Goal: Task Accomplishment & Management: Manage account settings

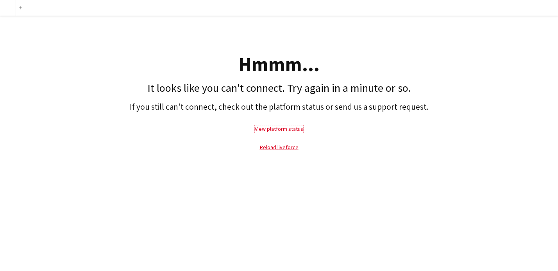
click at [284, 132] on link "View platform status" at bounding box center [279, 128] width 48 height 7
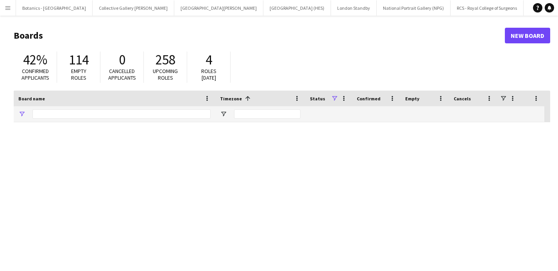
type input "********"
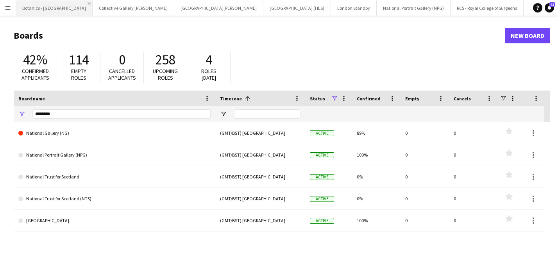
click at [88, 4] on app-icon "Close" at bounding box center [89, 3] width 3 height 3
click at [93, 2] on app-icon "Close" at bounding box center [94, 3] width 3 height 3
click at [0, 0] on app-icon "Close" at bounding box center [0, 0] width 0 height 0
click at [84, 2] on button "London Standby Close" at bounding box center [107, 7] width 46 height 15
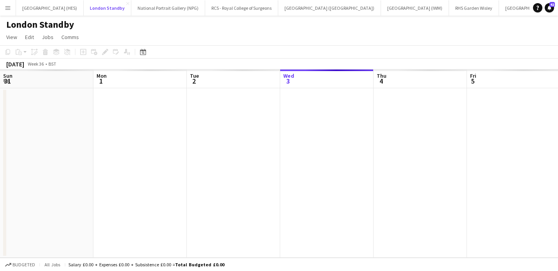
scroll to position [0, 187]
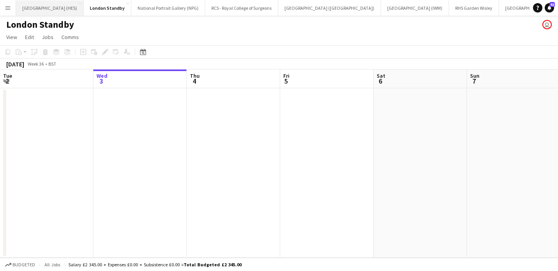
click at [64, 1] on button "Stirling Castle (HES) Close" at bounding box center [50, 7] width 68 height 15
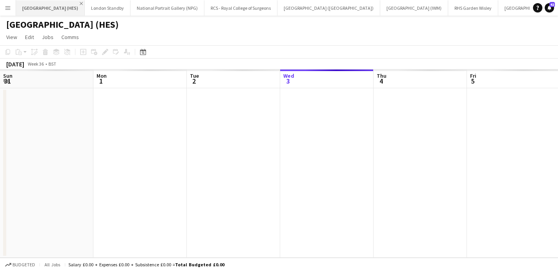
scroll to position [0, 187]
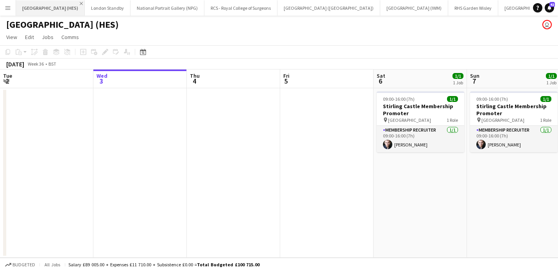
click at [80, 4] on app-icon "Close" at bounding box center [81, 3] width 3 height 3
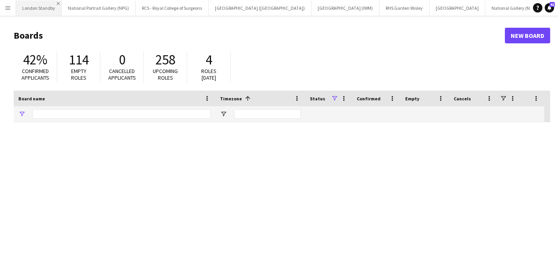
type input "********"
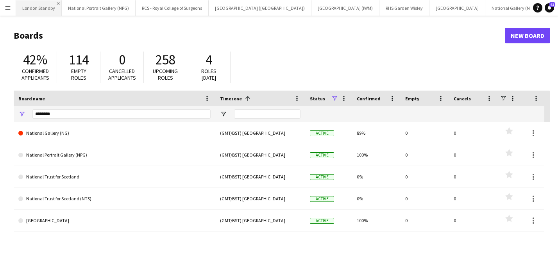
click at [57, 3] on app-icon "Close" at bounding box center [58, 3] width 3 height 3
click at [85, 3] on app-icon "Close" at bounding box center [86, 3] width 3 height 3
click at [86, 2] on app-icon "Close" at bounding box center [85, 3] width 3 height 3
click at [114, 2] on app-icon "Close" at bounding box center [115, 3] width 3 height 3
click at [79, 4] on app-icon "Close" at bounding box center [80, 3] width 3 height 3
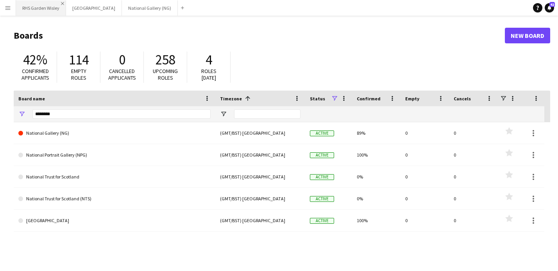
click at [62, 3] on app-icon "Close" at bounding box center [62, 3] width 3 height 3
click at [67, 2] on app-icon "Close" at bounding box center [68, 3] width 3 height 3
click at [67, 3] on app-icon "Close" at bounding box center [68, 3] width 3 height 3
click at [7, 7] on app-icon "Menu" at bounding box center [8, 8] width 6 height 6
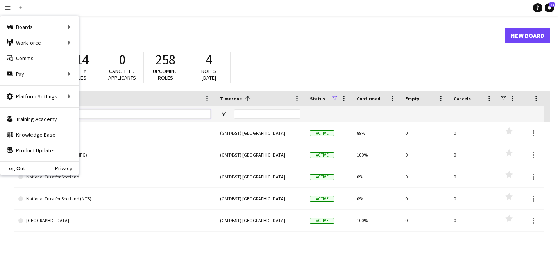
click at [131, 111] on input "********" at bounding box center [121, 113] width 178 height 9
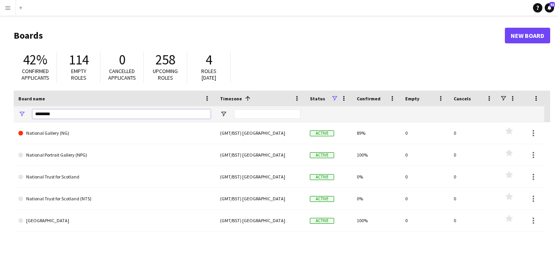
click at [104, 118] on input "********" at bounding box center [121, 113] width 178 height 9
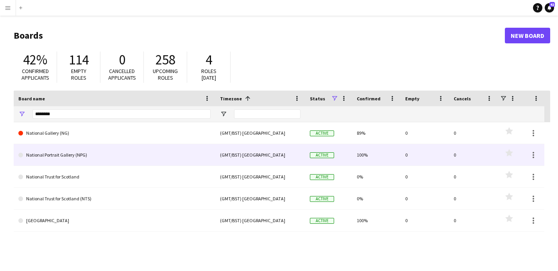
click at [93, 154] on link "National Portrait Gallery (NPG)" at bounding box center [114, 155] width 192 height 22
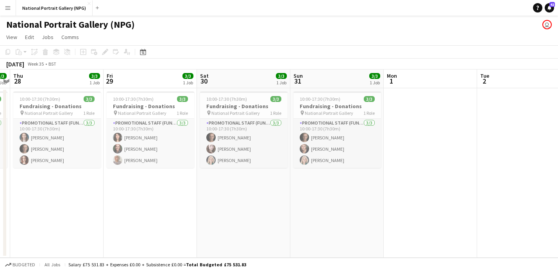
scroll to position [0, 176]
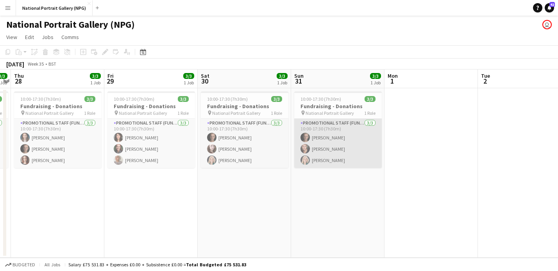
click at [330, 139] on app-card-role "Promotional Staff (Fundraiser) 3/3 10:00-17:30 (7h30m) Tom Canton Chris Lloyd I…" at bounding box center [338, 143] width 88 height 49
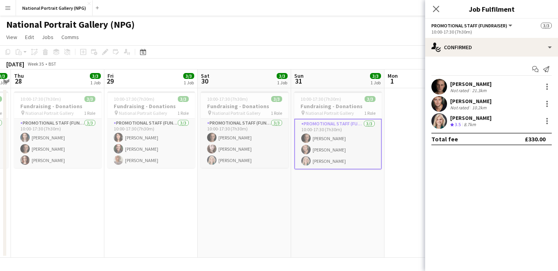
click at [470, 88] on div "21.3km" at bounding box center [479, 91] width 18 height 6
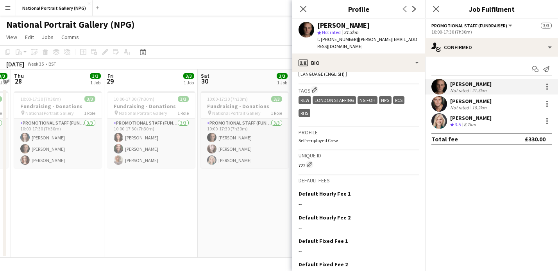
scroll to position [361, 0]
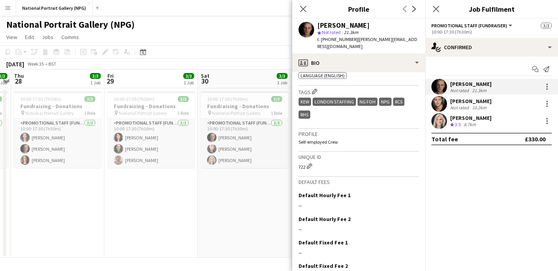
click at [476, 100] on div "Chris Lloyd" at bounding box center [470, 101] width 41 height 7
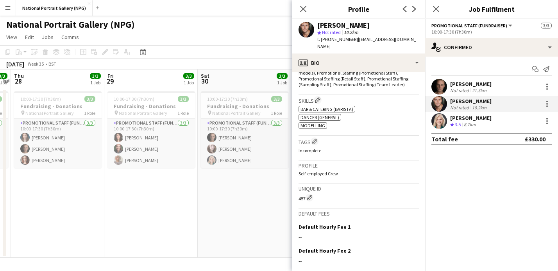
scroll to position [310, 0]
click at [316, 140] on app-icon "Edit crew company tags" at bounding box center [314, 142] width 5 height 5
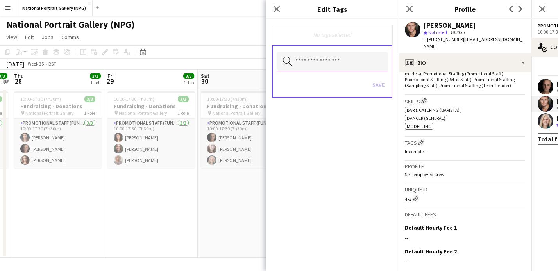
click at [302, 64] on input "text" at bounding box center [332, 62] width 111 height 20
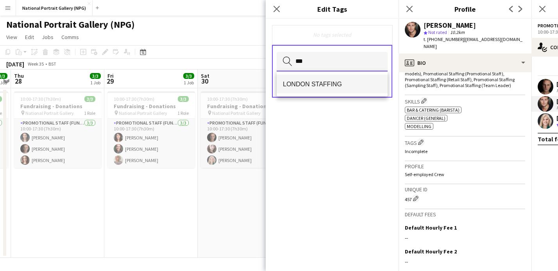
type input "***"
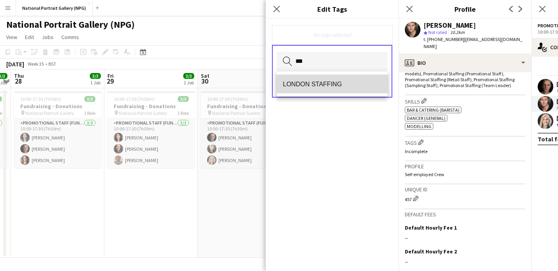
click at [302, 82] on span "LONDON STAFFING" at bounding box center [332, 83] width 98 height 7
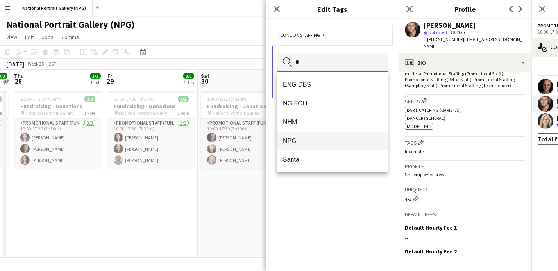
type input "*"
click at [294, 143] on span "NPG" at bounding box center [332, 140] width 98 height 7
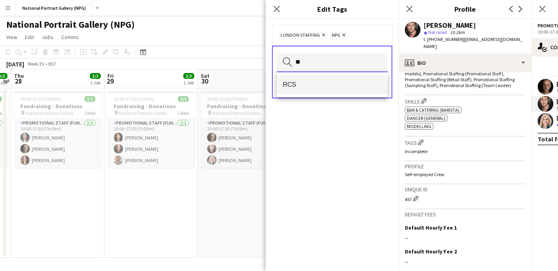
type input "**"
click at [301, 89] on mat-option "RCS" at bounding box center [332, 84] width 111 height 19
type input "***"
click at [305, 81] on span "Kew" at bounding box center [332, 84] width 98 height 7
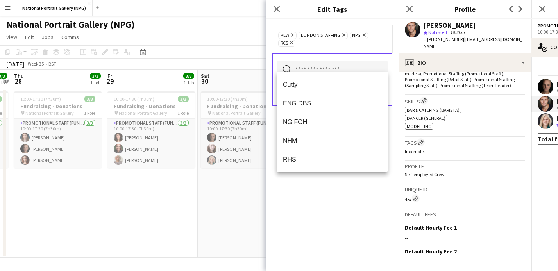
click at [351, 215] on div "Kew Remove LONDON STAFFING Remove NPG Remove RCS Remove Search by tag name Save" at bounding box center [332, 145] width 133 height 252
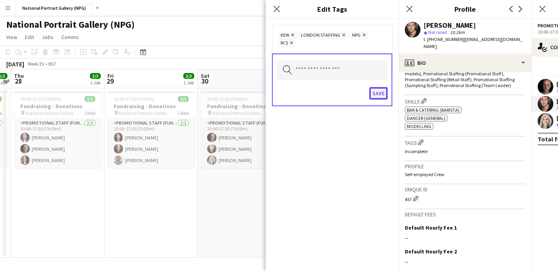
click at [376, 87] on button "Save" at bounding box center [378, 93] width 18 height 13
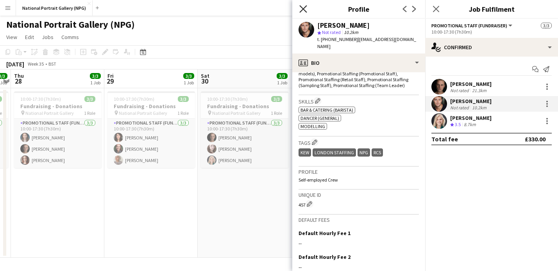
click at [305, 9] on icon "Close pop-in" at bounding box center [302, 8] width 7 height 7
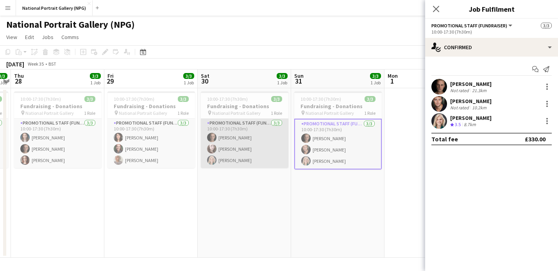
click at [251, 141] on app-card-role "Promotional Staff (Fundraiser) 3/3 10:00-17:30 (7h30m) Tom Canton Emma Bostock …" at bounding box center [245, 143] width 88 height 49
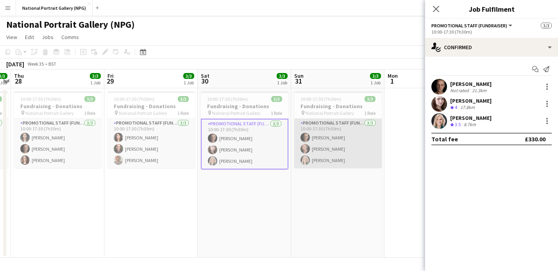
click at [334, 145] on app-card-role "Promotional Staff (Fundraiser) 3/3 10:00-17:30 (7h30m) Tom Canton Chris Lloyd I…" at bounding box center [338, 143] width 88 height 49
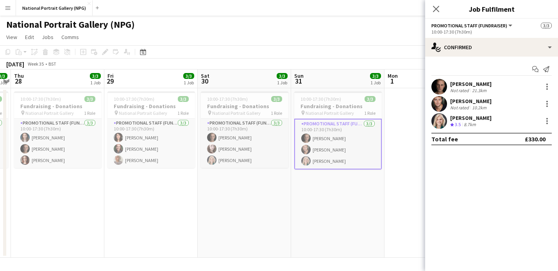
click at [464, 118] on div "Isabella Stevenson-Olds" at bounding box center [470, 117] width 41 height 7
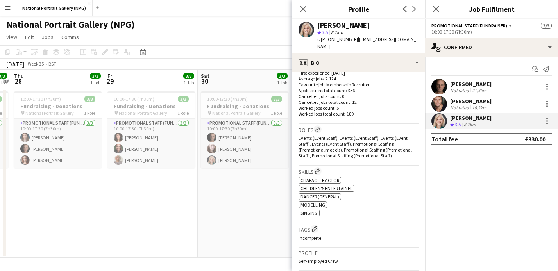
scroll to position [305, 0]
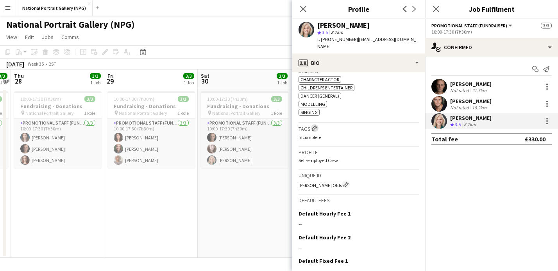
click at [317, 125] on app-icon "Edit crew company tags" at bounding box center [314, 127] width 5 height 5
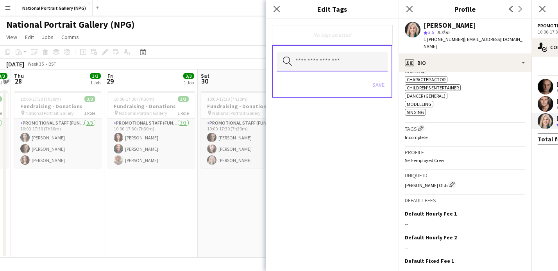
click at [318, 59] on input "text" at bounding box center [332, 62] width 111 height 20
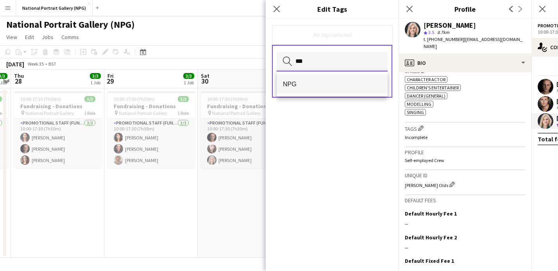
type input "***"
click at [309, 83] on span "NPG" at bounding box center [332, 83] width 98 height 7
type input "******"
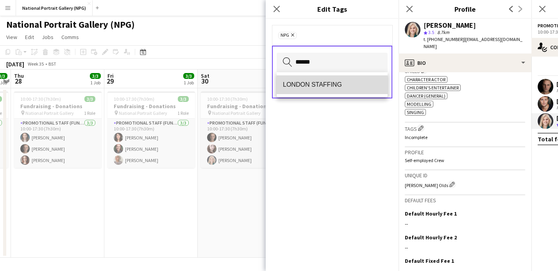
click at [314, 89] on mat-option "LONDON STAFFING" at bounding box center [332, 84] width 111 height 19
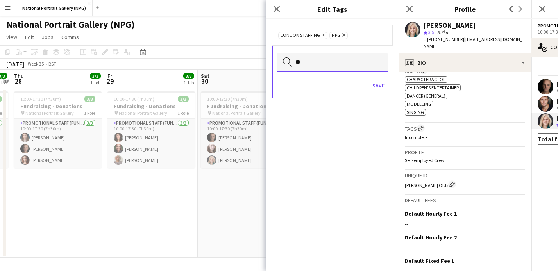
type input "*"
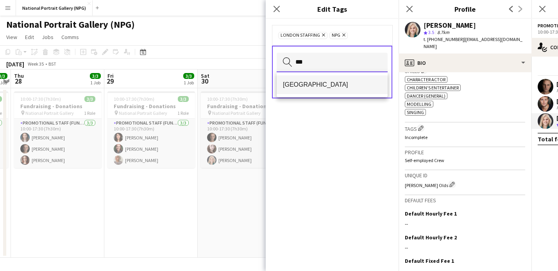
type input "***"
click at [308, 84] on span "[GEOGRAPHIC_DATA]" at bounding box center [332, 84] width 98 height 7
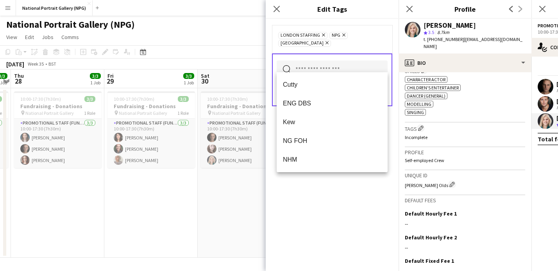
click at [348, 200] on div "LONDON STAFFING Remove NPG Remove Wembley Remove Search by tag name Save" at bounding box center [332, 145] width 133 height 252
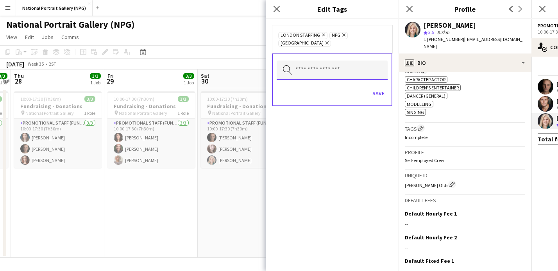
click at [317, 64] on input "text" at bounding box center [332, 71] width 111 height 20
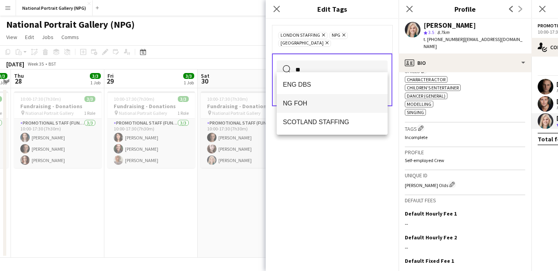
type input "**"
click at [302, 104] on span "NG FOH" at bounding box center [332, 103] width 98 height 7
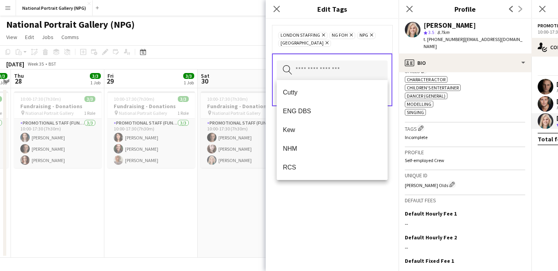
click at [344, 212] on div "LONDON STAFFING Remove NG FOH Remove NPG Remove Wembley Remove Search by tag na…" at bounding box center [332, 145] width 133 height 252
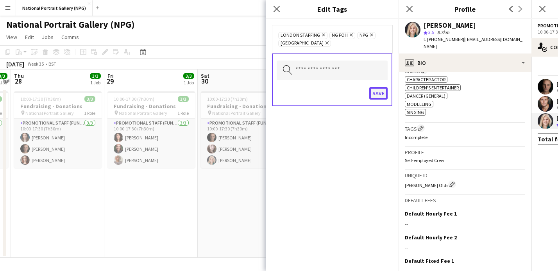
click at [379, 98] on button "Save" at bounding box center [378, 93] width 18 height 13
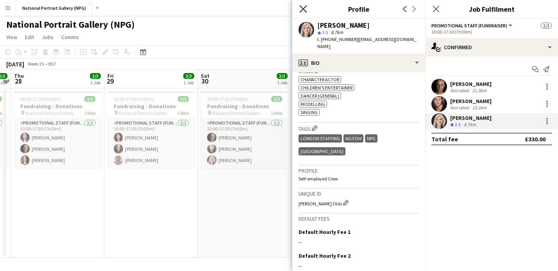
click at [302, 9] on icon at bounding box center [302, 8] width 7 height 7
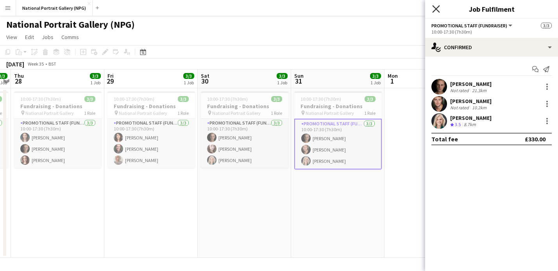
click at [435, 9] on icon at bounding box center [435, 8] width 7 height 7
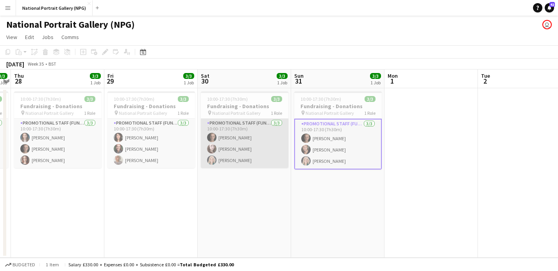
click at [257, 148] on app-card-role "Promotional Staff (Fundraiser) 3/3 10:00-17:30 (7h30m) Tom Canton Emma Bostock …" at bounding box center [245, 143] width 88 height 49
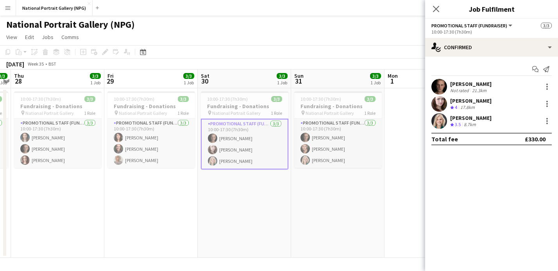
click at [465, 105] on div "17.8km" at bounding box center [468, 107] width 18 height 7
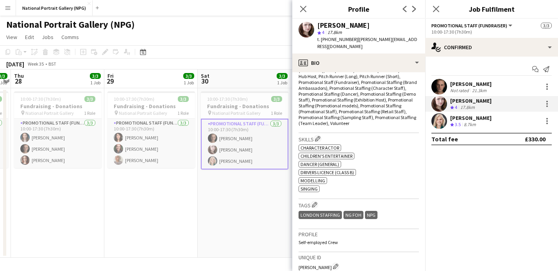
scroll to position [285, 0]
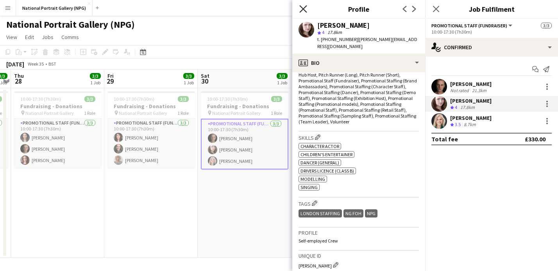
click at [304, 12] on icon "Close pop-in" at bounding box center [302, 8] width 7 height 7
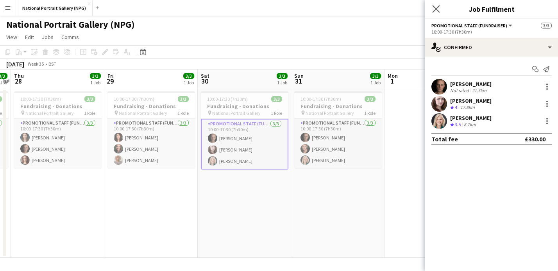
click at [431, 12] on app-icon "Close pop-in" at bounding box center [436, 9] width 11 height 11
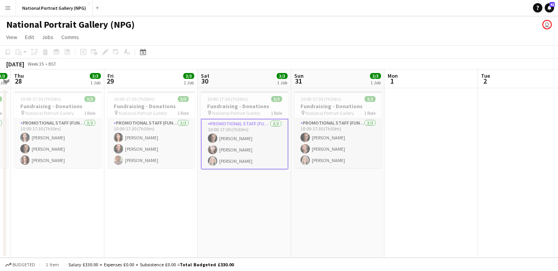
click at [7, 5] on app-icon "Menu" at bounding box center [8, 8] width 6 height 6
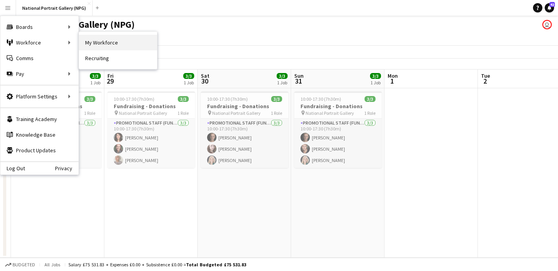
click at [103, 45] on link "My Workforce" at bounding box center [118, 43] width 78 height 16
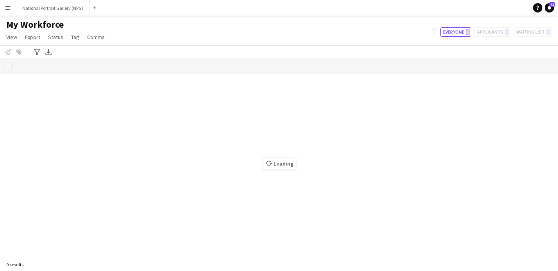
click at [73, 40] on span "Tag" at bounding box center [75, 37] width 8 height 7
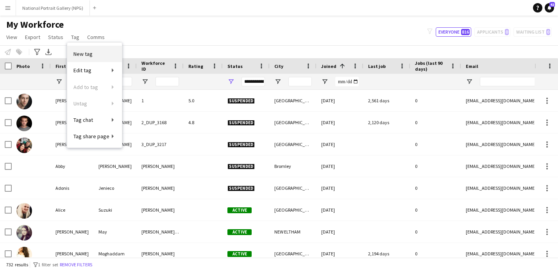
click at [99, 55] on link "New tag" at bounding box center [94, 54] width 55 height 16
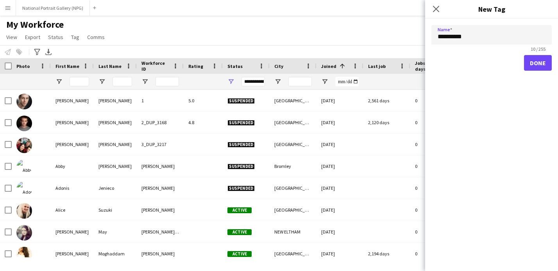
type input "*********"
click at [539, 66] on button "Done" at bounding box center [538, 63] width 28 height 16
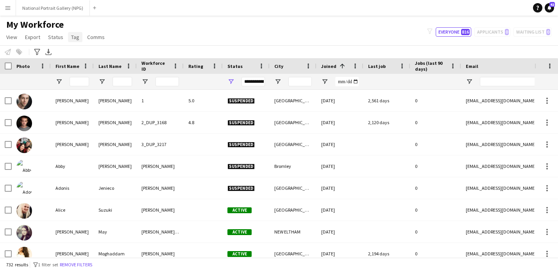
click at [69, 39] on link "Tag" at bounding box center [75, 37] width 14 height 10
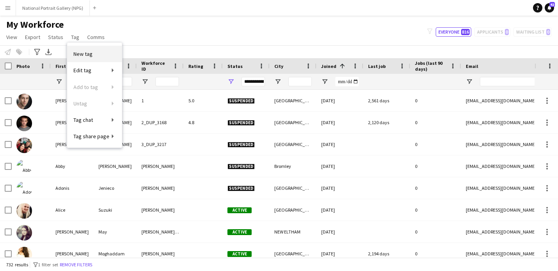
click at [106, 49] on link "New tag" at bounding box center [94, 54] width 55 height 16
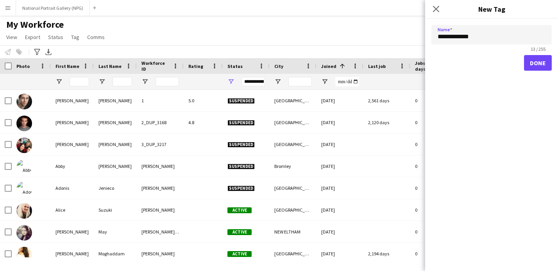
click at [459, 37] on input "**********" at bounding box center [491, 35] width 120 height 20
click at [484, 36] on input "**********" at bounding box center [491, 35] width 120 height 20
type input "**********"
click at [538, 63] on button "Done" at bounding box center [538, 63] width 28 height 16
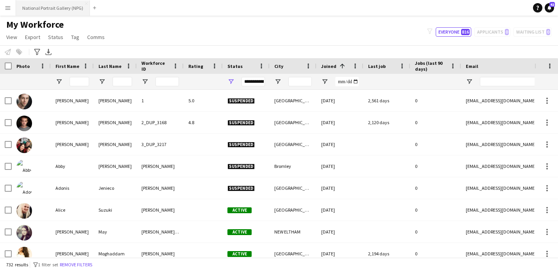
click at [52, 10] on button "National Portrait Gallery (NPG) Close" at bounding box center [53, 7] width 74 height 15
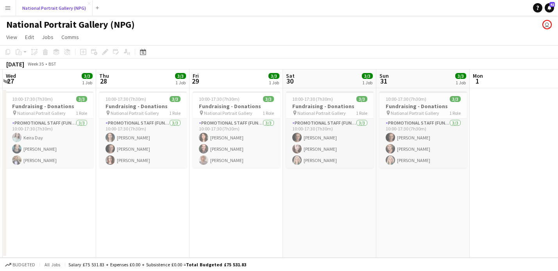
scroll to position [0, 182]
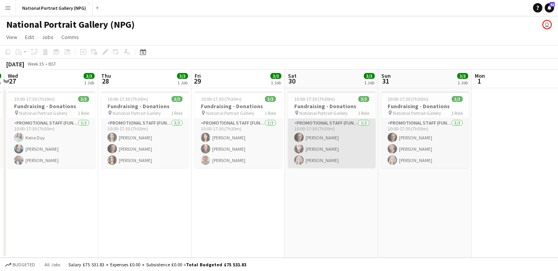
click at [336, 145] on app-card-role "Promotional Staff (Fundraiser) 3/3 10:00-17:30 (7h30m) Tom Canton Emma Bostock …" at bounding box center [332, 143] width 88 height 49
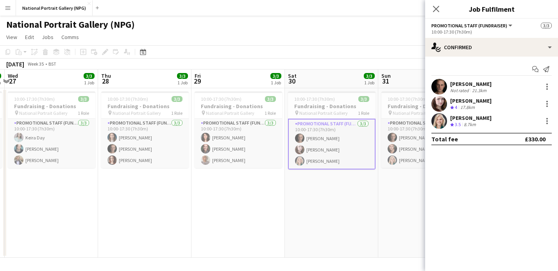
click at [465, 107] on div "17.8km" at bounding box center [468, 107] width 18 height 7
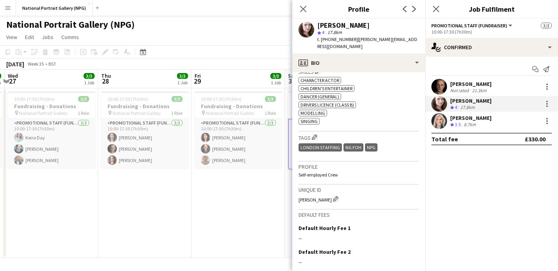
scroll to position [351, 0]
click at [313, 138] on app-icon "Edit crew company tags" at bounding box center [314, 137] width 5 height 5
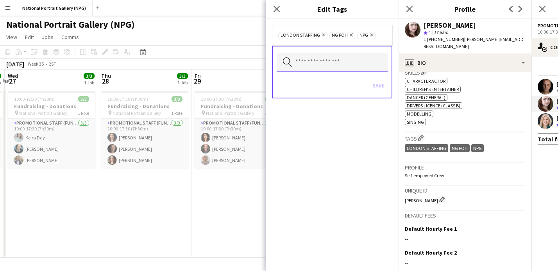
click at [317, 64] on input "text" at bounding box center [332, 63] width 111 height 20
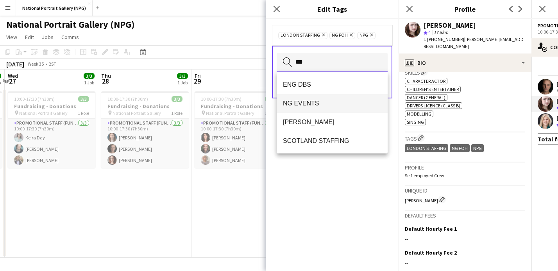
type input "**"
click at [305, 106] on span "NG EVENTS" at bounding box center [332, 103] width 98 height 7
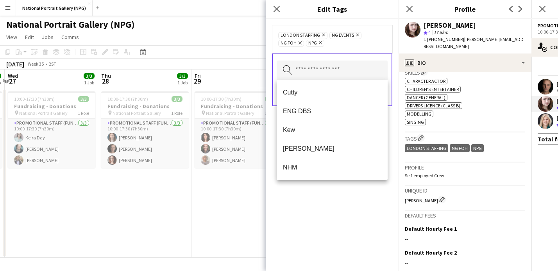
click at [327, 200] on div "LONDON STAFFING Remove NG EVENTS Remove NG FOH Remove NPG Remove Search by tag …" at bounding box center [332, 145] width 133 height 252
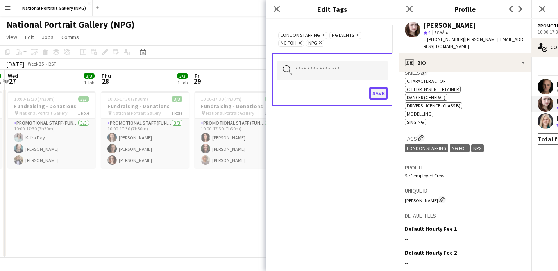
click at [377, 93] on button "Save" at bounding box center [378, 93] width 18 height 13
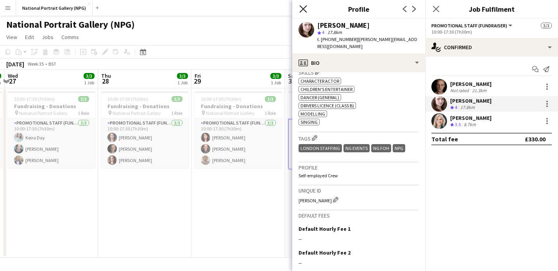
click at [302, 6] on icon "Close pop-in" at bounding box center [302, 8] width 7 height 7
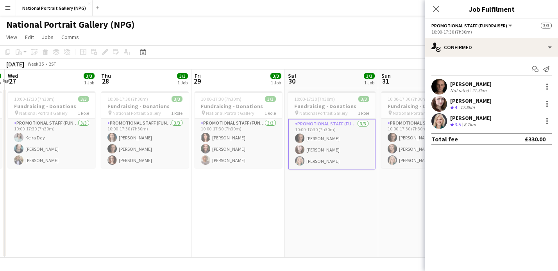
click at [461, 118] on div "Isabella Stevenson-Olds" at bounding box center [470, 117] width 41 height 7
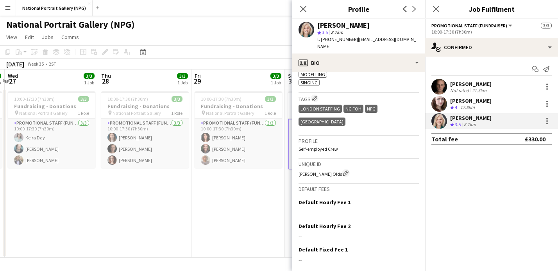
scroll to position [331, 0]
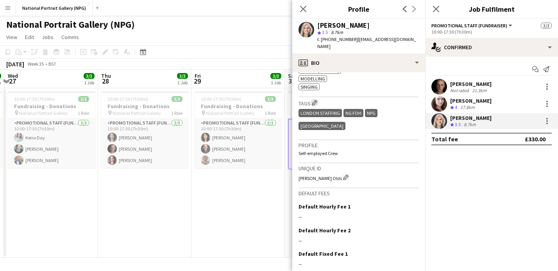
click at [315, 100] on app-icon "Edit crew company tags" at bounding box center [314, 102] width 5 height 5
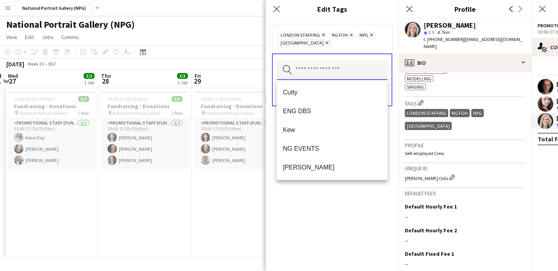
click at [316, 73] on input "text" at bounding box center [332, 71] width 111 height 20
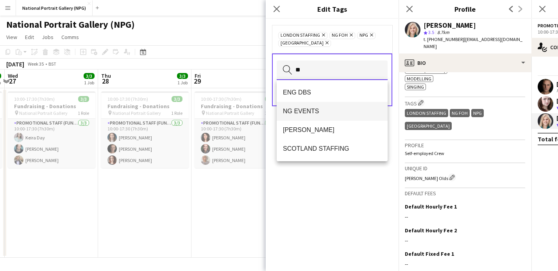
type input "**"
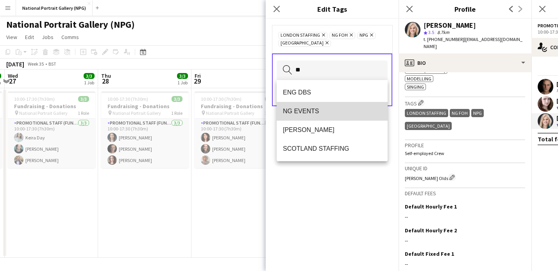
click at [310, 110] on span "NG EVENTS" at bounding box center [332, 110] width 98 height 7
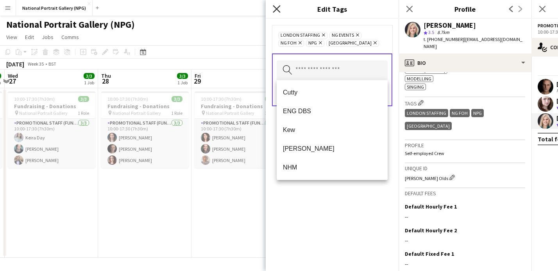
click at [276, 9] on icon at bounding box center [276, 8] width 7 height 7
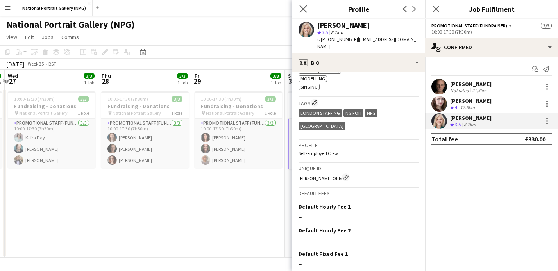
click at [307, 11] on app-icon "Close pop-in" at bounding box center [303, 9] width 11 height 11
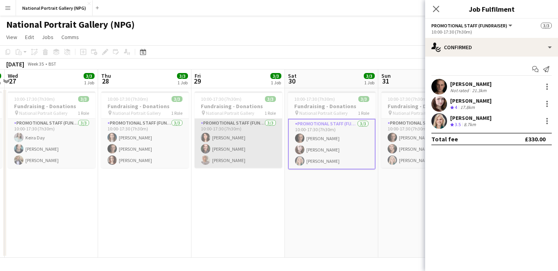
click at [231, 146] on app-card-role "Promotional Staff (Fundraiser) 3/3 10:00-17:30 (7h30m) Olivia Smith Kaia Hickso…" at bounding box center [239, 143] width 88 height 49
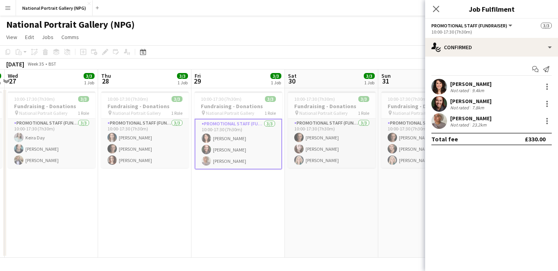
click at [482, 86] on div "Olivia Smith" at bounding box center [470, 83] width 41 height 7
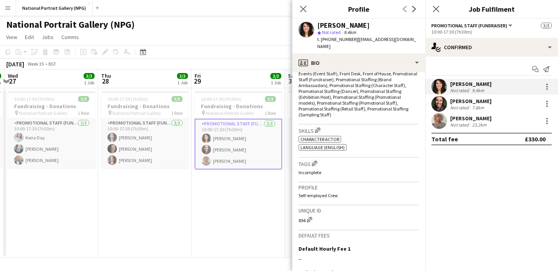
scroll to position [277, 0]
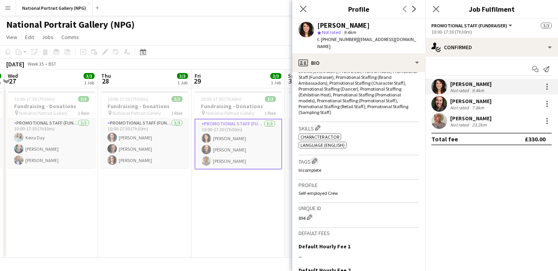
click at [317, 158] on app-icon "Edit crew company tags" at bounding box center [314, 160] width 5 height 5
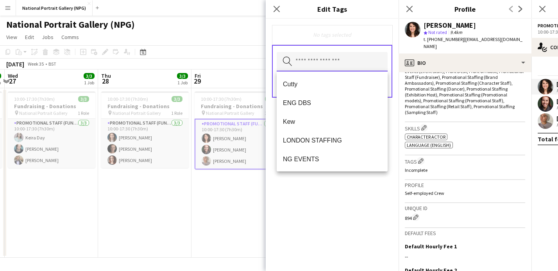
click at [305, 58] on input "text" at bounding box center [332, 62] width 111 height 20
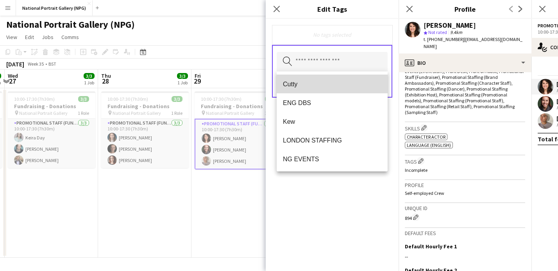
click at [291, 86] on span "Cutty" at bounding box center [332, 83] width 98 height 7
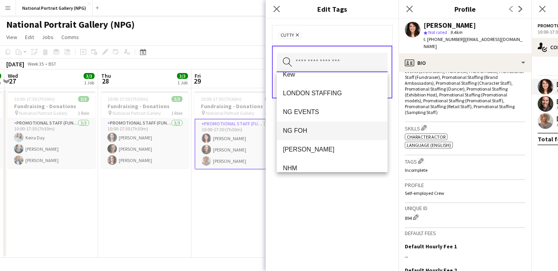
scroll to position [0, 0]
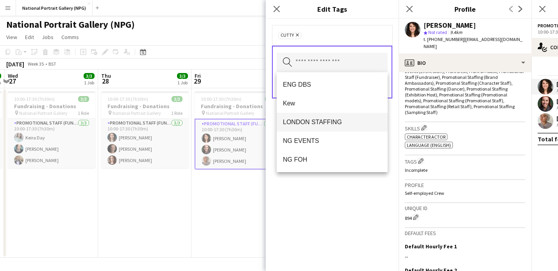
click at [314, 126] on mat-option "LONDON STAFFING" at bounding box center [332, 122] width 111 height 19
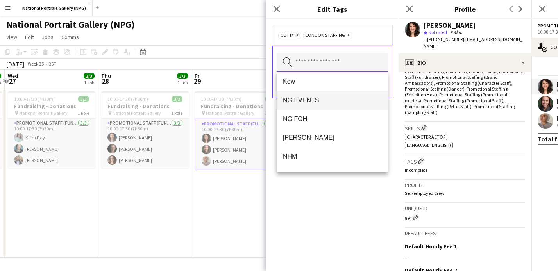
scroll to position [25, 0]
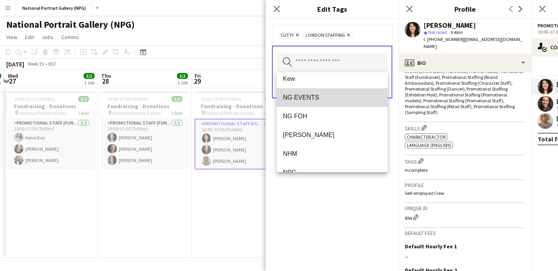
click at [313, 98] on span "NG EVENTS" at bounding box center [332, 97] width 98 height 7
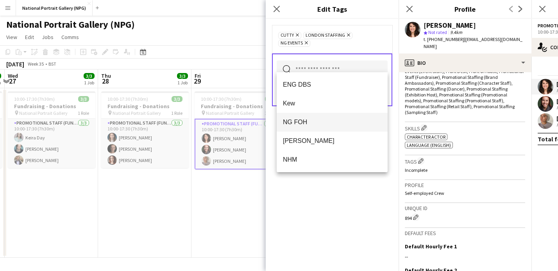
click at [320, 120] on span "NG FOH" at bounding box center [332, 121] width 98 height 7
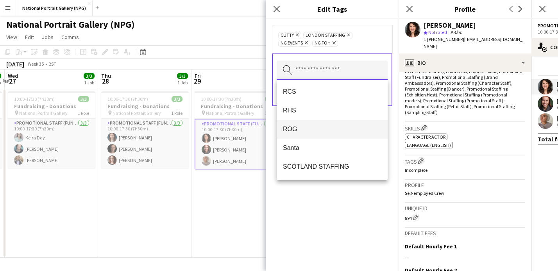
scroll to position [95, 0]
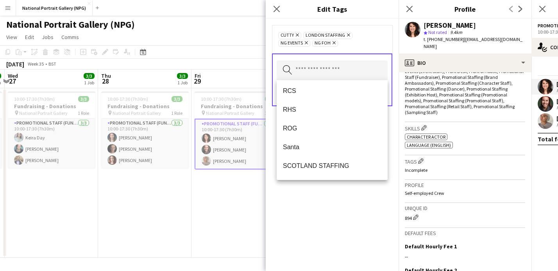
click at [308, 211] on div "Cutty Remove LONDON STAFFING Remove NG EVENTS Remove NG FOH Remove Search by ta…" at bounding box center [332, 145] width 133 height 252
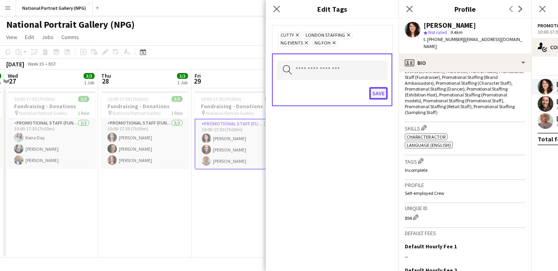
click at [377, 94] on button "Save" at bounding box center [378, 93] width 18 height 13
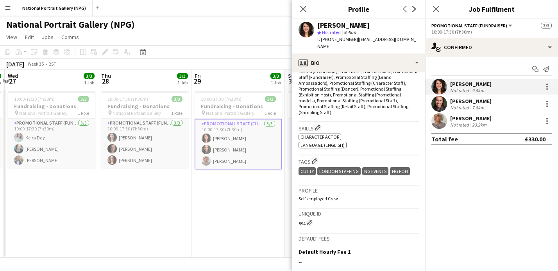
click at [233, 145] on app-card-role "Promotional Staff (Fundraiser) 3/3 10:00-17:30 (7h30m) Olivia Smith Kaia Hickso…" at bounding box center [239, 144] width 88 height 51
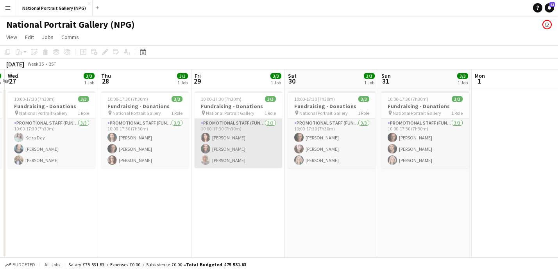
click at [237, 146] on app-card-role "Promotional Staff (Fundraiser) 3/3 10:00-17:30 (7h30m) Olivia Smith Kaia Hickso…" at bounding box center [239, 143] width 88 height 49
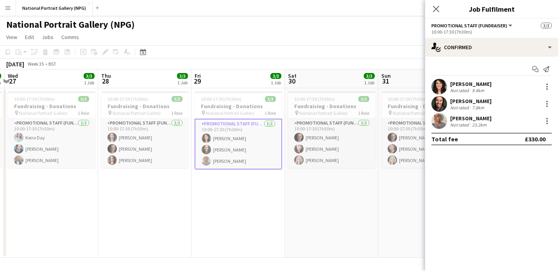
click at [463, 100] on div "Kaia Hickson" at bounding box center [470, 101] width 41 height 7
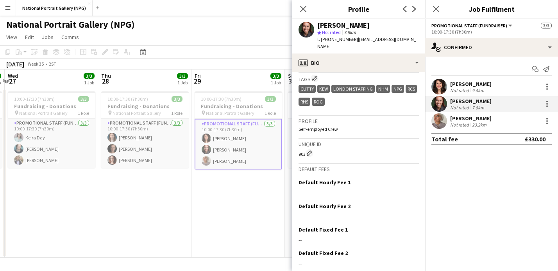
scroll to position [328, 0]
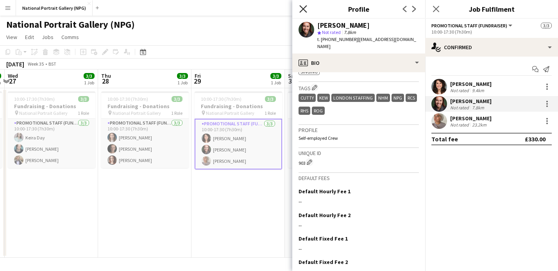
click at [305, 9] on icon "Close pop-in" at bounding box center [302, 8] width 7 height 7
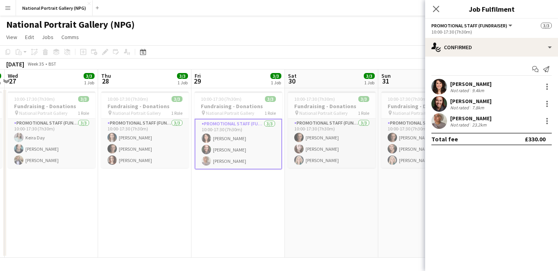
click at [225, 160] on app-card-role "Promotional Staff (Fundraiser) 3/3 10:00-17:30 (7h30m) Olivia Smith Kaia Hickso…" at bounding box center [239, 144] width 88 height 51
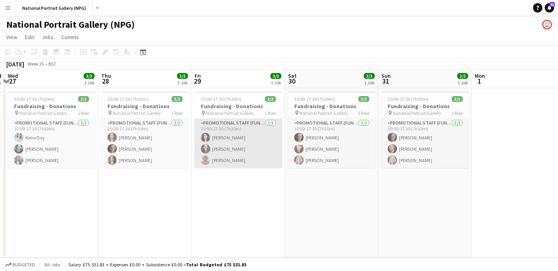
click at [225, 160] on app-card-role "Promotional Staff (Fundraiser) 3/3 10:00-17:30 (7h30m) Olivia Smith Kaia Hickso…" at bounding box center [239, 143] width 88 height 49
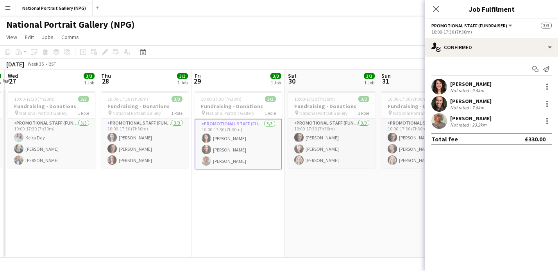
click at [486, 116] on div "Jessica Seekings" at bounding box center [470, 118] width 41 height 7
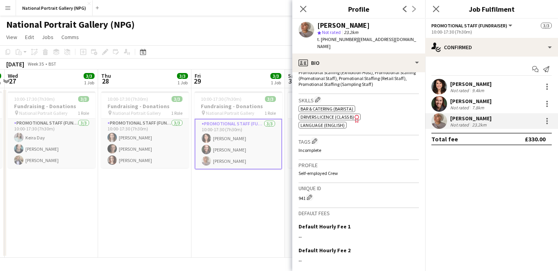
scroll to position [305, 0]
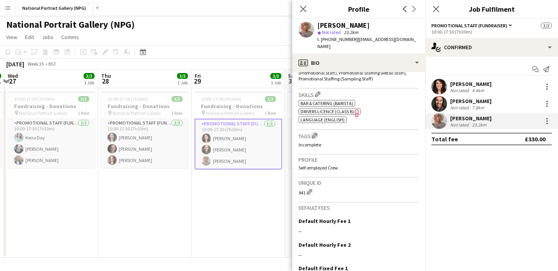
click at [315, 133] on app-icon "Edit crew company tags" at bounding box center [314, 135] width 5 height 5
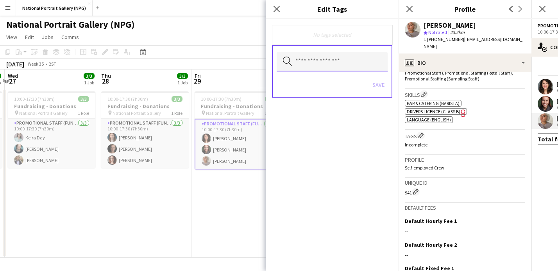
click at [309, 64] on input "text" at bounding box center [332, 62] width 111 height 20
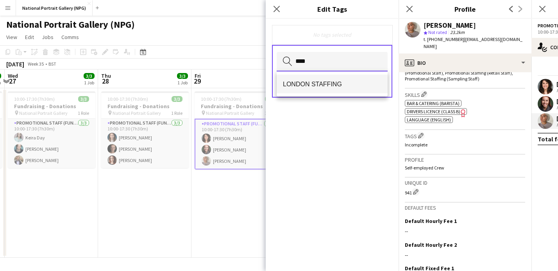
type input "****"
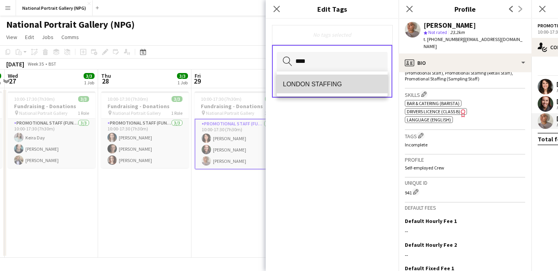
click at [309, 89] on mat-option "LONDON STAFFING" at bounding box center [332, 84] width 111 height 19
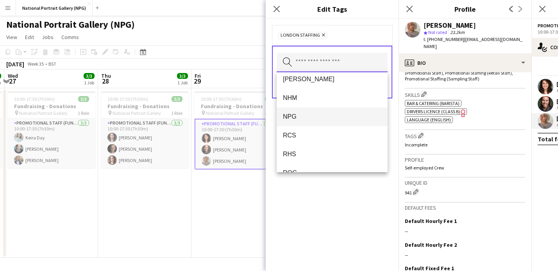
scroll to position [139, 0]
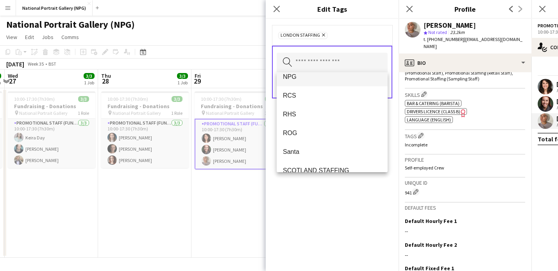
click at [302, 80] on span "NPG" at bounding box center [332, 76] width 98 height 7
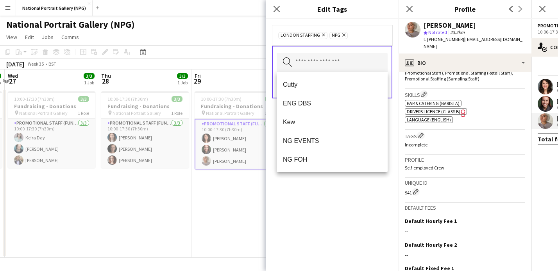
click at [315, 208] on div "LONDON STAFFING Remove NPG Remove Search by tag name Save" at bounding box center [332, 145] width 133 height 252
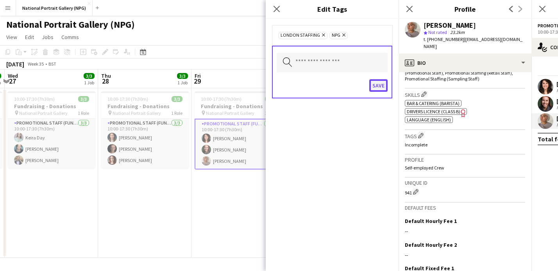
click at [376, 87] on button "Save" at bounding box center [378, 85] width 18 height 13
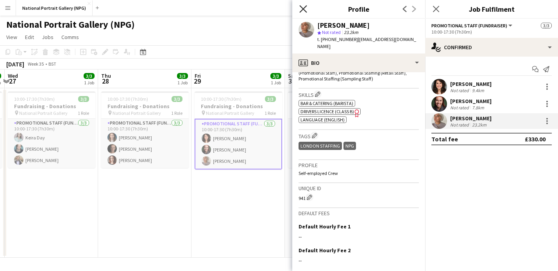
click at [301, 11] on icon at bounding box center [302, 8] width 7 height 7
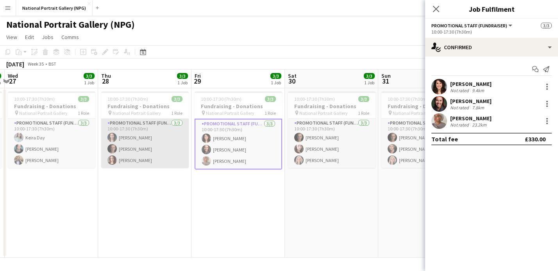
click at [157, 152] on app-card-role "Promotional Staff (Fundraiser) 3/3 10:00-17:30 (7h30m) Vicky Dunbobbin Tom Cant…" at bounding box center [145, 143] width 88 height 49
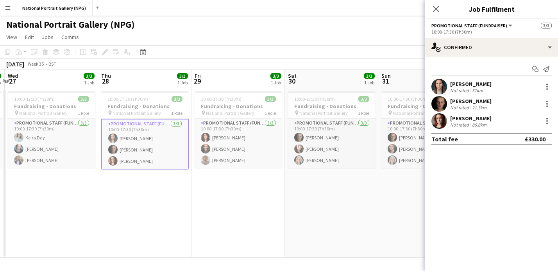
click at [478, 119] on div "Natalie Piper" at bounding box center [470, 118] width 41 height 7
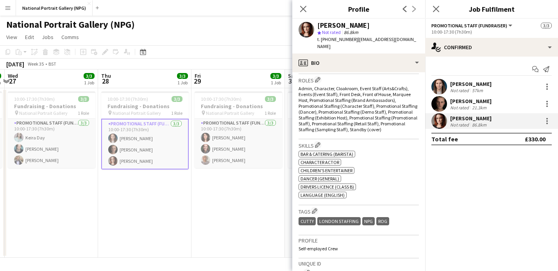
scroll to position [255, 0]
click at [312, 206] on button "Edit crew company tags" at bounding box center [315, 210] width 8 height 8
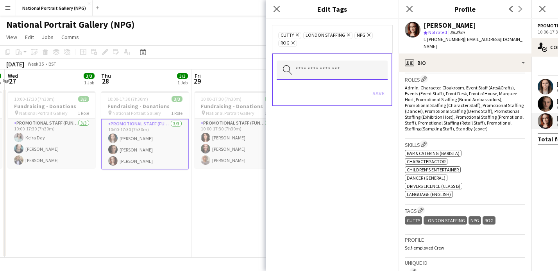
click at [316, 70] on input "text" at bounding box center [332, 71] width 111 height 20
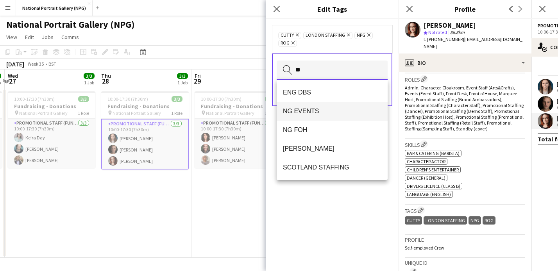
type input "**"
click at [315, 115] on mat-option "NG EVENTS" at bounding box center [332, 111] width 111 height 19
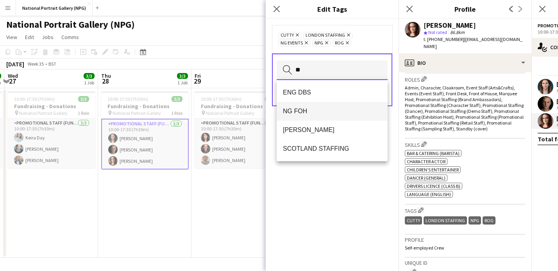
type input "**"
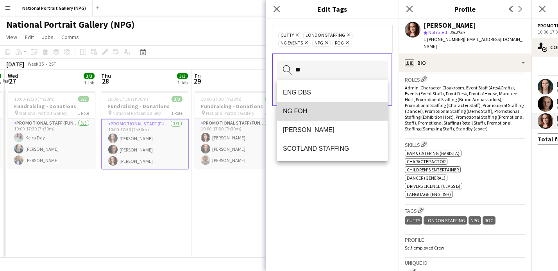
click at [305, 111] on span "NG FOH" at bounding box center [332, 110] width 98 height 7
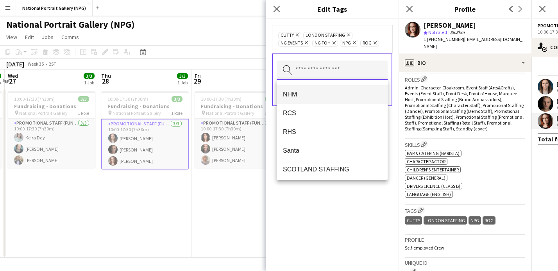
scroll to position [131, 0]
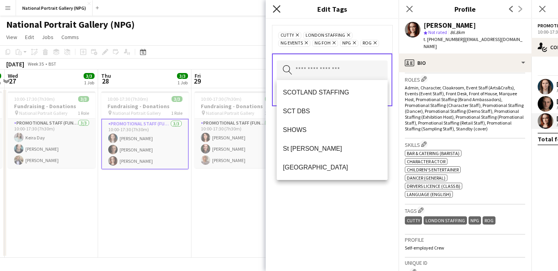
click at [276, 11] on icon "Close pop-in" at bounding box center [276, 8] width 7 height 7
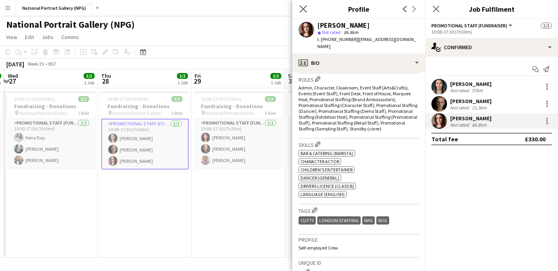
click at [298, 8] on app-icon "Close pop-in" at bounding box center [303, 9] width 11 height 11
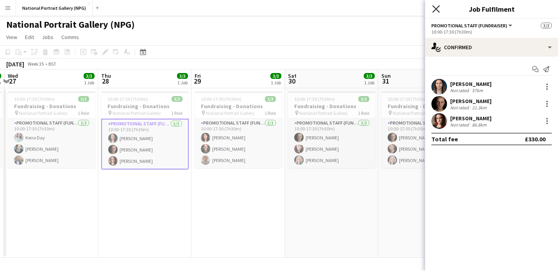
click at [434, 9] on icon "Close pop-in" at bounding box center [435, 8] width 7 height 7
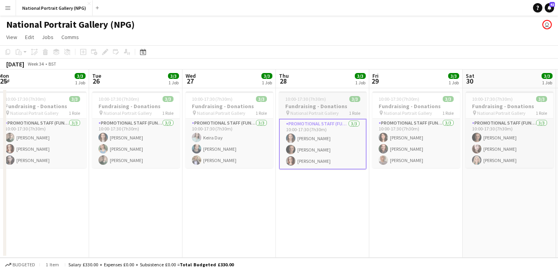
scroll to position [0, 184]
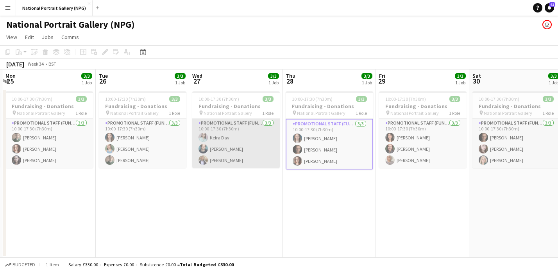
click at [250, 154] on app-card-role "Promotional Staff (Fundraiser) 3/3 10:00-17:30 (7h30m) Keira Day Bradley Hodgso…" at bounding box center [236, 143] width 88 height 49
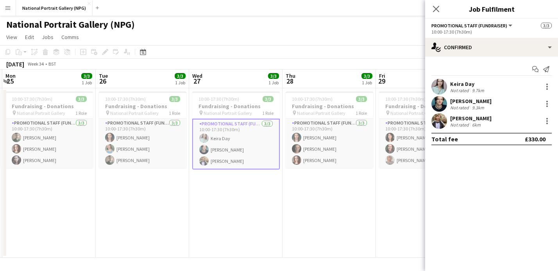
click at [472, 88] on div "9.7km" at bounding box center [477, 91] width 15 height 6
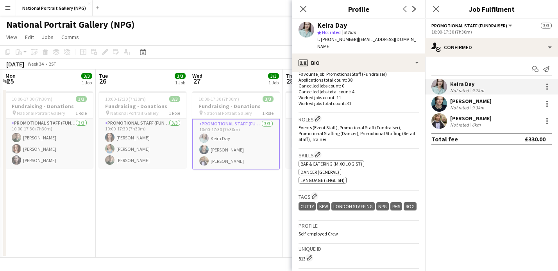
scroll to position [231, 0]
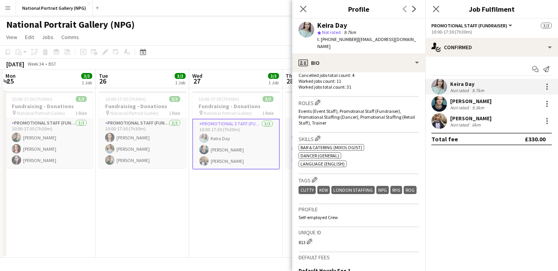
click at [458, 104] on div "Bradley Hodgson" at bounding box center [470, 101] width 41 height 7
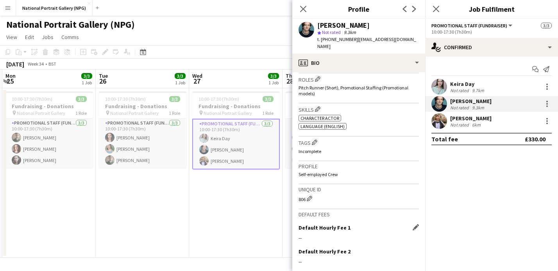
scroll to position [254, 0]
click at [315, 140] on app-icon "Edit crew company tags" at bounding box center [314, 142] width 5 height 5
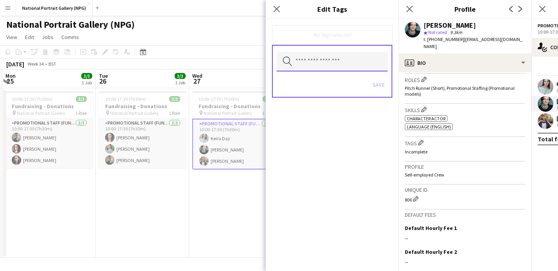
click at [320, 59] on input "text" at bounding box center [332, 62] width 111 height 20
type input "***"
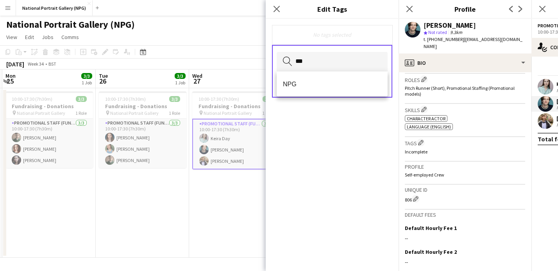
click at [308, 93] on div "NPG" at bounding box center [332, 84] width 111 height 25
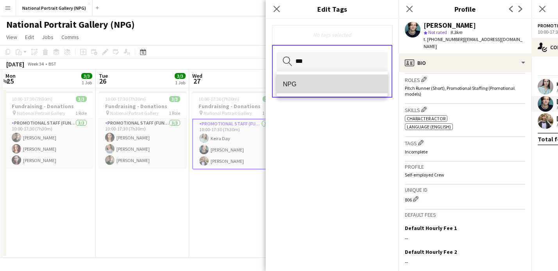
click at [310, 85] on span "NPG" at bounding box center [332, 83] width 98 height 7
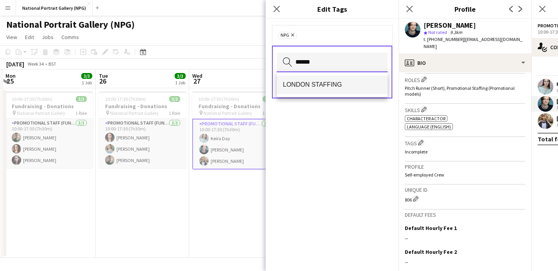
type input "******"
click at [311, 89] on mat-option "LONDON STAFFING" at bounding box center [332, 84] width 111 height 19
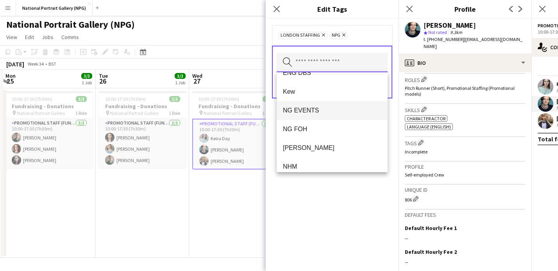
scroll to position [32, 0]
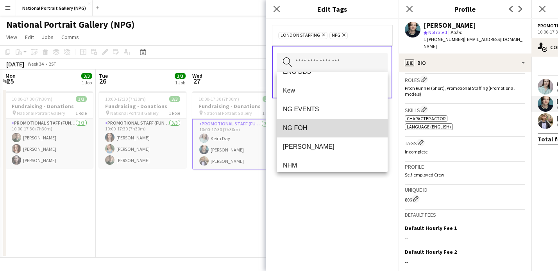
click at [317, 129] on span "NG FOH" at bounding box center [332, 127] width 98 height 7
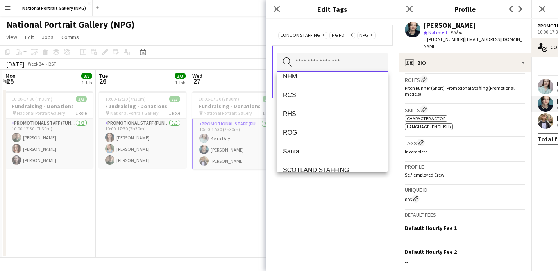
scroll to position [104, 0]
click at [243, 193] on app-date-cell "10:00-17:30 (7h30m) 3/3 Fundraising - Donations pin National Portrait Gallery 1…" at bounding box center [235, 173] width 93 height 170
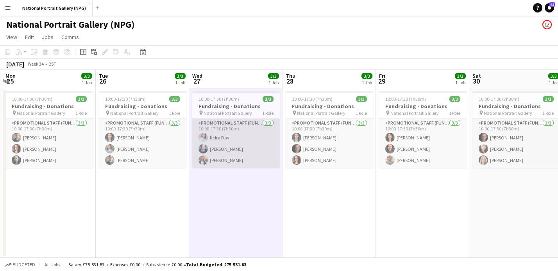
click at [236, 149] on app-card-role "Promotional Staff (Fundraiser) 3/3 10:00-17:30 (7h30m) Keira Day Bradley Hodgso…" at bounding box center [236, 143] width 88 height 49
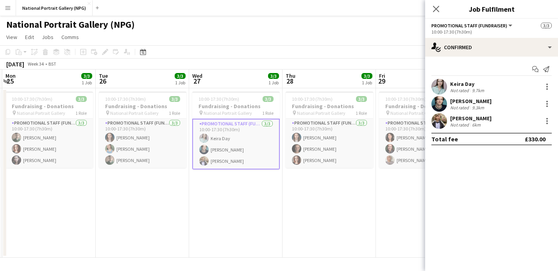
click at [479, 120] on div "Flora Sharp" at bounding box center [470, 118] width 41 height 7
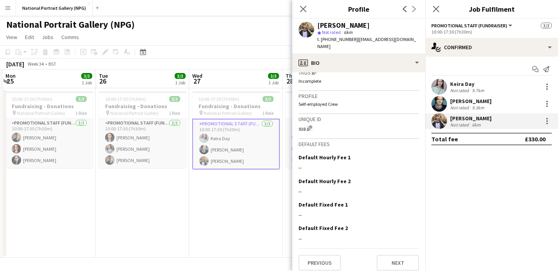
scroll to position [281, 0]
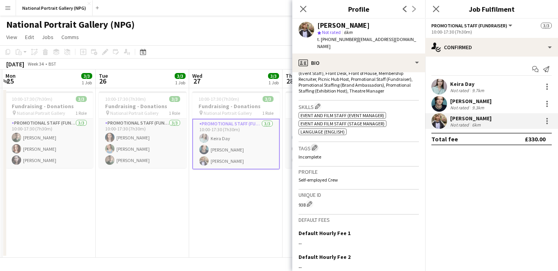
click at [317, 145] on app-icon "Edit crew company tags" at bounding box center [314, 147] width 5 height 5
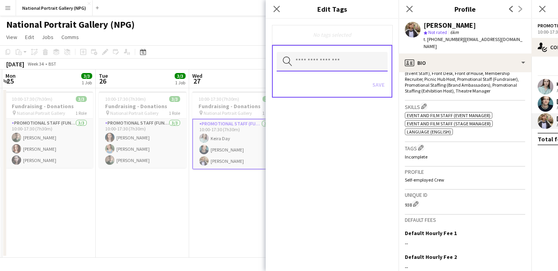
click at [314, 60] on input "text" at bounding box center [332, 62] width 111 height 20
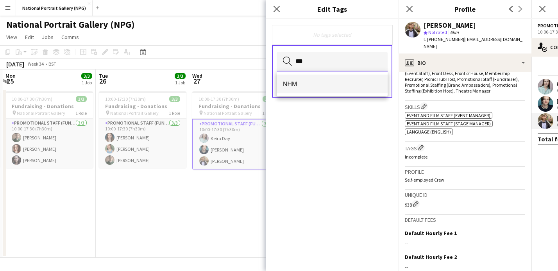
type input "***"
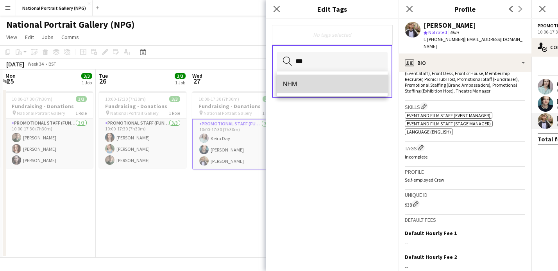
click at [306, 77] on mat-option "NHM" at bounding box center [332, 84] width 111 height 19
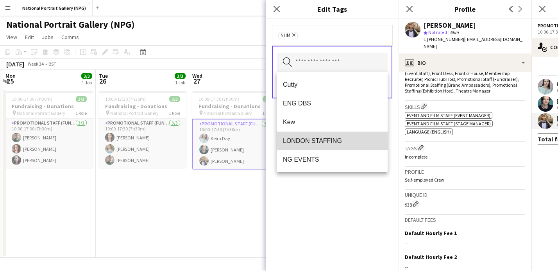
click at [309, 141] on span "LONDON STAFFING" at bounding box center [332, 140] width 98 height 7
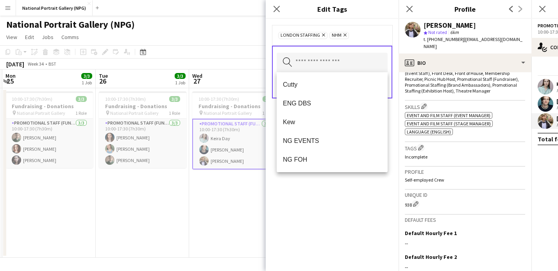
click at [343, 34] on icon "Remove" at bounding box center [344, 34] width 5 height 5
click at [330, 57] on input "text" at bounding box center [332, 63] width 111 height 20
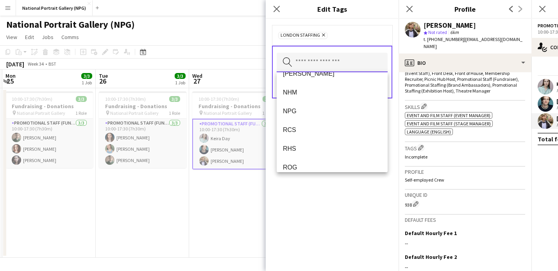
scroll to position [105, 0]
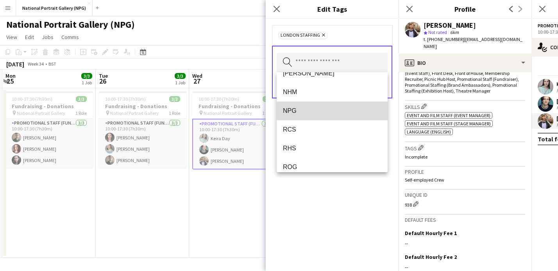
click at [311, 109] on span "NPG" at bounding box center [332, 110] width 98 height 7
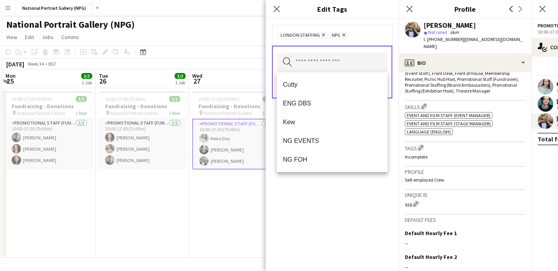
click at [340, 216] on div "LONDON STAFFING Remove NPG Remove Search by tag name Save" at bounding box center [332, 145] width 133 height 252
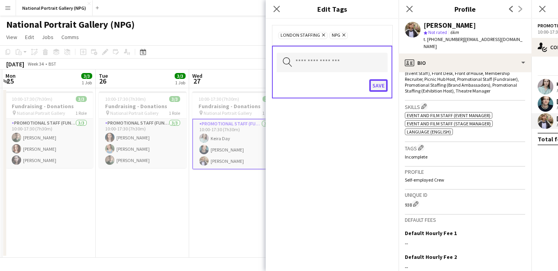
click at [381, 86] on button "Save" at bounding box center [378, 85] width 18 height 13
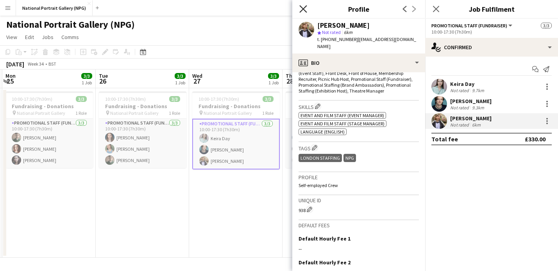
click at [304, 10] on icon at bounding box center [302, 8] width 7 height 7
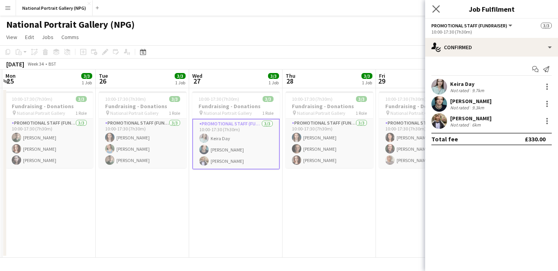
click at [431, 9] on app-icon "Close pop-in" at bounding box center [436, 9] width 11 height 11
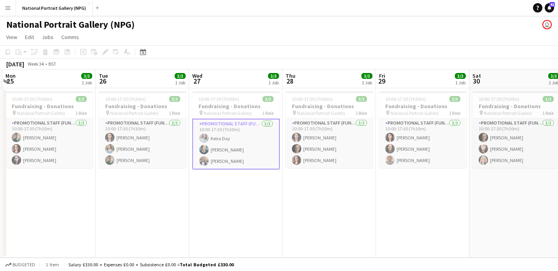
click at [7, 8] on app-icon "Menu" at bounding box center [8, 8] width 6 height 6
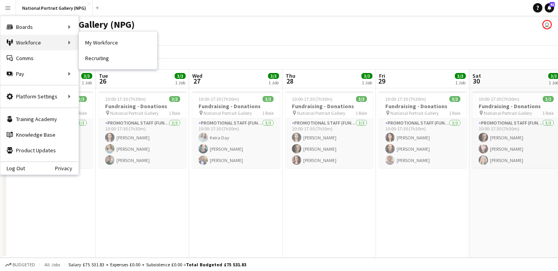
click at [35, 45] on div "Workforce Workforce" at bounding box center [39, 43] width 78 height 16
click at [94, 45] on link "My Workforce" at bounding box center [118, 43] width 78 height 16
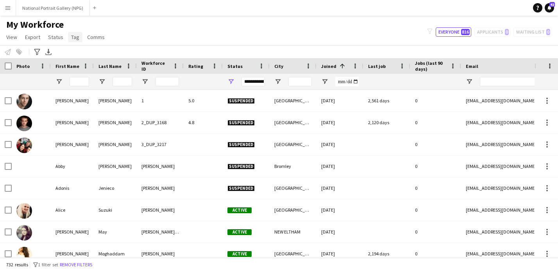
click at [74, 41] on link "Tag" at bounding box center [75, 37] width 14 height 10
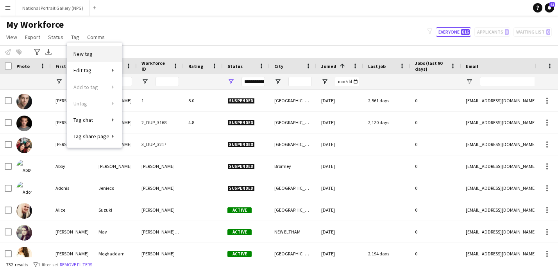
click at [93, 52] on link "New tag" at bounding box center [94, 54] width 55 height 16
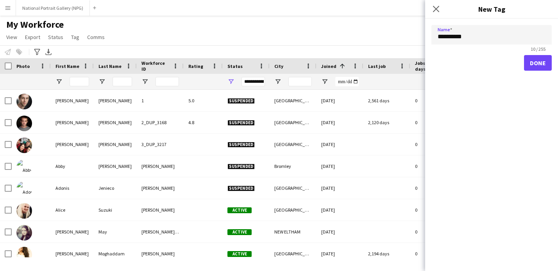
type input "*********"
click at [533, 62] on button "Done" at bounding box center [538, 63] width 28 height 16
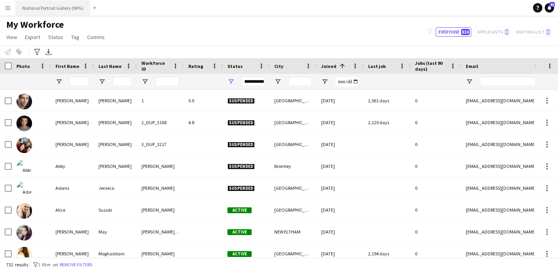
click at [48, 6] on button "National Portrait Gallery (NPG) Close" at bounding box center [53, 7] width 74 height 15
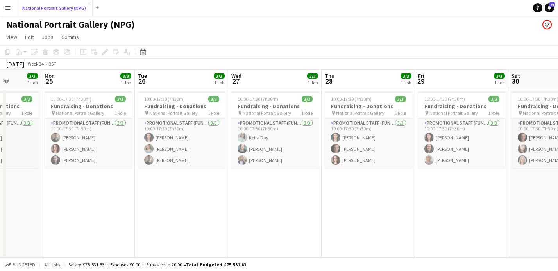
scroll to position [0, 242]
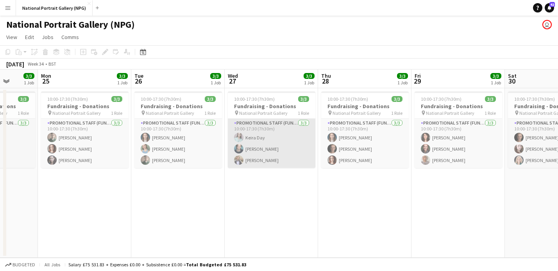
click at [256, 146] on app-card-role "Promotional Staff (Fundraiser) 3/3 10:00-17:30 (7h30m) Keira Day Bradley Hodgso…" at bounding box center [272, 143] width 88 height 49
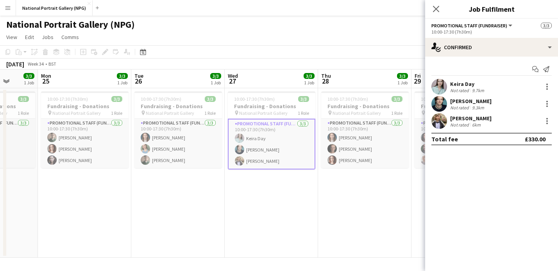
click at [449, 120] on div "Flora Sharp Not rated 6km" at bounding box center [491, 121] width 133 height 16
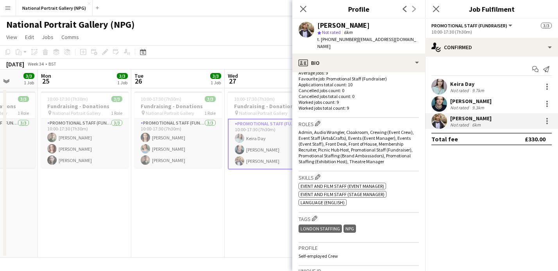
scroll to position [215, 0]
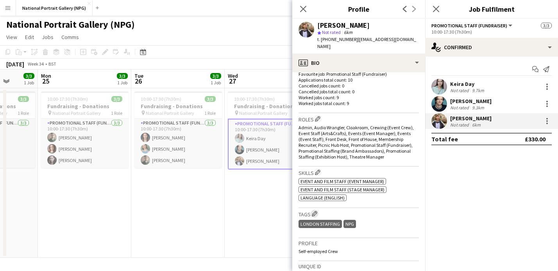
click at [316, 211] on app-icon "Edit crew company tags" at bounding box center [314, 213] width 5 height 5
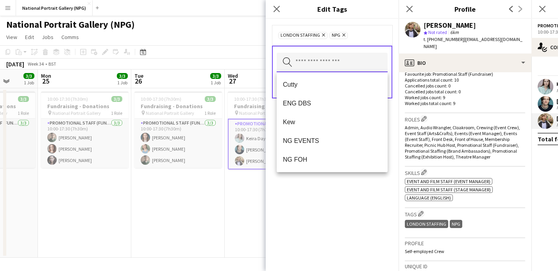
click at [333, 65] on input "text" at bounding box center [332, 63] width 111 height 20
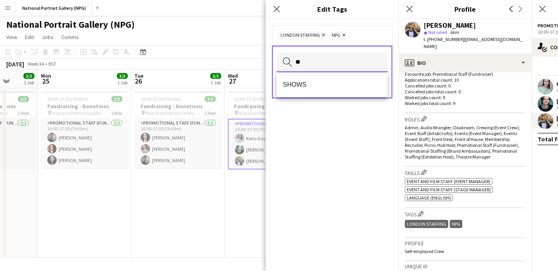
type input "*"
type input "****"
click at [310, 86] on span "Wakehurst" at bounding box center [332, 84] width 98 height 7
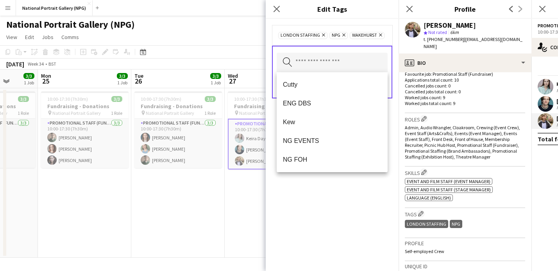
click at [352, 195] on div "LONDON STAFFING Remove NPG Remove Wakehurst Remove Search by tag name Save" at bounding box center [332, 145] width 133 height 252
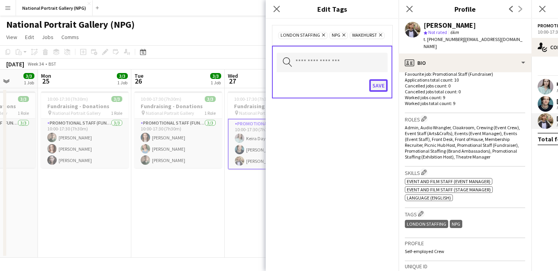
click at [382, 87] on button "Save" at bounding box center [378, 85] width 18 height 13
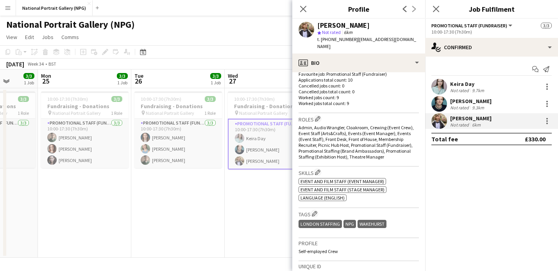
click at [298, 7] on div "Close pop-in" at bounding box center [303, 9] width 22 height 18
click at [300, 10] on icon "Close pop-in" at bounding box center [302, 8] width 7 height 7
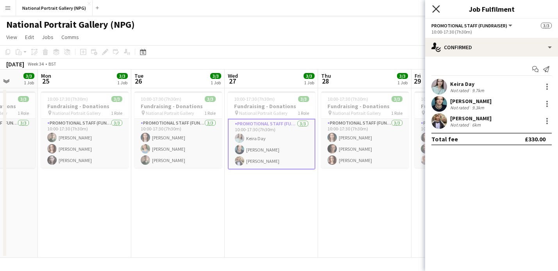
click at [434, 11] on icon at bounding box center [435, 8] width 7 height 7
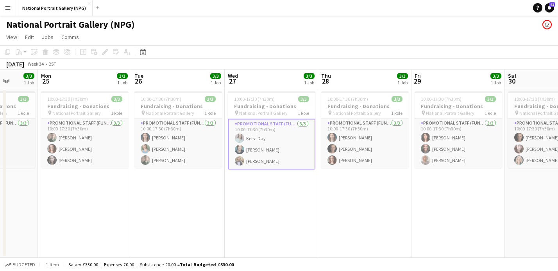
click at [9, 9] on app-icon "Menu" at bounding box center [8, 8] width 6 height 6
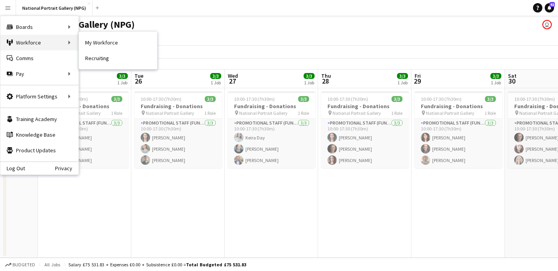
click at [39, 44] on div "Workforce Workforce" at bounding box center [39, 43] width 78 height 16
click at [96, 41] on link "My Workforce" at bounding box center [118, 43] width 78 height 16
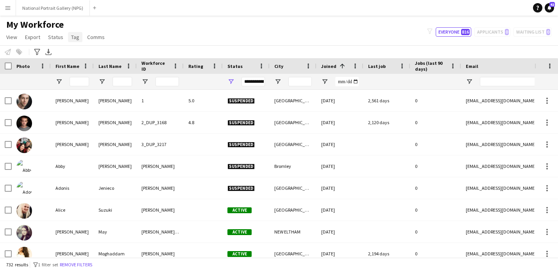
click at [75, 34] on span "Tag" at bounding box center [75, 37] width 8 height 7
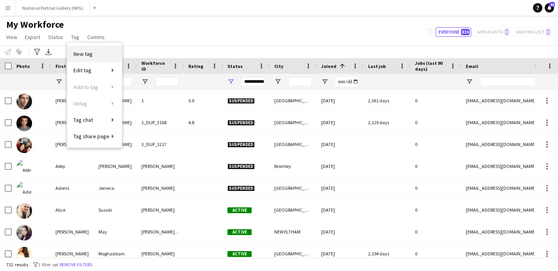
click at [100, 57] on link "New tag" at bounding box center [94, 54] width 55 height 16
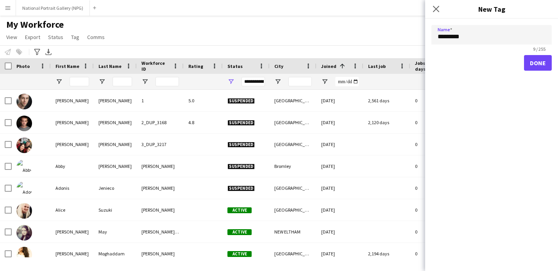
type input "********"
click at [537, 62] on button "Done" at bounding box center [538, 63] width 28 height 16
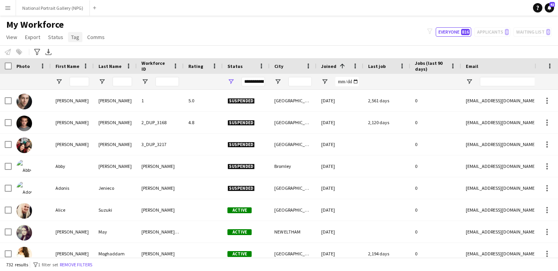
click at [71, 39] on span "Tag" at bounding box center [75, 37] width 8 height 7
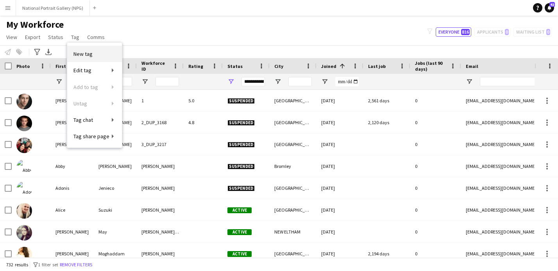
click at [93, 54] on link "New tag" at bounding box center [94, 54] width 55 height 16
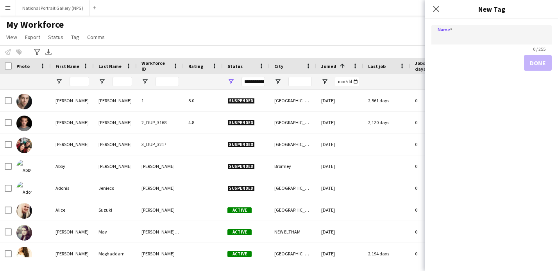
type input "*"
type input "**********"
click at [538, 64] on button "Done" at bounding box center [538, 63] width 28 height 16
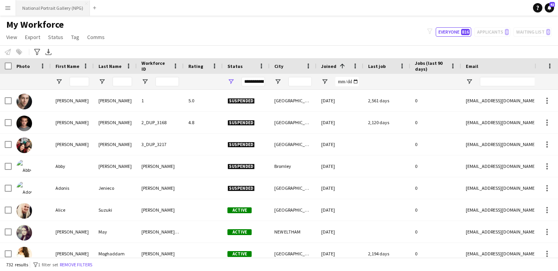
click at [50, 9] on button "National Portrait Gallery (NPG) Close" at bounding box center [53, 7] width 74 height 15
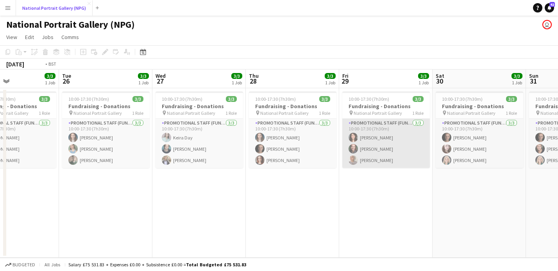
scroll to position [0, 175]
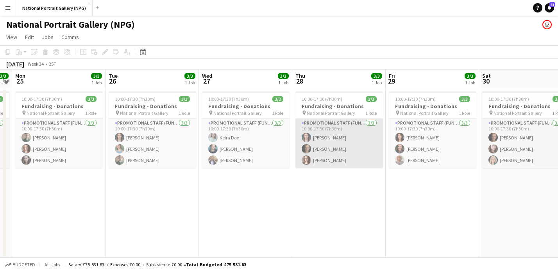
click at [347, 150] on app-card-role "Promotional Staff (Fundraiser) 3/3 10:00-17:30 (7h30m) Vicky Dunbobbin Tom Cant…" at bounding box center [339, 143] width 88 height 49
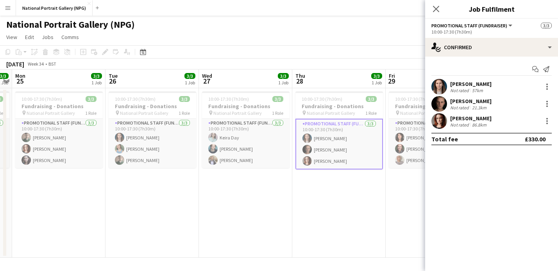
click at [482, 81] on div "Vicky Dunbobbin" at bounding box center [470, 83] width 41 height 7
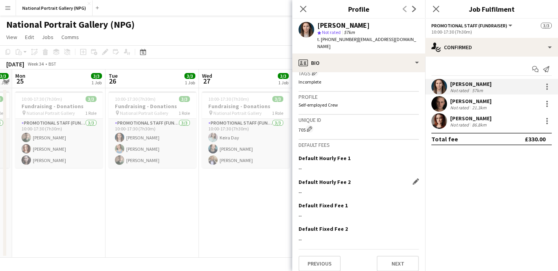
scroll to position [286, 0]
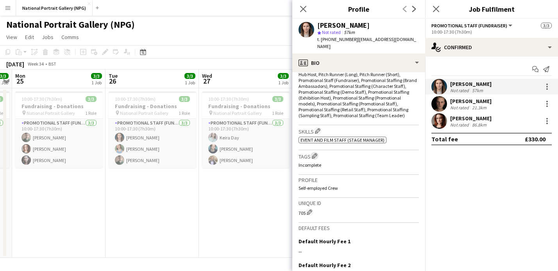
click at [315, 152] on button "Edit crew company tags" at bounding box center [315, 156] width 8 height 8
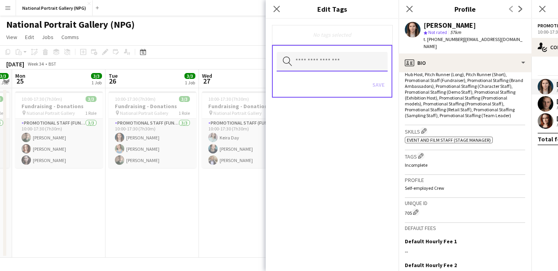
click at [309, 67] on input "text" at bounding box center [332, 62] width 111 height 20
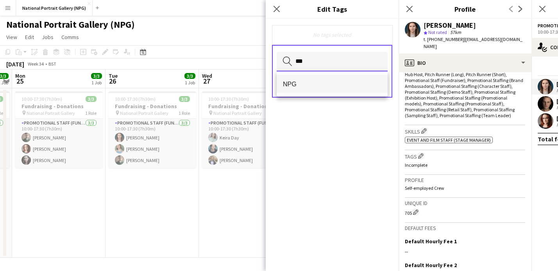
type input "***"
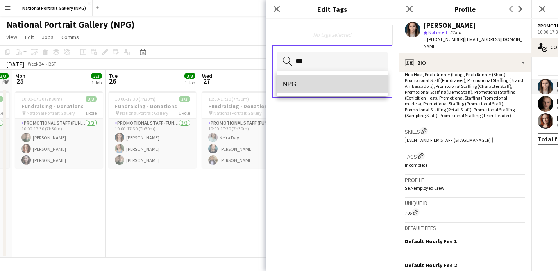
click at [297, 83] on span "NPG" at bounding box center [332, 83] width 98 height 7
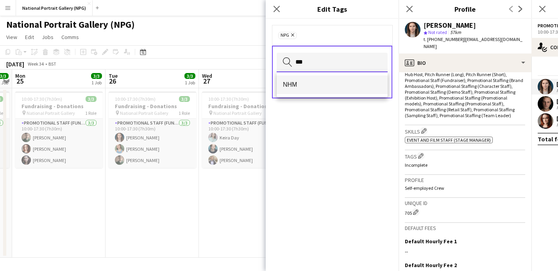
type input "***"
click at [325, 84] on span "NHM" at bounding box center [332, 84] width 98 height 7
type input "******"
click at [320, 91] on mat-option "LONDON STAFFING" at bounding box center [332, 84] width 111 height 19
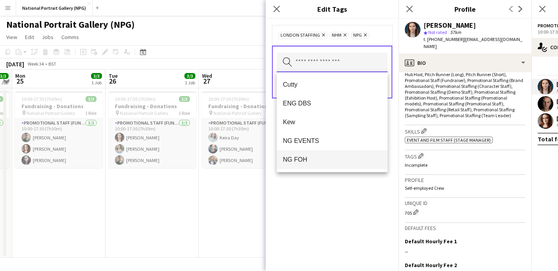
scroll to position [12, 0]
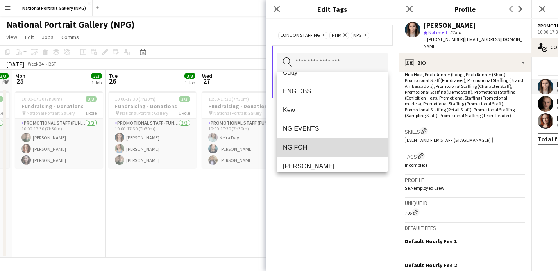
click at [318, 147] on span "NG FOH" at bounding box center [332, 147] width 98 height 7
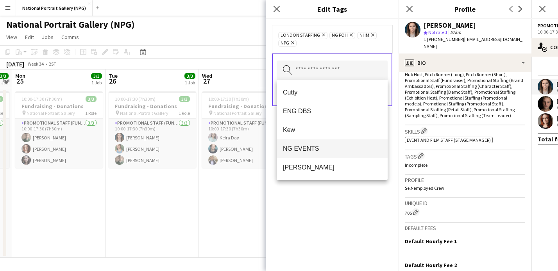
click at [315, 152] on span "NG EVENTS" at bounding box center [332, 148] width 98 height 7
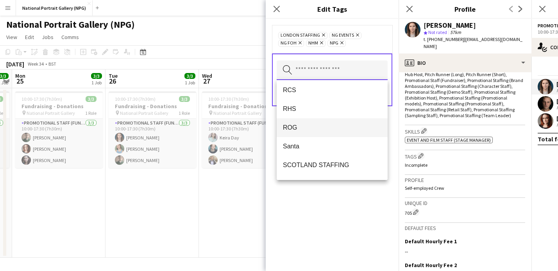
scroll to position [79, 0]
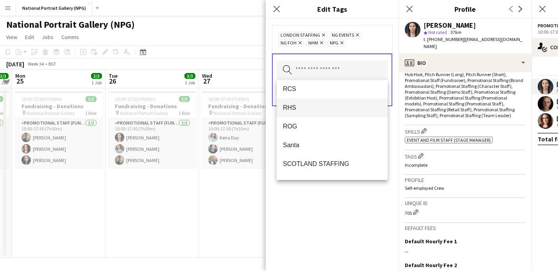
click at [303, 112] on mat-option "RHS" at bounding box center [332, 107] width 111 height 19
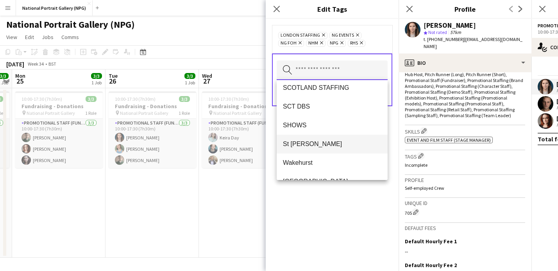
scroll to position [150, 0]
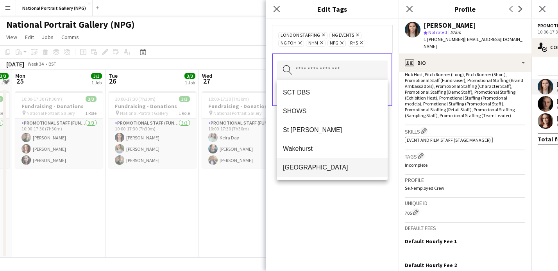
click at [320, 168] on span "Wembley" at bounding box center [332, 167] width 98 height 7
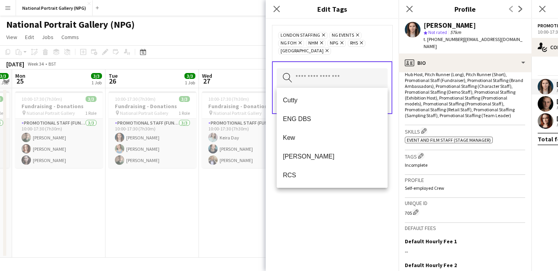
click at [372, 52] on div "LONDON STAFFING Remove NG EVENTS Remove NG FOH Remove NHM Remove NPG Remove RHS…" at bounding box center [332, 42] width 108 height 23
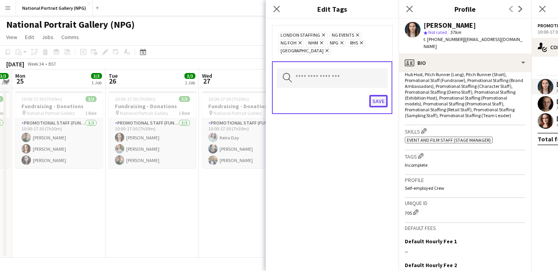
click at [377, 100] on button "Save" at bounding box center [378, 101] width 18 height 13
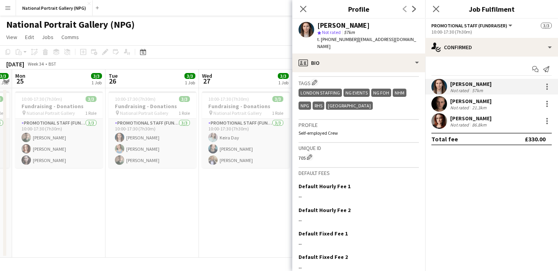
scroll to position [360, 0]
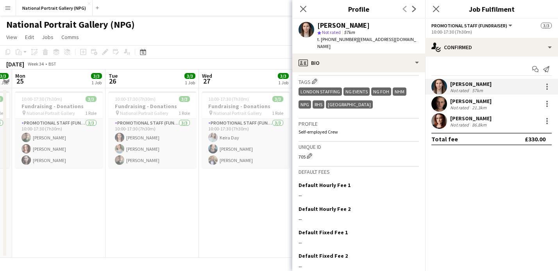
click at [461, 101] on div "Tom Canton" at bounding box center [470, 101] width 41 height 7
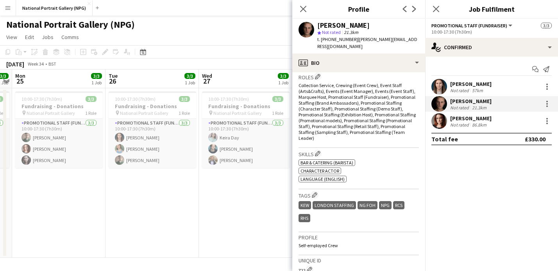
scroll to position [235, 0]
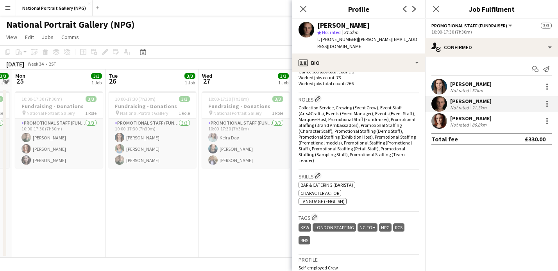
click at [461, 127] on div "Not rated" at bounding box center [460, 125] width 20 height 6
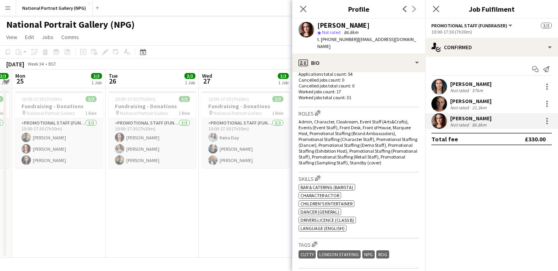
scroll to position [227, 0]
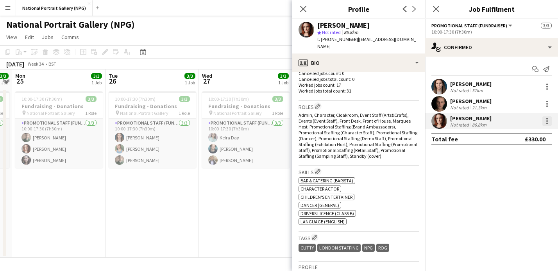
click at [549, 121] on div at bounding box center [546, 120] width 9 height 9
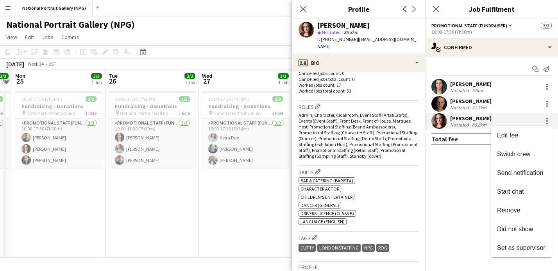
click at [436, 10] on div at bounding box center [279, 135] width 558 height 271
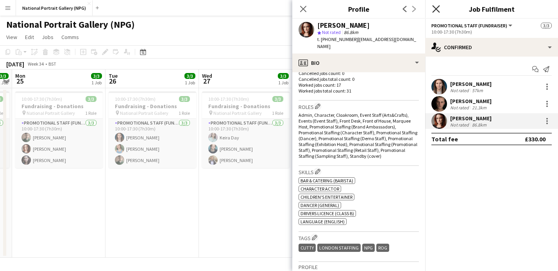
click at [437, 9] on icon "Close pop-in" at bounding box center [435, 8] width 7 height 7
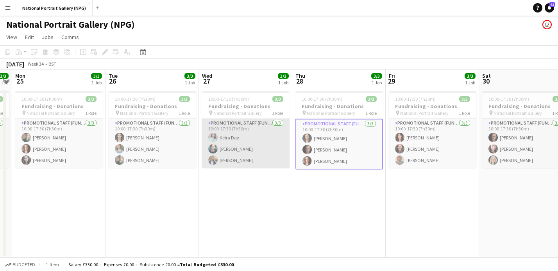
click at [268, 152] on app-card-role "Promotional Staff (Fundraiser) 3/3 10:00-17:30 (7h30m) Keira Day Bradley Hodgso…" at bounding box center [246, 143] width 88 height 49
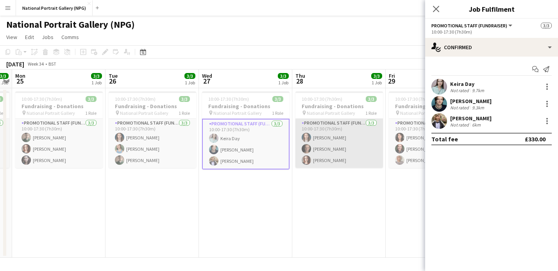
click at [356, 153] on app-card-role "Promotional Staff (Fundraiser) 3/3 10:00-17:30 (7h30m) Vicky Dunbobbin Tom Cant…" at bounding box center [339, 143] width 88 height 49
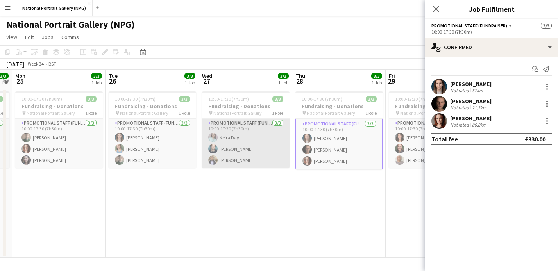
click at [249, 152] on app-card-role "Promotional Staff (Fundraiser) 3/3 10:00-17:30 (7h30m) Keira Day Bradley Hodgso…" at bounding box center [246, 143] width 88 height 49
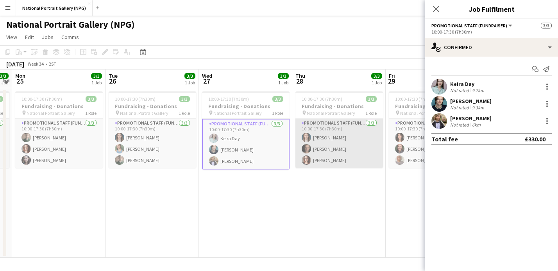
click at [369, 134] on app-card-role "Promotional Staff (Fundraiser) 3/3 10:00-17:30 (7h30m) Vicky Dunbobbin Tom Cant…" at bounding box center [339, 143] width 88 height 49
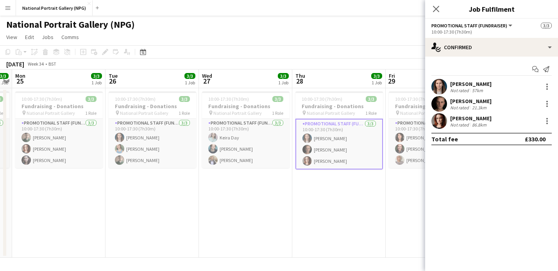
click at [471, 84] on div "Vicky Dunbobbin" at bounding box center [470, 83] width 41 height 7
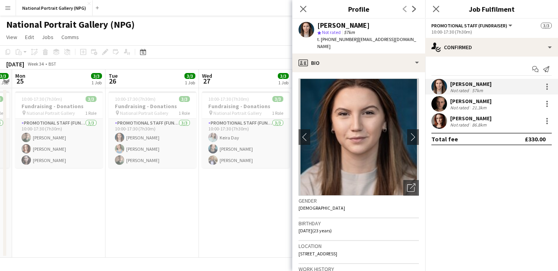
click at [461, 106] on div "Not rated" at bounding box center [460, 108] width 20 height 6
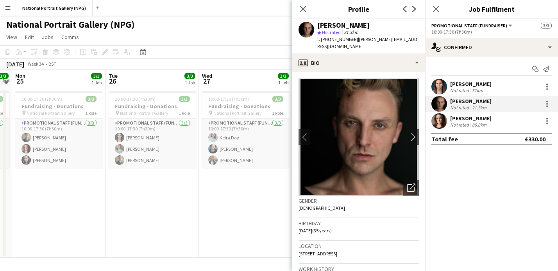
click at [460, 124] on div "Not rated" at bounding box center [460, 125] width 20 height 6
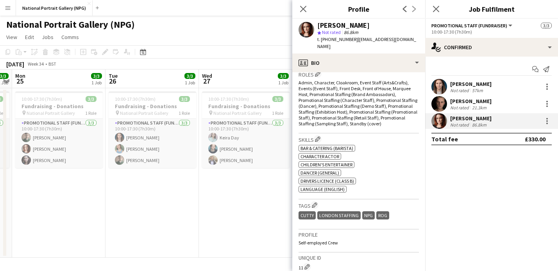
scroll to position [260, 0]
click at [460, 104] on div "Tom Canton" at bounding box center [470, 101] width 41 height 7
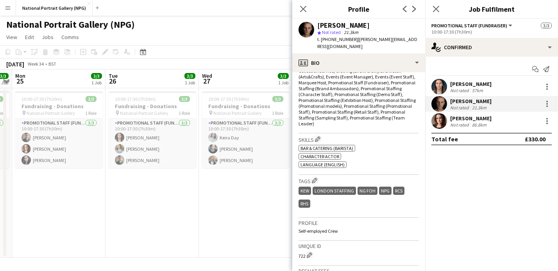
scroll to position [272, 0]
click at [466, 89] on div "Not rated" at bounding box center [460, 91] width 20 height 6
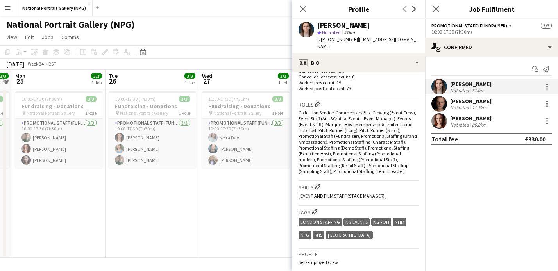
scroll to position [253, 0]
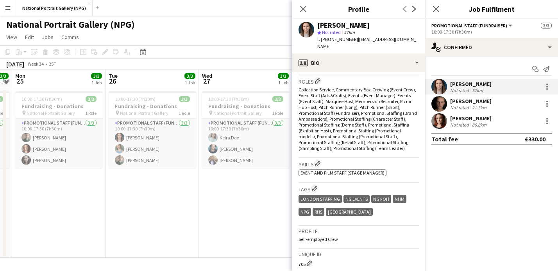
click at [461, 120] on div "Natalie Piper" at bounding box center [470, 118] width 41 height 7
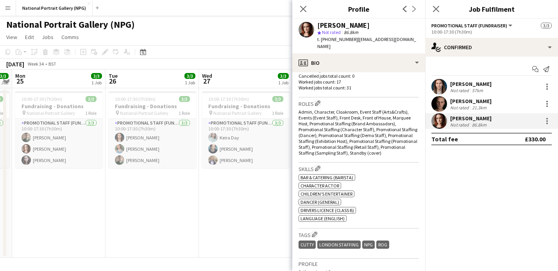
scroll to position [257, 0]
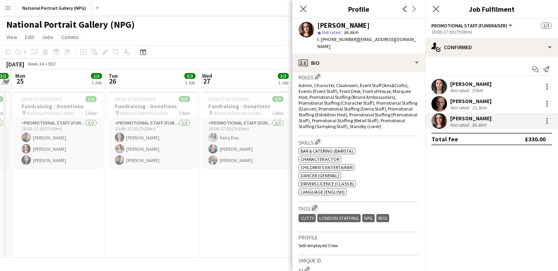
click at [316, 205] on app-icon "Edit crew company tags" at bounding box center [314, 207] width 5 height 5
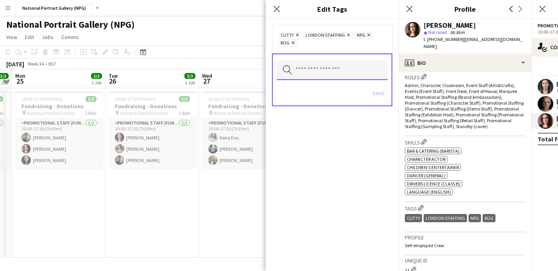
click at [318, 72] on input "text" at bounding box center [332, 71] width 111 height 20
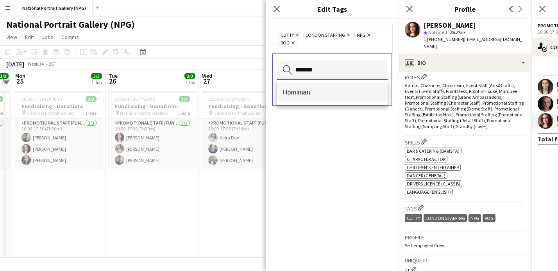
type input "*******"
click at [303, 95] on span "Horniman" at bounding box center [332, 92] width 98 height 7
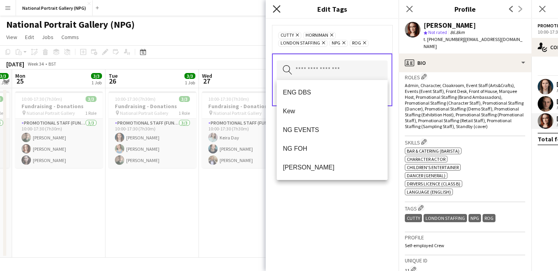
click at [275, 12] on icon "Close pop-in" at bounding box center [276, 8] width 7 height 7
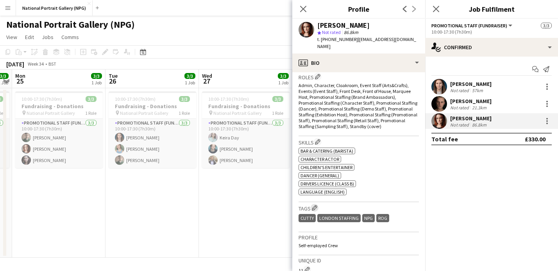
click at [316, 205] on app-icon "Edit crew company tags" at bounding box center [314, 207] width 5 height 5
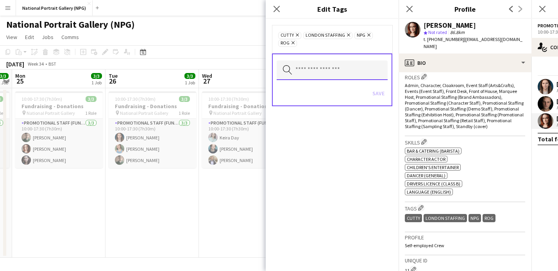
click at [313, 75] on input "text" at bounding box center [332, 71] width 111 height 20
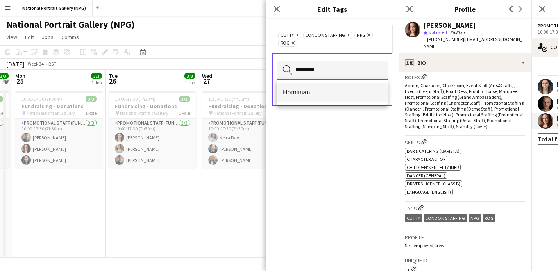
type input "********"
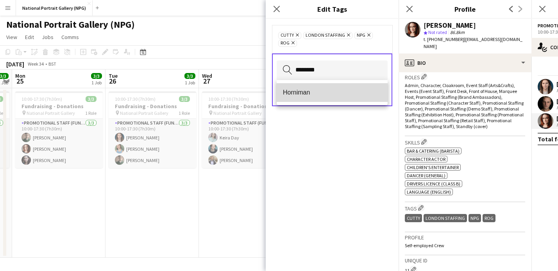
click at [309, 96] on span "Horniman" at bounding box center [332, 92] width 98 height 7
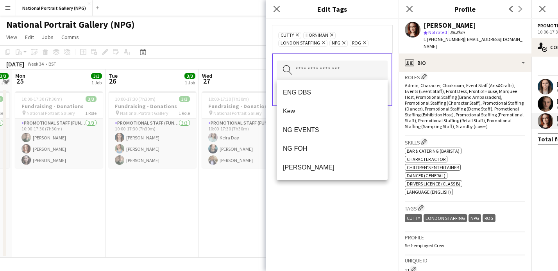
click at [376, 48] on div "Cutty Remove Horniman Remove LONDON STAFFING Remove NPG Remove ROG Remove" at bounding box center [332, 39] width 120 height 28
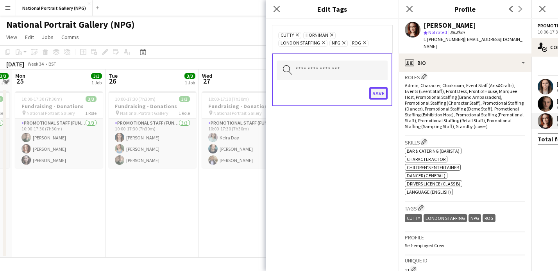
click at [379, 93] on button "Save" at bounding box center [378, 93] width 18 height 13
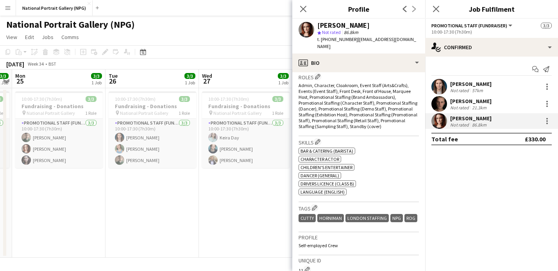
click at [233, 169] on app-date-cell "10:00-17:30 (7h30m) 3/3 Fundraising - Donations pin National Portrait Gallery 1…" at bounding box center [245, 173] width 93 height 170
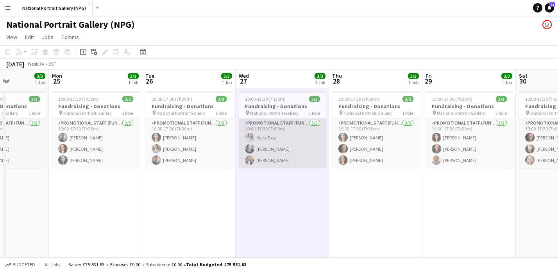
scroll to position [0, 224]
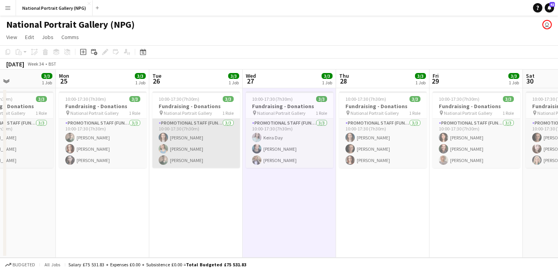
click at [218, 147] on app-card-role "Promotional Staff (Fundraiser) 3/3 10:00-17:30 (7h30m) Vicky Dunbobbin Corinna …" at bounding box center [196, 143] width 88 height 49
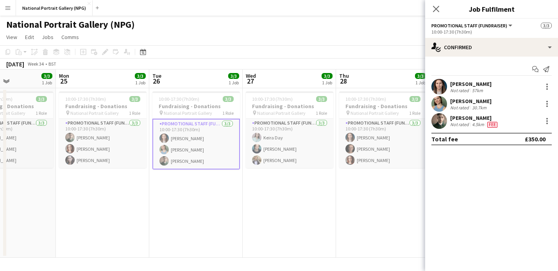
click at [474, 122] on div "4.5km" at bounding box center [477, 125] width 15 height 6
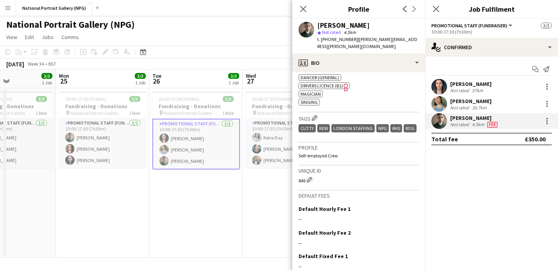
scroll to position [306, 0]
click at [467, 100] on div "Corinna Herriot" at bounding box center [470, 101] width 41 height 7
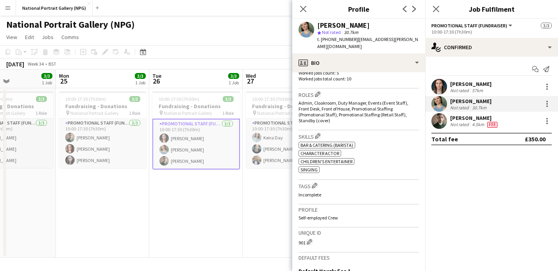
scroll to position [244, 0]
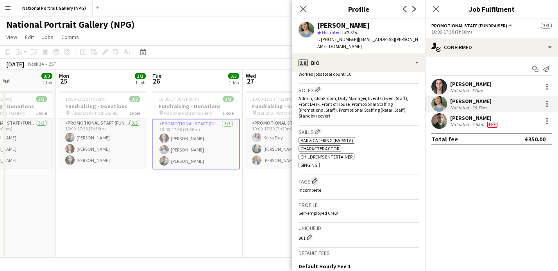
click at [315, 179] on app-icon "Edit crew company tags" at bounding box center [314, 180] width 5 height 5
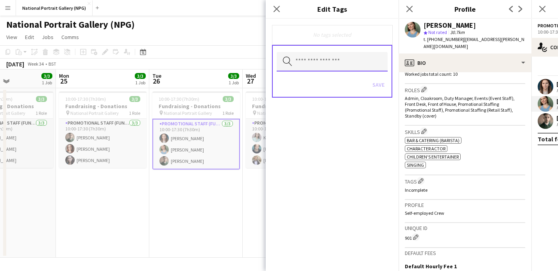
click at [315, 62] on input "text" at bounding box center [332, 62] width 111 height 20
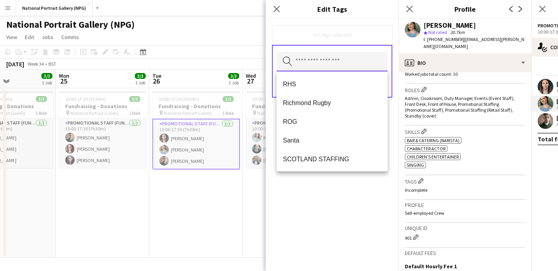
scroll to position [190, 0]
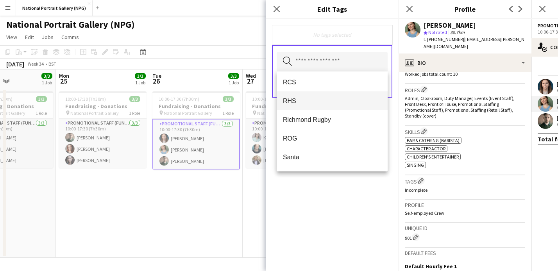
click at [307, 106] on mat-option "RHS" at bounding box center [332, 100] width 111 height 19
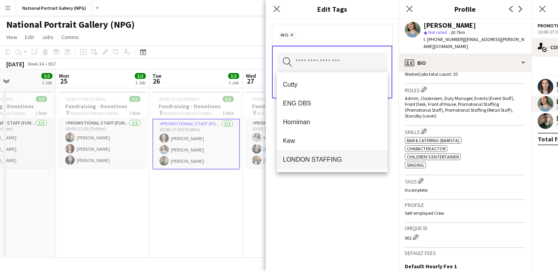
click at [317, 158] on span "LONDON STAFFING" at bounding box center [332, 159] width 98 height 7
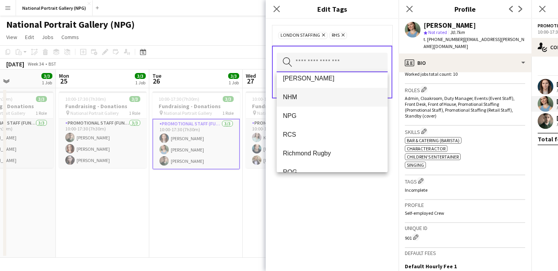
scroll to position [122, 0]
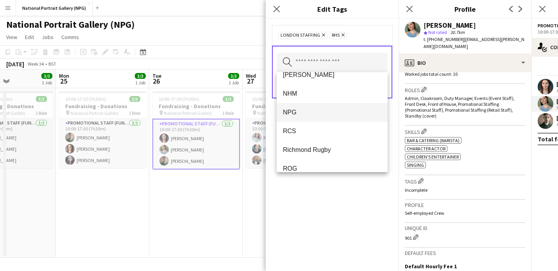
click at [315, 112] on span "NPG" at bounding box center [332, 112] width 98 height 7
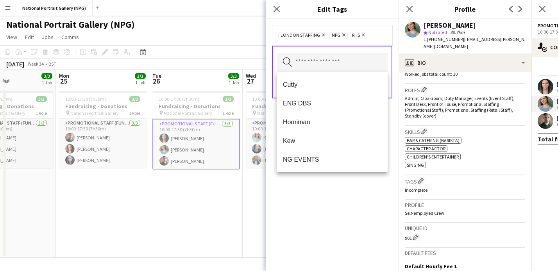
click at [380, 32] on div "LONDON STAFFING Remove NPG Remove RHS Remove" at bounding box center [332, 35] width 108 height 8
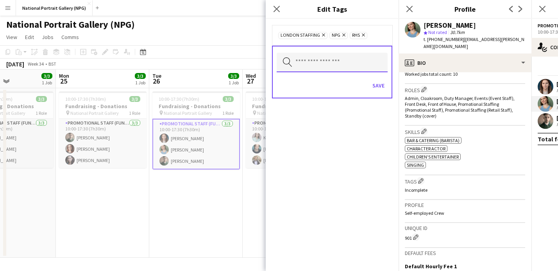
click at [349, 68] on input "text" at bounding box center [332, 63] width 111 height 20
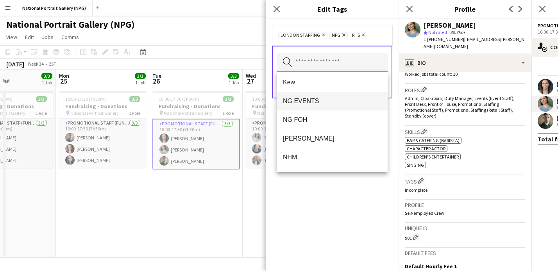
scroll to position [59, 0]
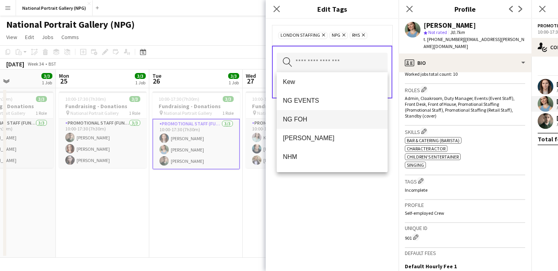
click at [318, 123] on span "NG FOH" at bounding box center [332, 119] width 98 height 7
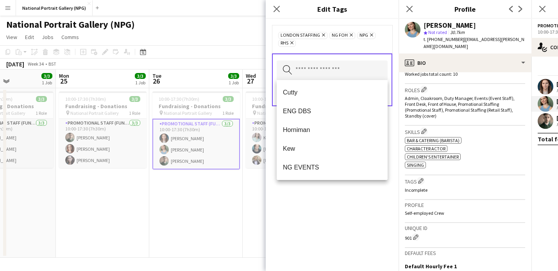
click at [384, 48] on div "LONDON STAFFING Remove NG FOH Remove NPG Remove RHS Remove" at bounding box center [332, 39] width 120 height 28
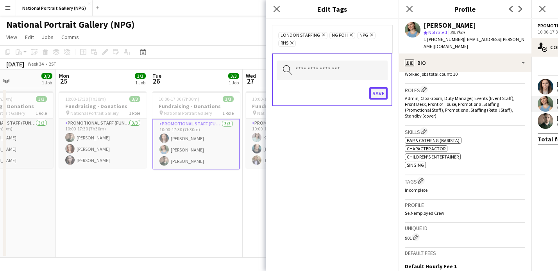
click at [382, 93] on button "Save" at bounding box center [378, 93] width 18 height 13
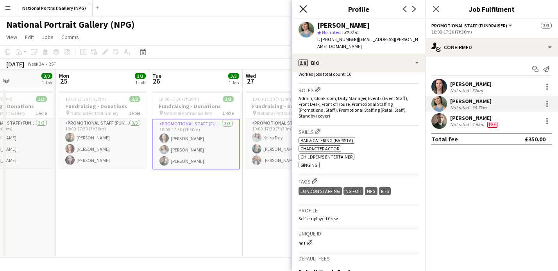
click at [304, 6] on icon "Close pop-in" at bounding box center [302, 8] width 7 height 7
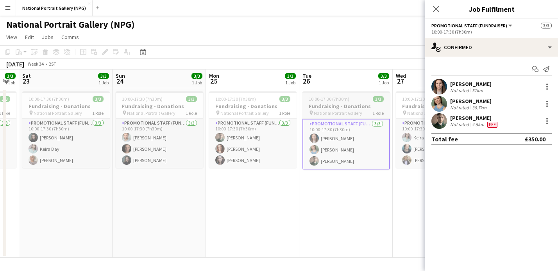
scroll to position [0, 228]
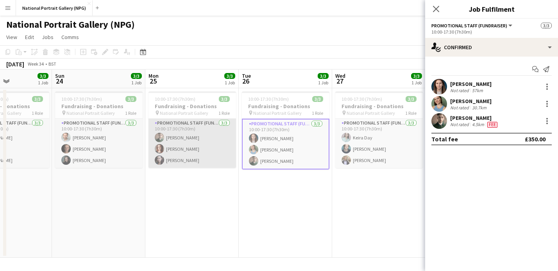
click at [209, 144] on app-card-role "Promotional Staff (Fundraiser) 3/3 10:00-17:30 (7h30m) William Bunting Natalie …" at bounding box center [192, 143] width 88 height 49
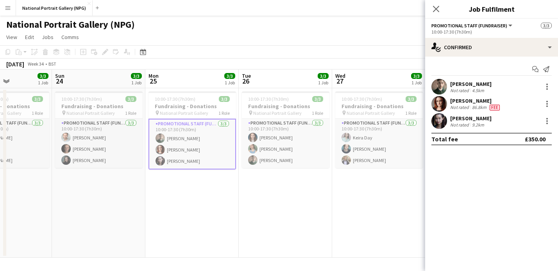
click at [472, 119] on div "Olivia Haart" at bounding box center [470, 118] width 41 height 7
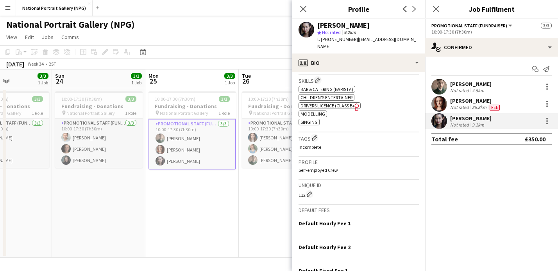
scroll to position [328, 0]
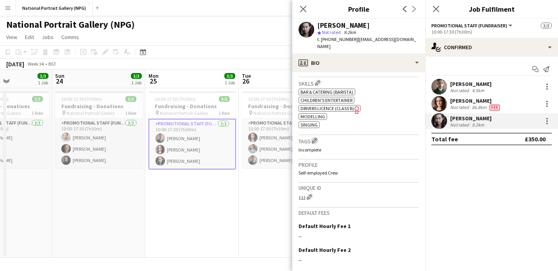
click at [316, 138] on app-icon "Edit crew company tags" at bounding box center [314, 140] width 5 height 5
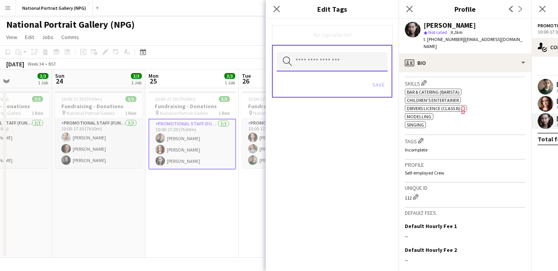
click at [324, 63] on input "text" at bounding box center [332, 62] width 111 height 20
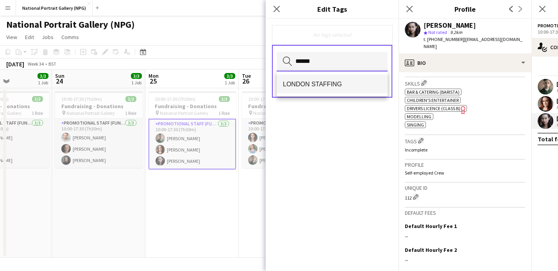
type input "******"
click at [317, 80] on mat-option "LONDON STAFFING" at bounding box center [332, 84] width 111 height 19
type input "****"
click at [320, 80] on mat-option "[GEOGRAPHIC_DATA]" at bounding box center [332, 84] width 111 height 19
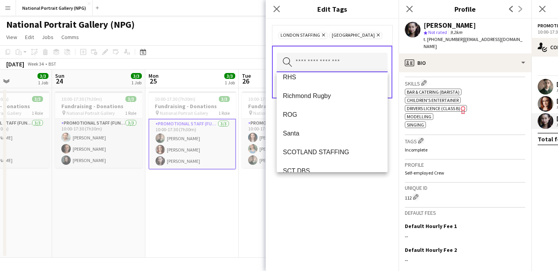
scroll to position [211, 0]
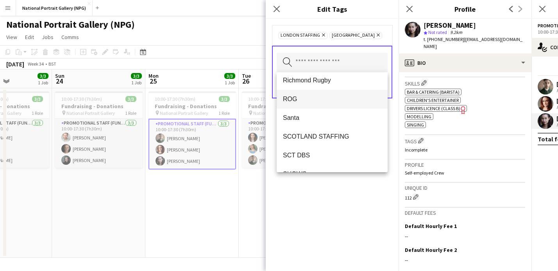
click at [310, 100] on span "ROG" at bounding box center [332, 98] width 98 height 7
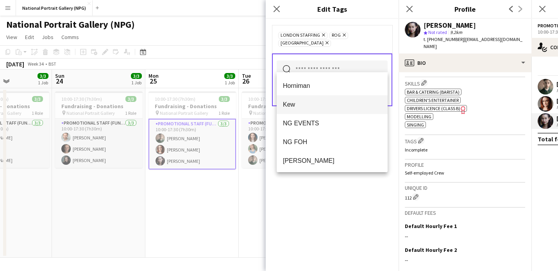
scroll to position [39, 0]
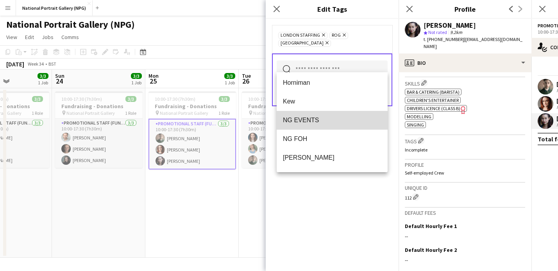
click at [310, 122] on span "NG EVENTS" at bounding box center [332, 119] width 98 height 7
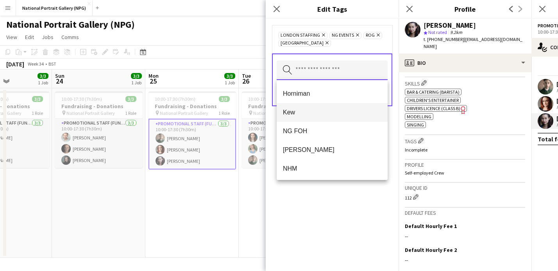
scroll to position [39, 0]
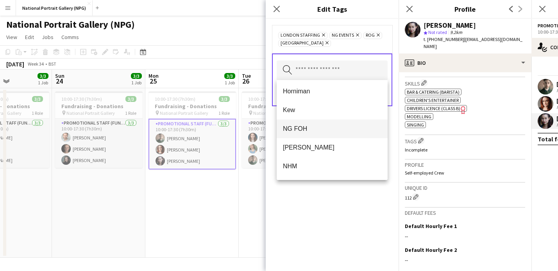
click at [309, 130] on span "NG FOH" at bounding box center [332, 128] width 98 height 7
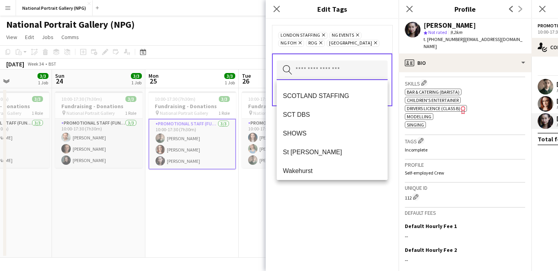
scroll to position [203, 0]
click at [209, 219] on app-date-cell "10:00-17:30 (7h30m) 3/3 Fundraising - Donations pin National Portrait Gallery 1…" at bounding box center [191, 173] width 93 height 170
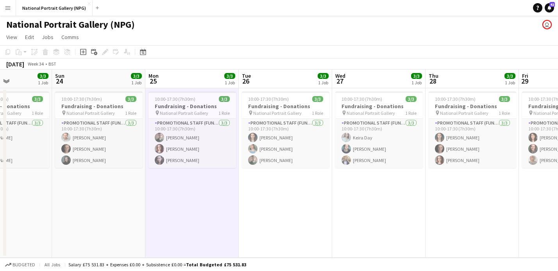
click at [386, 52] on app-toolbar "Copy Paste Paste Command V Paste with crew Command Shift V Paste linked Job Del…" at bounding box center [279, 51] width 558 height 13
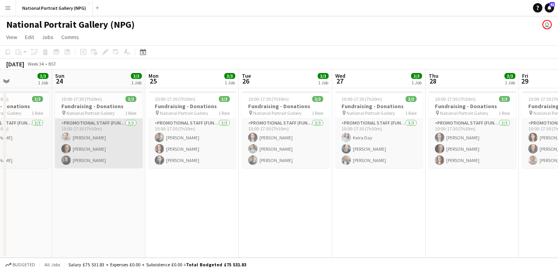
click at [112, 151] on app-card-role "Promotional Staff (Fundraiser) 3/3 10:00-17:30 (7h30m) Nathan Unthank Tom Canto…" at bounding box center [99, 143] width 88 height 49
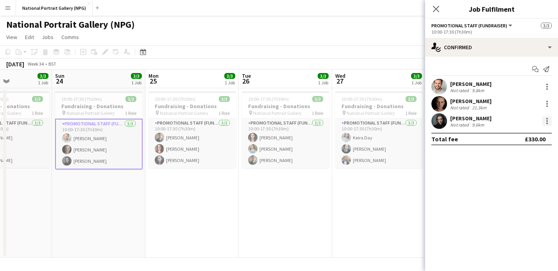
click at [547, 121] on div at bounding box center [547, 121] width 2 height 2
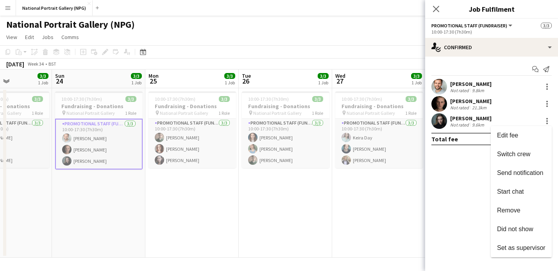
click at [467, 127] on div at bounding box center [279, 135] width 558 height 271
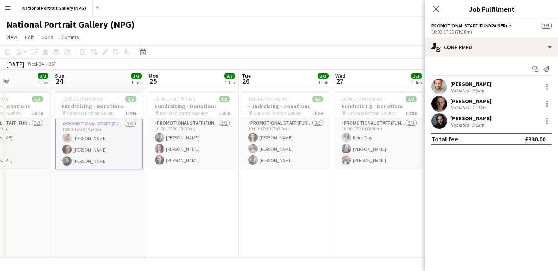
click at [465, 118] on div "Phoebe Stapleton" at bounding box center [470, 118] width 41 height 7
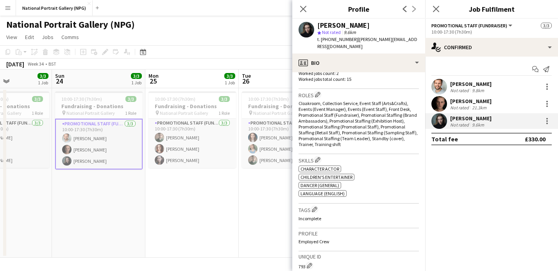
scroll to position [288, 0]
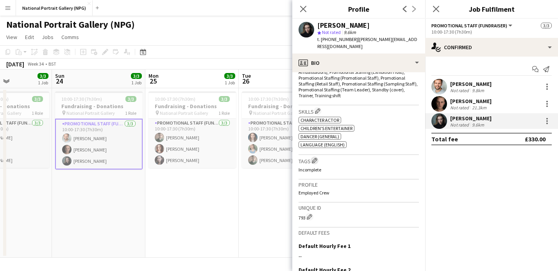
click at [316, 158] on app-icon "Edit crew company tags" at bounding box center [314, 160] width 5 height 5
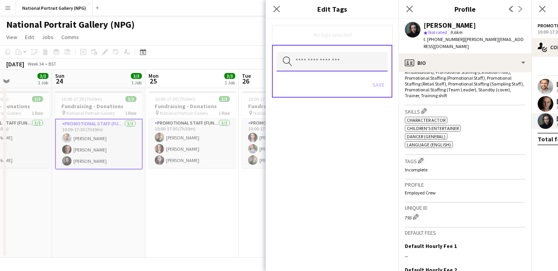
click at [341, 64] on input "text" at bounding box center [332, 62] width 111 height 20
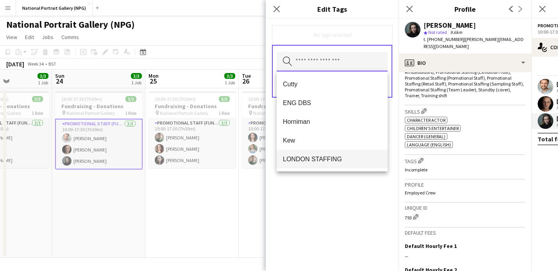
scroll to position [11, 0]
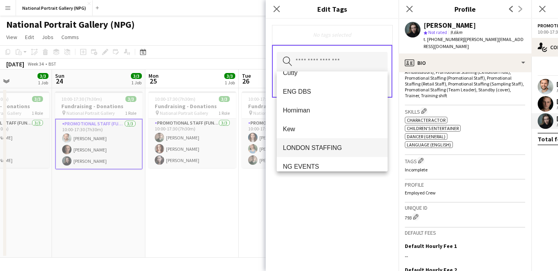
click at [315, 148] on span "LONDON STAFFING" at bounding box center [332, 147] width 98 height 7
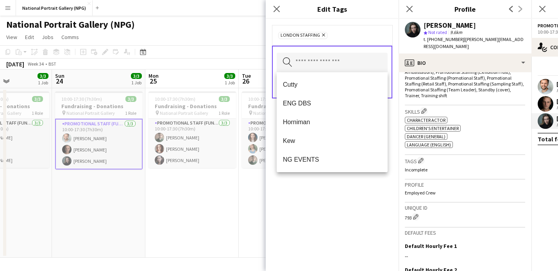
click at [203, 211] on app-date-cell "10:00-17:30 (7h30m) 3/3 Fundraising - Donations pin National Portrait Gallery 1…" at bounding box center [191, 173] width 93 height 170
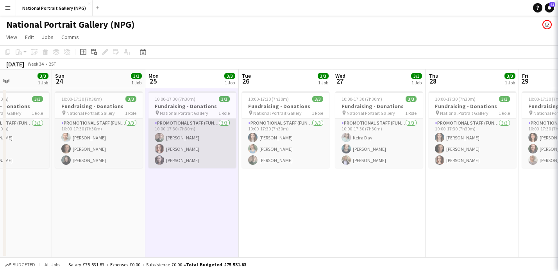
click at [187, 157] on app-card-role "Promotional Staff (Fundraiser) 3/3 10:00-17:30 (7h30m) William Bunting Natalie …" at bounding box center [192, 143] width 88 height 49
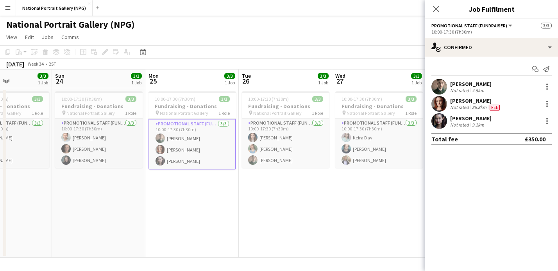
click at [478, 119] on div "Olivia Haart" at bounding box center [470, 118] width 41 height 7
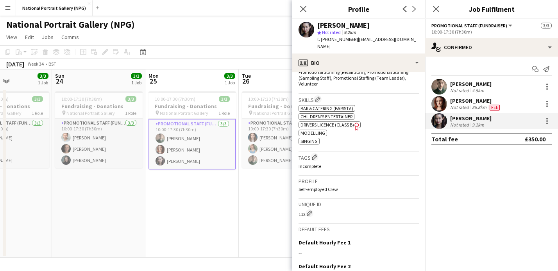
scroll to position [313, 0]
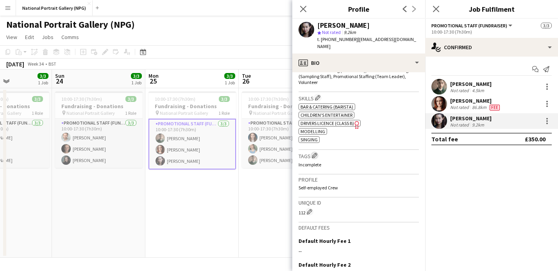
click at [314, 153] on app-icon "Edit crew company tags" at bounding box center [314, 155] width 5 height 5
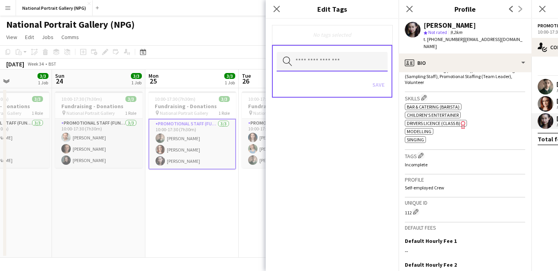
click at [311, 68] on input "text" at bounding box center [332, 62] width 111 height 20
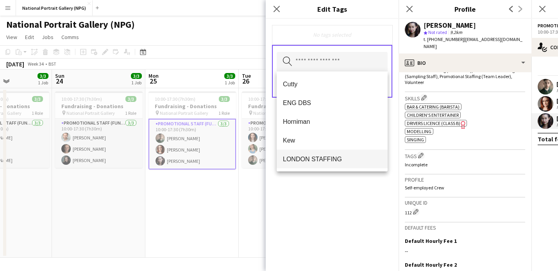
click at [327, 160] on span "LONDON STAFFING" at bounding box center [332, 159] width 98 height 7
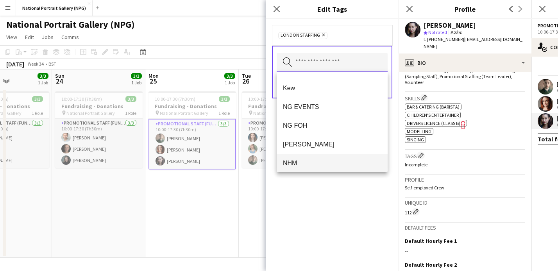
scroll to position [75, 0]
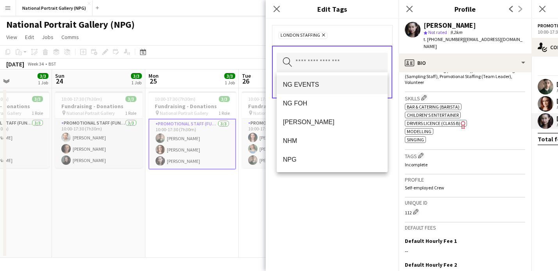
click at [324, 84] on span "NG EVENTS" at bounding box center [332, 84] width 98 height 7
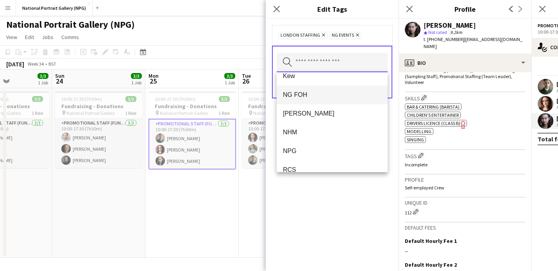
scroll to position [76, 0]
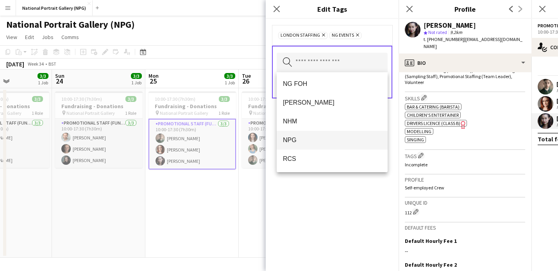
click at [318, 141] on span "NPG" at bounding box center [332, 139] width 98 height 7
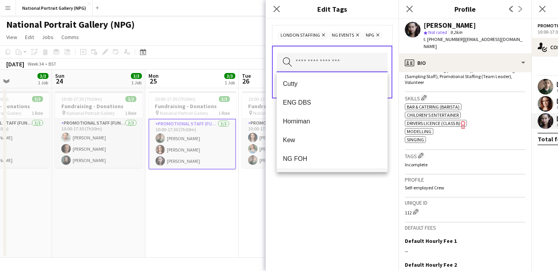
scroll to position [0, 0]
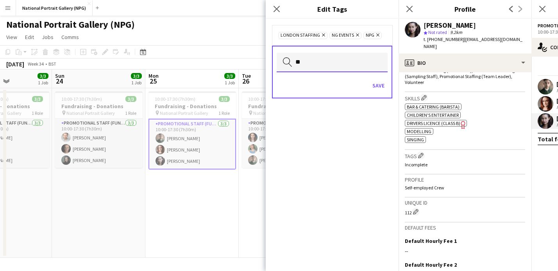
type input "*"
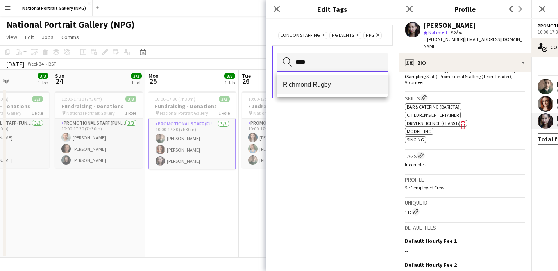
type input "****"
click at [332, 88] on span "Richmond Rugby" at bounding box center [332, 84] width 98 height 7
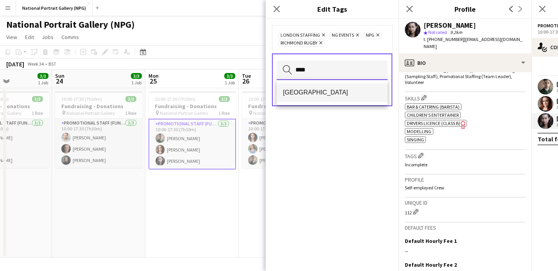
type input "****"
click at [332, 97] on mat-option "[GEOGRAPHIC_DATA]" at bounding box center [332, 92] width 111 height 19
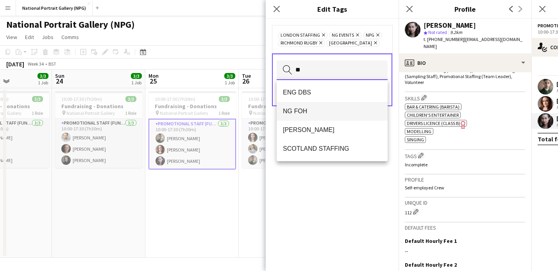
type input "**"
click at [324, 115] on span "NG FOH" at bounding box center [332, 110] width 98 height 7
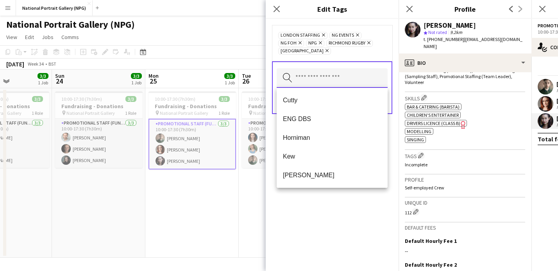
click at [369, 70] on input "text" at bounding box center [332, 78] width 111 height 20
click at [378, 48] on div "LONDON STAFFING Remove NG EVENTS Remove NG FOH Remove NPG Remove Richmond Rugby…" at bounding box center [332, 42] width 108 height 23
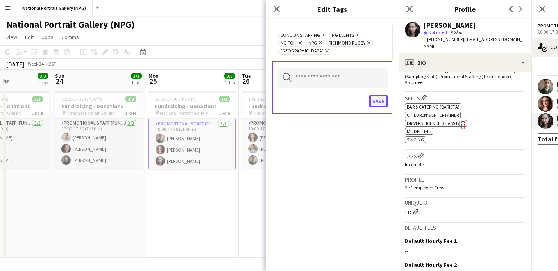
click at [380, 103] on button "Save" at bounding box center [378, 101] width 18 height 13
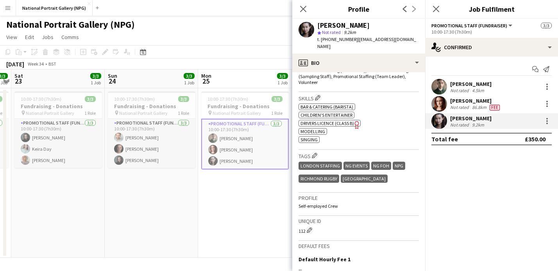
scroll to position [0, 175]
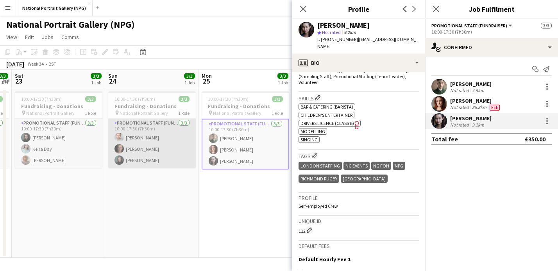
click at [181, 146] on app-card-role "Promotional Staff (Fundraiser) 3/3 10:00-17:30 (7h30m) Nathan Unthank Tom Canto…" at bounding box center [152, 143] width 88 height 49
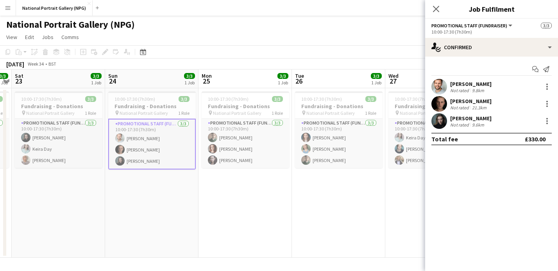
click at [479, 124] on div "9.6km" at bounding box center [477, 125] width 15 height 6
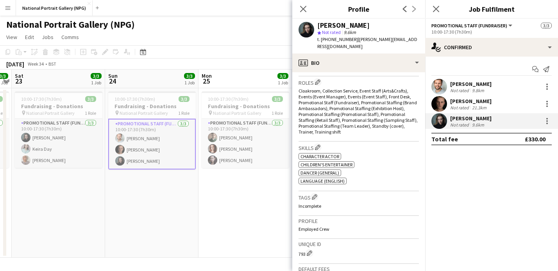
scroll to position [254, 0]
click at [314, 192] on app-icon "Edit crew company tags" at bounding box center [314, 194] width 5 height 5
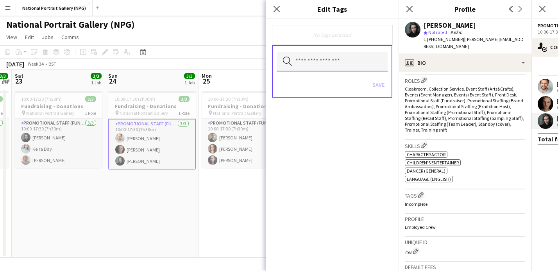
click at [324, 66] on input "text" at bounding box center [332, 62] width 111 height 20
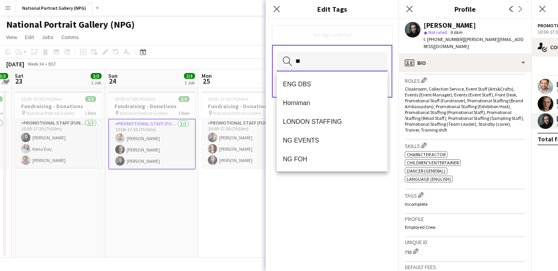
type input "*"
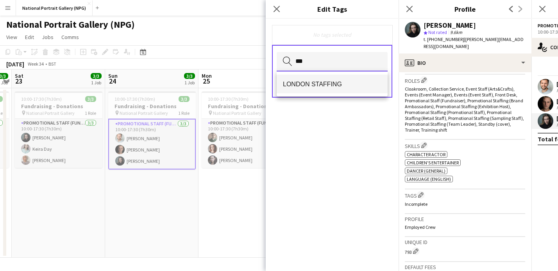
type input "***"
click at [328, 86] on span "LONDON STAFFING" at bounding box center [332, 83] width 98 height 7
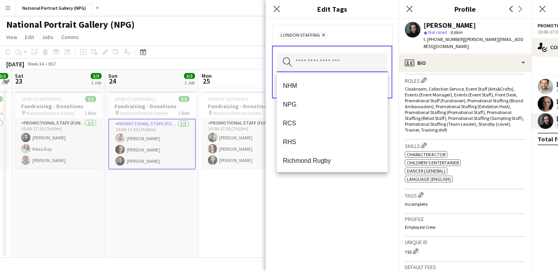
scroll to position [134, 0]
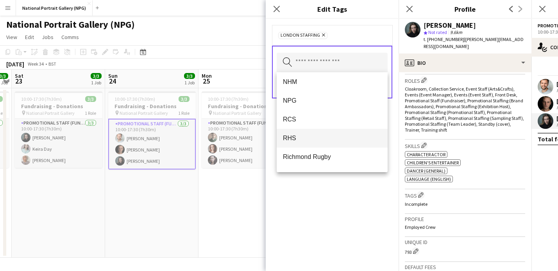
click at [309, 140] on span "RHS" at bounding box center [332, 137] width 98 height 7
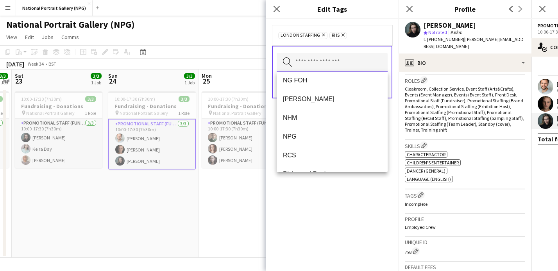
scroll to position [106, 0]
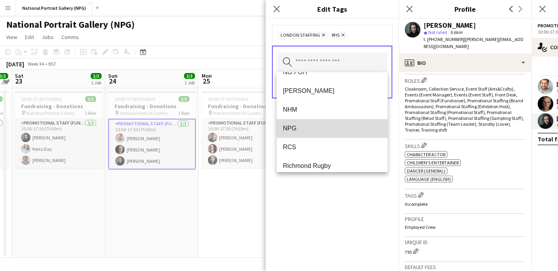
click at [309, 132] on mat-option "NPG" at bounding box center [332, 128] width 111 height 19
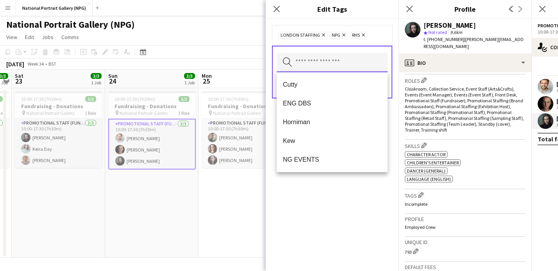
click at [342, 66] on input "text" at bounding box center [332, 63] width 111 height 20
click at [382, 45] on form "LONDON STAFFING Remove NPG Remove RHS Remove Search by tag name Save" at bounding box center [332, 70] width 133 height 102
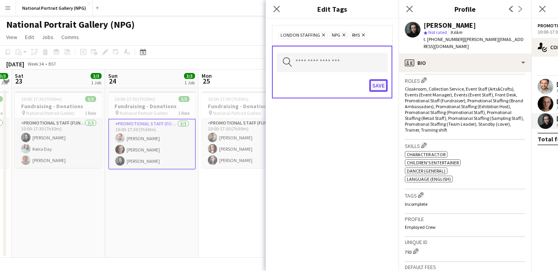
click at [380, 84] on button "Save" at bounding box center [378, 85] width 18 height 13
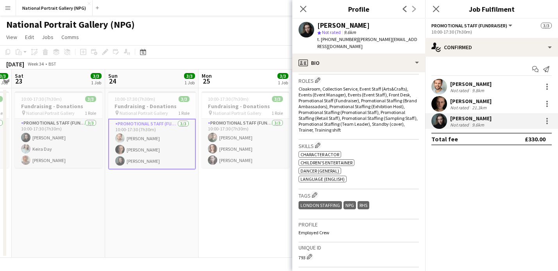
click at [168, 191] on app-date-cell "10:00-17:30 (7h30m) 3/3 Fundraising - Donations pin National Portrait Gallery 1…" at bounding box center [151, 173] width 93 height 170
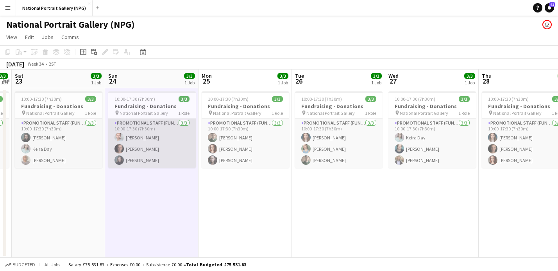
click at [150, 148] on app-card-role "Promotional Staff (Fundraiser) 3/3 10:00-17:30 (7h30m) Nathan Unthank Tom Canto…" at bounding box center [152, 143] width 88 height 49
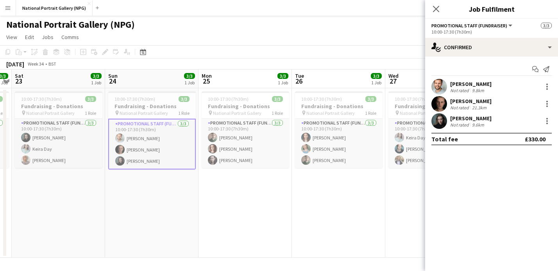
click at [471, 103] on div "Tom Canton" at bounding box center [470, 101] width 41 height 7
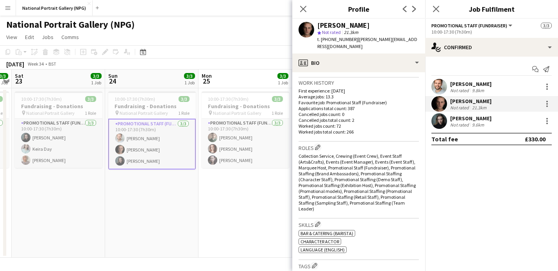
scroll to position [214, 0]
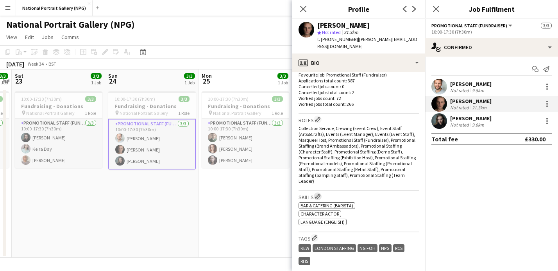
click at [318, 194] on app-icon "Edit crew company skills" at bounding box center [317, 196] width 5 height 5
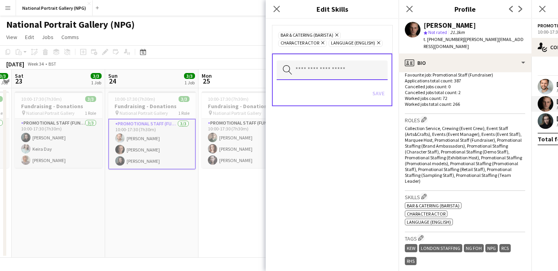
click at [328, 68] on input "text" at bounding box center [332, 71] width 111 height 20
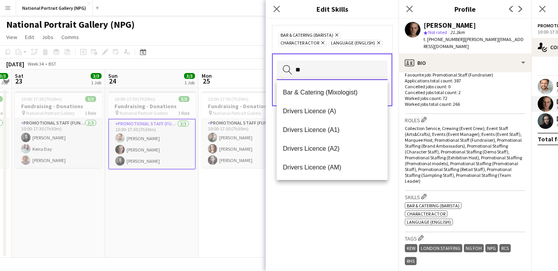
type input "*"
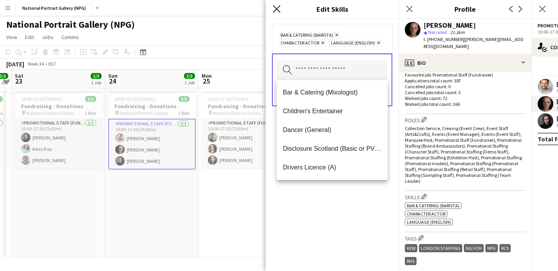
click at [277, 10] on icon "Close pop-in" at bounding box center [276, 8] width 7 height 7
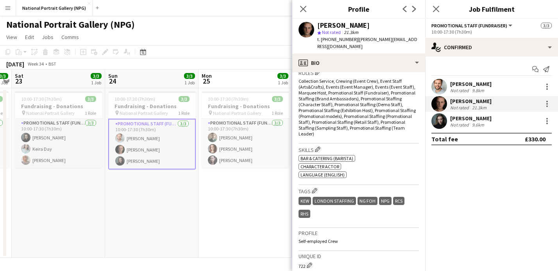
scroll to position [301, 0]
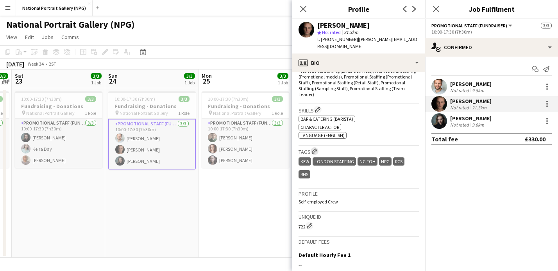
click at [315, 148] on app-icon "Edit crew company tags" at bounding box center [314, 150] width 5 height 5
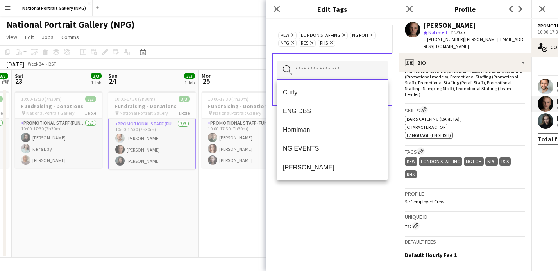
click at [305, 72] on input "text" at bounding box center [332, 71] width 111 height 20
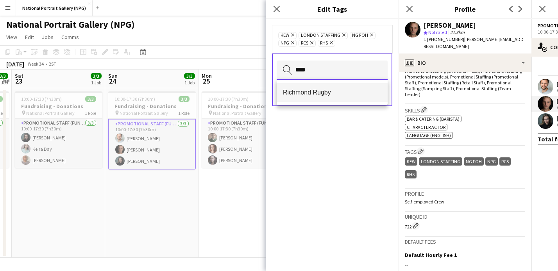
type input "****"
click at [309, 88] on mat-option "Richmond Rugby" at bounding box center [332, 92] width 111 height 19
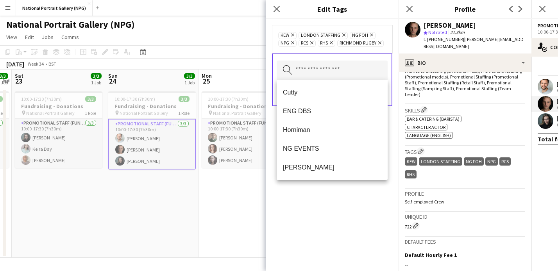
click at [350, 198] on div "Kew Remove LONDON STAFFING Remove NG FOH Remove NPG Remove RCS Remove RHS Remov…" at bounding box center [332, 145] width 133 height 252
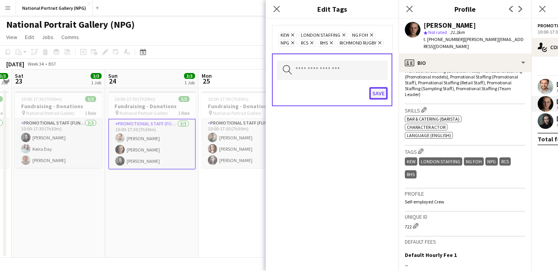
click at [377, 94] on button "Save" at bounding box center [378, 93] width 18 height 13
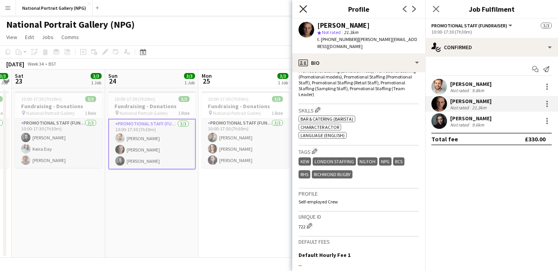
click at [302, 9] on icon at bounding box center [302, 8] width 7 height 7
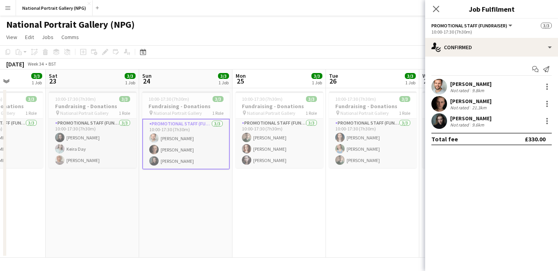
scroll to position [0, 161]
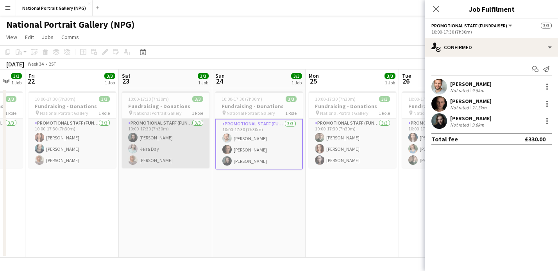
click at [172, 147] on app-card-role "Promotional Staff (Fundraiser) 3/3 10:00-17:30 (7h30m) Phoebe Stapleton Keira D…" at bounding box center [166, 143] width 88 height 49
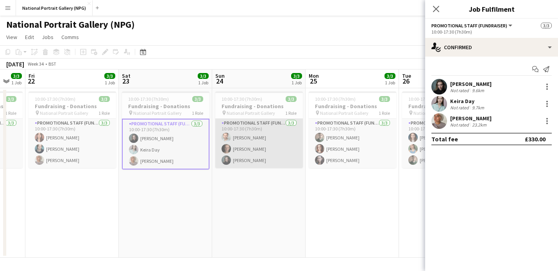
click at [271, 149] on app-card-role "Promotional Staff (Fundraiser) 3/3 10:00-17:30 (7h30m) Nathan Unthank Tom Canto…" at bounding box center [259, 143] width 88 height 49
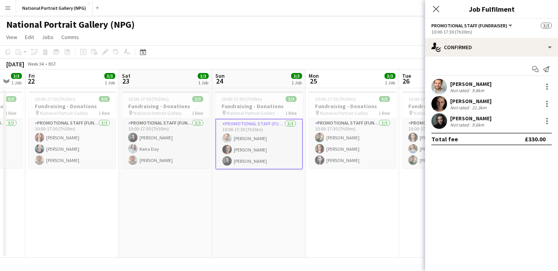
click at [470, 120] on div "Phoebe Stapleton" at bounding box center [470, 118] width 41 height 7
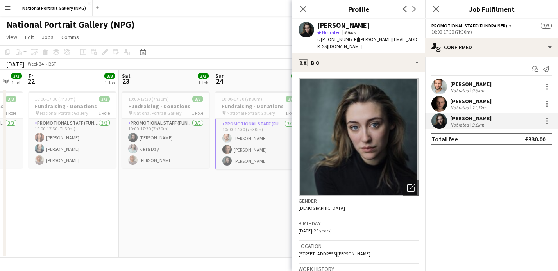
click at [462, 102] on div "Tom Canton" at bounding box center [470, 101] width 41 height 7
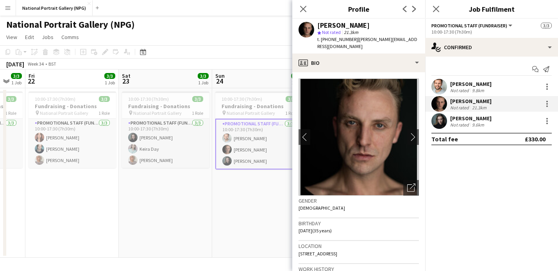
click at [462, 88] on div "Not rated" at bounding box center [460, 91] width 20 height 6
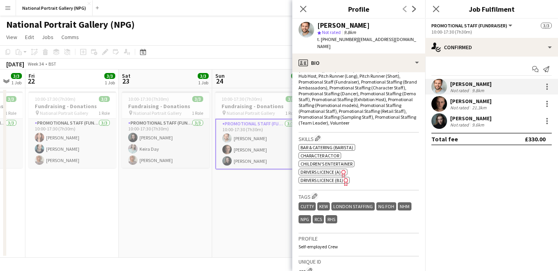
scroll to position [288, 0]
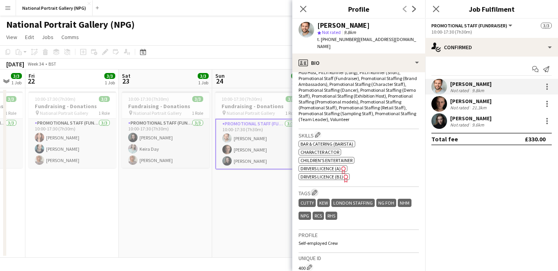
click at [316, 190] on app-icon "Edit crew company tags" at bounding box center [314, 192] width 5 height 5
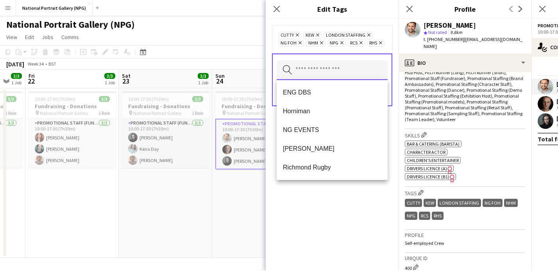
click at [314, 68] on input "text" at bounding box center [332, 71] width 111 height 20
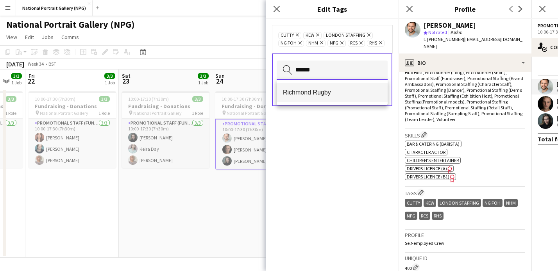
type input "******"
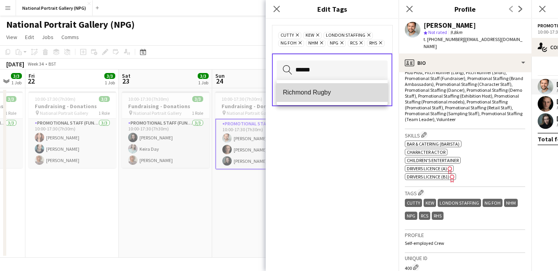
click at [305, 95] on span "Richmond Rugby" at bounding box center [332, 92] width 98 height 7
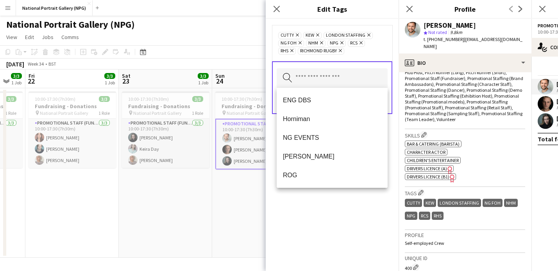
click at [377, 48] on div "Cutty Remove Kew Remove LONDON STAFFING Remove NG FOH Remove NHM Remove NPG Rem…" at bounding box center [332, 42] width 108 height 23
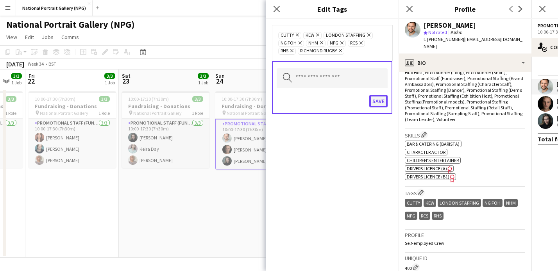
click at [374, 100] on button "Save" at bounding box center [378, 101] width 18 height 13
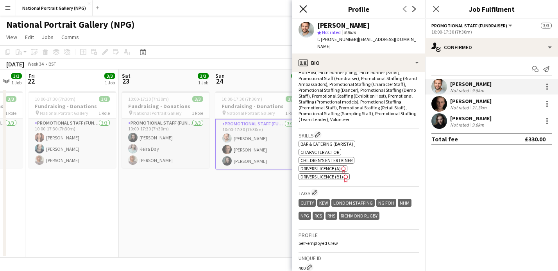
click at [304, 8] on icon at bounding box center [302, 8] width 7 height 7
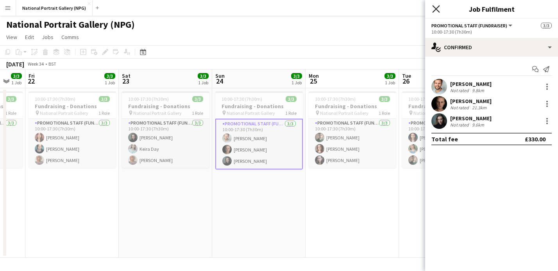
click at [435, 9] on icon at bounding box center [435, 8] width 7 height 7
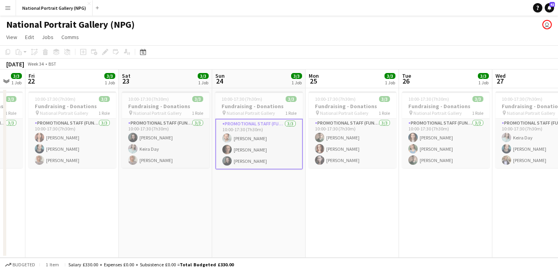
click at [377, 31] on app-page-menu "View Day view expanded Day view collapsed Month view Date picker Jump to today …" at bounding box center [279, 37] width 558 height 15
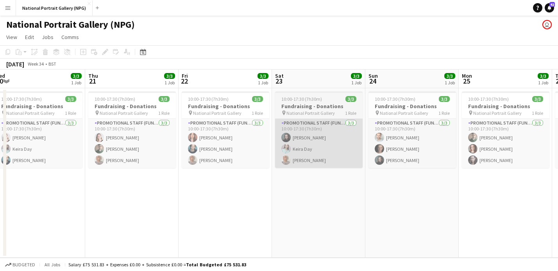
scroll to position [0, 168]
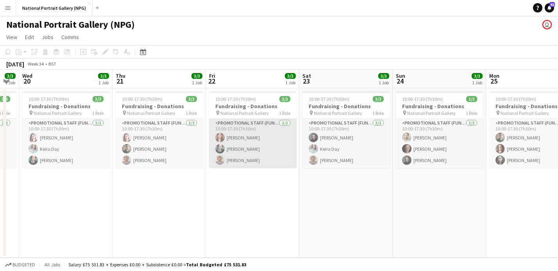
click at [245, 143] on app-card-role "Promotional Staff (Fundraiser) 3/3 10:00-17:30 (7h30m) Nadia Abouayen Bradley H…" at bounding box center [253, 143] width 88 height 49
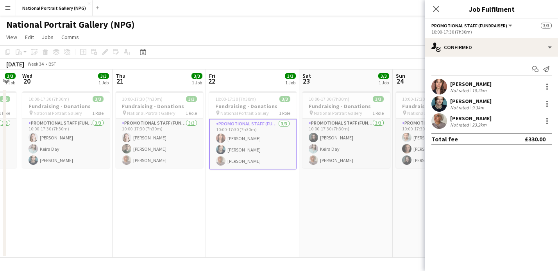
click at [469, 83] on div "Nadia Abouayen" at bounding box center [470, 83] width 41 height 7
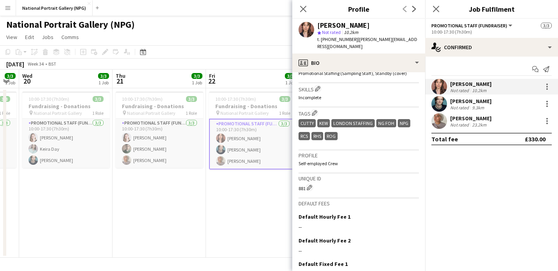
scroll to position [322, 0]
click at [259, 54] on app-toolbar "Copy Paste Paste Command V Paste with crew Command Shift V Paste linked Job Del…" at bounding box center [279, 51] width 558 height 13
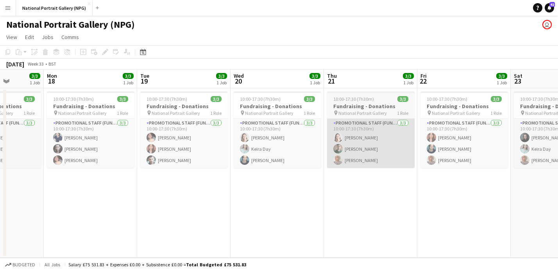
scroll to position [0, 232]
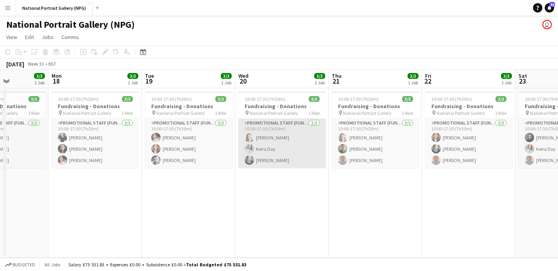
click at [280, 151] on app-card-role "Promotional Staff (Fundraiser) 3/3 10:00-17:30 (7h30m) Kamila Wielebska Keira D…" at bounding box center [282, 143] width 88 height 49
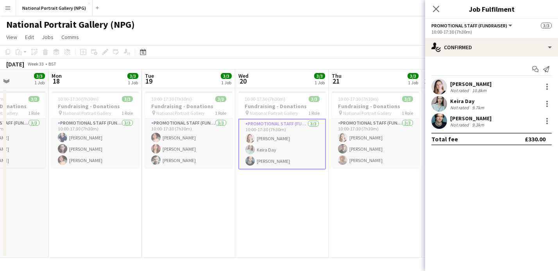
click at [475, 88] on div "10.8km" at bounding box center [479, 91] width 18 height 6
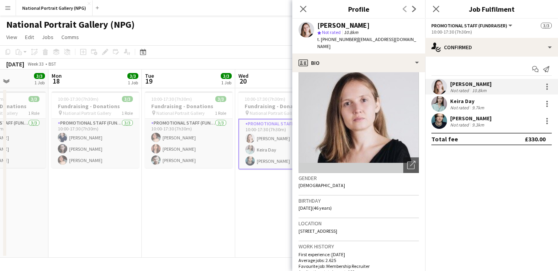
scroll to position [0, 0]
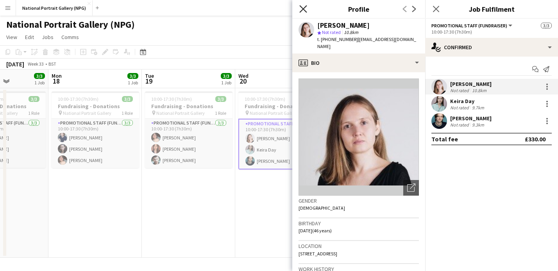
click at [303, 12] on app-icon "Close pop-in" at bounding box center [303, 9] width 11 height 11
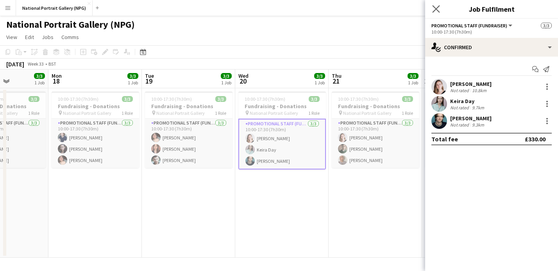
click at [440, 12] on app-icon "Close pop-in" at bounding box center [436, 9] width 11 height 11
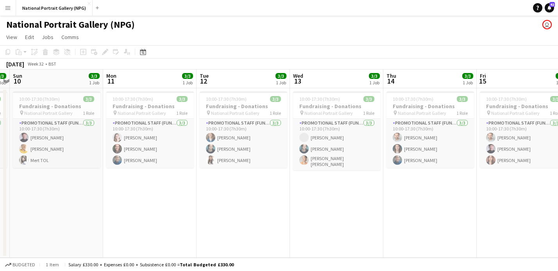
scroll to position [0, 175]
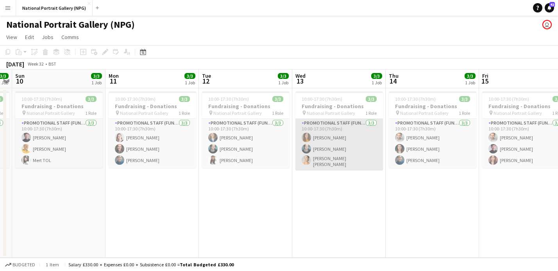
click at [338, 147] on app-card-role "Promotional Staff (Fundraiser) 3/3 10:00-17:30 (7h30m) Isobelle Ford Bradley Ho…" at bounding box center [339, 145] width 88 height 52
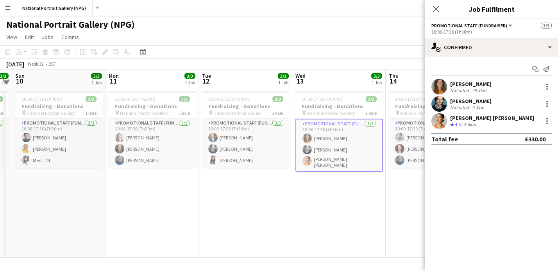
click at [468, 118] on div "Rachel Lenore Angus" at bounding box center [492, 117] width 84 height 7
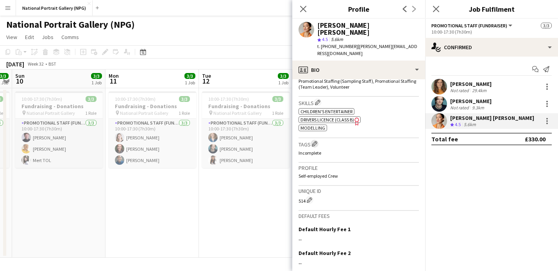
scroll to position [325, 0]
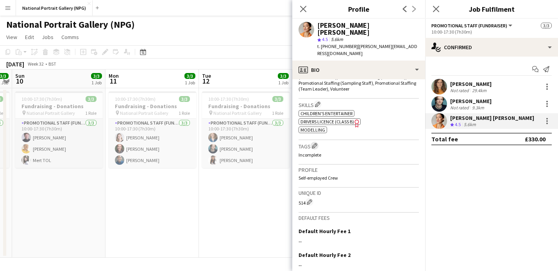
click at [316, 143] on app-icon "Edit crew company tags" at bounding box center [314, 145] width 5 height 5
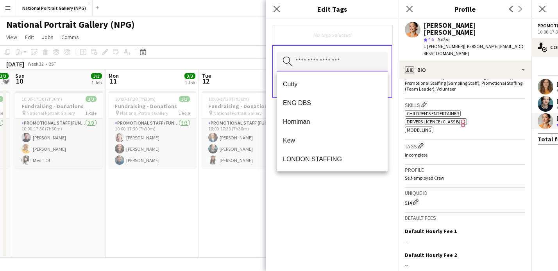
click at [342, 65] on input "text" at bounding box center [332, 62] width 111 height 20
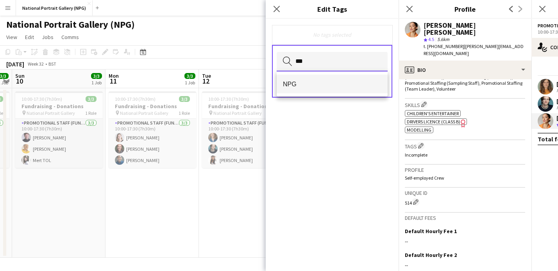
type input "***"
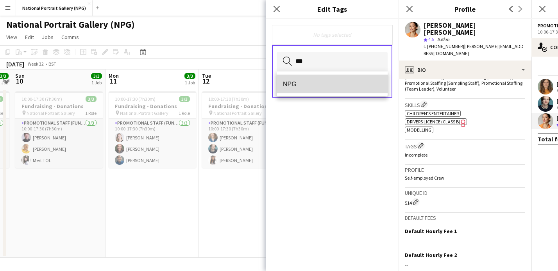
click at [330, 89] on mat-option "NPG" at bounding box center [332, 84] width 111 height 19
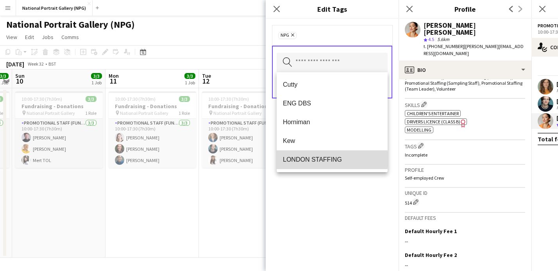
click at [311, 160] on span "LONDON STAFFING" at bounding box center [332, 159] width 98 height 7
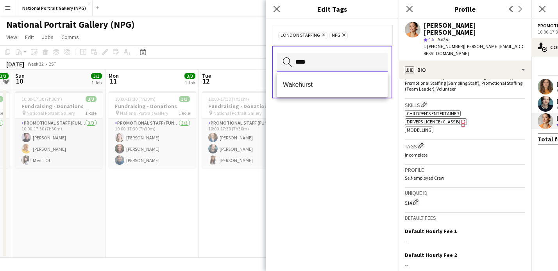
type input "****"
click at [313, 94] on div "Wakehurst" at bounding box center [332, 84] width 111 height 25
click at [313, 91] on mat-option "Wakehurst" at bounding box center [332, 84] width 111 height 19
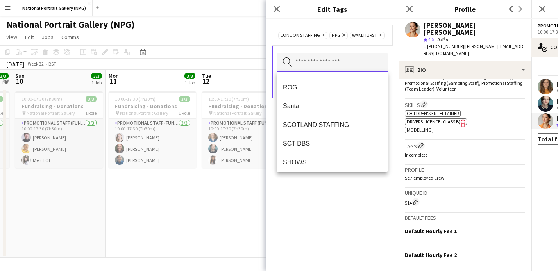
scroll to position [194, 0]
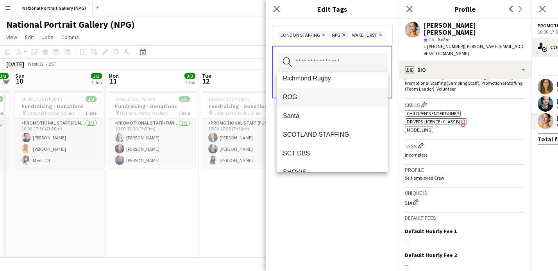
click at [315, 99] on span "ROG" at bounding box center [332, 96] width 98 height 7
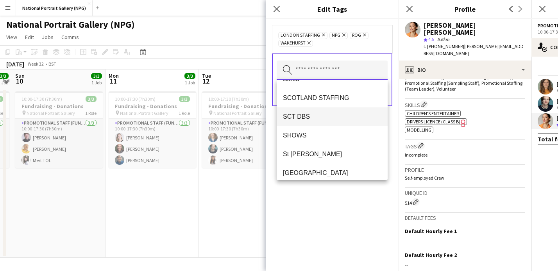
scroll to position [225, 0]
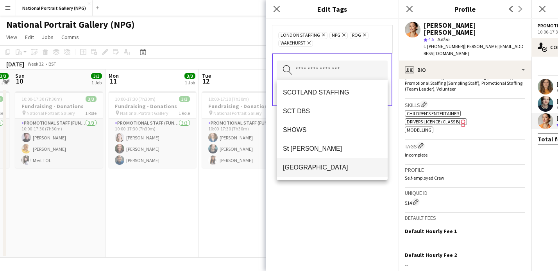
click at [315, 165] on span "[GEOGRAPHIC_DATA]" at bounding box center [332, 167] width 98 height 7
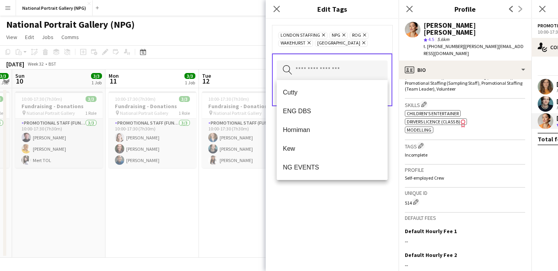
click at [385, 45] on div "LONDON STAFFING Remove NPG Remove ROG Remove Wakehurst Remove Wembley Remove" at bounding box center [332, 39] width 108 height 16
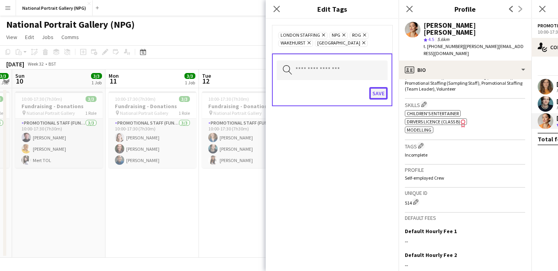
click at [380, 91] on button "Save" at bounding box center [378, 93] width 18 height 13
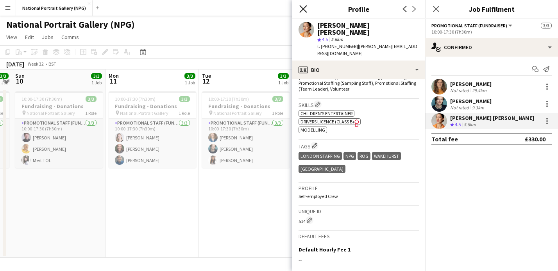
click at [304, 7] on icon "Close pop-in" at bounding box center [302, 8] width 7 height 7
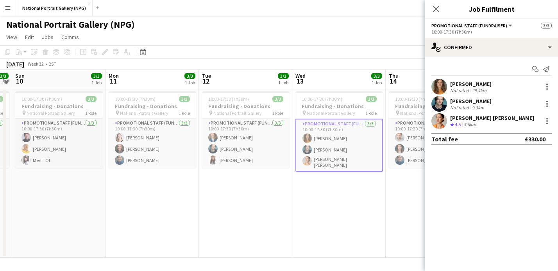
click at [465, 88] on div "Not rated" at bounding box center [460, 91] width 20 height 6
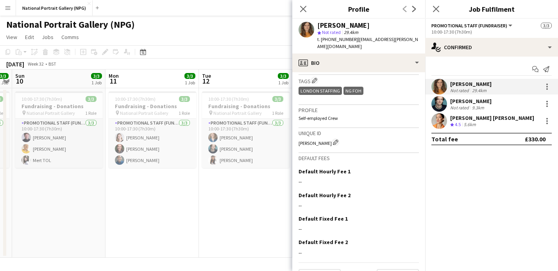
scroll to position [353, 0]
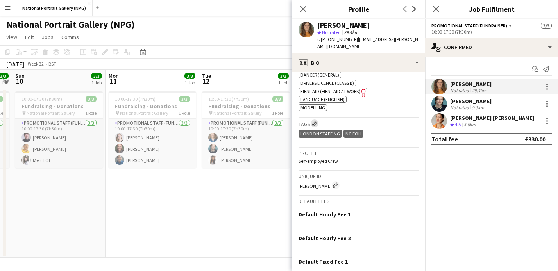
click at [314, 121] on app-icon "Edit crew company tags" at bounding box center [314, 123] width 5 height 5
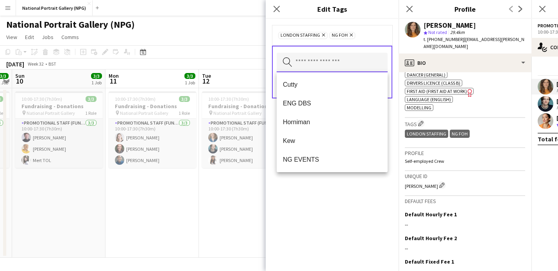
click at [321, 63] on input "text" at bounding box center [332, 63] width 111 height 20
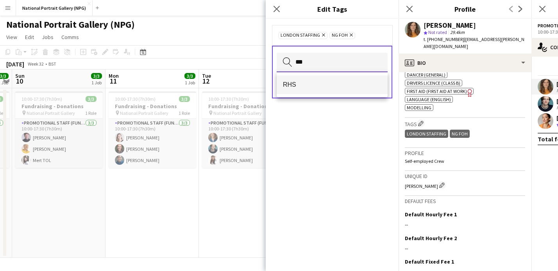
type input "***"
click at [326, 83] on span "RHS" at bounding box center [332, 84] width 98 height 7
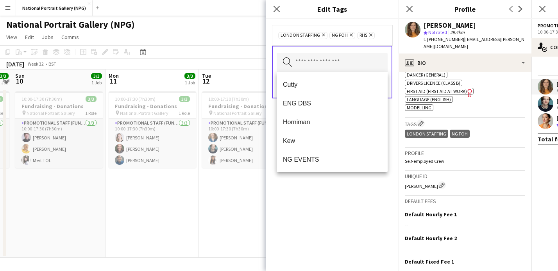
click at [333, 192] on div "LONDON STAFFING Remove NG FOH Remove RHS Remove Search by tag name Save" at bounding box center [332, 145] width 133 height 252
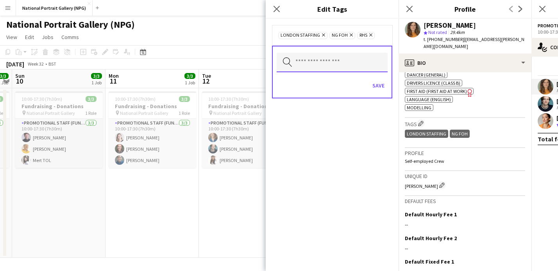
click at [342, 64] on input "text" at bounding box center [332, 63] width 111 height 20
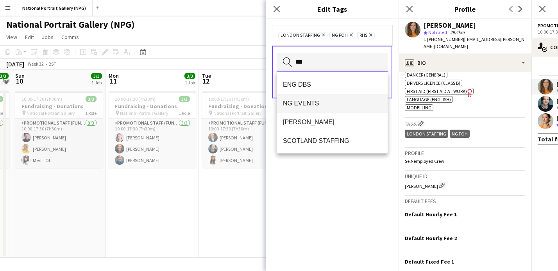
type input "**"
click at [323, 100] on span "NG EVENTS" at bounding box center [332, 103] width 98 height 7
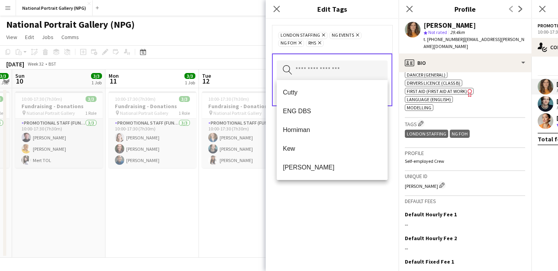
click at [327, 206] on div "LONDON STAFFING Remove NG EVENTS Remove NG FOH Remove RHS Remove Search by tag …" at bounding box center [332, 145] width 133 height 252
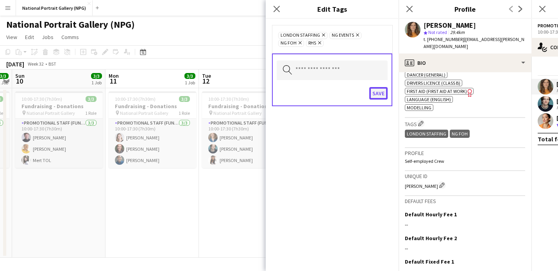
click at [379, 94] on button "Save" at bounding box center [378, 93] width 18 height 13
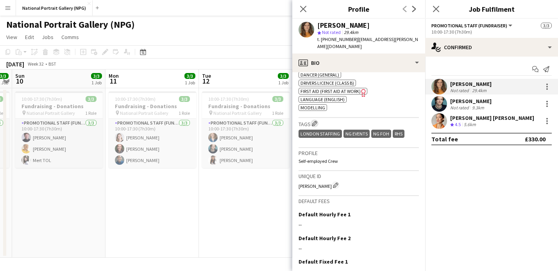
click at [316, 121] on app-icon "Edit crew company tags" at bounding box center [314, 123] width 5 height 5
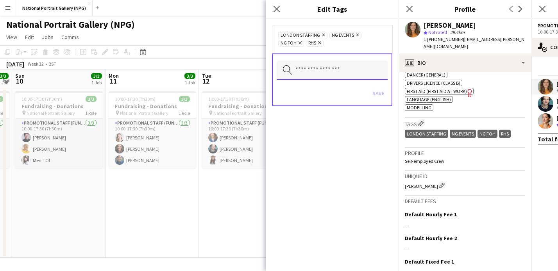
click at [315, 74] on input "text" at bounding box center [332, 71] width 111 height 20
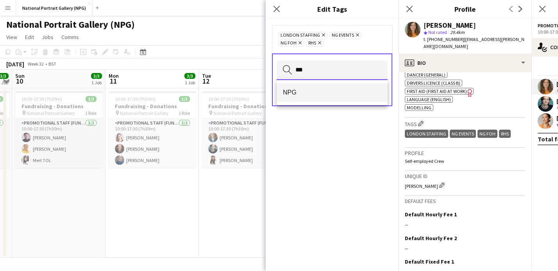
type input "***"
click at [315, 95] on span "NPG" at bounding box center [332, 92] width 98 height 7
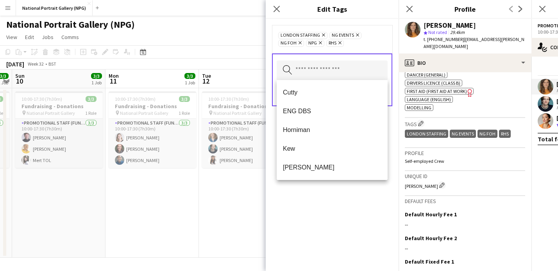
click at [281, 10] on div "Close pop-in" at bounding box center [277, 9] width 22 height 18
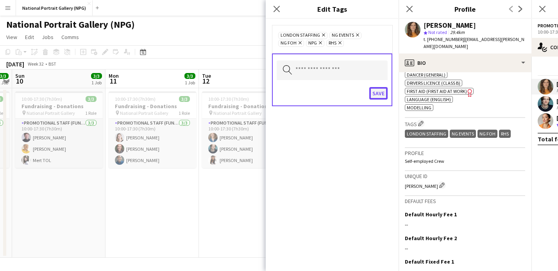
click at [380, 93] on button "Save" at bounding box center [378, 93] width 18 height 13
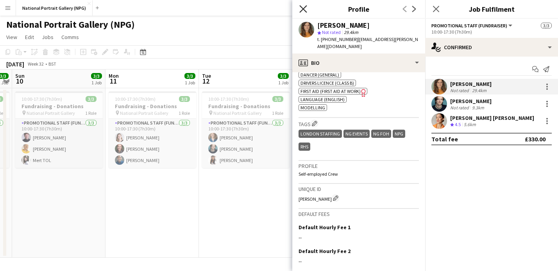
click at [302, 6] on icon "Close pop-in" at bounding box center [302, 8] width 7 height 7
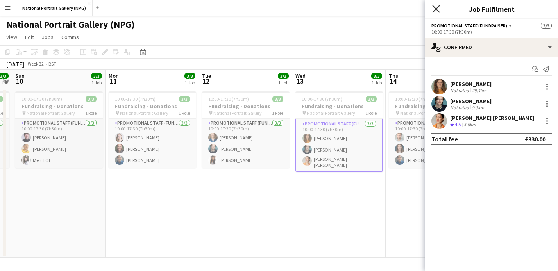
click at [439, 8] on icon "Close pop-in" at bounding box center [435, 8] width 7 height 7
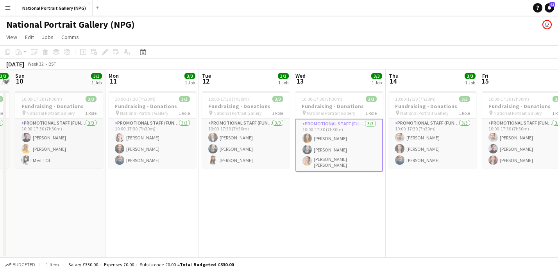
click at [278, 70] on app-board-header-date "Tue 12 3/3 1 Job" at bounding box center [245, 79] width 93 height 19
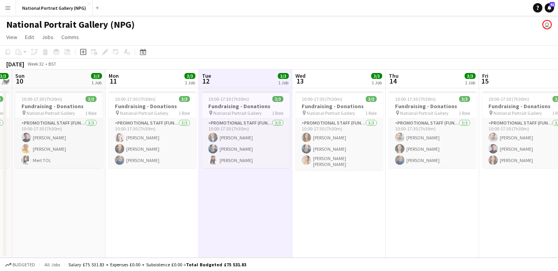
click at [247, 183] on app-date-cell "10:00-17:30 (7h30m) 3/3 Fundraising - Donations pin National Portrait Gallery 1…" at bounding box center [245, 173] width 93 height 170
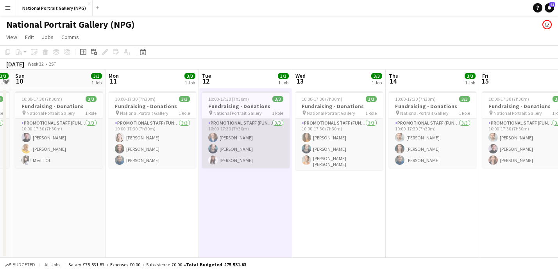
click at [236, 157] on app-card-role "Promotional Staff (Fundraiser) 3/3 10:00-17:30 (7h30m) Nikki Simon Bradley Hodg…" at bounding box center [246, 143] width 88 height 49
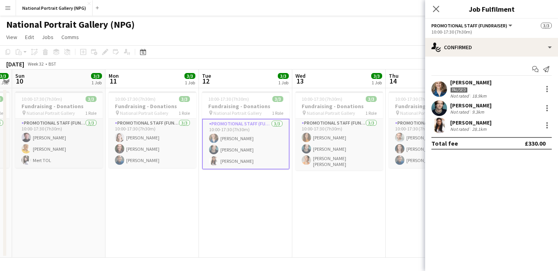
click at [470, 127] on div "28.1km" at bounding box center [479, 129] width 18 height 6
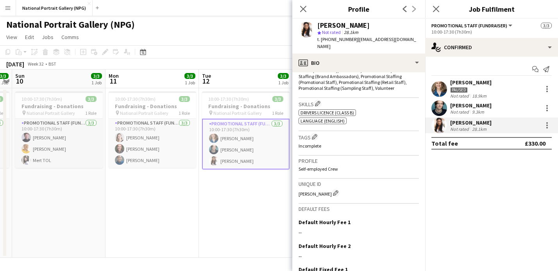
scroll to position [280, 0]
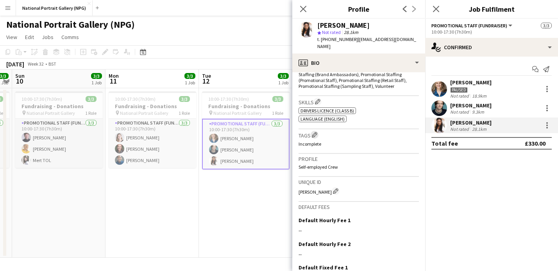
click at [315, 138] on button "Edit crew company tags" at bounding box center [315, 135] width 8 height 8
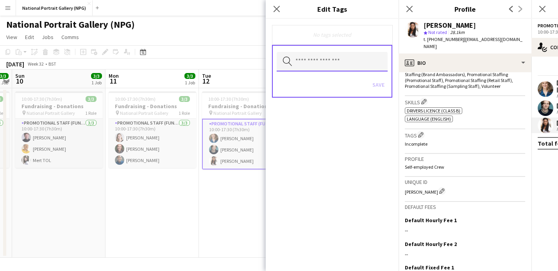
click at [326, 65] on input "text" at bounding box center [332, 62] width 111 height 20
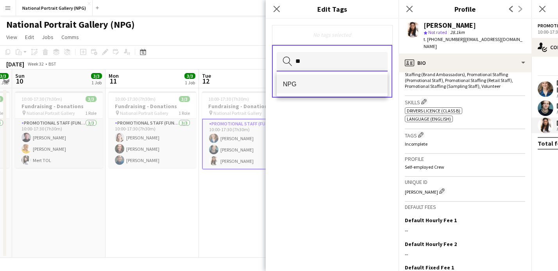
type input "*"
type input "******"
click at [324, 88] on mat-option "LONDON STAFFING" at bounding box center [332, 84] width 111 height 19
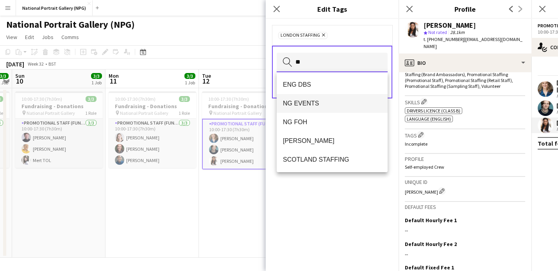
type input "**"
click at [327, 103] on span "NG EVENTS" at bounding box center [332, 103] width 98 height 7
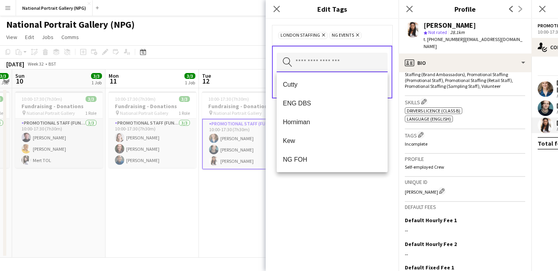
click at [319, 63] on input "text" at bounding box center [332, 63] width 111 height 20
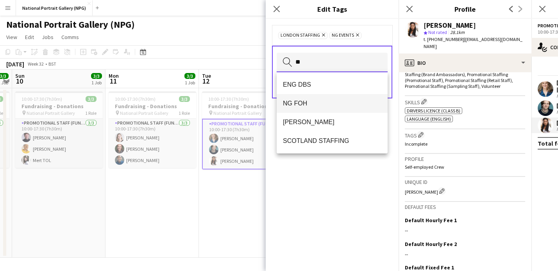
type input "**"
click at [307, 105] on span "NG FOH" at bounding box center [332, 103] width 98 height 7
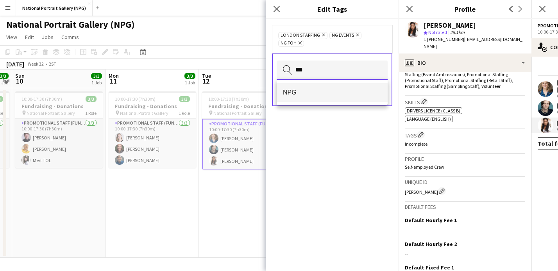
type input "***"
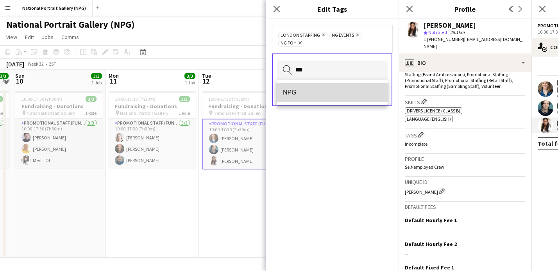
click at [309, 96] on span "NPG" at bounding box center [332, 92] width 98 height 7
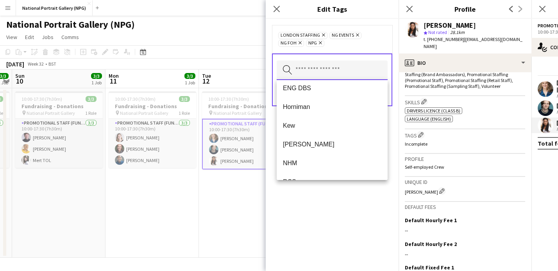
scroll to position [0, 0]
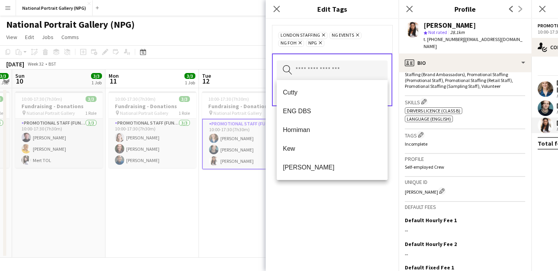
click at [355, 45] on div "LONDON STAFFING Remove NG EVENTS Remove NG FOH Remove NPG Remove" at bounding box center [332, 39] width 108 height 16
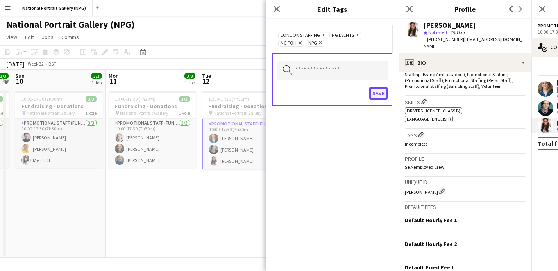
click at [378, 96] on button "Save" at bounding box center [378, 93] width 18 height 13
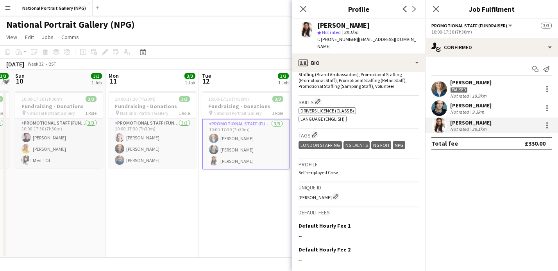
click at [479, 105] on div "Bradley Hodgson" at bounding box center [470, 105] width 41 height 7
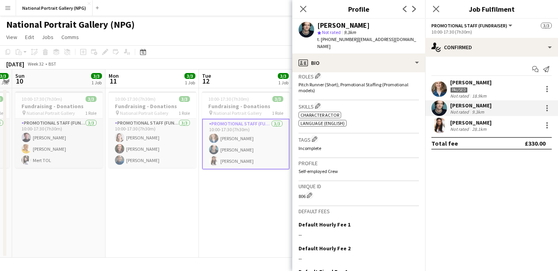
scroll to position [259, 0]
click at [315, 135] on app-icon "Edit crew company tags" at bounding box center [314, 137] width 5 height 5
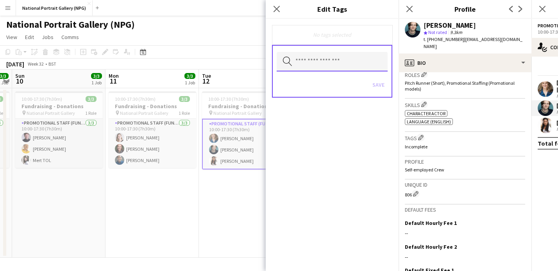
click at [323, 63] on input "text" at bounding box center [332, 62] width 111 height 20
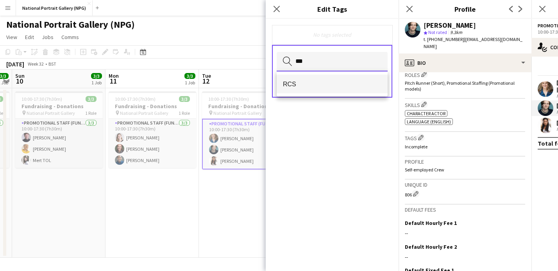
type input "***"
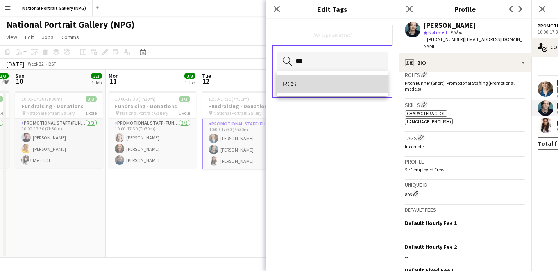
click at [313, 86] on span "RCS" at bounding box center [332, 83] width 98 height 7
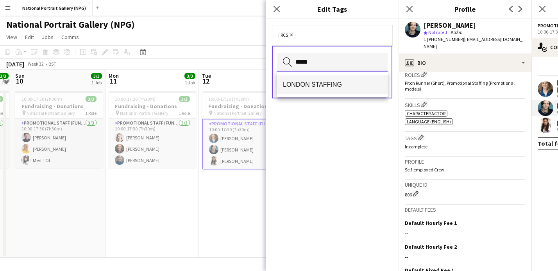
type input "*****"
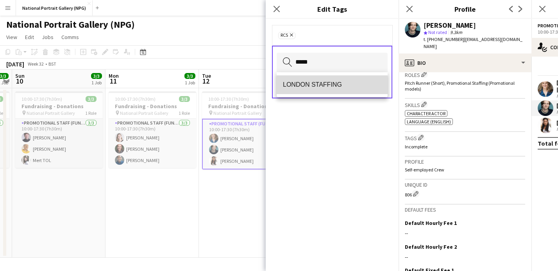
click at [322, 86] on span "LONDON STAFFING" at bounding box center [332, 84] width 98 height 7
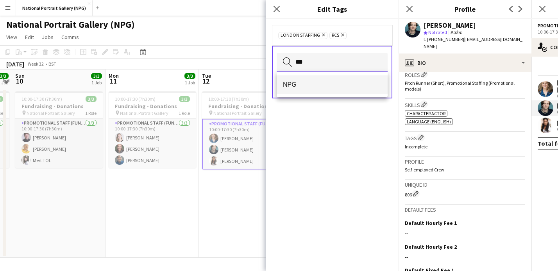
type input "***"
click at [314, 84] on span "NPG" at bounding box center [332, 84] width 98 height 7
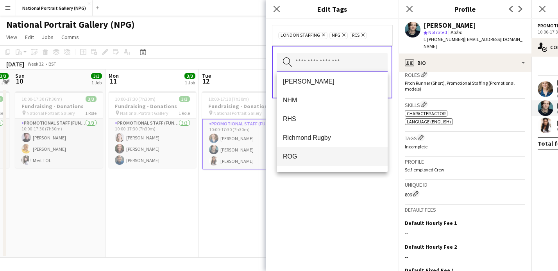
scroll to position [95, 0]
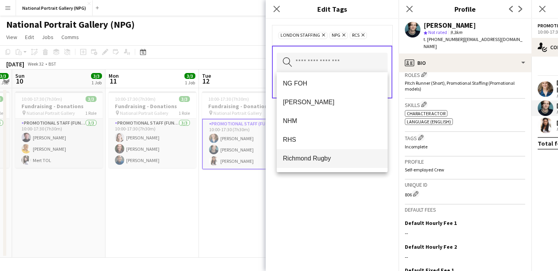
click at [313, 161] on span "Richmond Rugby" at bounding box center [332, 158] width 98 height 7
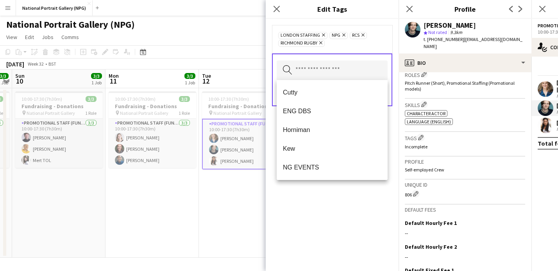
click at [322, 43] on icon "Remove" at bounding box center [319, 42] width 5 height 5
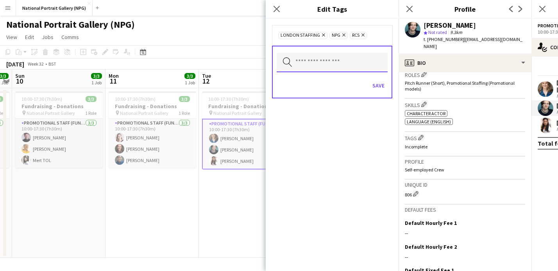
click at [336, 61] on input "text" at bounding box center [332, 63] width 111 height 20
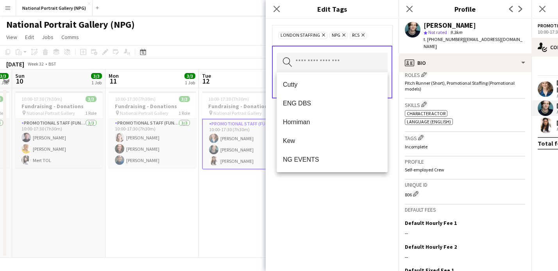
click at [362, 35] on icon "Remove" at bounding box center [362, 34] width 5 height 5
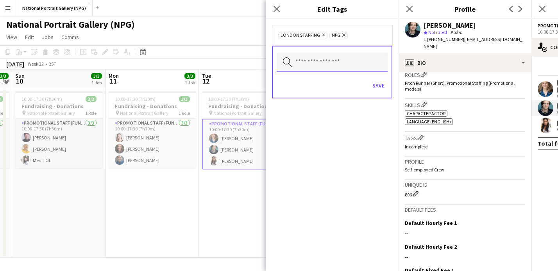
click at [321, 64] on input "text" at bounding box center [332, 63] width 111 height 20
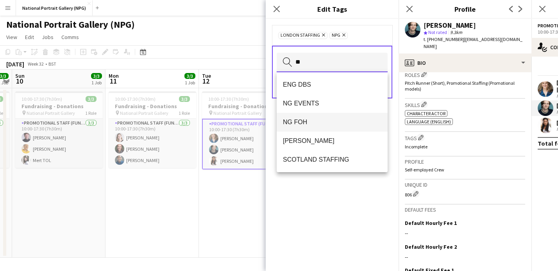
type input "**"
click at [312, 121] on span "NG FOH" at bounding box center [332, 121] width 98 height 7
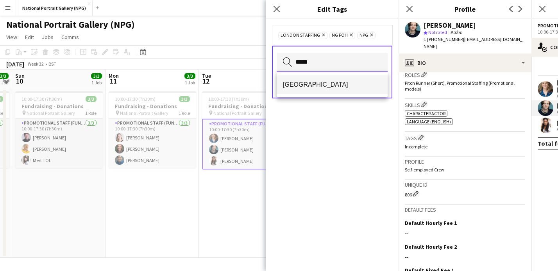
type input "*****"
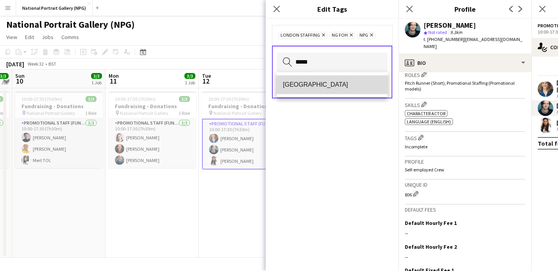
click at [331, 93] on mat-option "[GEOGRAPHIC_DATA]" at bounding box center [332, 84] width 111 height 19
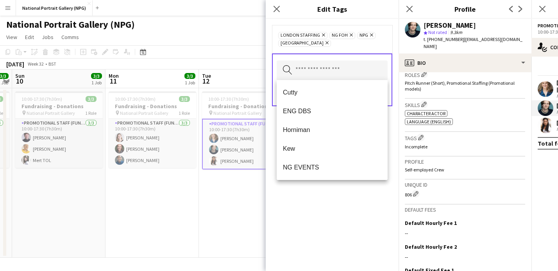
click at [389, 132] on div "LONDON STAFFING Remove NG FOH Remove NPG Remove Wembley Remove Search by tag na…" at bounding box center [332, 145] width 133 height 252
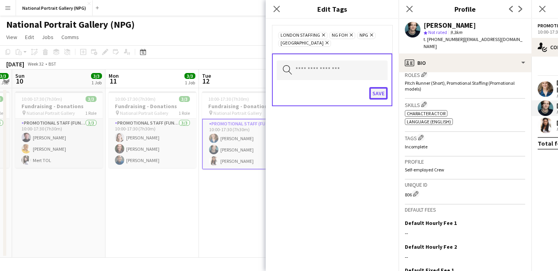
click at [382, 95] on button "Save" at bounding box center [378, 93] width 18 height 13
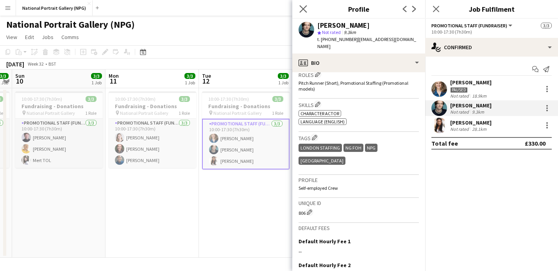
click at [304, 5] on app-icon "Close pop-in" at bounding box center [303, 9] width 11 height 11
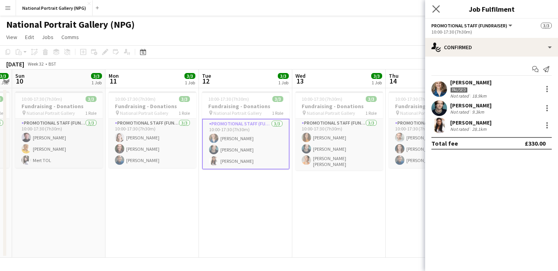
click at [440, 10] on app-icon "Close pop-in" at bounding box center [436, 9] width 11 height 11
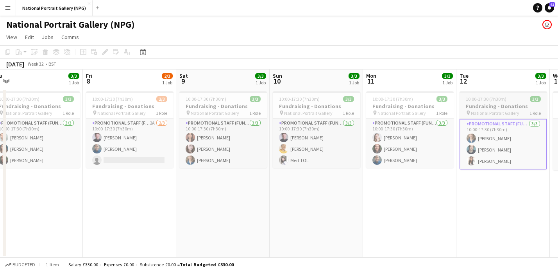
scroll to position [0, 207]
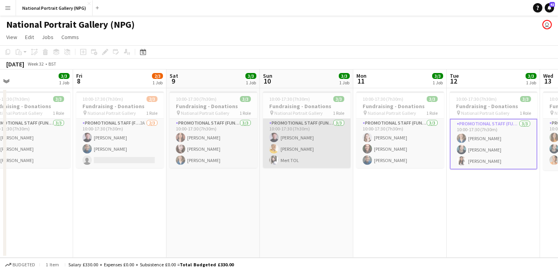
click at [286, 151] on app-card-role "Promotional Staff (Fundraiser) 3/3 10:00-17:30 (7h30m) Alfie Ford Ryan Albert M…" at bounding box center [307, 143] width 88 height 49
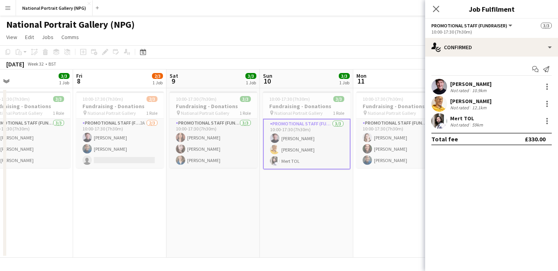
click at [464, 104] on div "[PERSON_NAME]" at bounding box center [470, 101] width 41 height 7
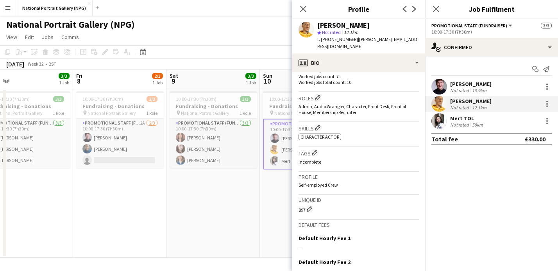
scroll to position [237, 0]
click at [317, 149] on app-icon "Edit crew company tags" at bounding box center [314, 151] width 5 height 5
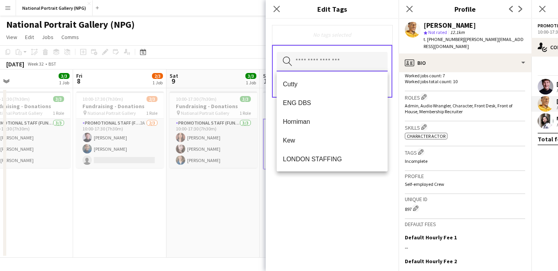
click at [304, 61] on input "text" at bounding box center [332, 62] width 111 height 20
click at [302, 156] on span "LONDON STAFFING" at bounding box center [332, 159] width 98 height 7
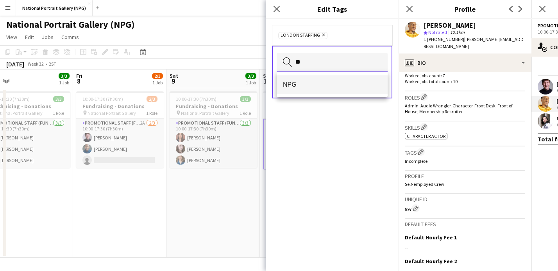
type input "**"
click at [297, 86] on span "NPG" at bounding box center [332, 84] width 98 height 7
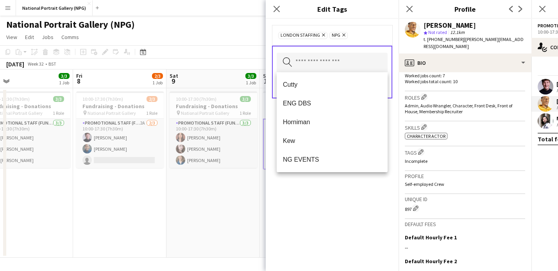
click at [365, 42] on div "LONDON STAFFING Remove NPG Remove" at bounding box center [332, 35] width 120 height 20
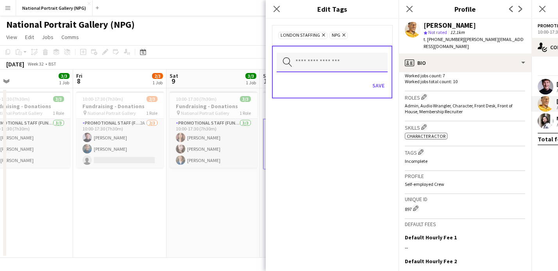
click at [343, 61] on input "text" at bounding box center [332, 63] width 111 height 20
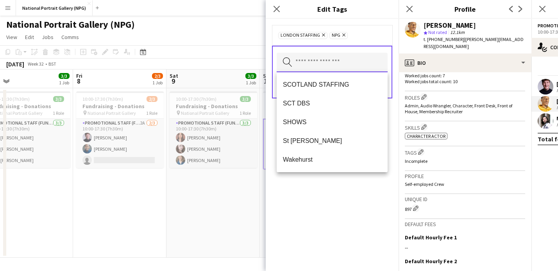
scroll to position [263, 0]
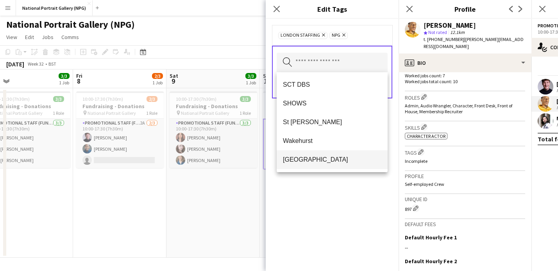
click at [313, 159] on span "[GEOGRAPHIC_DATA]" at bounding box center [332, 159] width 98 height 7
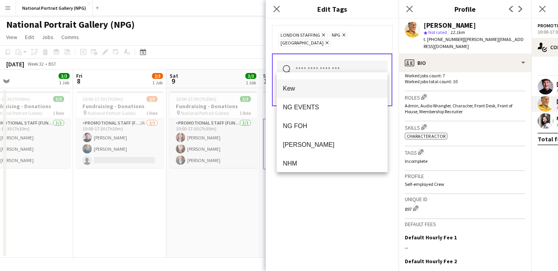
scroll to position [53, 0]
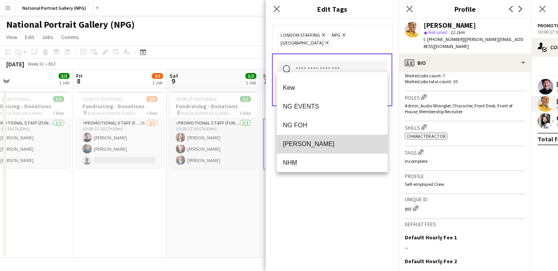
click at [315, 143] on span "[PERSON_NAME]" at bounding box center [332, 143] width 98 height 7
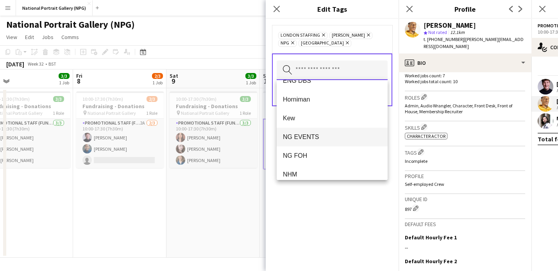
scroll to position [39, 0]
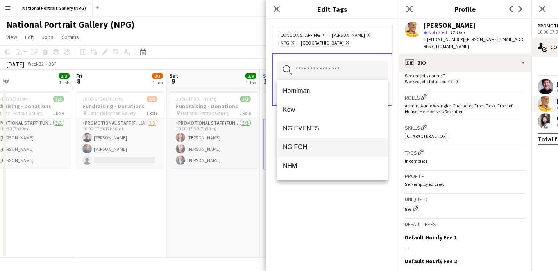
click at [310, 146] on span "NG FOH" at bounding box center [332, 146] width 98 height 7
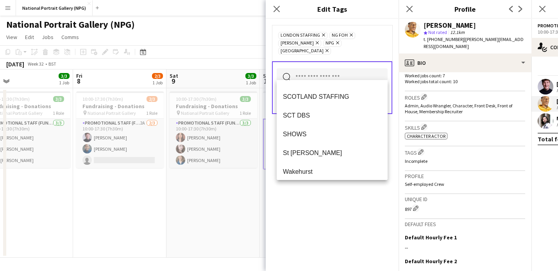
scroll to position [206, 0]
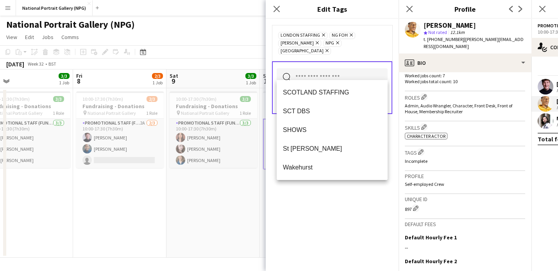
click at [318, 201] on div "LONDON STAFFING Remove NG FOH Remove NG Locatelli Remove NPG Remove Wembley Rem…" at bounding box center [332, 145] width 133 height 252
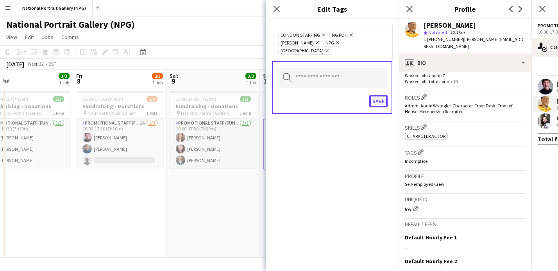
click at [376, 95] on button "Save" at bounding box center [378, 101] width 18 height 13
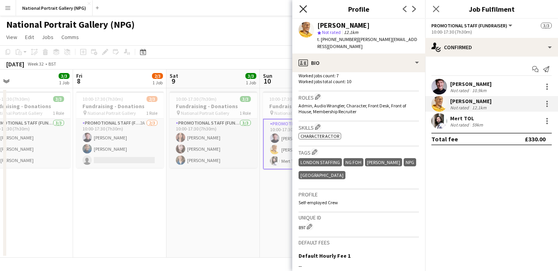
click at [306, 10] on icon "Close pop-in" at bounding box center [302, 8] width 7 height 7
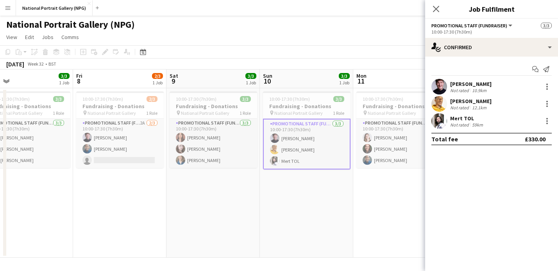
click at [462, 86] on div "Alfie Ford" at bounding box center [470, 83] width 41 height 7
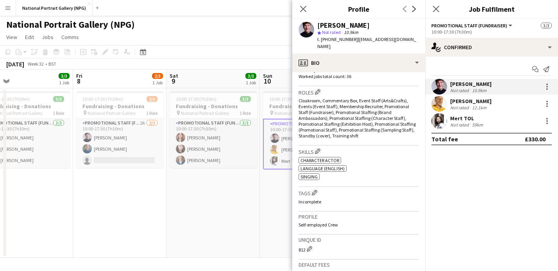
scroll to position [243, 0]
click at [317, 189] on app-icon "Edit crew company tags" at bounding box center [314, 191] width 5 height 5
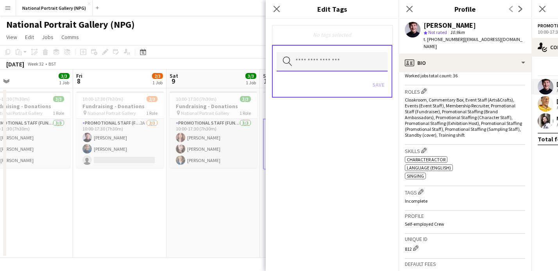
click at [316, 56] on input "text" at bounding box center [332, 62] width 111 height 20
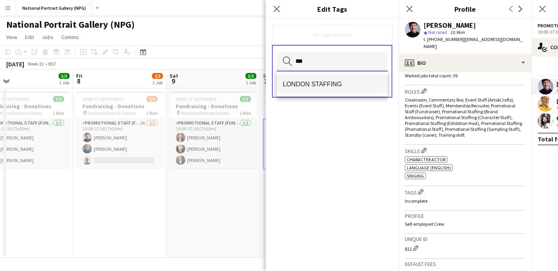
type input "***"
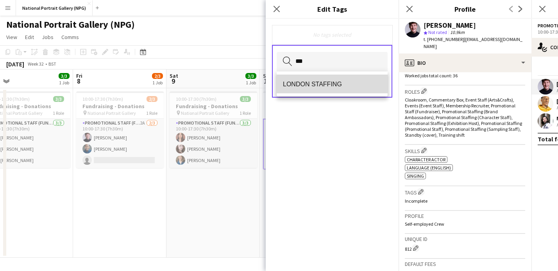
click at [311, 87] on span "LONDON STAFFING" at bounding box center [332, 83] width 98 height 7
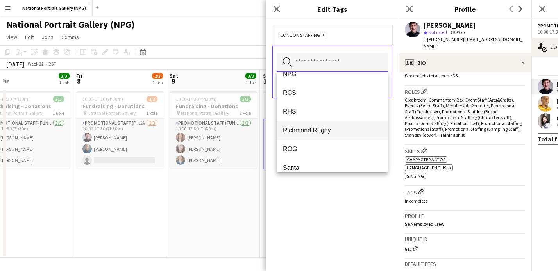
scroll to position [131, 0]
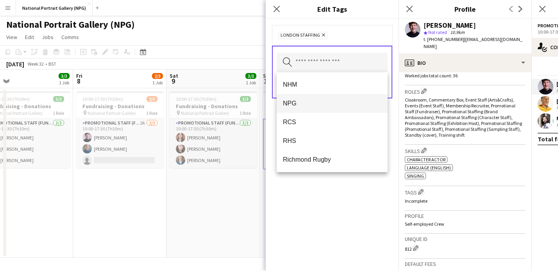
click at [297, 101] on span "NPG" at bounding box center [332, 103] width 98 height 7
click at [373, 45] on div "LONDON STAFFING Remove NPG Remove" at bounding box center [332, 35] width 120 height 20
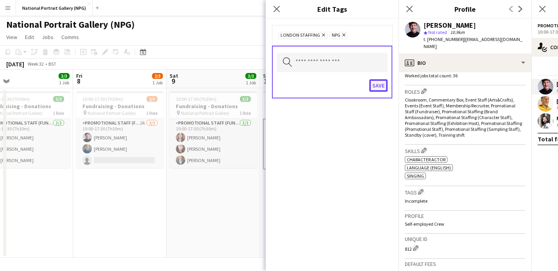
click at [381, 86] on button "Save" at bounding box center [378, 85] width 18 height 13
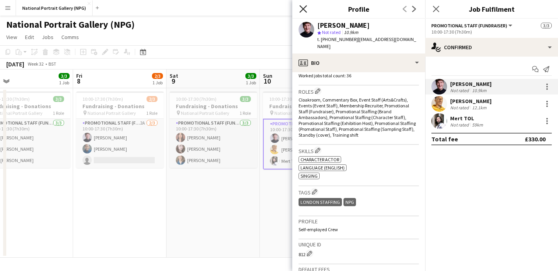
click at [305, 9] on icon "Close pop-in" at bounding box center [302, 8] width 7 height 7
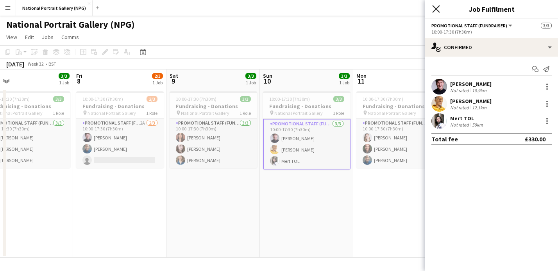
click at [437, 7] on icon "Close pop-in" at bounding box center [435, 8] width 7 height 7
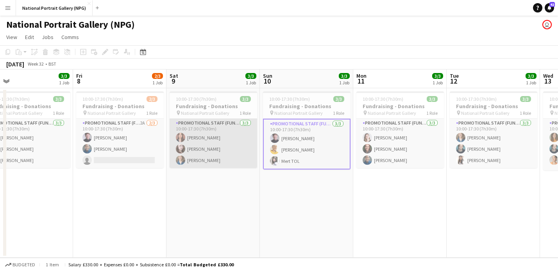
click at [219, 133] on app-card-role "Promotional Staff (Fundraiser) 3/3 10:00-17:30 (7h30m) Nadia Abouayen Emma Bost…" at bounding box center [214, 143] width 88 height 49
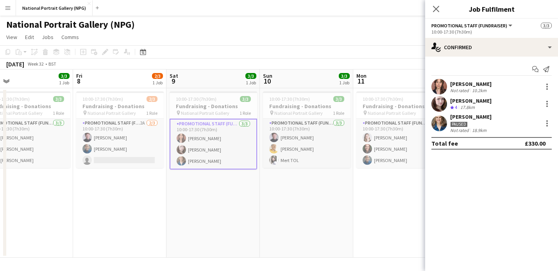
click at [470, 84] on div "Nadia Abouayen" at bounding box center [470, 83] width 41 height 7
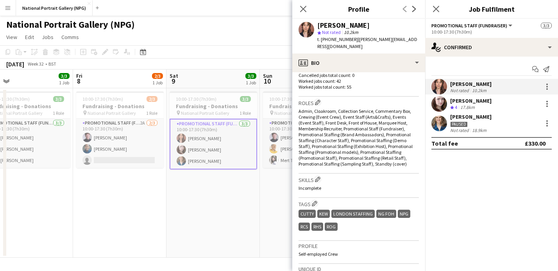
scroll to position [224, 0]
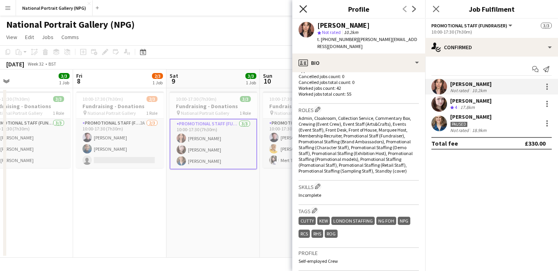
click at [303, 11] on icon "Close pop-in" at bounding box center [302, 8] width 7 height 7
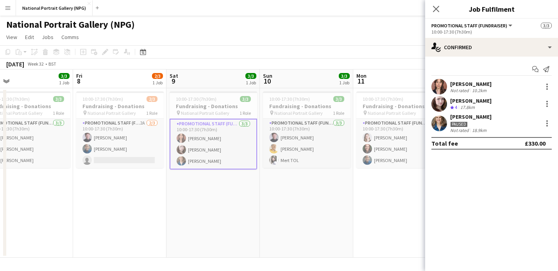
click at [454, 106] on icon "Crew rating" at bounding box center [452, 108] width 4 height 4
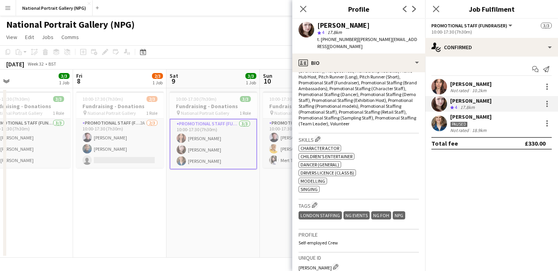
scroll to position [290, 0]
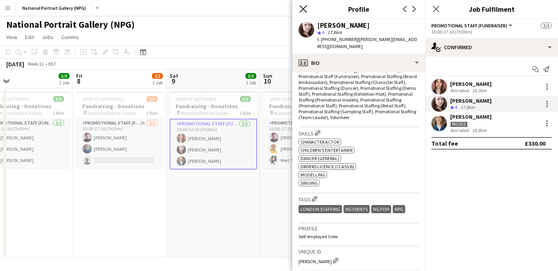
click at [302, 9] on icon "Close pop-in" at bounding box center [302, 8] width 7 height 7
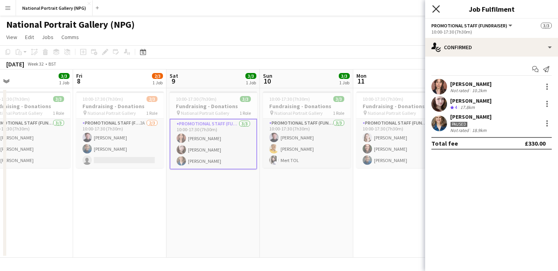
click at [436, 7] on icon "Close pop-in" at bounding box center [435, 8] width 7 height 7
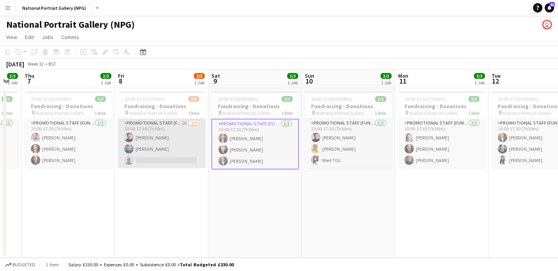
scroll to position [0, 163]
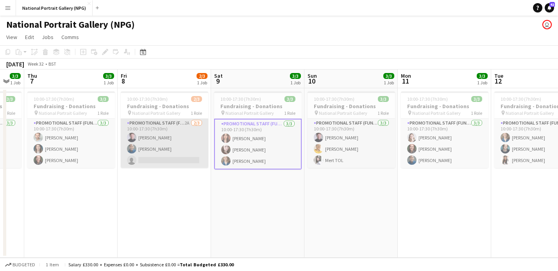
click at [174, 147] on app-card-role "Promotional Staff (Fundraiser) 2A 2/3 10:00-17:30 (7h30m) Alfie Ford Kaleb D'Ag…" at bounding box center [165, 143] width 88 height 49
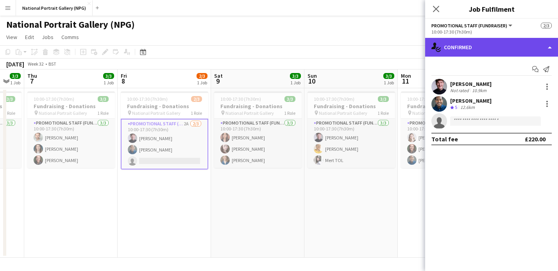
click at [481, 46] on div "single-neutral-actions-check-2 Confirmed" at bounding box center [491, 47] width 133 height 19
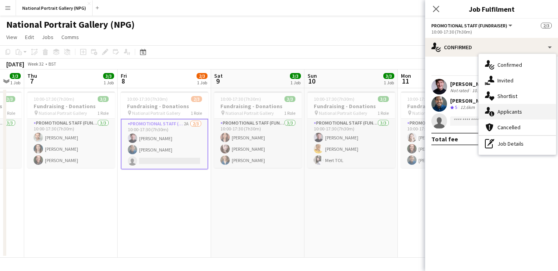
click at [505, 112] on span "Applicants" at bounding box center [509, 111] width 25 height 7
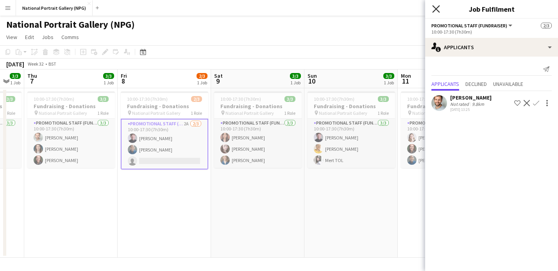
click at [435, 10] on icon at bounding box center [435, 8] width 7 height 7
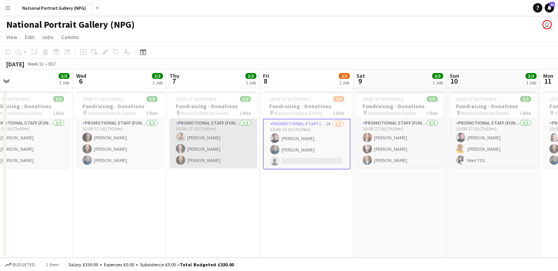
scroll to position [0, 206]
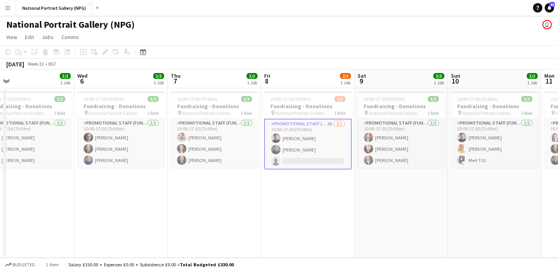
click at [315, 147] on app-card-role "Promotional Staff (Fundraiser) 2A 2/3 10:00-17:30 (7h30m) Alfie Ford Kaleb D'Ag…" at bounding box center [308, 144] width 88 height 51
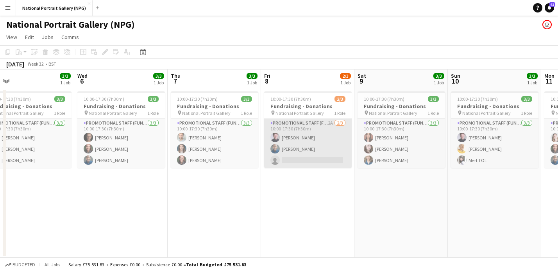
click at [299, 150] on app-card-role "Promotional Staff (Fundraiser) 2A 2/3 10:00-17:30 (7h30m) Alfie Ford Kaleb D'Ag…" at bounding box center [308, 143] width 88 height 49
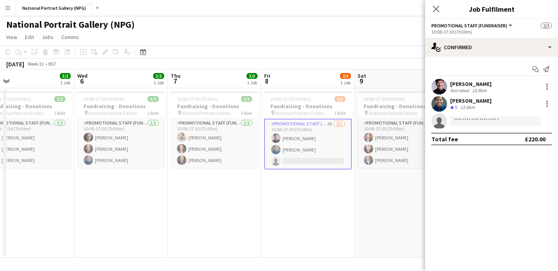
click at [495, 104] on div "Kaleb D'Aguilar Crew rating 5 12.6km" at bounding box center [491, 104] width 133 height 16
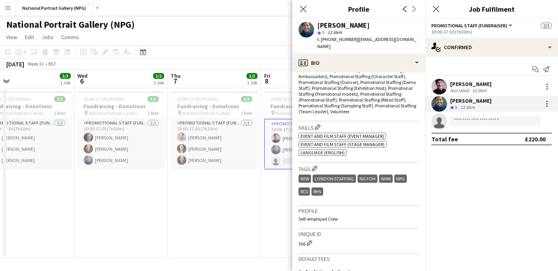
scroll to position [324, 0]
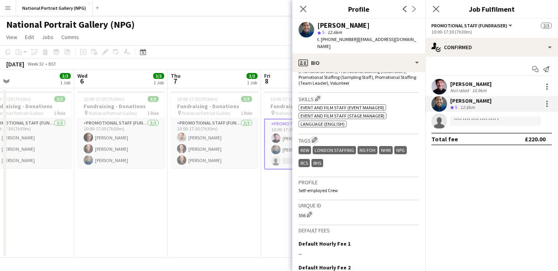
click at [317, 137] on app-icon "Edit crew company tags" at bounding box center [314, 139] width 5 height 5
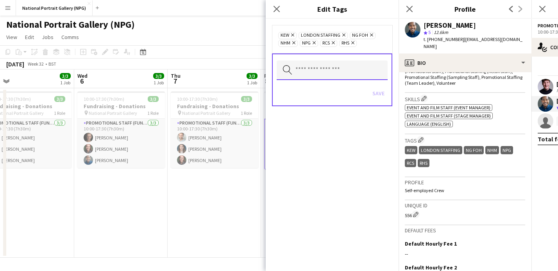
click at [319, 65] on input "text" at bounding box center [332, 71] width 111 height 20
type input "****"
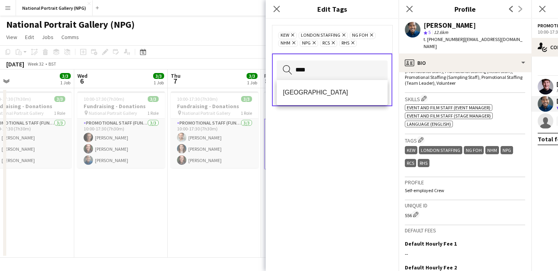
click at [316, 103] on div "[GEOGRAPHIC_DATA]" at bounding box center [332, 92] width 111 height 25
click at [315, 94] on span "[GEOGRAPHIC_DATA]" at bounding box center [332, 92] width 98 height 7
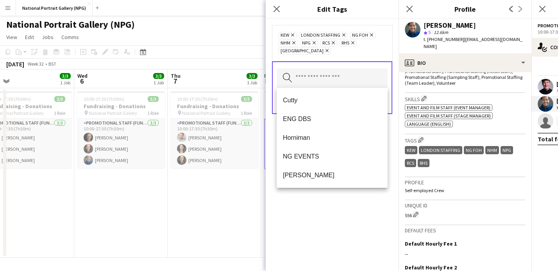
click at [368, 66] on div "Search by tag name Save" at bounding box center [332, 87] width 120 height 53
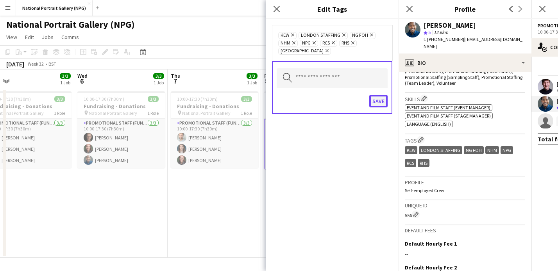
click at [378, 102] on button "Save" at bounding box center [378, 101] width 18 height 13
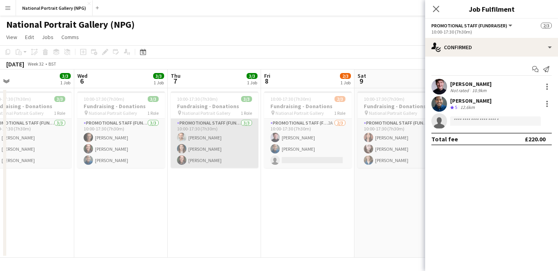
click at [239, 139] on app-card-role "Promotional Staff (Fundraiser) 3/3 10:00-17:30 (7h30m) Nathan Unthank Vicky Dun…" at bounding box center [215, 143] width 88 height 49
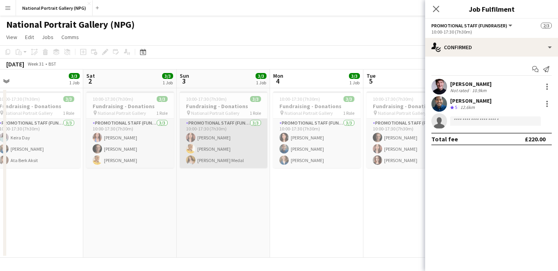
scroll to position [0, 192]
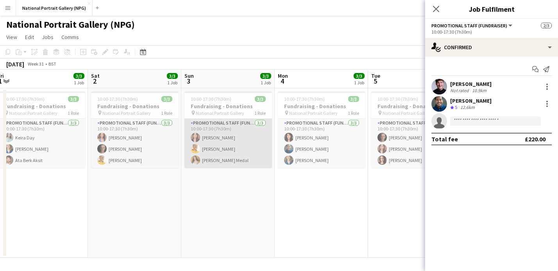
click at [222, 155] on app-card-role "Promotional Staff (Fundraiser) 3/3 10:00-17:30 (7h30m) Nadia Abouayen Ryan Albe…" at bounding box center [228, 143] width 88 height 49
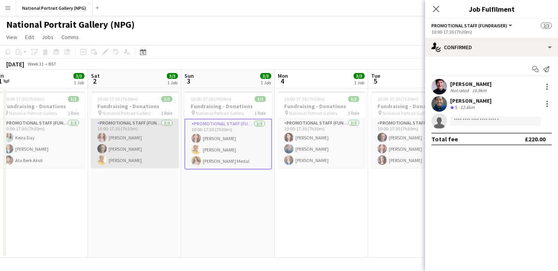
click at [141, 136] on app-card-role "Promotional Staff (Fundraiser) 3/3 10:00-17:30 (7h30m) Halli Pattison Tom Canto…" at bounding box center [135, 143] width 88 height 49
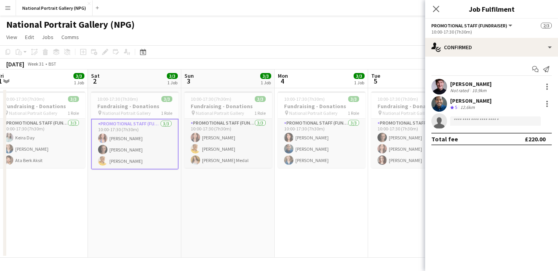
click at [133, 153] on app-card-role "Promotional Staff (Fundraiser) 3/3 10:00-17:30 (7h30m) Halli Pattison Tom Canto…" at bounding box center [135, 144] width 88 height 51
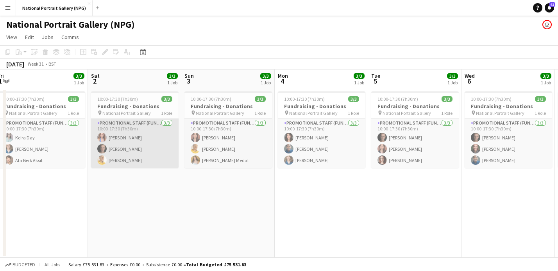
click at [127, 138] on app-card-role "Promotional Staff (Fundraiser) 3/3 10:00-17:30 (7h30m) Halli Pattison Tom Canto…" at bounding box center [135, 143] width 88 height 49
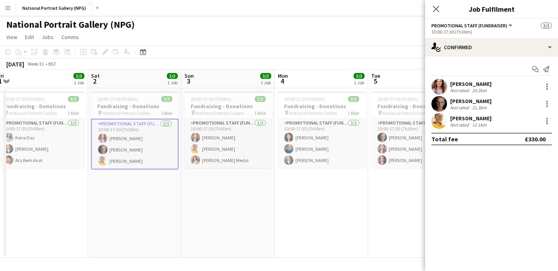
click at [466, 86] on div "Halli Pattison" at bounding box center [470, 83] width 41 height 7
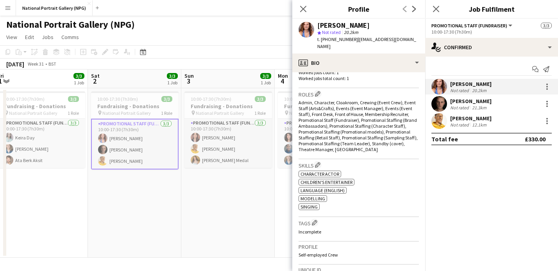
scroll to position [289, 0]
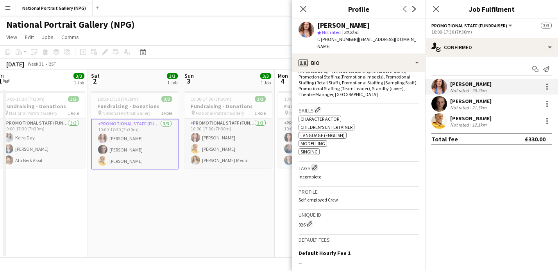
click at [315, 165] on app-icon "Edit crew company tags" at bounding box center [314, 167] width 5 height 5
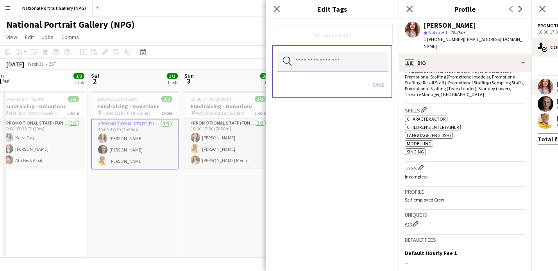
click at [338, 52] on input "text" at bounding box center [332, 62] width 111 height 20
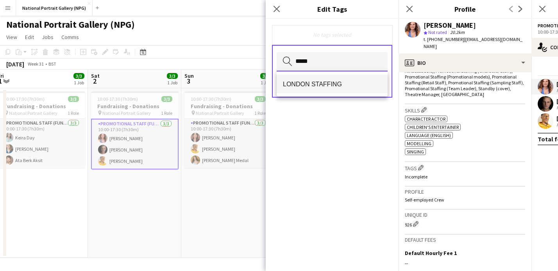
type input "*****"
click at [329, 88] on mat-option "LONDON STAFFING" at bounding box center [332, 84] width 111 height 19
type input "**"
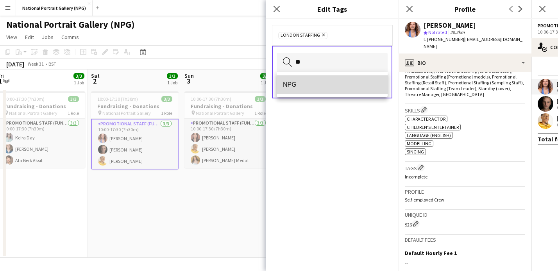
click at [315, 88] on span "NPG" at bounding box center [332, 84] width 98 height 7
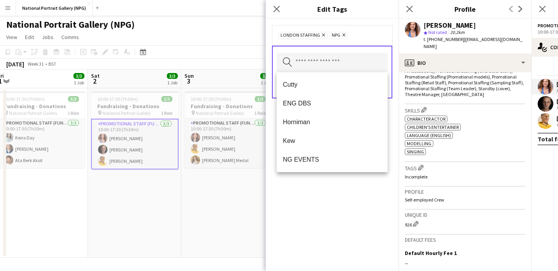
click at [351, 201] on div "LONDON STAFFING Remove NPG Remove Search by tag name Save" at bounding box center [332, 145] width 133 height 252
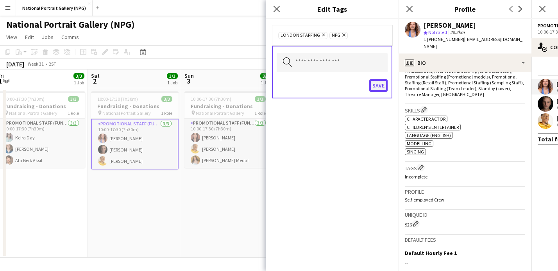
click at [380, 84] on button "Save" at bounding box center [378, 85] width 18 height 13
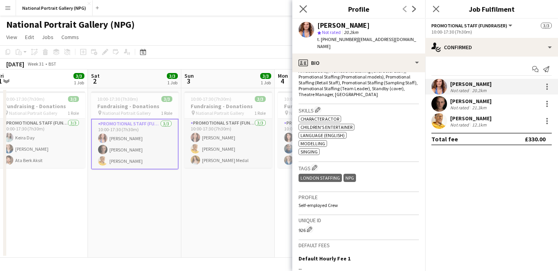
click at [301, 4] on app-icon "Close pop-in" at bounding box center [303, 9] width 11 height 11
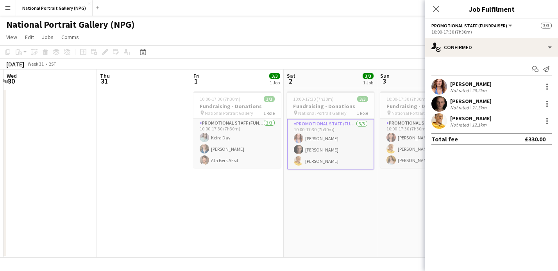
scroll to position [0, 173]
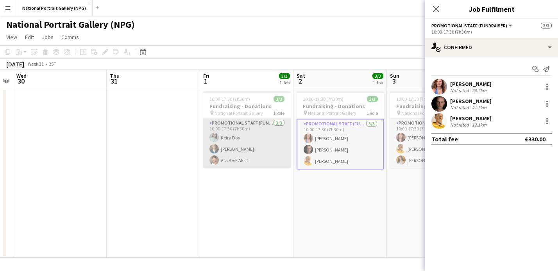
click at [249, 150] on app-card-role "Promotional Staff (Fundraiser) 3/3 10:00-17:30 (7h30m) Keira Day Nikki Simon At…" at bounding box center [247, 143] width 88 height 49
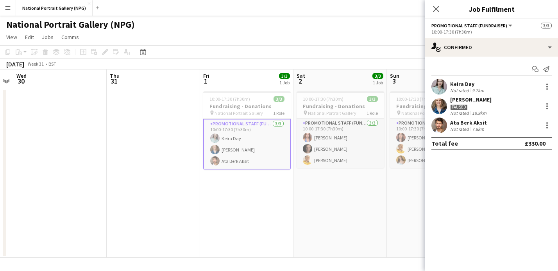
click at [485, 124] on div "Ata Berk Aksit" at bounding box center [468, 122] width 37 height 7
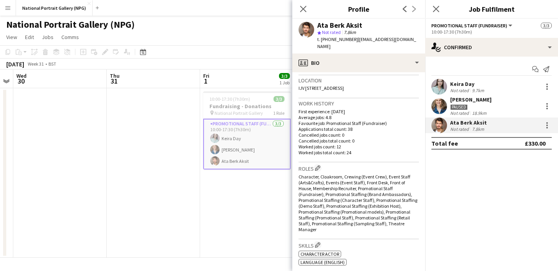
scroll to position [210, 0]
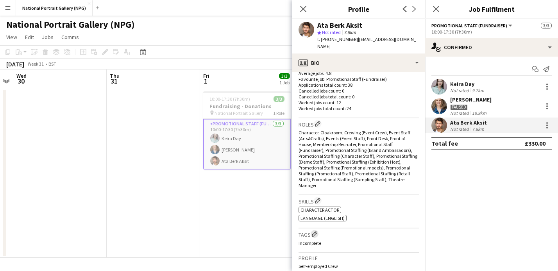
click at [316, 232] on app-icon "Edit crew company tags" at bounding box center [314, 233] width 5 height 5
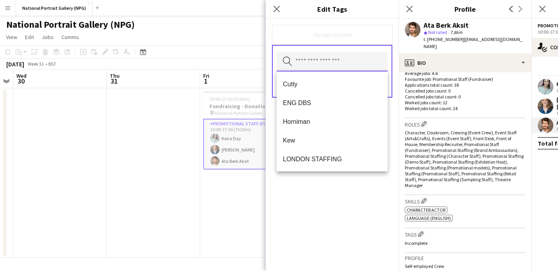
click at [305, 62] on input "text" at bounding box center [332, 62] width 111 height 20
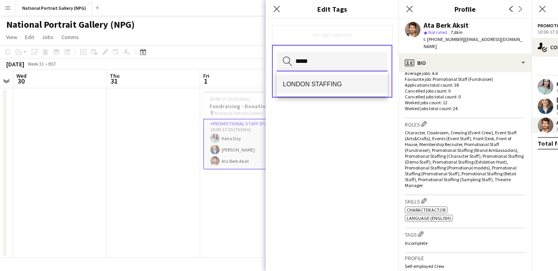
type input "*****"
click at [317, 88] on mat-option "LONDON STAFFING" at bounding box center [332, 84] width 111 height 19
type input "**"
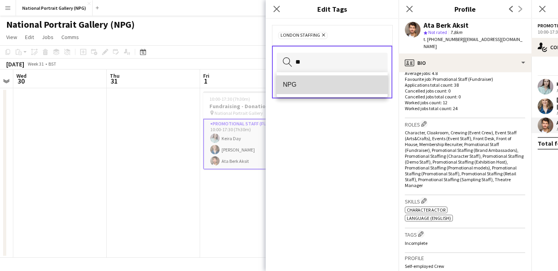
click at [297, 83] on span "NPG" at bounding box center [332, 84] width 98 height 7
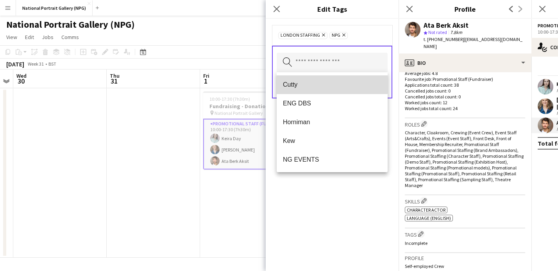
click at [320, 83] on span "Cutty" at bounding box center [332, 84] width 98 height 7
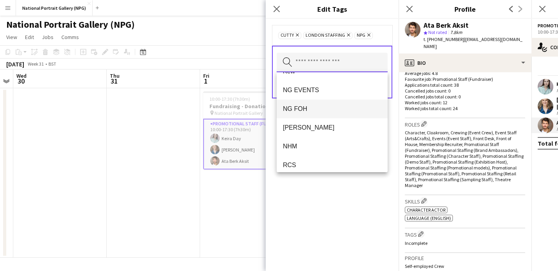
scroll to position [53, 0]
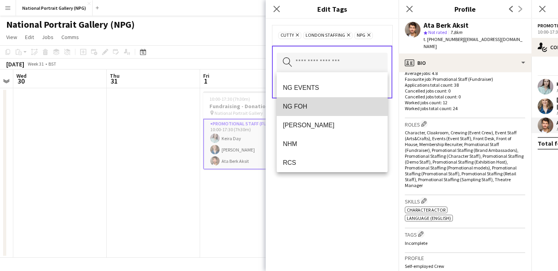
click at [311, 109] on span "NG FOH" at bounding box center [332, 106] width 98 height 7
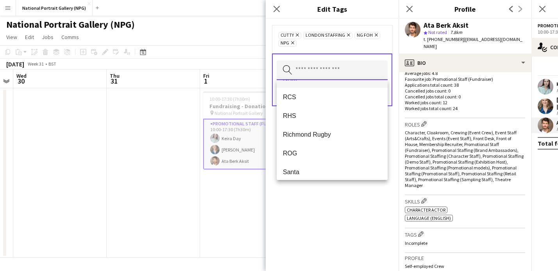
scroll to position [111, 0]
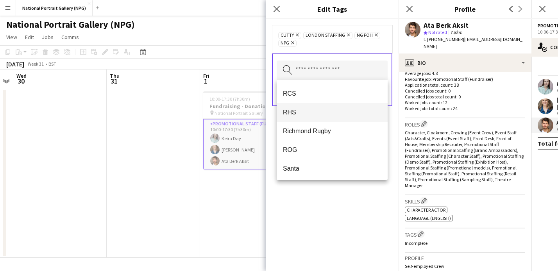
click at [325, 116] on mat-option "RHS" at bounding box center [332, 112] width 111 height 19
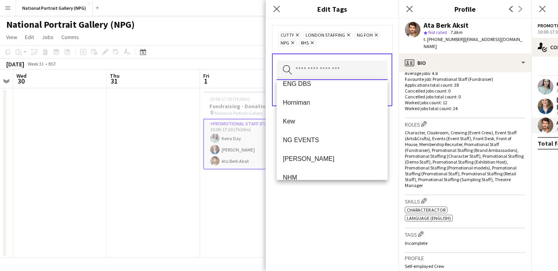
scroll to position [0, 0]
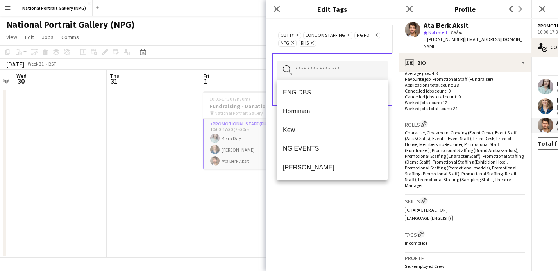
click at [319, 218] on div "Cutty Remove LONDON STAFFING Remove NG FOH Remove NPG Remove RHS Remove Search …" at bounding box center [332, 145] width 133 height 252
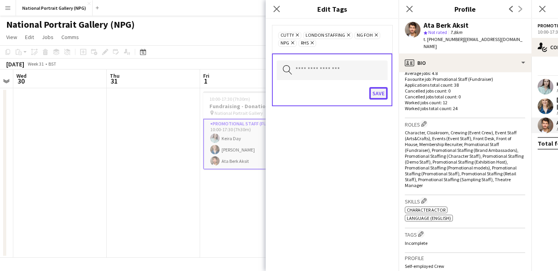
click at [377, 96] on button "Save" at bounding box center [378, 93] width 18 height 13
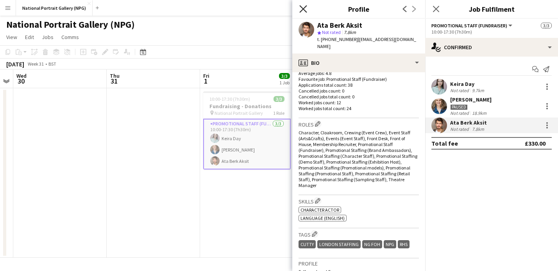
click at [306, 5] on icon at bounding box center [302, 8] width 7 height 7
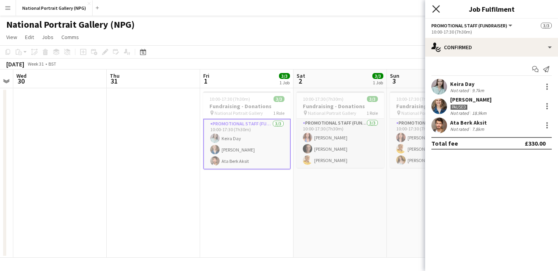
click at [439, 9] on icon "Close pop-in" at bounding box center [435, 8] width 7 height 7
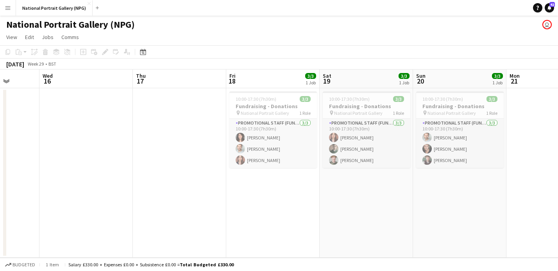
scroll to position [0, 230]
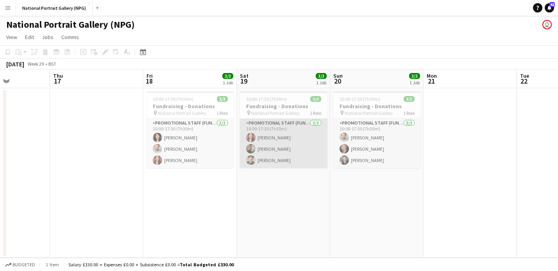
click at [310, 152] on app-card-role "Promotional Staff (Fundraiser) 3/3 10:00-17:30 (7h30m) Nadia Abouayen William B…" at bounding box center [284, 143] width 88 height 49
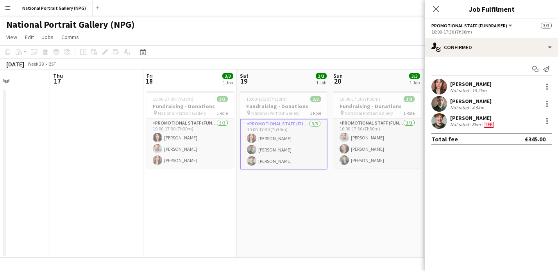
click at [472, 121] on div "Milo McCarthy" at bounding box center [472, 117] width 45 height 7
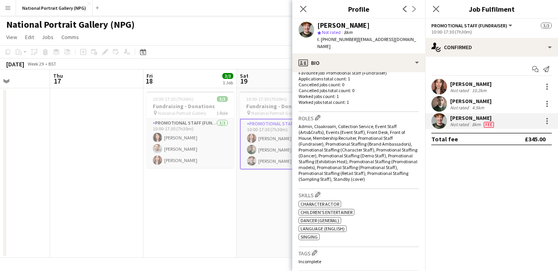
scroll to position [299, 0]
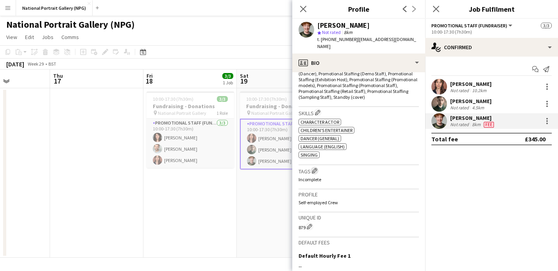
click at [318, 167] on button "Edit crew company tags" at bounding box center [315, 171] width 8 height 8
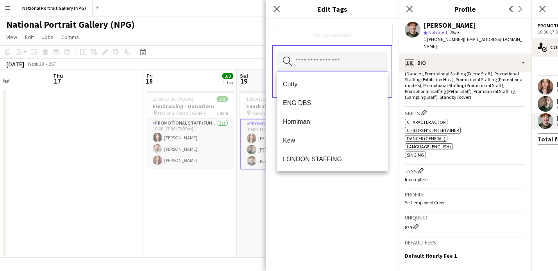
click at [324, 64] on input "text" at bounding box center [332, 62] width 111 height 20
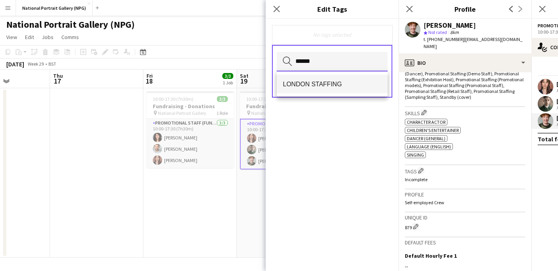
type input "******"
click at [331, 85] on span "LONDON STAFFING" at bounding box center [332, 83] width 98 height 7
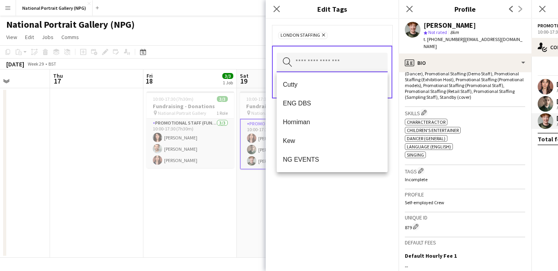
click at [311, 62] on input "text" at bounding box center [332, 63] width 111 height 20
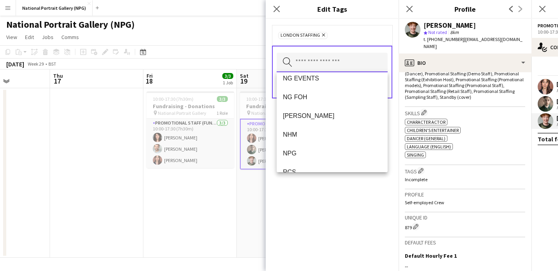
scroll to position [82, 0]
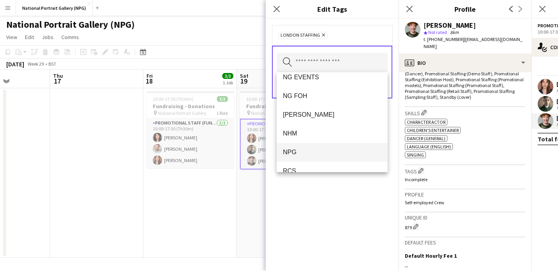
click at [308, 148] on span "NPG" at bounding box center [332, 151] width 98 height 7
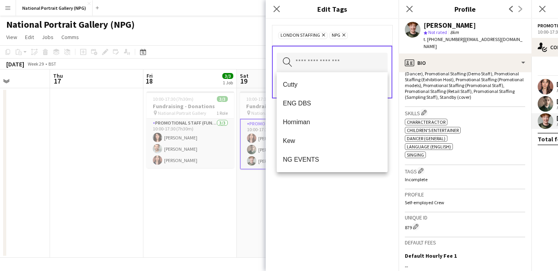
click at [306, 10] on h3 "Edit Tags" at bounding box center [332, 9] width 133 height 10
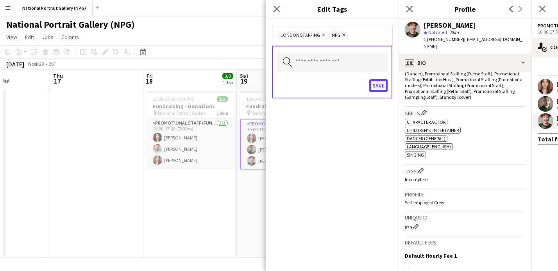
click at [378, 86] on button "Save" at bounding box center [378, 85] width 18 height 13
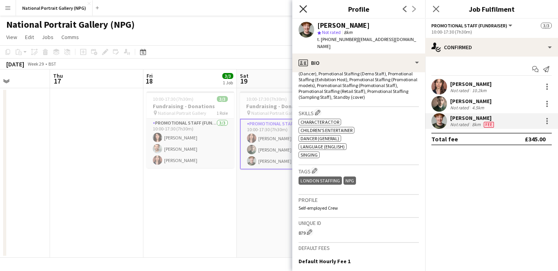
click at [300, 7] on icon "Close pop-in" at bounding box center [302, 8] width 7 height 7
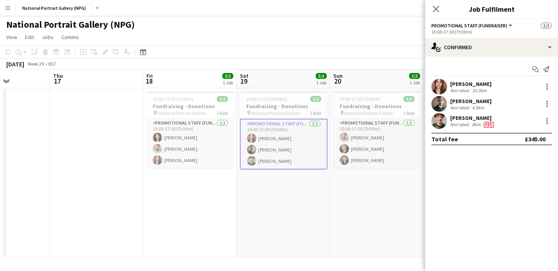
click at [279, 190] on app-date-cell "10:00-17:30 (7h30m) 3/3 Fundraising - Donations pin National Portrait Gallery 1…" at bounding box center [283, 173] width 93 height 170
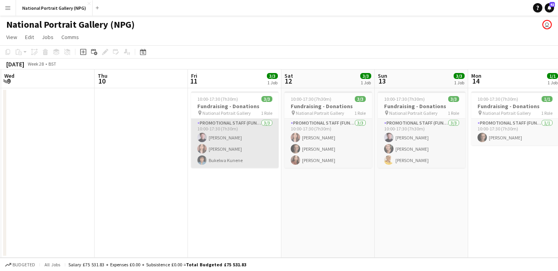
scroll to position [0, 176]
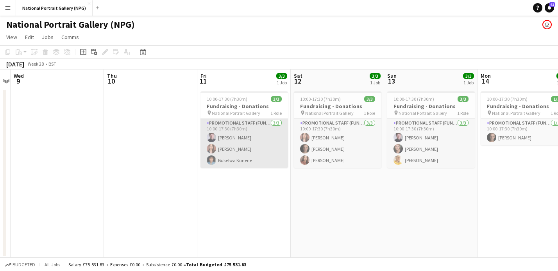
click at [256, 157] on app-card-role "Promotional Staff (Fundraiser) 3/3 10:00-17:30 (7h30m) Alfie Ford Nadia Abouaye…" at bounding box center [244, 143] width 88 height 49
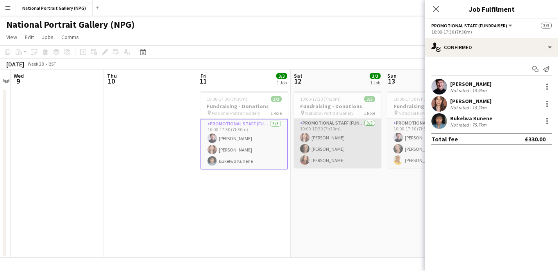
click at [349, 156] on app-card-role "Promotional Staff (Fundraiser) 3/3 10:00-17:30 (7h30m) Nadia Abouayen Tom Canto…" at bounding box center [338, 143] width 88 height 49
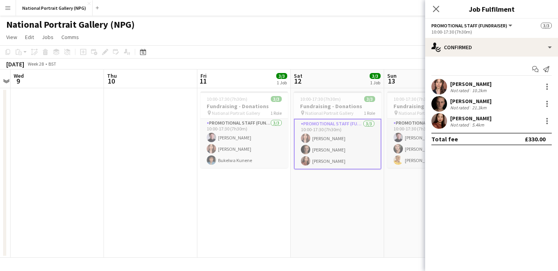
click at [483, 84] on div "Nadia Abouayen" at bounding box center [470, 83] width 41 height 7
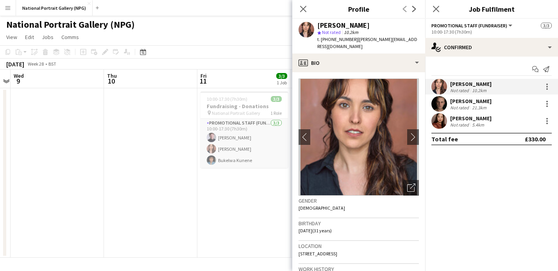
click at [463, 118] on div "Esther Tan" at bounding box center [470, 118] width 41 height 7
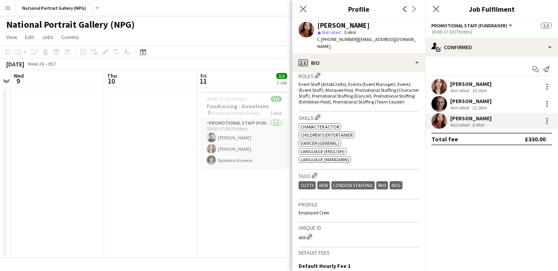
scroll to position [324, 0]
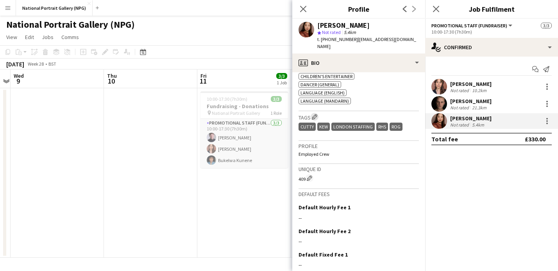
click at [316, 114] on app-icon "Edit crew company tags" at bounding box center [314, 116] width 5 height 5
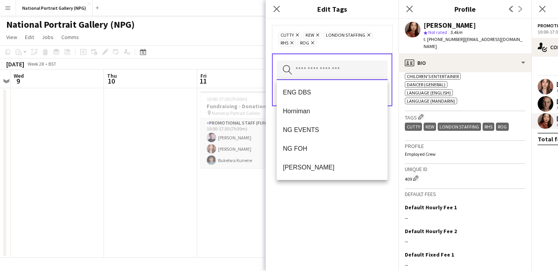
click at [317, 73] on input "text" at bounding box center [332, 71] width 111 height 20
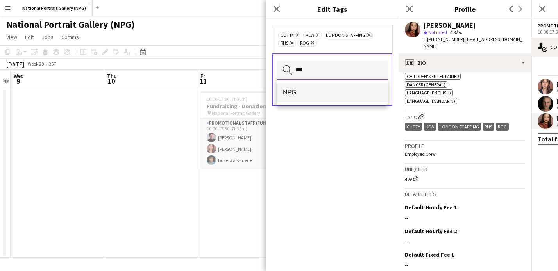
type input "***"
click at [309, 96] on span "NPG" at bounding box center [332, 92] width 98 height 7
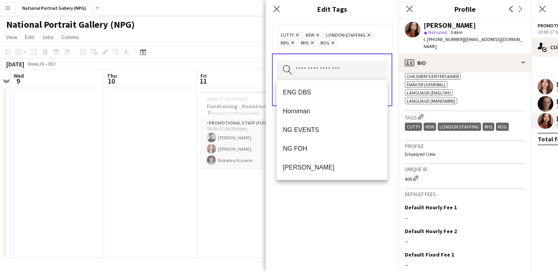
click at [334, 210] on div "Cutty Remove Kew Remove LONDON STAFFING Remove NPG Remove RHS Remove ROG Remove…" at bounding box center [332, 145] width 133 height 252
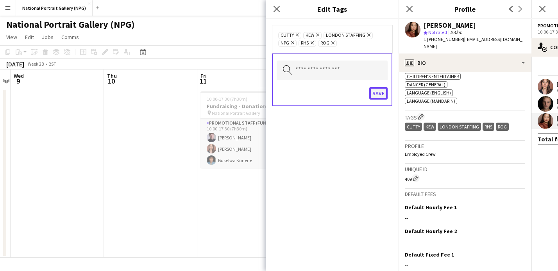
click at [375, 95] on button "Save" at bounding box center [378, 93] width 18 height 13
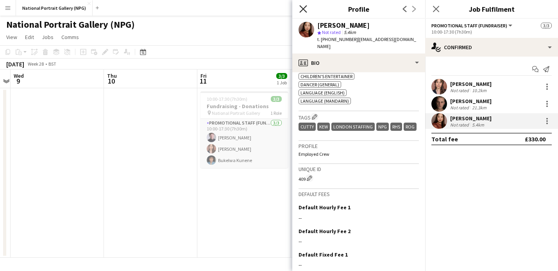
click at [304, 8] on icon "Close pop-in" at bounding box center [302, 8] width 7 height 7
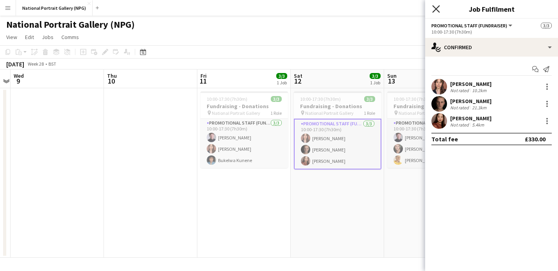
click at [434, 9] on icon "Close pop-in" at bounding box center [435, 8] width 7 height 7
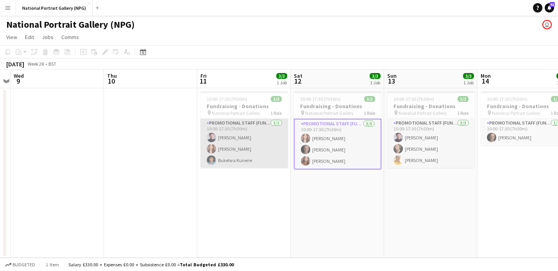
click at [264, 154] on app-card-role "Promotional Staff (Fundraiser) 3/3 10:00-17:30 (7h30m) Alfie Ford Nadia Abouaye…" at bounding box center [244, 143] width 88 height 49
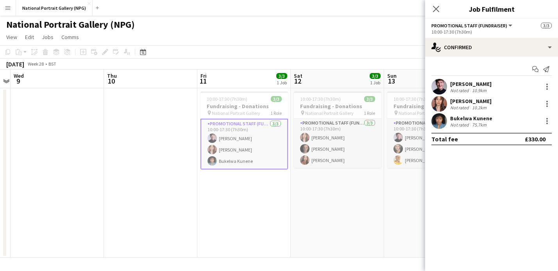
click at [483, 121] on div "Bukelwa Kunene" at bounding box center [471, 118] width 42 height 7
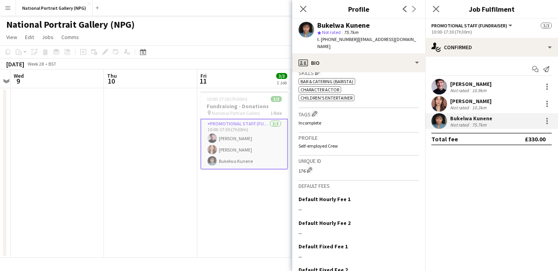
scroll to position [297, 0]
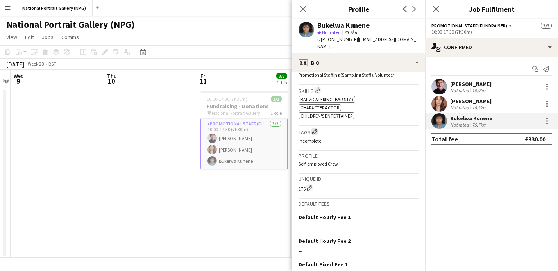
click at [315, 129] on app-icon "Edit crew company tags" at bounding box center [314, 131] width 5 height 5
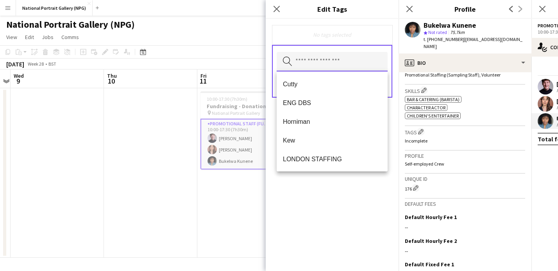
click at [340, 70] on input "text" at bounding box center [332, 62] width 111 height 20
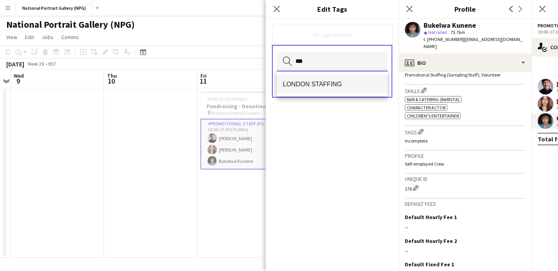
type input "***"
click at [338, 86] on span "LONDON STAFFING" at bounding box center [332, 83] width 98 height 7
type input "***"
click at [327, 86] on span "Kew" at bounding box center [332, 84] width 98 height 7
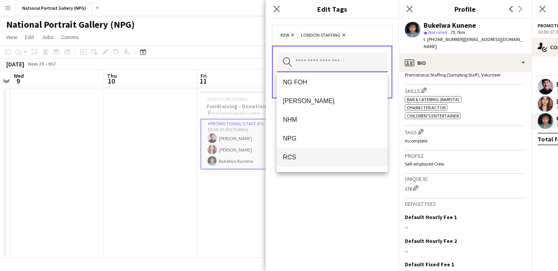
scroll to position [93, 0]
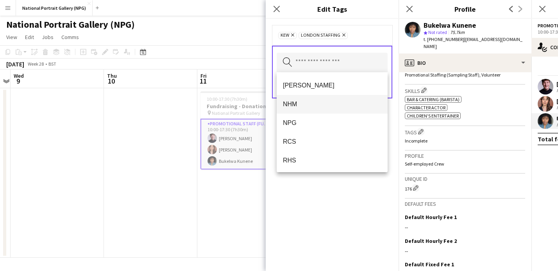
click at [312, 109] on mat-option "NHM" at bounding box center [332, 104] width 111 height 19
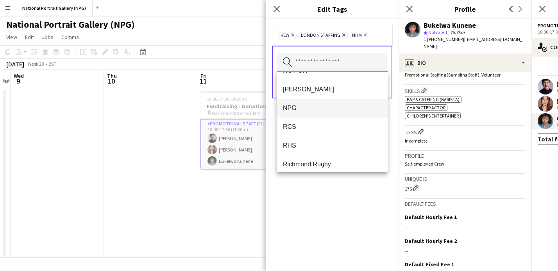
scroll to position [96, 0]
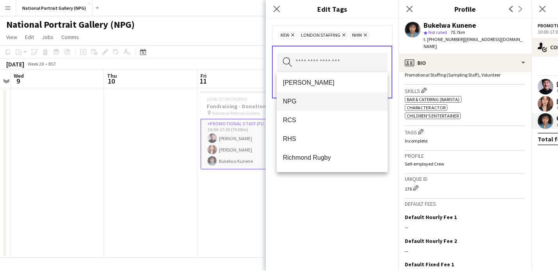
click at [316, 104] on span "NPG" at bounding box center [332, 101] width 98 height 7
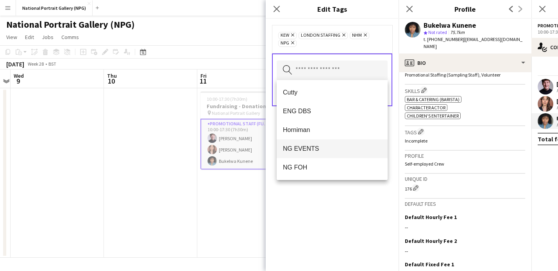
click at [324, 149] on span "NG EVENTS" at bounding box center [332, 148] width 98 height 7
click at [322, 152] on span "NG FOH" at bounding box center [332, 148] width 98 height 7
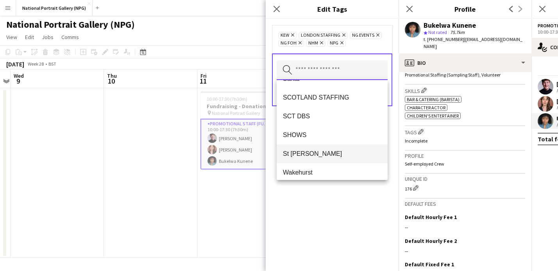
scroll to position [188, 0]
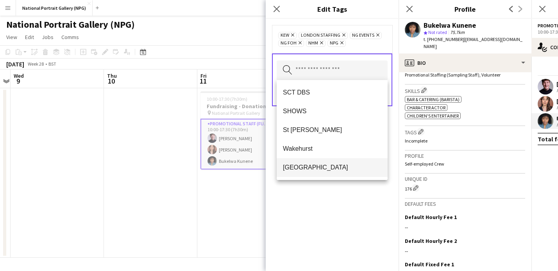
click at [316, 168] on span "[GEOGRAPHIC_DATA]" at bounding box center [332, 167] width 98 height 7
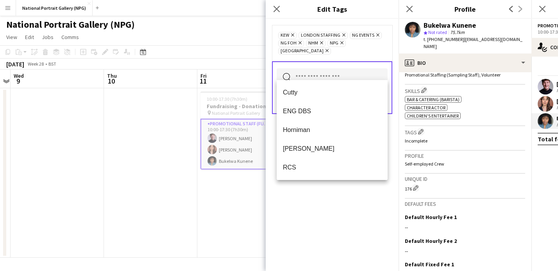
click at [340, 197] on div "Kew Remove LONDON STAFFING Remove NG EVENTS Remove NG FOH Remove NHM Remove NPG…" at bounding box center [332, 145] width 133 height 252
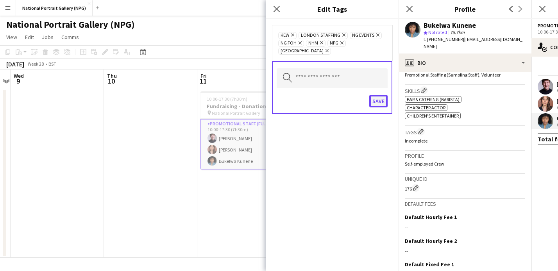
click at [381, 95] on button "Save" at bounding box center [378, 101] width 18 height 13
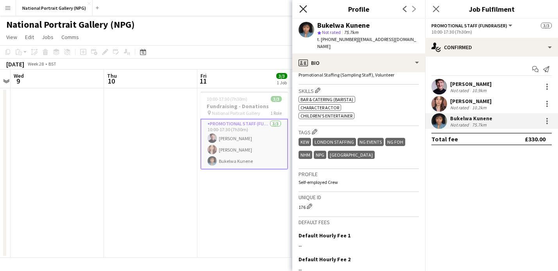
click at [304, 7] on icon "Close pop-in" at bounding box center [302, 8] width 7 height 7
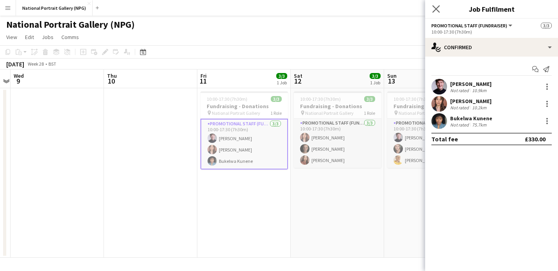
click at [431, 11] on app-icon "Close pop-in" at bounding box center [436, 9] width 11 height 11
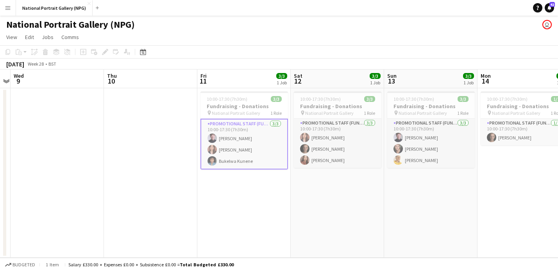
click at [260, 190] on app-date-cell "10:00-17:30 (7h30m) 3/3 Fundraising - Donations pin National Portrait Gallery 1…" at bounding box center [243, 173] width 93 height 170
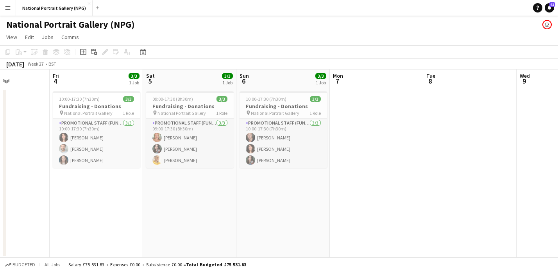
scroll to position [0, 215]
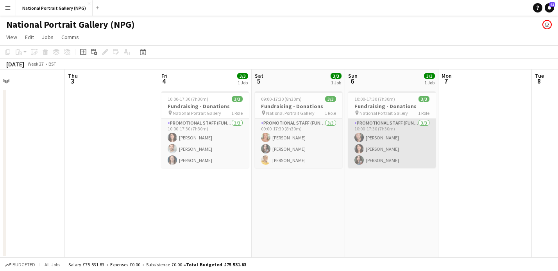
click at [373, 151] on app-card-role "Promotional Staff (Fundraiser) 3/3 10:00-17:30 (7h30m) Chris Lloyd Olivia Smith…" at bounding box center [392, 143] width 88 height 49
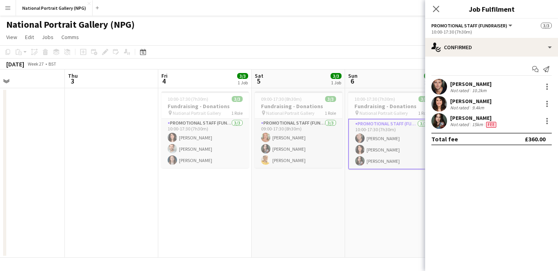
click at [478, 120] on div "Sasha Snowdon" at bounding box center [474, 117] width 48 height 7
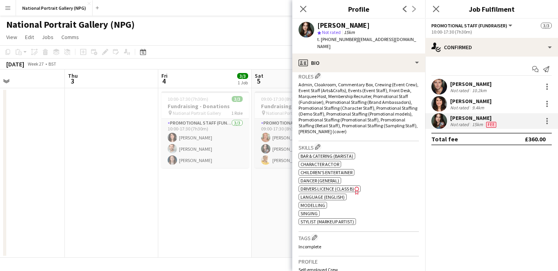
scroll to position [345, 0]
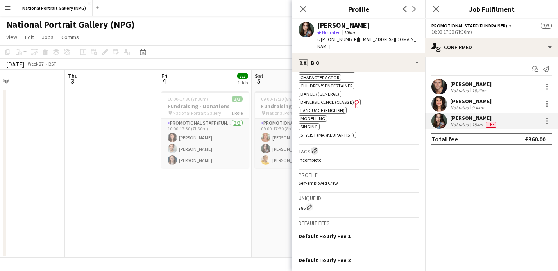
click at [316, 148] on app-icon "Edit crew company tags" at bounding box center [314, 150] width 5 height 5
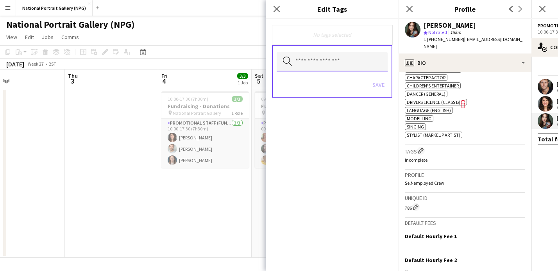
click at [340, 66] on input "text" at bounding box center [332, 62] width 111 height 20
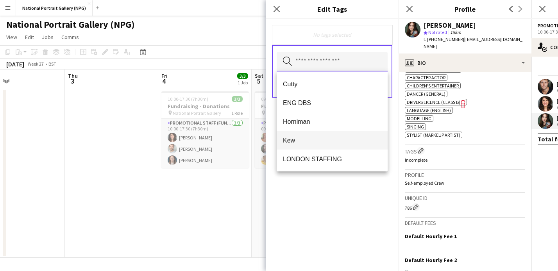
scroll to position [40, 0]
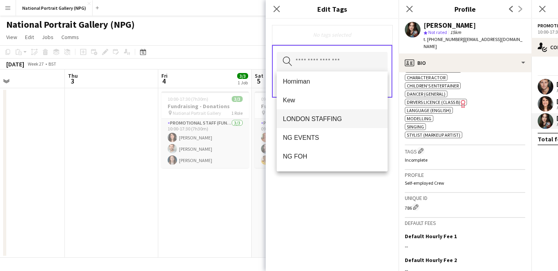
click at [327, 115] on span "LONDON STAFFING" at bounding box center [332, 118] width 98 height 7
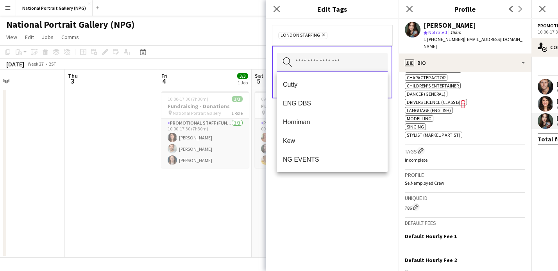
type input "*"
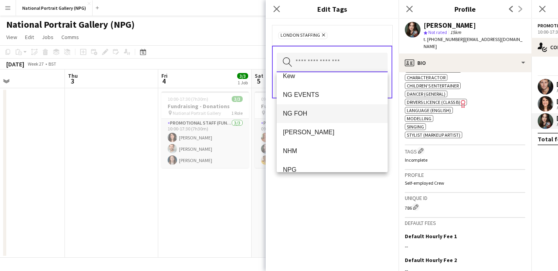
scroll to position [66, 0]
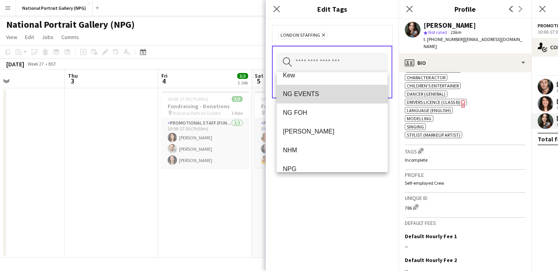
click at [306, 95] on span "NG EVENTS" at bounding box center [332, 93] width 98 height 7
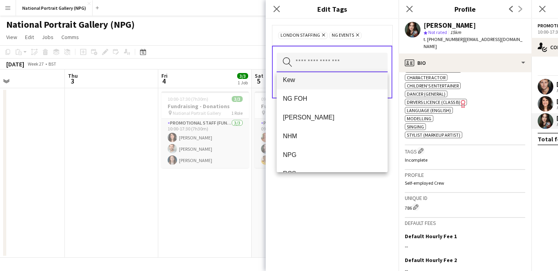
scroll to position [69, 0]
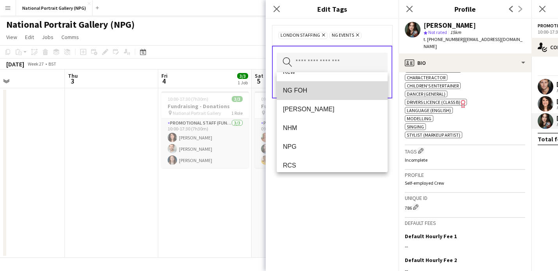
click at [312, 91] on span "NG FOH" at bounding box center [332, 90] width 98 height 7
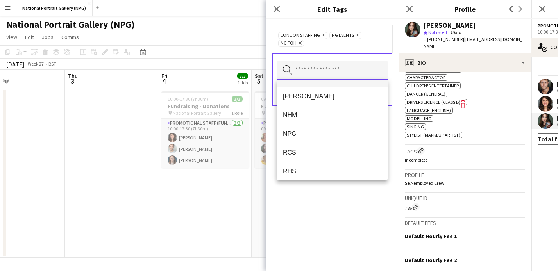
scroll to position [72, 0]
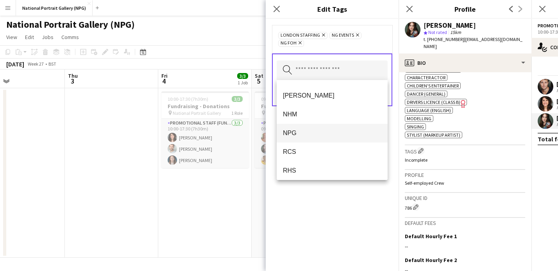
click at [306, 132] on span "NPG" at bounding box center [332, 132] width 98 height 7
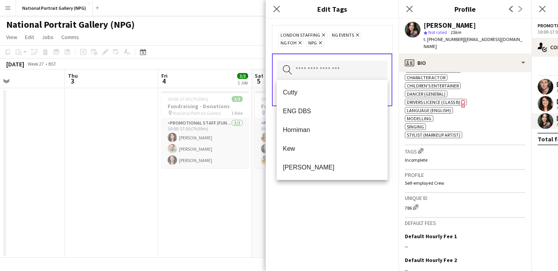
click at [342, 210] on div "LONDON STAFFING Remove NG EVENTS Remove NG FOH Remove NPG Remove Search by tag …" at bounding box center [332, 145] width 133 height 252
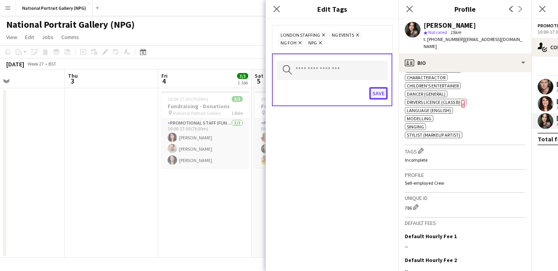
click at [380, 90] on button "Save" at bounding box center [378, 93] width 18 height 13
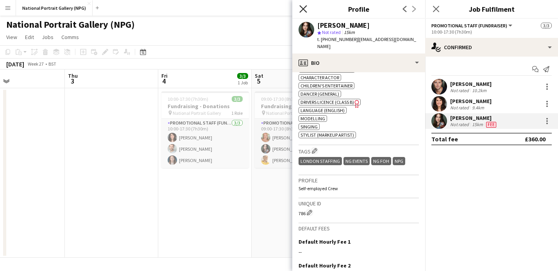
click at [306, 7] on icon "Close pop-in" at bounding box center [302, 8] width 7 height 7
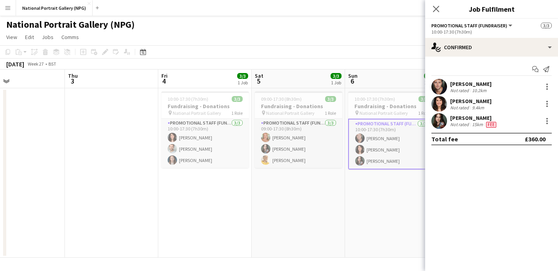
click at [442, 8] on div "Close pop-in" at bounding box center [436, 9] width 22 height 18
click at [438, 9] on icon "Close pop-in" at bounding box center [435, 8] width 7 height 7
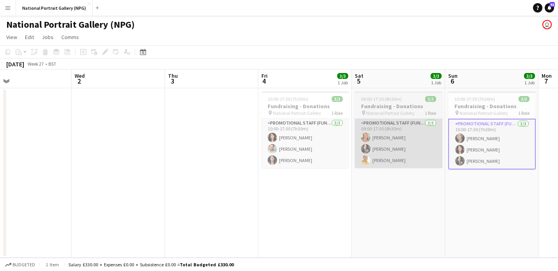
scroll to position [0, 208]
click at [406, 142] on app-card-role "Promotional Staff (Fundraiser) 3/3 09:00-17:30 (8h30m) NICOLE CERATO Sasha Snow…" at bounding box center [399, 143] width 88 height 49
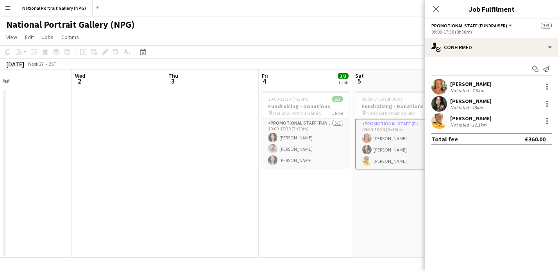
click at [467, 83] on div "NICOLE CERATO" at bounding box center [470, 83] width 41 height 7
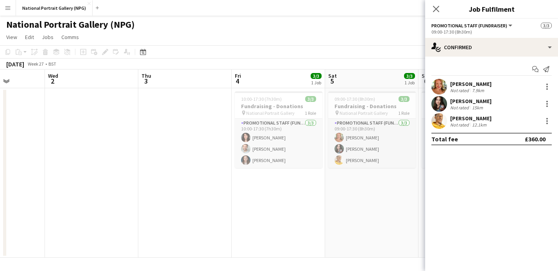
scroll to position [0, 238]
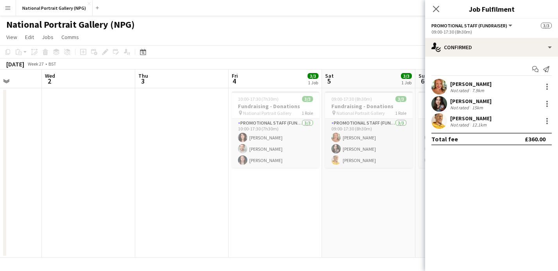
click at [470, 83] on div "NICOLE CERATO" at bounding box center [470, 83] width 41 height 7
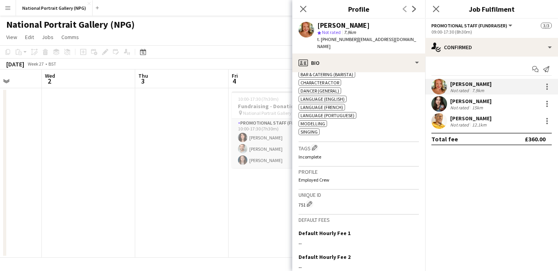
scroll to position [343, 0]
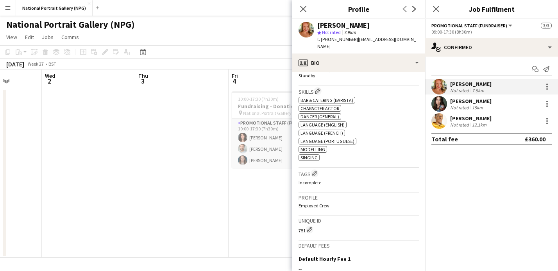
click at [314, 168] on div "Tags Edit crew company tags Incomplete" at bounding box center [359, 180] width 120 height 24
click at [315, 171] on app-icon "Edit crew company tags" at bounding box center [314, 173] width 5 height 5
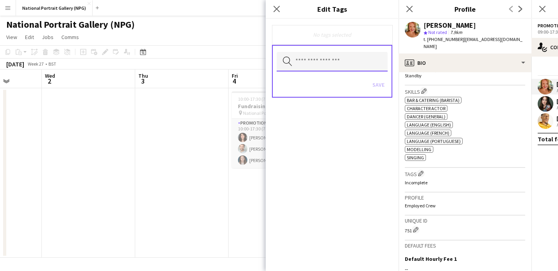
click at [318, 66] on input "text" at bounding box center [332, 62] width 111 height 20
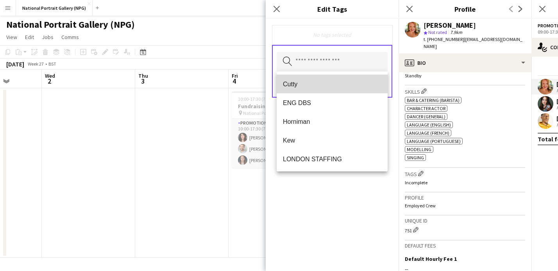
click at [307, 79] on mat-option "Cutty" at bounding box center [332, 84] width 111 height 19
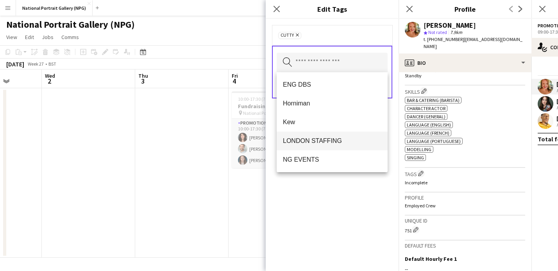
click at [312, 145] on span "LONDON STAFFING" at bounding box center [332, 140] width 98 height 7
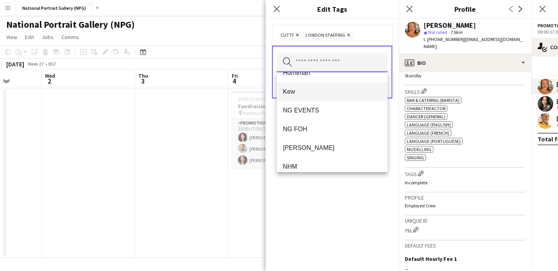
scroll to position [34, 0]
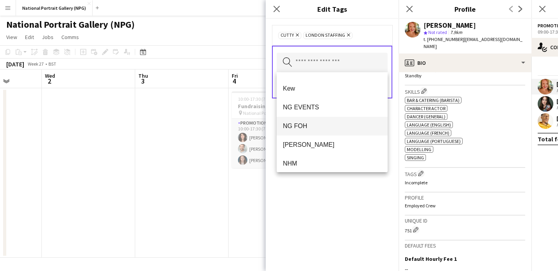
click at [308, 125] on span "NG FOH" at bounding box center [332, 125] width 98 height 7
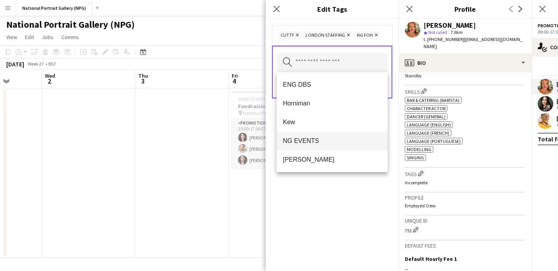
click at [307, 142] on span "NG EVENTS" at bounding box center [332, 140] width 98 height 7
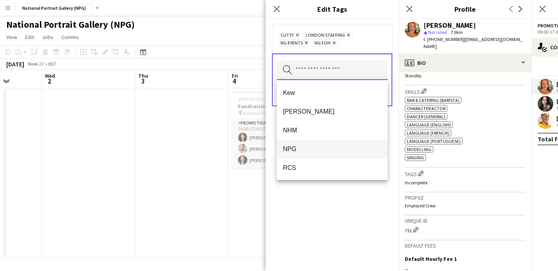
scroll to position [33, 0]
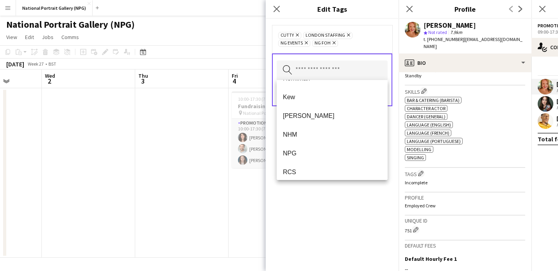
click at [363, 43] on div "Cutty Remove LONDON STAFFING Remove NG EVENTS Remove NG FOH Remove" at bounding box center [332, 39] width 108 height 16
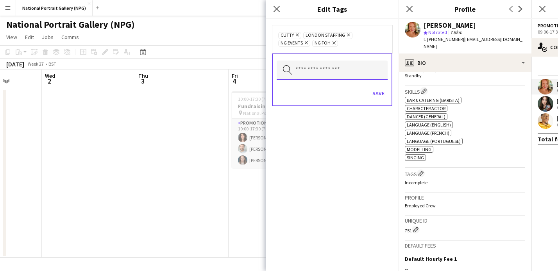
click at [340, 72] on input "text" at bounding box center [332, 71] width 111 height 20
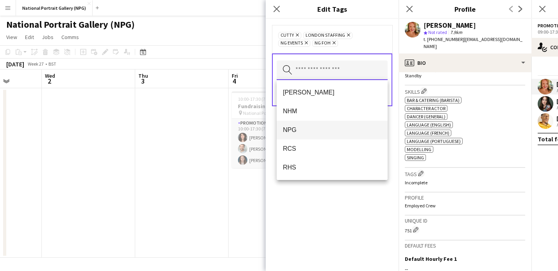
scroll to position [59, 0]
click at [329, 129] on span "NPG" at bounding box center [332, 127] width 98 height 7
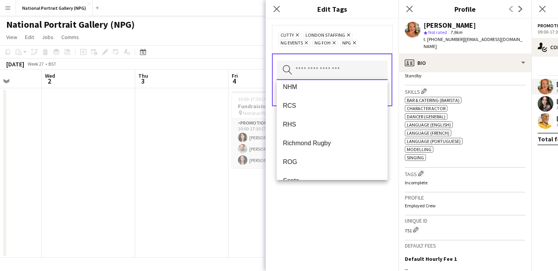
scroll to position [82, 0]
click at [325, 202] on div "Cutty Remove LONDON STAFFING Remove NG EVENTS Remove NG FOH Remove NPG Remove S…" at bounding box center [332, 145] width 133 height 252
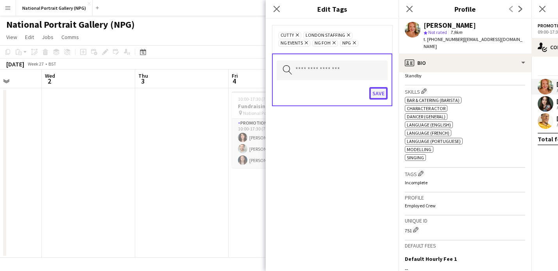
click at [379, 95] on button "Save" at bounding box center [378, 93] width 18 height 13
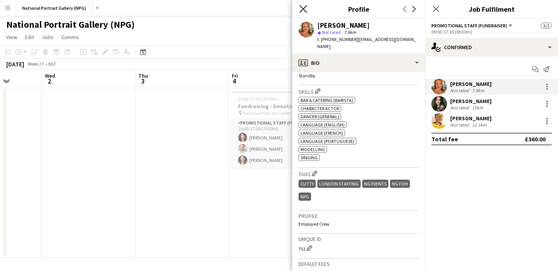
click at [304, 9] on icon "Close pop-in" at bounding box center [302, 8] width 7 height 7
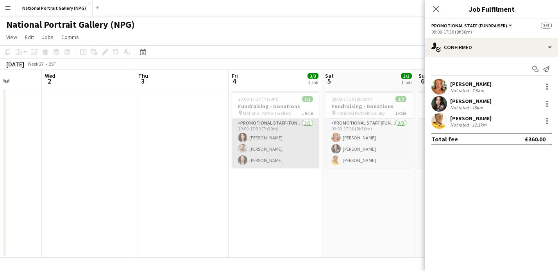
click at [296, 149] on app-card-role "Promotional Staff (Fundraiser) 3/3 10:00-17:30 (7h30m) Olivia Smith Nathan Unth…" at bounding box center [276, 143] width 88 height 49
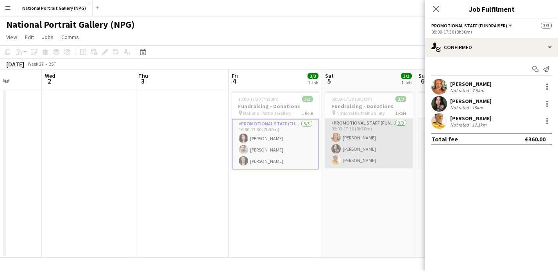
click at [356, 136] on app-card-role "Promotional Staff (Fundraiser) 3/3 09:00-17:30 (8h30m) NICOLE CERATO Sasha Snow…" at bounding box center [369, 143] width 88 height 49
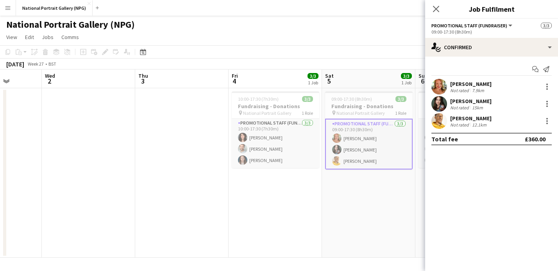
click at [486, 88] on div "Not rated 7.9km" at bounding box center [470, 91] width 41 height 6
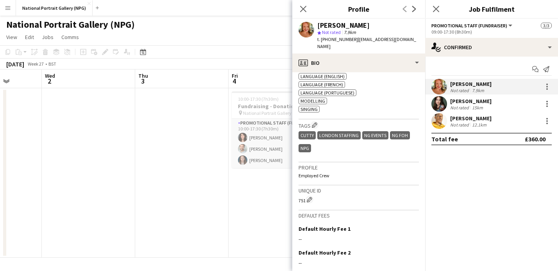
scroll to position [395, 0]
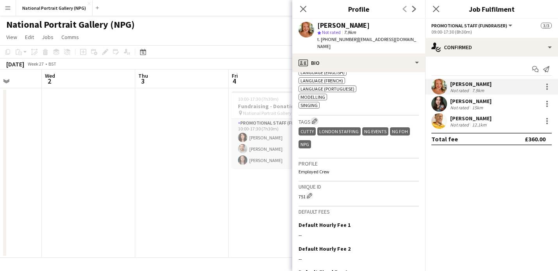
click at [317, 118] on app-icon "Edit crew company tags" at bounding box center [314, 120] width 5 height 5
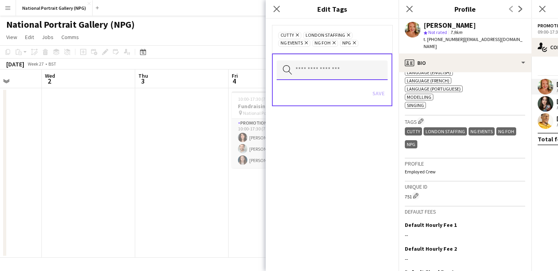
click at [357, 73] on input "text" at bounding box center [332, 71] width 111 height 20
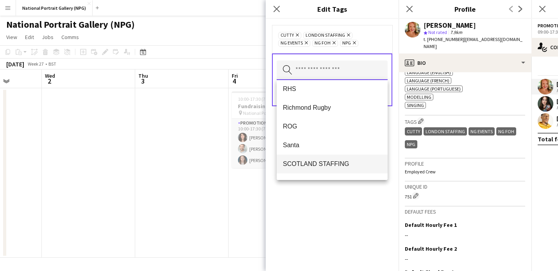
scroll to position [136, 0]
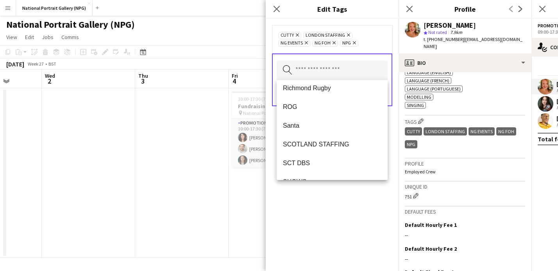
click at [318, 213] on div "Cutty Remove LONDON STAFFING Remove NG EVENTS Remove NG FOH Remove NPG Remove S…" at bounding box center [332, 145] width 133 height 252
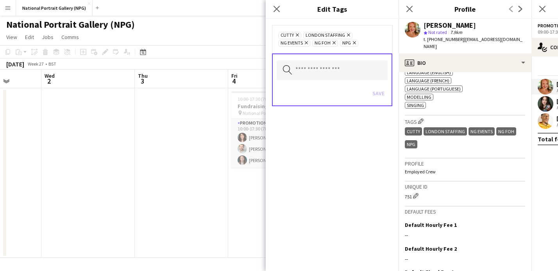
click at [228, 172] on app-date-cell "10:00-17:30 (7h30m) 3/3 Fundraising - Donations pin National Portrait Gallery 1…" at bounding box center [274, 173] width 93 height 170
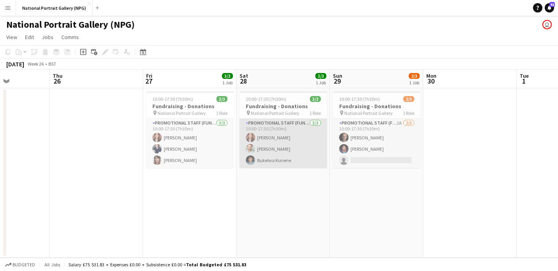
scroll to position [0, 230]
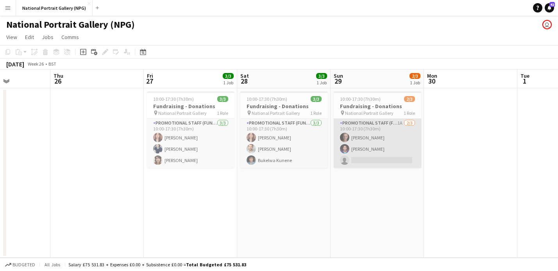
click at [386, 140] on app-card-role "Promotional Staff (Fundraiser) 1A 2/3 10:00-17:30 (7h30m) Tom Canton Camille Cl…" at bounding box center [378, 143] width 88 height 49
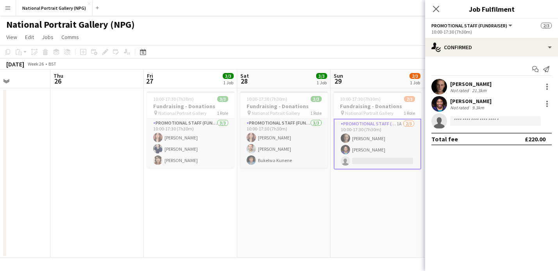
click at [482, 101] on div "Camille Clossum" at bounding box center [470, 101] width 41 height 7
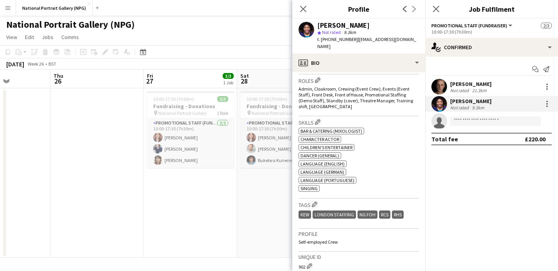
scroll to position [253, 0]
click at [317, 202] on app-icon "Edit crew company tags" at bounding box center [314, 204] width 5 height 5
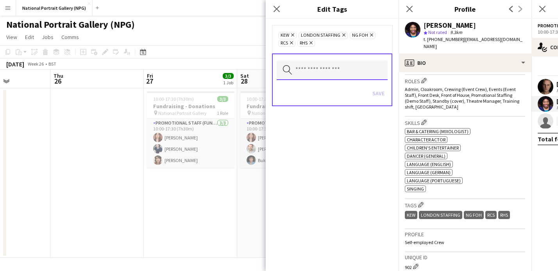
click at [332, 76] on input "text" at bounding box center [332, 71] width 111 height 20
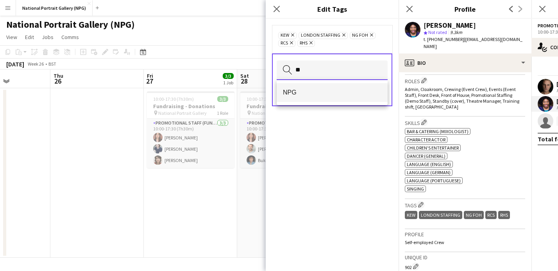
type input "**"
click at [322, 91] on span "NPG" at bounding box center [332, 92] width 98 height 7
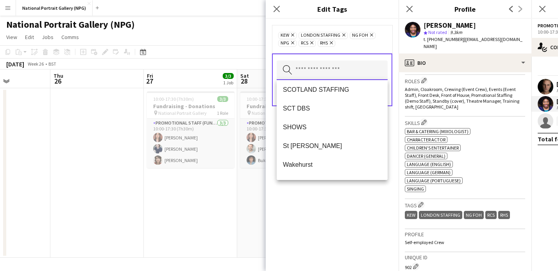
scroll to position [188, 0]
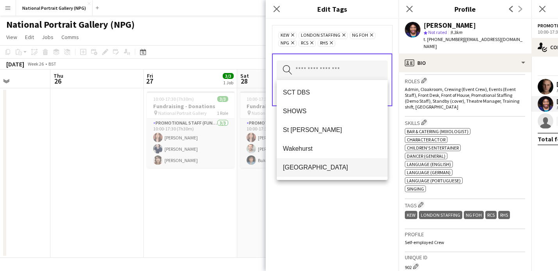
click at [313, 168] on span "[GEOGRAPHIC_DATA]" at bounding box center [332, 167] width 98 height 7
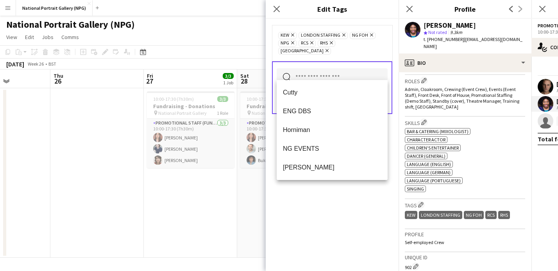
click at [347, 231] on div "Kew Remove LONDON STAFFING Remove NG FOH Remove NPG Remove RCS Remove RHS Remov…" at bounding box center [332, 145] width 133 height 252
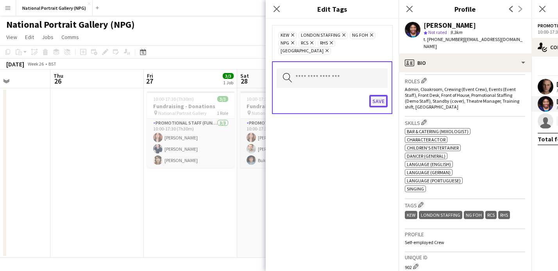
click at [376, 95] on button "Save" at bounding box center [378, 101] width 18 height 13
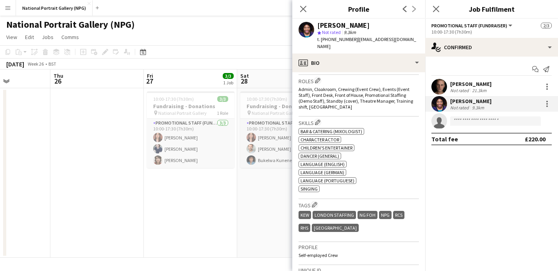
click at [259, 186] on app-date-cell "10:00-17:30 (7h30m) 3/3 Fundraising - Donations pin National Portrait Gallery 1…" at bounding box center [283, 173] width 93 height 170
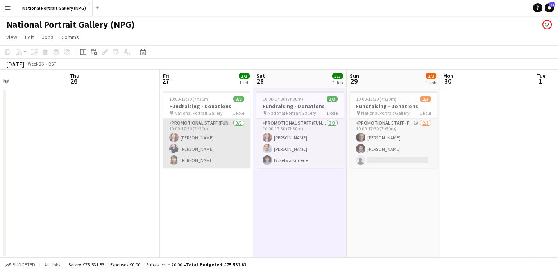
scroll to position [0, 213]
click at [221, 156] on app-card-role "Promotional Staff (Fundraiser) 3/3 10:00-17:30 (7h30m) Nadia Abouayen Cameron E…" at bounding box center [208, 143] width 88 height 49
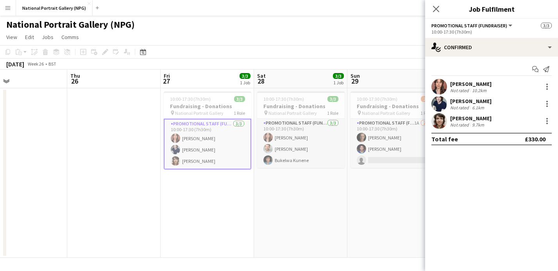
click at [481, 121] on div "Anna Coane" at bounding box center [470, 118] width 41 height 7
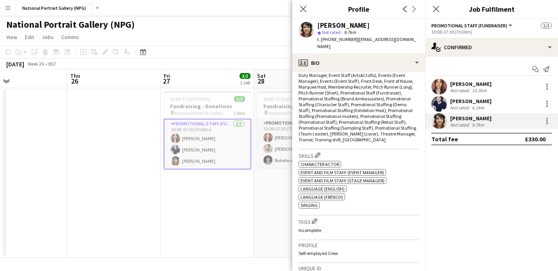
scroll to position [285, 0]
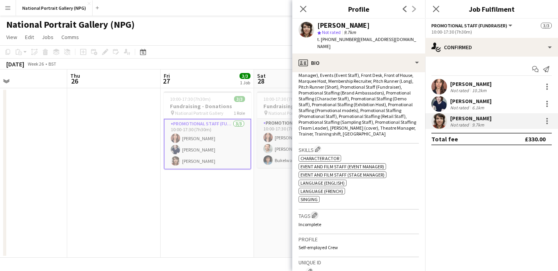
click at [315, 213] on app-icon "Edit crew company tags" at bounding box center [314, 215] width 5 height 5
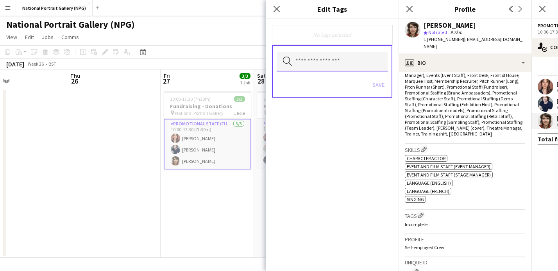
click at [325, 66] on input "text" at bounding box center [332, 62] width 111 height 20
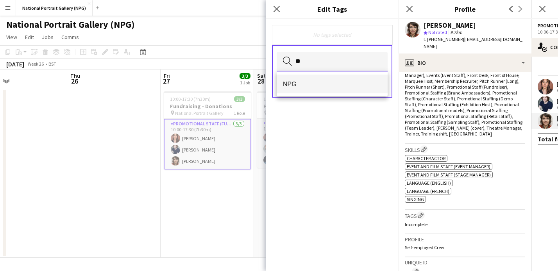
type input "**"
click at [313, 85] on span "NPG" at bounding box center [332, 83] width 98 height 7
type input "******"
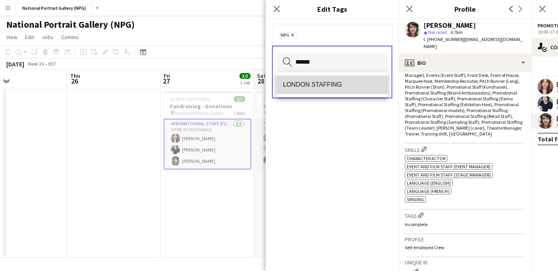
click at [315, 81] on span "LONDON STAFFING" at bounding box center [332, 84] width 98 height 7
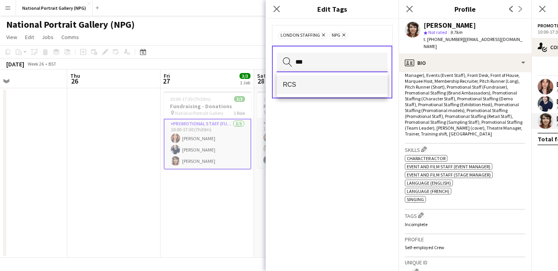
type input "***"
click at [308, 80] on mat-option "RCS" at bounding box center [332, 84] width 111 height 19
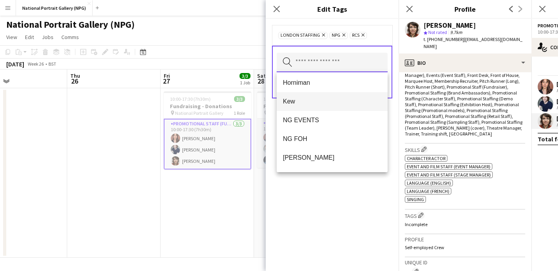
scroll to position [41, 0]
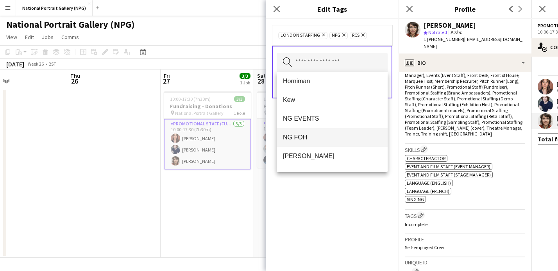
click at [309, 140] on span "NG FOH" at bounding box center [332, 137] width 98 height 7
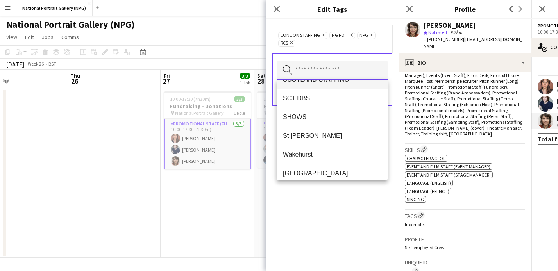
scroll to position [225, 0]
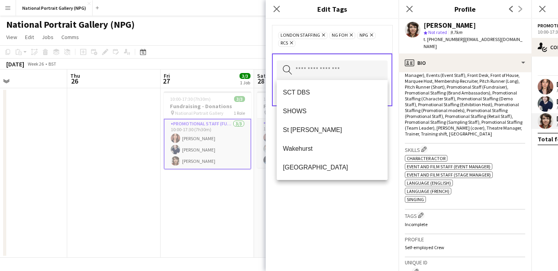
click at [306, 193] on div "LONDON STAFFING Remove NG FOH Remove NPG Remove RCS Remove Search by tag name S…" at bounding box center [332, 145] width 133 height 252
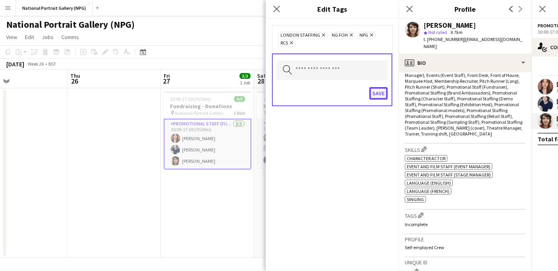
click at [382, 94] on button "Save" at bounding box center [378, 93] width 18 height 13
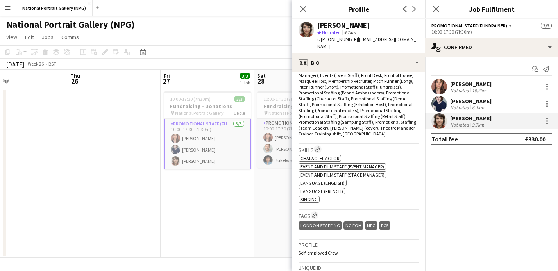
click at [252, 198] on app-date-cell "10:00-17:30 (7h30m) 3/3 Fundraising - Donations pin National Portrait Gallery 1…" at bounding box center [207, 173] width 93 height 170
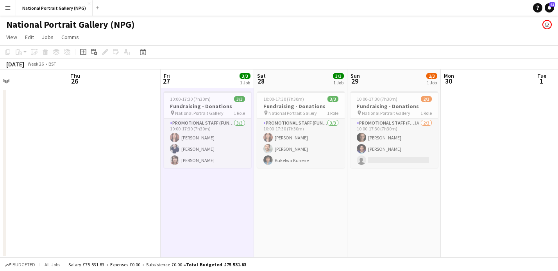
click at [207, 179] on app-date-cell "10:00-17:30 (7h30m) 3/3 Fundraising - Donations pin National Portrait Gallery 1…" at bounding box center [207, 173] width 93 height 170
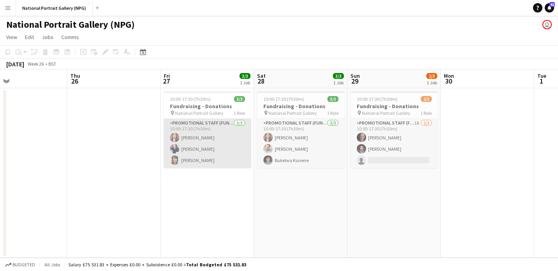
click at [214, 164] on app-card-role "Promotional Staff (Fundraiser) 3/3 10:00-17:30 (7h30m) Nadia Abouayen Cameron E…" at bounding box center [208, 143] width 88 height 49
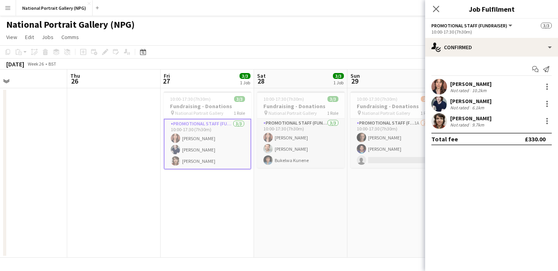
click at [305, 227] on app-date-cell "10:00-17:30 (7h30m) 3/3 Fundraising - Donations pin National Portrait Gallery 1…" at bounding box center [300, 173] width 93 height 170
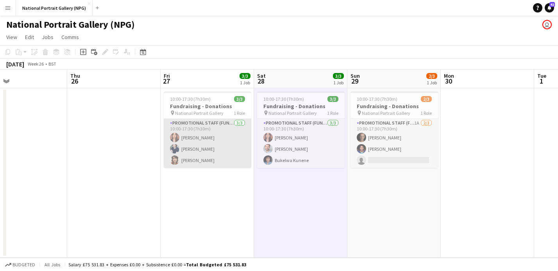
click at [207, 129] on app-card-role "Promotional Staff (Fundraiser) 3/3 10:00-17:30 (7h30m) Nadia Abouayen Cameron E…" at bounding box center [208, 143] width 88 height 49
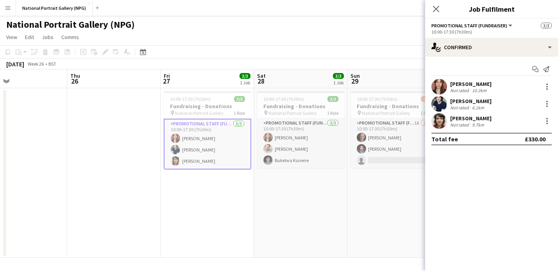
click at [462, 123] on div "Not rated" at bounding box center [460, 125] width 20 height 6
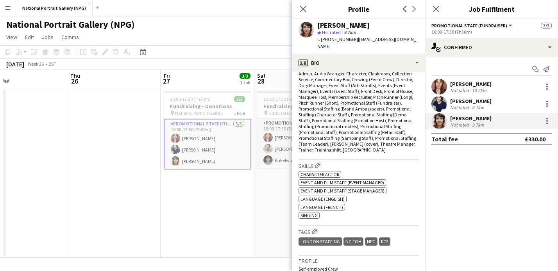
scroll to position [168, 0]
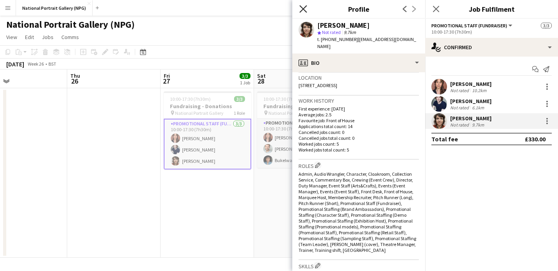
click at [306, 8] on icon "Close pop-in" at bounding box center [302, 8] width 7 height 7
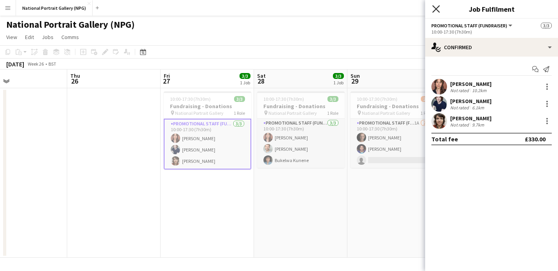
click at [436, 10] on icon "Close pop-in" at bounding box center [435, 8] width 7 height 7
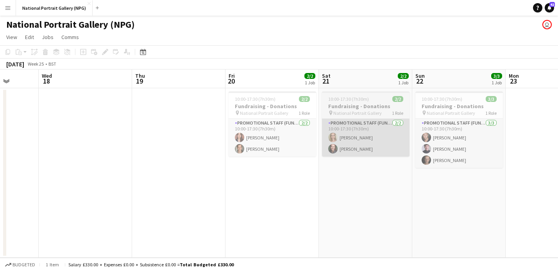
scroll to position [0, 268]
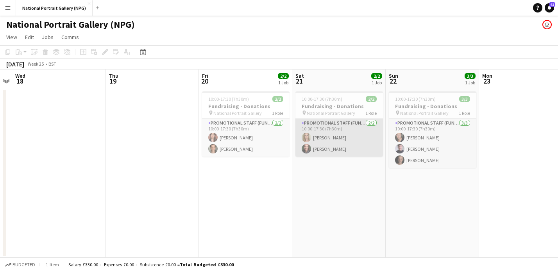
click at [361, 120] on app-card-role "Promotional Staff (Fundraiser) 2/2 10:00-17:30 (7h30m) Julia Thurston Kaia Hick…" at bounding box center [339, 138] width 88 height 38
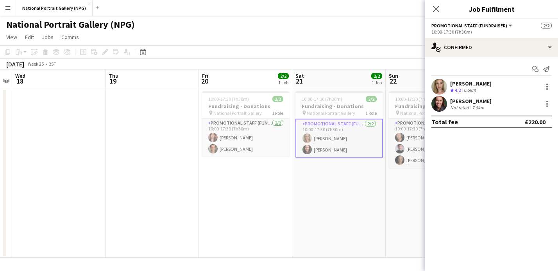
click at [454, 88] on div "Crew rating 4.8" at bounding box center [456, 90] width 12 height 7
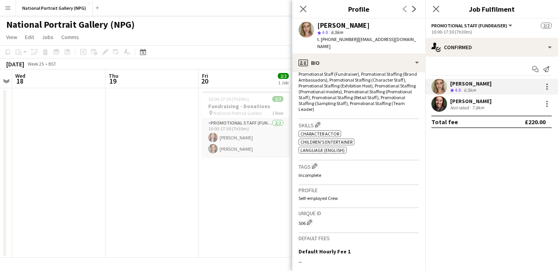
scroll to position [285, 0]
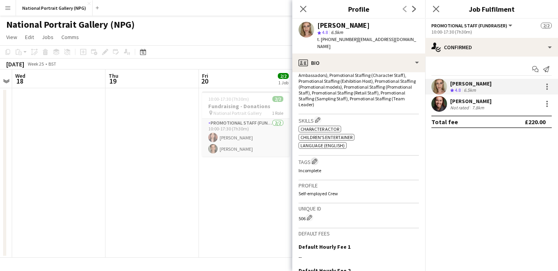
click at [316, 159] on app-icon "Edit crew company tags" at bounding box center [314, 161] width 5 height 5
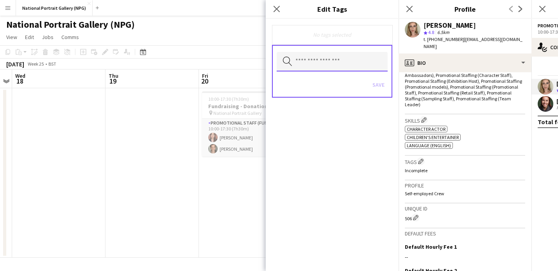
click at [300, 56] on input "text" at bounding box center [332, 62] width 111 height 20
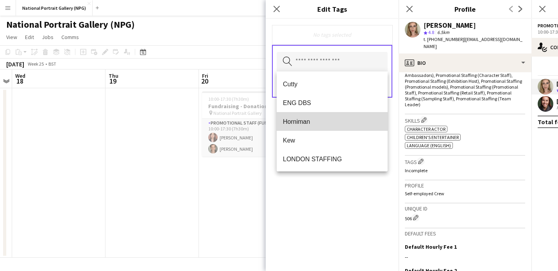
click at [305, 124] on span "Horniman" at bounding box center [332, 121] width 98 height 7
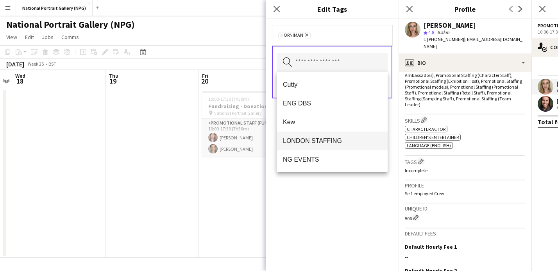
click at [316, 139] on span "LONDON STAFFING" at bounding box center [332, 140] width 98 height 7
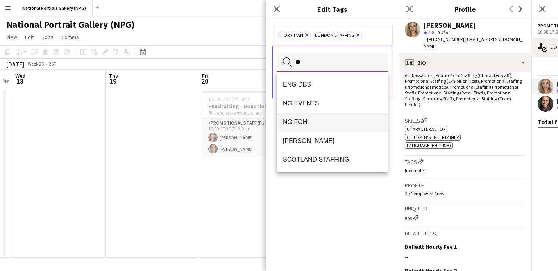
type input "**"
click at [315, 118] on span "NG FOH" at bounding box center [332, 121] width 98 height 7
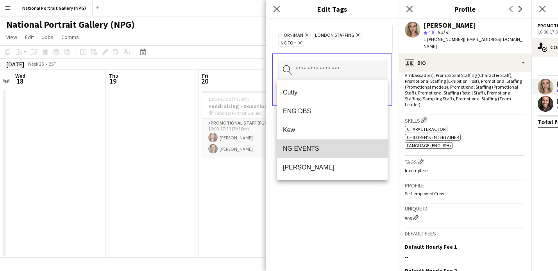
click at [310, 149] on span "NG EVENTS" at bounding box center [332, 148] width 98 height 7
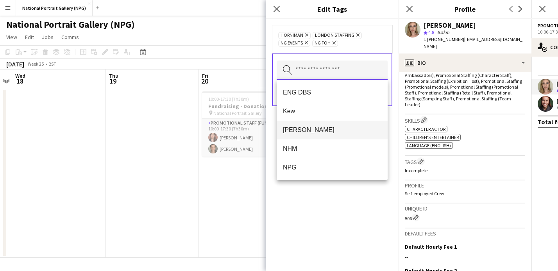
scroll to position [40, 0]
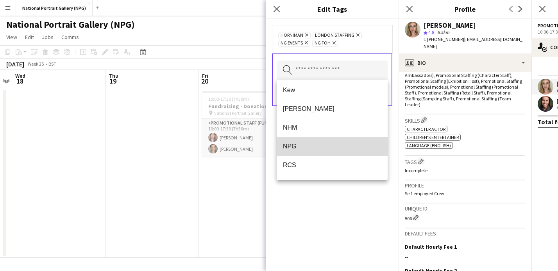
click at [309, 145] on span "NPG" at bounding box center [332, 146] width 98 height 7
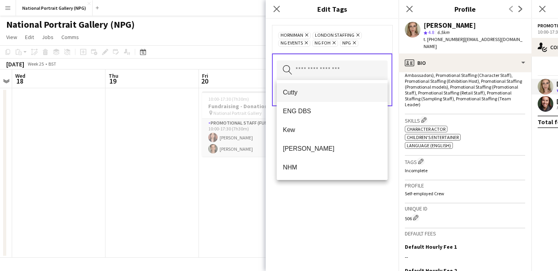
click at [306, 94] on span "Cutty" at bounding box center [332, 92] width 98 height 7
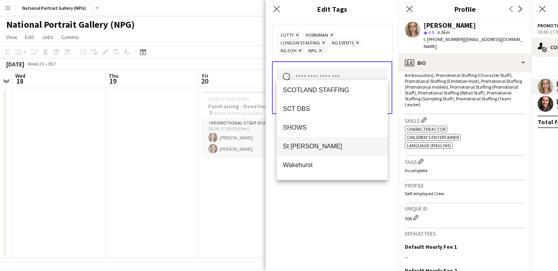
scroll to position [188, 0]
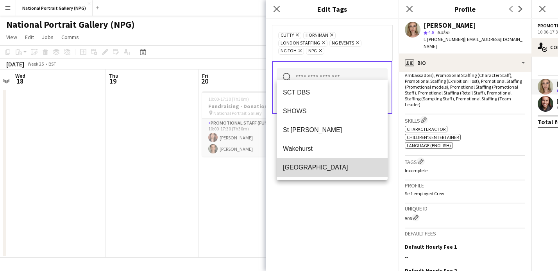
click at [301, 166] on span "[GEOGRAPHIC_DATA]" at bounding box center [332, 167] width 98 height 7
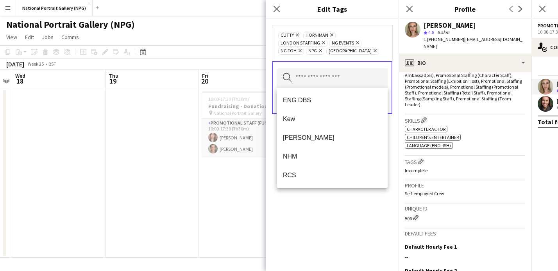
click at [342, 219] on div "Cutty Remove Horniman Remove LONDON STAFFING Remove NG EVENTS Remove NG FOH Rem…" at bounding box center [332, 145] width 133 height 252
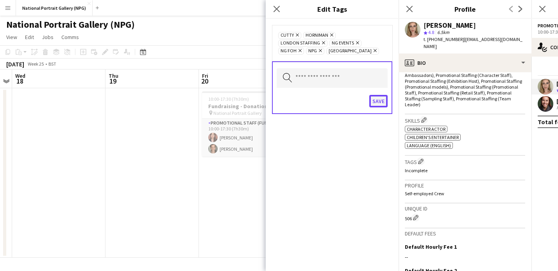
click at [379, 104] on button "Save" at bounding box center [378, 101] width 18 height 13
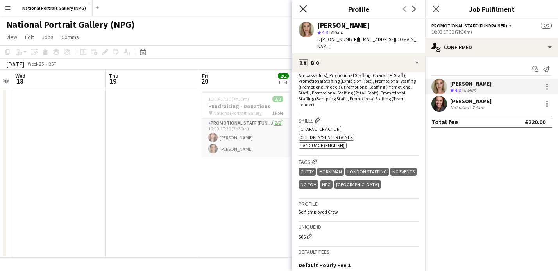
click at [302, 9] on icon at bounding box center [302, 8] width 7 height 7
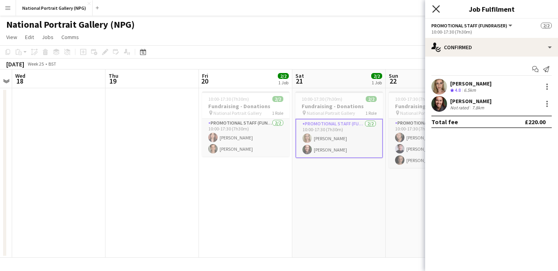
click at [435, 10] on icon at bounding box center [435, 8] width 7 height 7
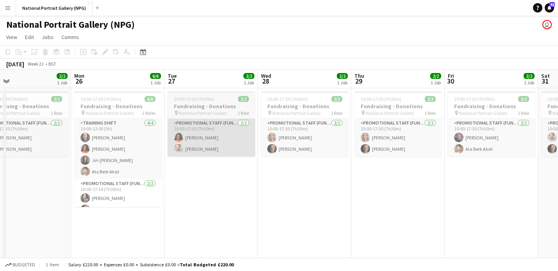
scroll to position [0, 162]
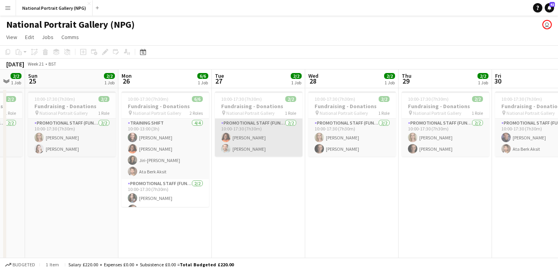
click at [252, 136] on app-card-role "Promotional Staff (Fundraiser) 2/2 10:00-17:30 (7h30m) Elizabeth Ayodele Nathan…" at bounding box center [259, 138] width 88 height 38
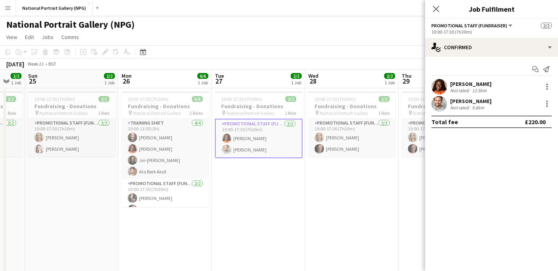
click at [486, 85] on div "Elizabeth Ayodele" at bounding box center [470, 83] width 41 height 7
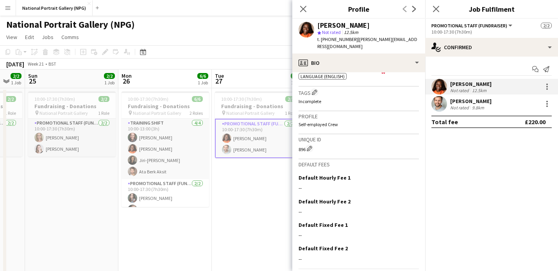
scroll to position [322, 0]
click at [315, 89] on button "Edit crew company tags" at bounding box center [315, 93] width 8 height 8
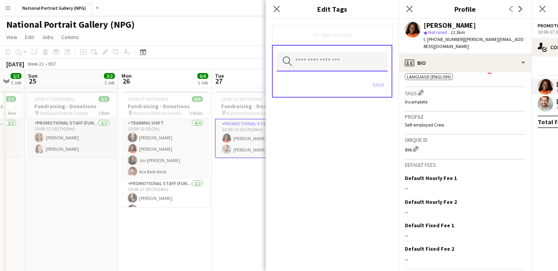
click at [326, 61] on input "text" at bounding box center [332, 62] width 111 height 20
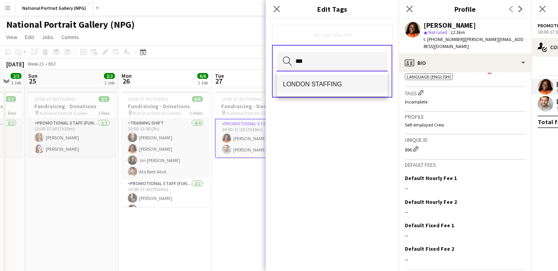
type input "***"
click at [324, 85] on span "LONDON STAFFING" at bounding box center [332, 83] width 98 height 7
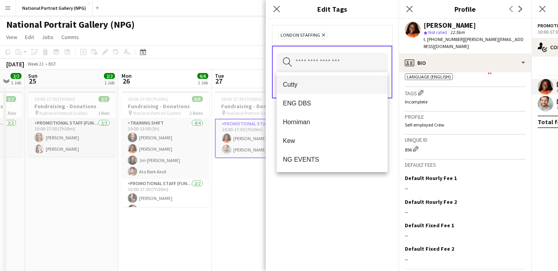
click at [314, 87] on span "Cutty" at bounding box center [332, 84] width 98 height 7
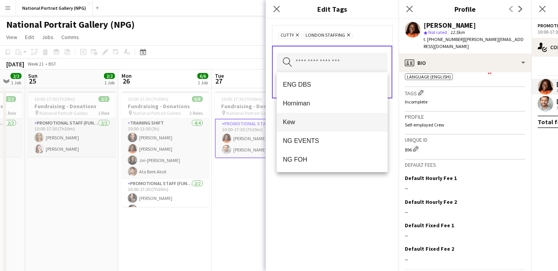
click at [309, 117] on mat-option "Kew" at bounding box center [332, 122] width 111 height 19
click at [318, 35] on icon "Remove" at bounding box center [316, 34] width 5 height 5
click at [319, 63] on input "text" at bounding box center [332, 63] width 111 height 20
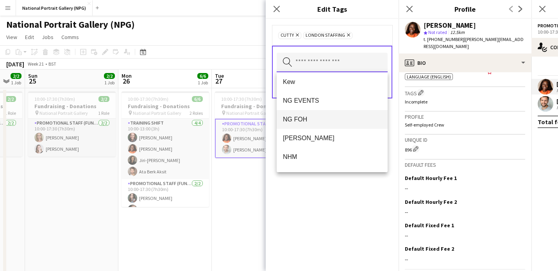
scroll to position [41, 0]
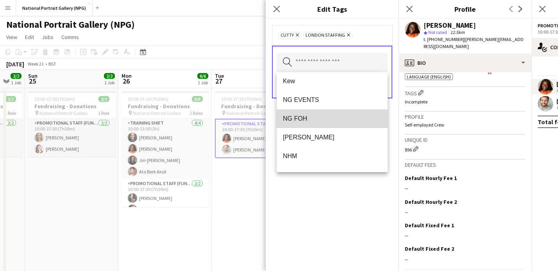
click at [308, 122] on mat-option "NG FOH" at bounding box center [332, 118] width 111 height 19
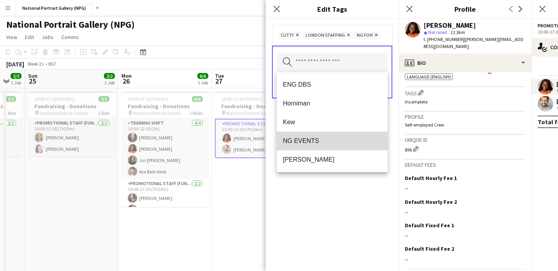
click at [304, 147] on mat-option "NG EVENTS" at bounding box center [332, 141] width 111 height 19
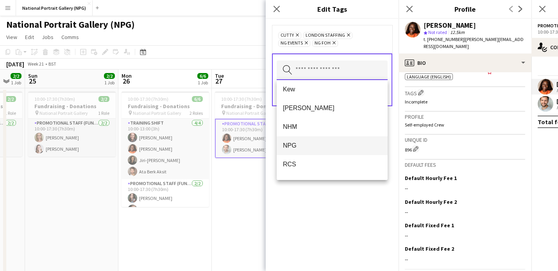
scroll to position [64, 0]
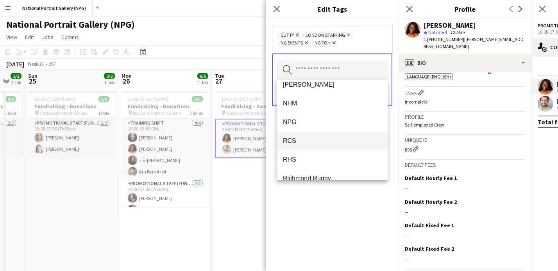
click at [298, 141] on span "RCS" at bounding box center [332, 140] width 98 height 7
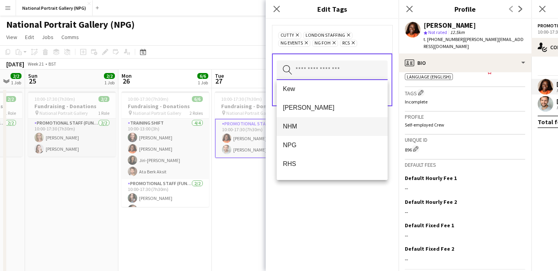
scroll to position [43, 0]
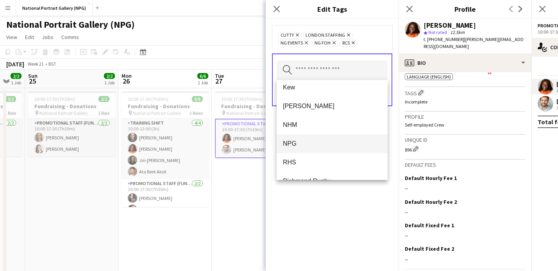
click at [303, 144] on span "NPG" at bounding box center [332, 143] width 98 height 7
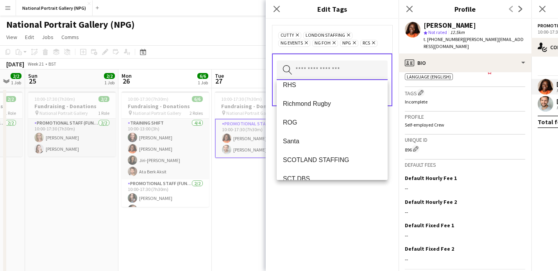
scroll to position [57, 0]
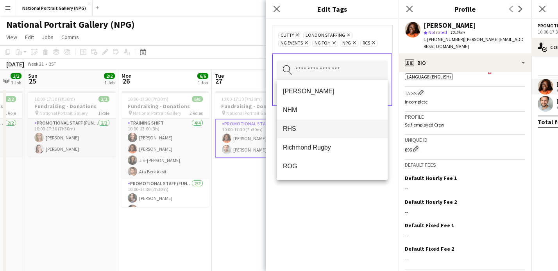
click at [301, 127] on span "RHS" at bounding box center [332, 128] width 98 height 7
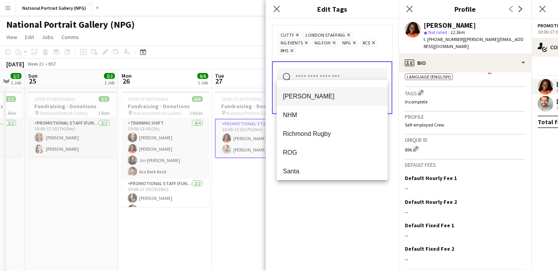
scroll to position [52, 0]
click at [293, 49] on icon at bounding box center [291, 50] width 3 height 3
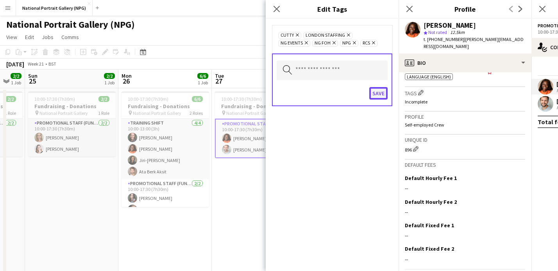
click at [376, 95] on button "Save" at bounding box center [378, 93] width 18 height 13
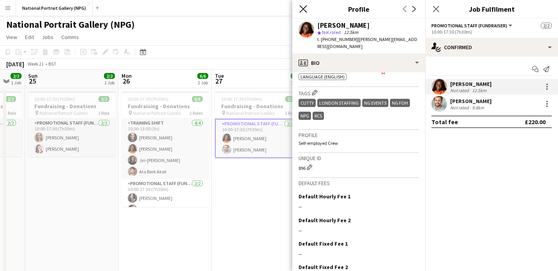
click at [304, 9] on icon "Close pop-in" at bounding box center [302, 8] width 7 height 7
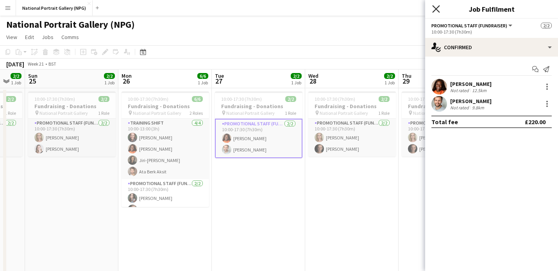
click at [436, 13] on icon "Close pop-in" at bounding box center [435, 8] width 7 height 7
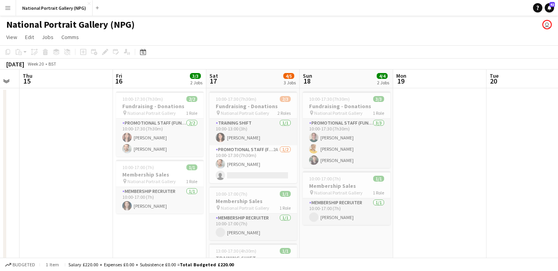
scroll to position [0, 276]
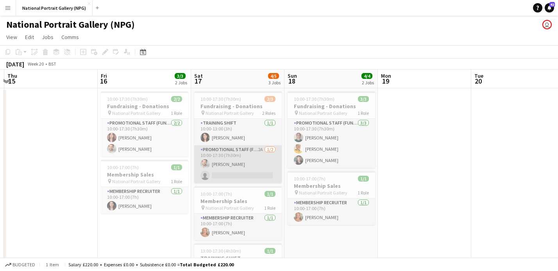
click at [254, 163] on app-card-role "Promotional Staff (Fundraiser) 2A 1/2 10:00-17:30 (7h30m) Nathan Unthank single…" at bounding box center [238, 164] width 88 height 38
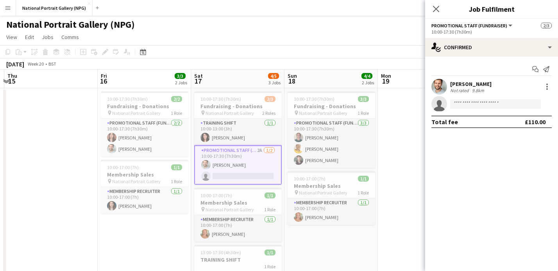
click at [397, 174] on app-date-cell at bounding box center [424, 205] width 93 height 234
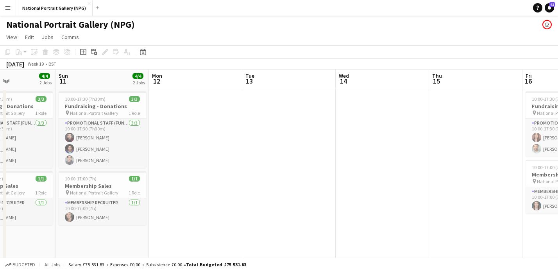
scroll to position [0, 207]
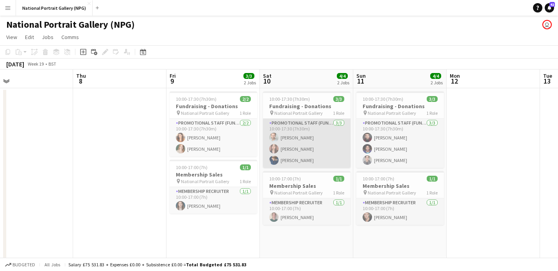
click at [301, 158] on app-card-role "Promotional Staff (Fundraiser) 3/3 10:00-17:30 (7h30m) Nathan Unthank Nadia Abo…" at bounding box center [307, 143] width 88 height 49
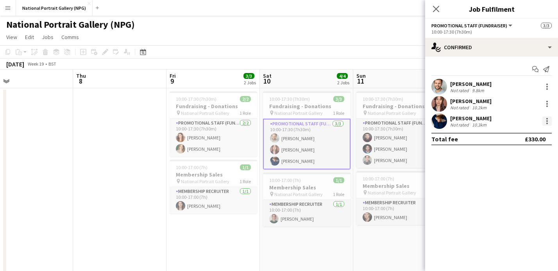
click at [543, 121] on div at bounding box center [546, 120] width 9 height 9
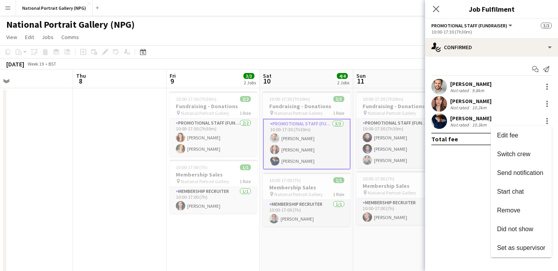
click at [460, 181] on div at bounding box center [279, 135] width 558 height 271
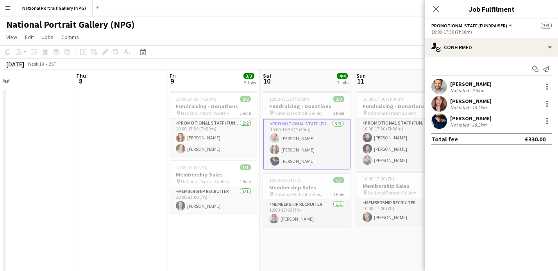
click at [464, 117] on div "Katherine Rodden" at bounding box center [470, 118] width 41 height 7
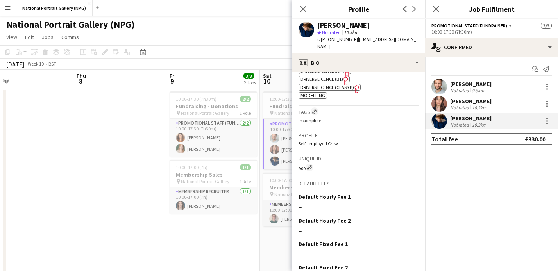
scroll to position [402, 0]
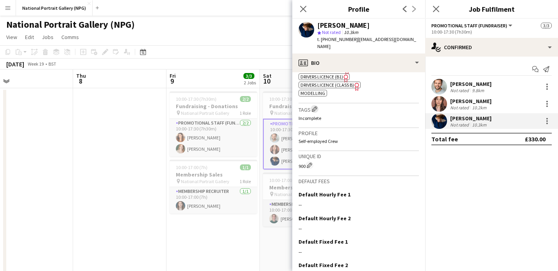
click at [317, 106] on app-icon "Edit crew company tags" at bounding box center [314, 108] width 5 height 5
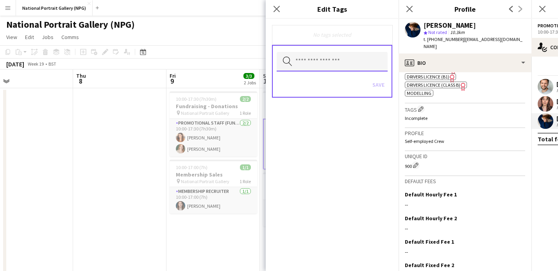
click at [312, 58] on input "text" at bounding box center [332, 62] width 111 height 20
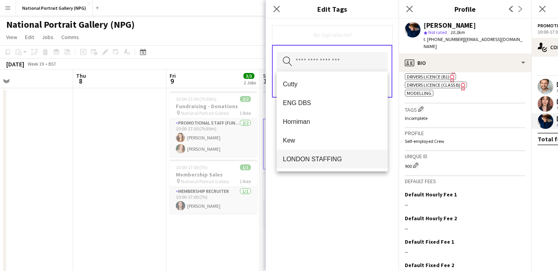
click at [303, 159] on span "LONDON STAFFING" at bounding box center [332, 159] width 98 height 7
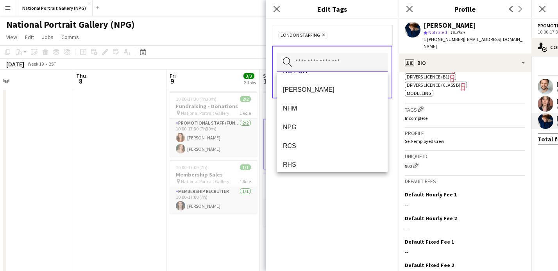
scroll to position [109, 0]
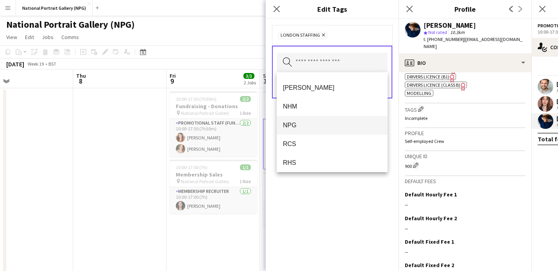
click at [304, 122] on span "NPG" at bounding box center [332, 125] width 98 height 7
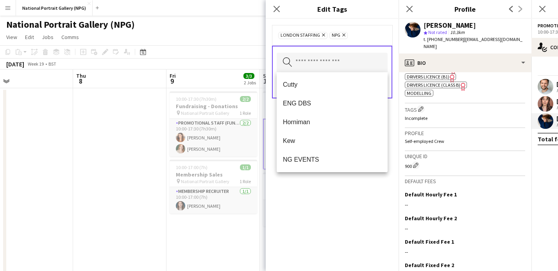
click at [315, 207] on div "LONDON STAFFING Remove NPG Remove Search by tag name Save" at bounding box center [332, 145] width 133 height 252
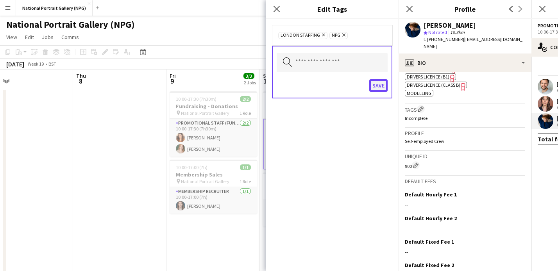
click at [376, 86] on button "Save" at bounding box center [378, 85] width 18 height 13
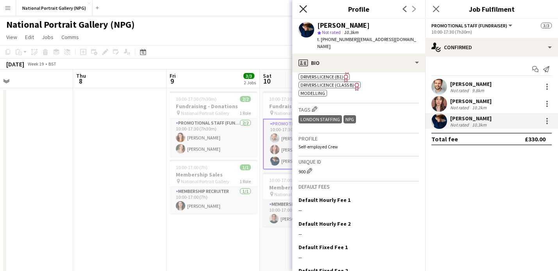
click at [304, 7] on icon at bounding box center [302, 8] width 7 height 7
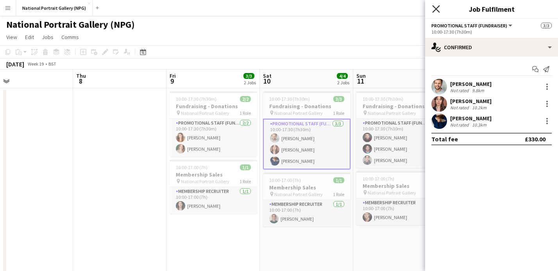
click at [437, 11] on icon "Close pop-in" at bounding box center [435, 8] width 7 height 7
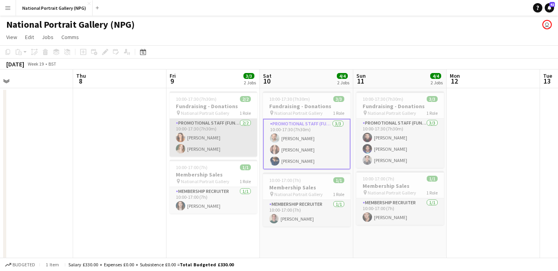
click at [221, 143] on app-card-role "Promotional Staff (Fundraiser) 2/2 10:00-17:30 (7h30m) Lara Sprosen Charlotte E…" at bounding box center [214, 138] width 88 height 38
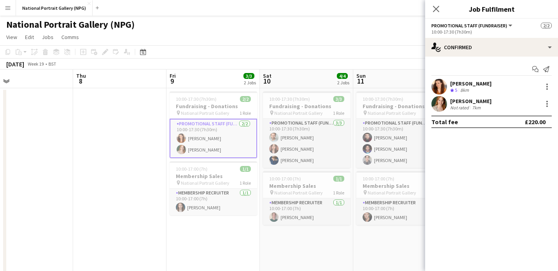
click at [503, 102] on div "Charlotte East Not rated 7km" at bounding box center [491, 104] width 133 height 16
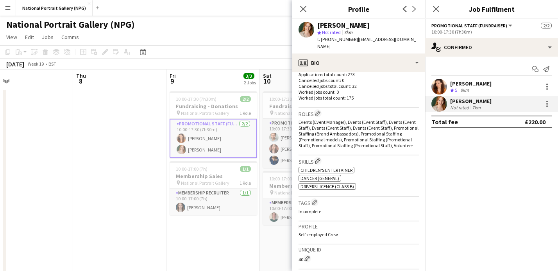
scroll to position [240, 0]
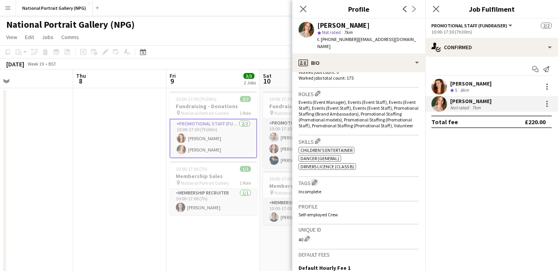
click at [317, 180] on app-icon "Edit crew company tags" at bounding box center [314, 182] width 5 height 5
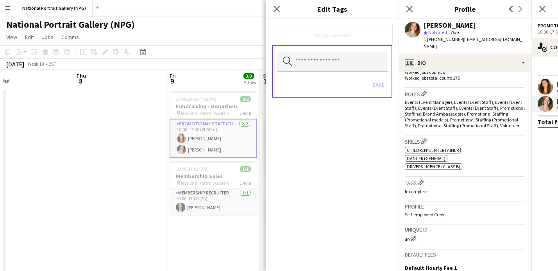
click at [320, 61] on input "text" at bounding box center [332, 62] width 111 height 20
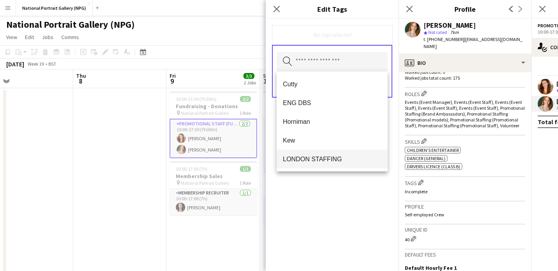
click at [314, 159] on span "LONDON STAFFING" at bounding box center [332, 159] width 98 height 7
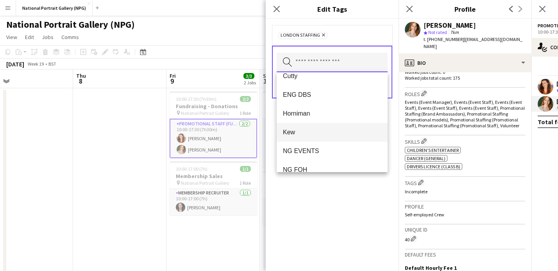
scroll to position [0, 0]
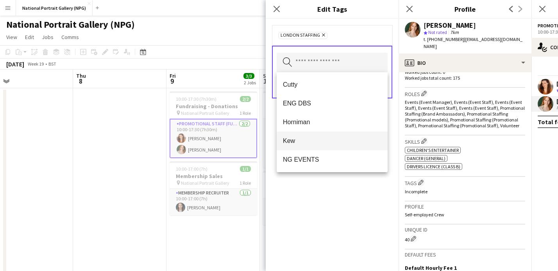
click at [302, 141] on span "Kew" at bounding box center [332, 140] width 98 height 7
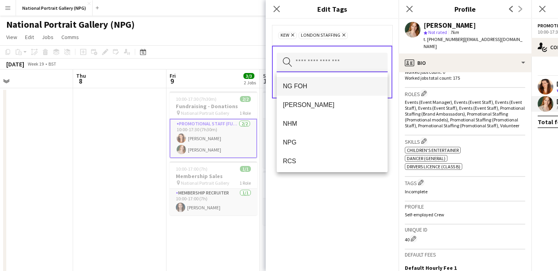
scroll to position [75, 0]
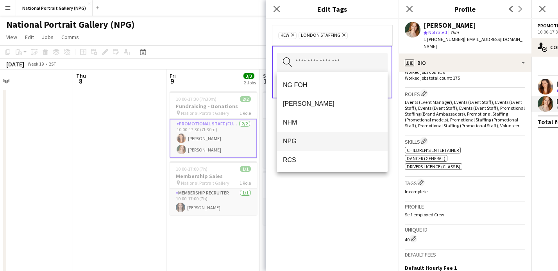
click at [310, 140] on span "NPG" at bounding box center [332, 141] width 98 height 7
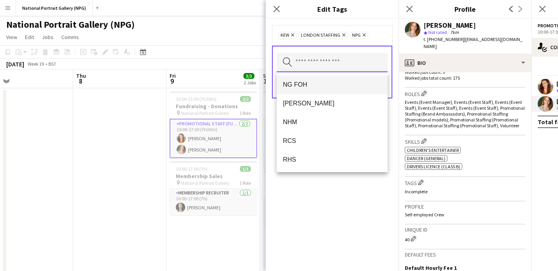
scroll to position [91, 0]
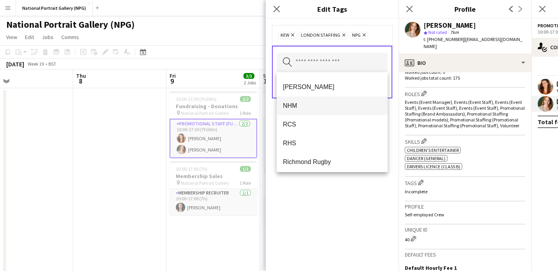
click at [301, 103] on span "NHM" at bounding box center [332, 105] width 98 height 7
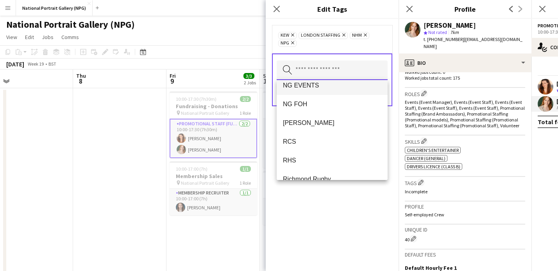
scroll to position [64, 0]
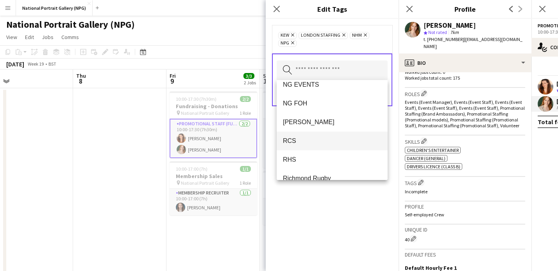
click at [318, 145] on span "RCS" at bounding box center [332, 140] width 98 height 7
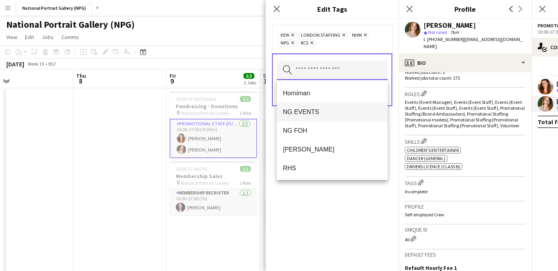
scroll to position [26, 0]
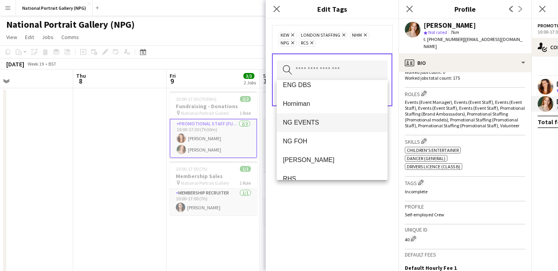
click at [312, 124] on span "NG EVENTS" at bounding box center [332, 122] width 98 height 7
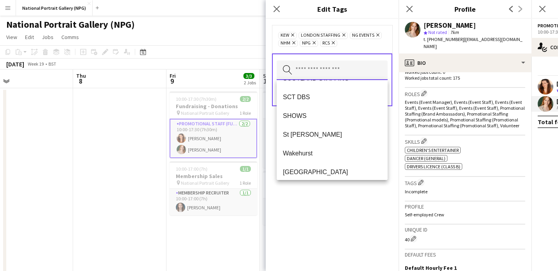
scroll to position [188, 0]
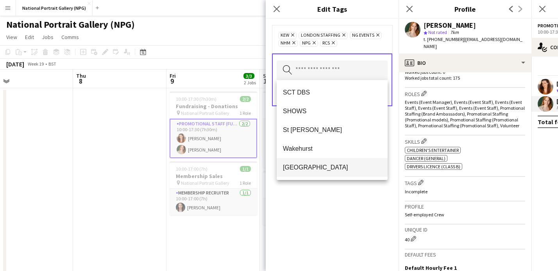
click at [317, 170] on span "[GEOGRAPHIC_DATA]" at bounding box center [332, 167] width 98 height 7
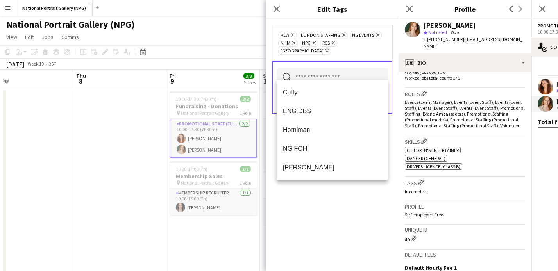
click at [336, 221] on div "Kew Remove LONDON STAFFING Remove NG EVENTS Remove NHM Remove NPG Remove RCS Re…" at bounding box center [332, 145] width 133 height 252
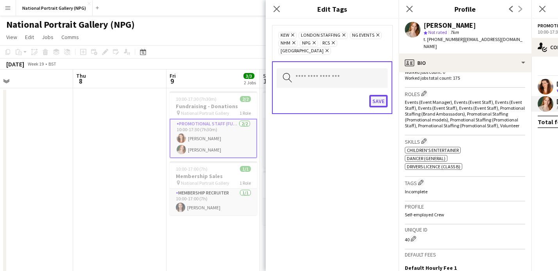
click at [376, 95] on button "Save" at bounding box center [378, 101] width 18 height 13
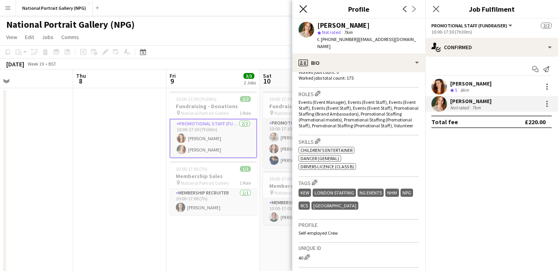
click at [303, 10] on icon "Close pop-in" at bounding box center [302, 8] width 7 height 7
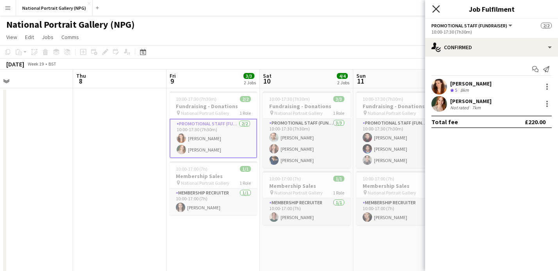
click at [437, 9] on icon at bounding box center [435, 8] width 7 height 7
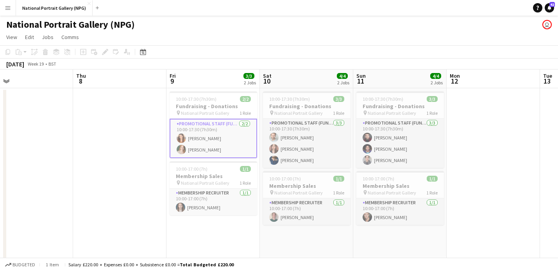
click at [221, 143] on app-card-role "Promotional Staff (Fundraiser) 2/2 10:00-17:30 (7h30m) Lara Sprosen Charlotte E…" at bounding box center [214, 138] width 88 height 39
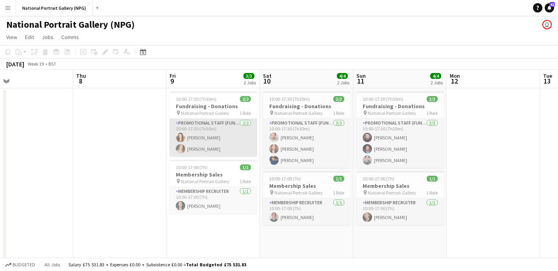
click at [213, 133] on app-card-role "Promotional Staff (Fundraiser) 2/2 10:00-17:30 (7h30m) Lara Sprosen Charlotte E…" at bounding box center [214, 138] width 88 height 38
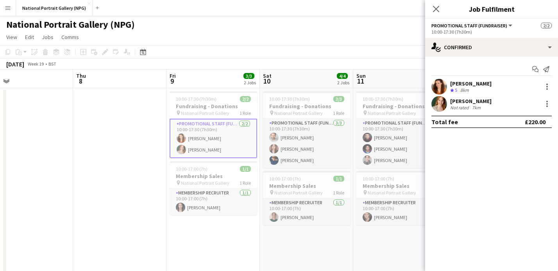
click at [461, 104] on div "Charlotte East" at bounding box center [470, 101] width 41 height 7
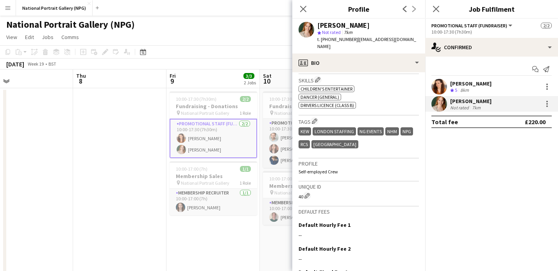
scroll to position [169, 0]
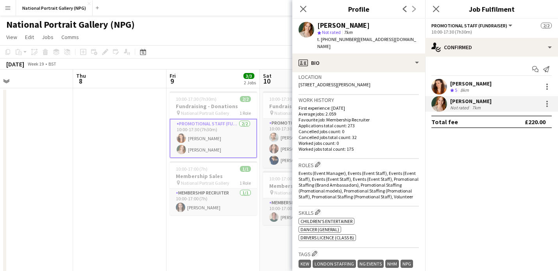
click at [459, 86] on div "Lara Sprosen" at bounding box center [470, 83] width 41 height 7
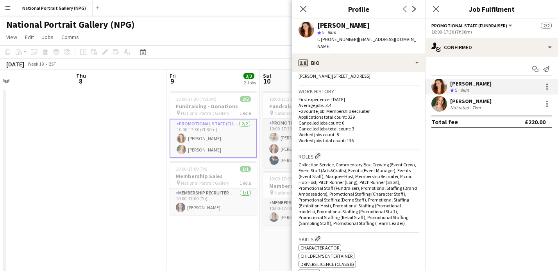
scroll to position [65, 0]
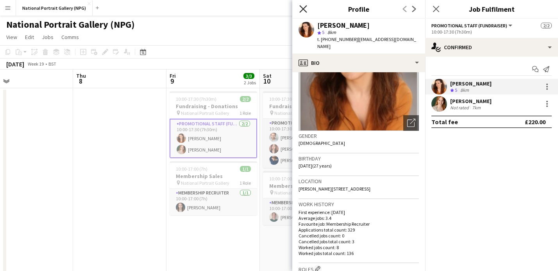
click at [304, 8] on icon at bounding box center [302, 8] width 7 height 7
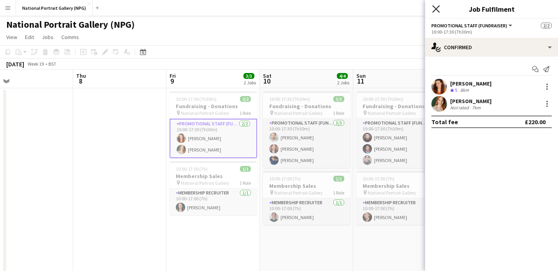
click at [435, 11] on icon "Close pop-in" at bounding box center [435, 8] width 7 height 7
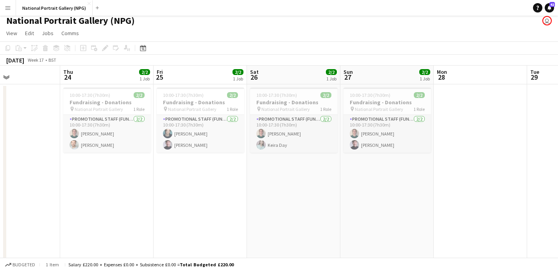
scroll to position [0, 162]
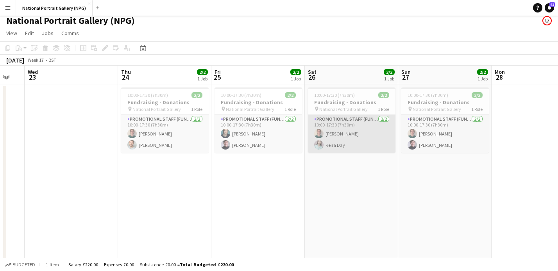
click at [345, 133] on app-card-role "Promotional Staff (Fundraiser) 2/2 10:00-17:30 (7h30m) Sean Alcock Keira Day" at bounding box center [352, 134] width 88 height 38
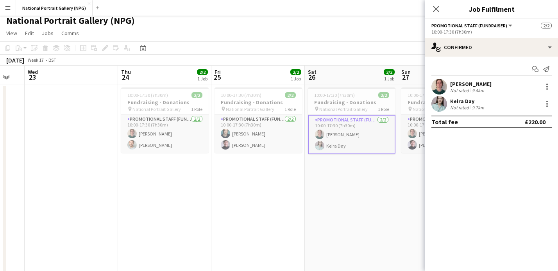
click at [456, 79] on div "Sean Alcock Not rated 9.4km" at bounding box center [491, 87] width 133 height 16
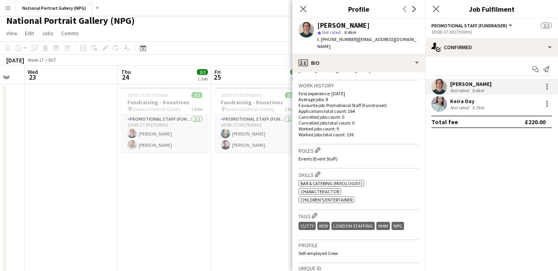
scroll to position [106, 0]
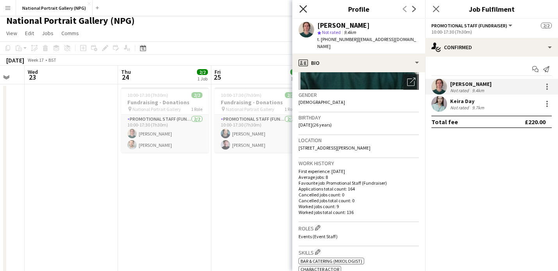
click at [303, 9] on icon at bounding box center [302, 8] width 7 height 7
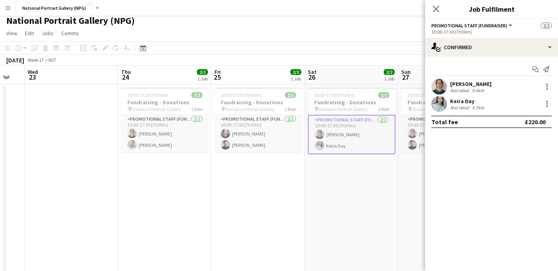
click at [8, 7] on app-icon "Menu" at bounding box center [8, 8] width 6 height 6
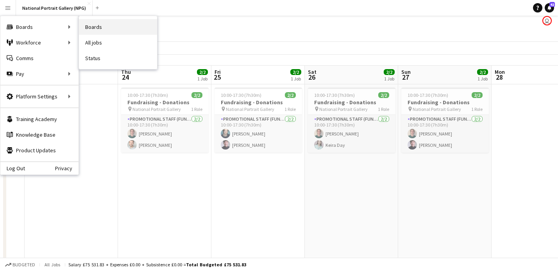
click at [116, 27] on link "Boards" at bounding box center [118, 27] width 78 height 16
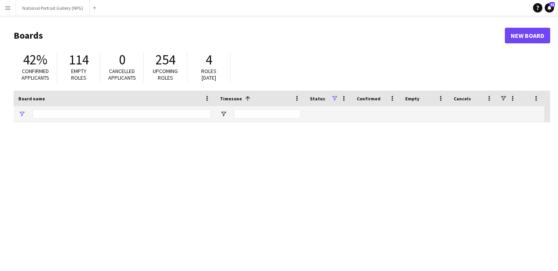
type input "********"
click at [7, 10] on app-icon "Menu" at bounding box center [8, 8] width 6 height 6
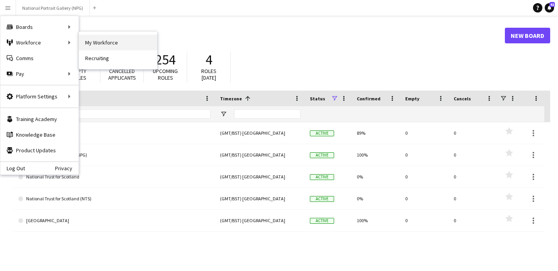
click at [110, 46] on link "My Workforce" at bounding box center [118, 43] width 78 height 16
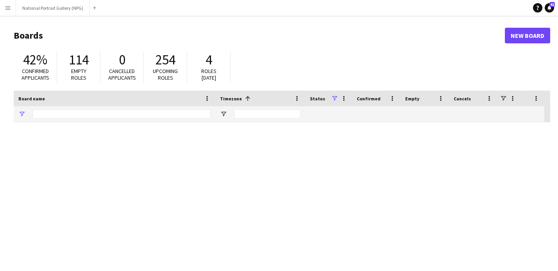
type input "********"
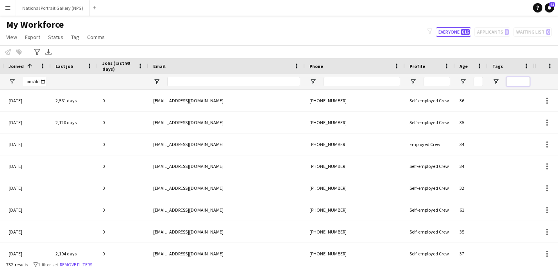
click at [514, 79] on input "Tags Filter Input" at bounding box center [517, 81] width 23 height 9
click at [498, 80] on span "Open Filter Menu" at bounding box center [495, 81] width 7 height 7
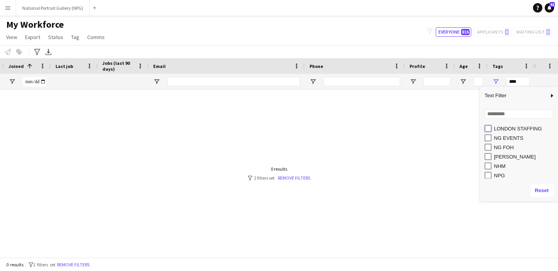
type input "**********"
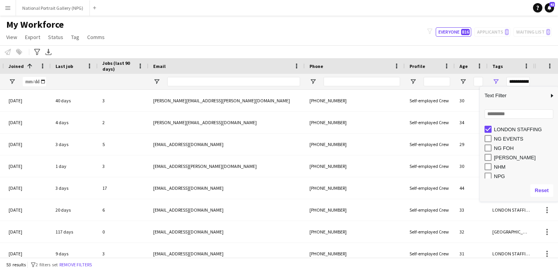
click at [377, 52] on div "Notify workforce Add to tag Select at least one crew to tag him or her. Advance…" at bounding box center [279, 51] width 558 height 13
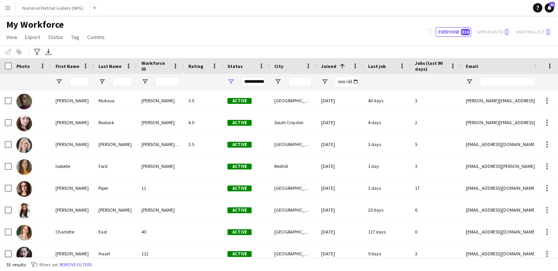
click at [2, 9] on button "Menu" at bounding box center [8, 8] width 16 height 16
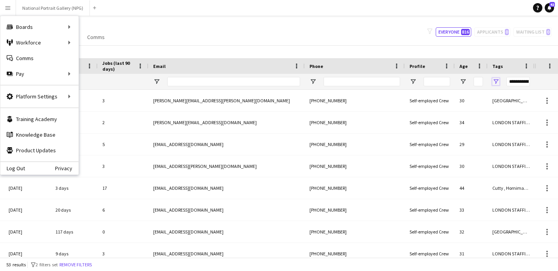
click at [495, 79] on span "Open Filter Menu" at bounding box center [495, 81] width 7 height 7
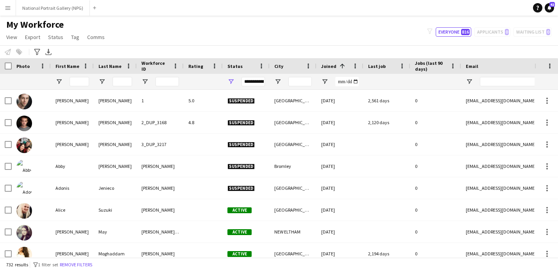
click at [25, 80] on div at bounding box center [31, 82] width 30 height 16
click at [11, 5] on button "Menu" at bounding box center [8, 8] width 16 height 16
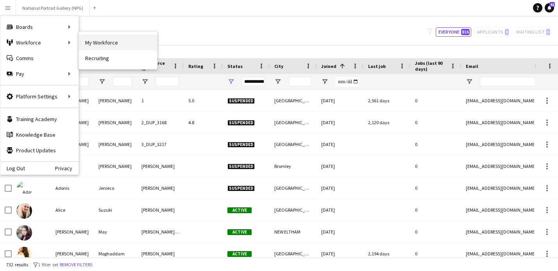
click at [109, 43] on link "My Workforce" at bounding box center [118, 43] width 78 height 16
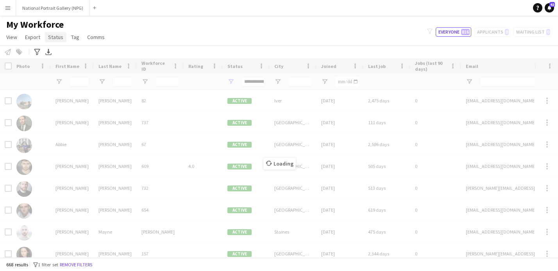
type input "**********"
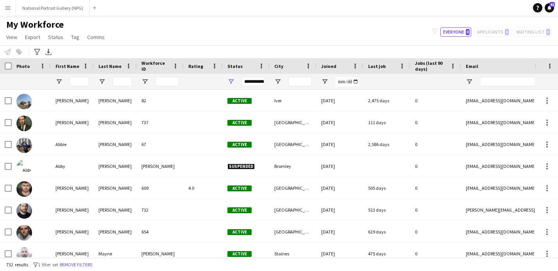
click at [11, 5] on button "Menu" at bounding box center [8, 8] width 16 height 16
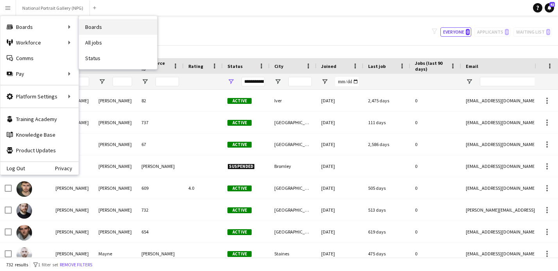
click at [113, 23] on link "Boards" at bounding box center [118, 27] width 78 height 16
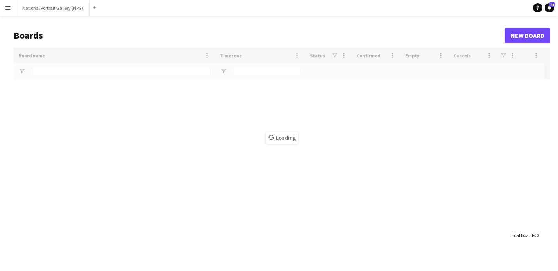
type input "********"
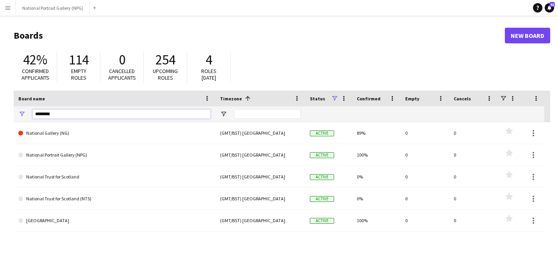
click at [88, 113] on input "********" at bounding box center [121, 113] width 178 height 9
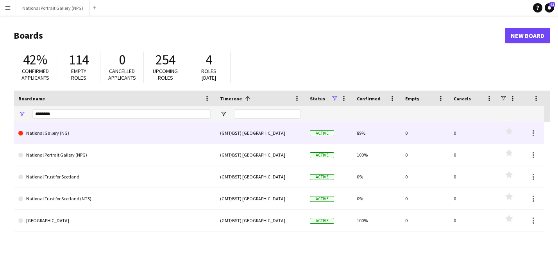
click at [66, 138] on link "National Gallery (NG)" at bounding box center [114, 133] width 192 height 22
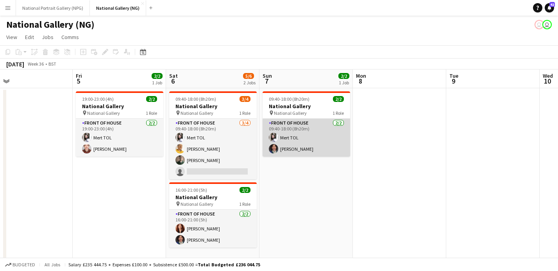
click at [304, 152] on app-card-role "Front of House 2/2 09:40-18:00 (8h20m) Mert TOL Jordan Broatch" at bounding box center [307, 138] width 88 height 38
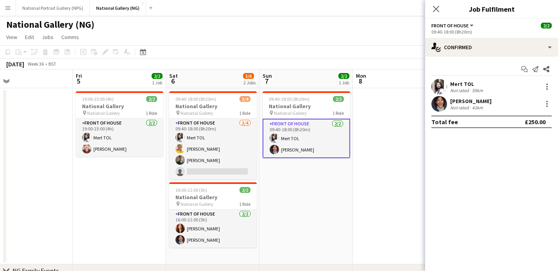
click at [473, 101] on div "Jordan Broatch" at bounding box center [470, 101] width 41 height 7
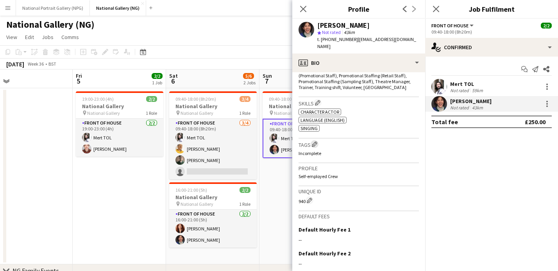
click at [317, 141] on app-icon "Edit crew company tags" at bounding box center [314, 143] width 5 height 5
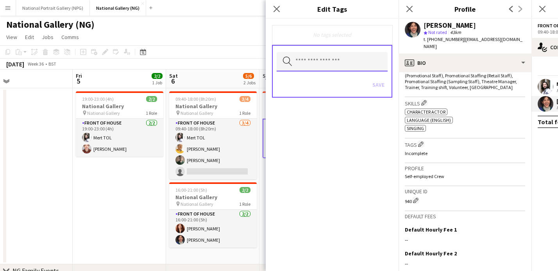
click at [324, 66] on input "text" at bounding box center [332, 62] width 111 height 20
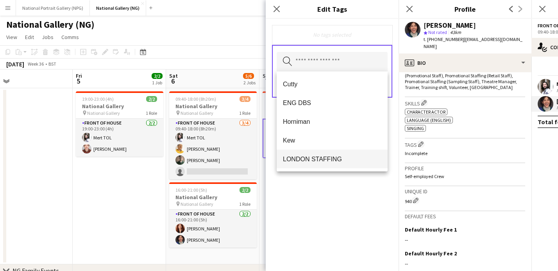
click at [331, 158] on span "LONDON STAFFING" at bounding box center [332, 159] width 98 height 7
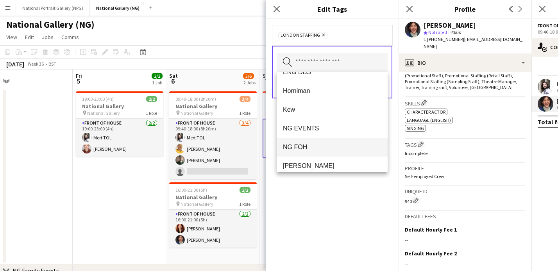
click at [325, 149] on span "NG FOH" at bounding box center [332, 146] width 98 height 7
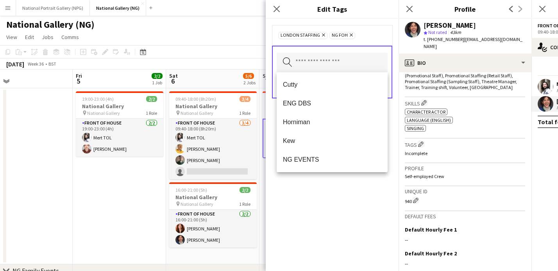
click at [336, 201] on div "LONDON STAFFING Remove NG FOH Remove Search by tag name Save" at bounding box center [332, 145] width 133 height 252
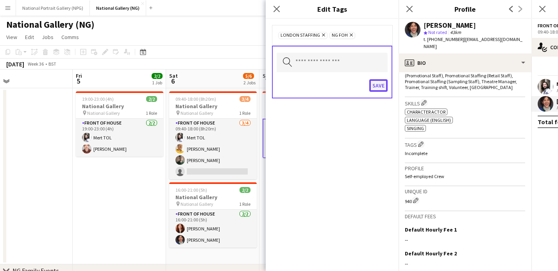
click at [379, 86] on button "Save" at bounding box center [378, 85] width 18 height 13
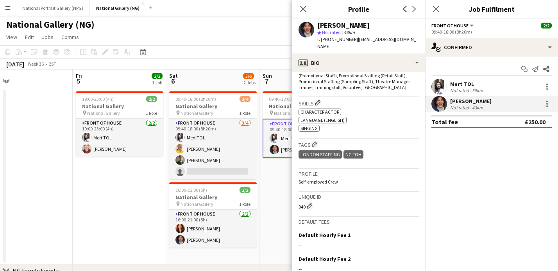
click at [468, 82] on div "Mert TOL" at bounding box center [467, 83] width 34 height 7
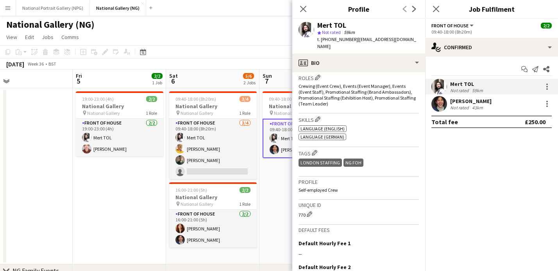
click at [279, 182] on app-date-cell "09:40-18:00 (8h20m) 2/2 National Gallery pin National Gallery 1 Role Front of H…" at bounding box center [305, 176] width 93 height 176
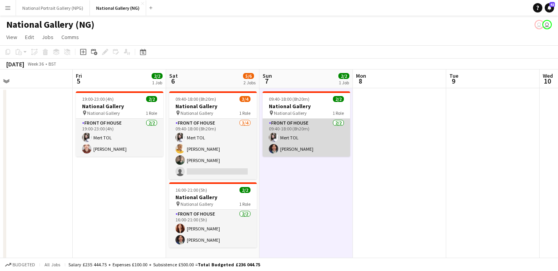
click at [290, 132] on app-card-role "Front of House 2/2 09:40-18:00 (8h20m) Mert TOL Jordan Broatch" at bounding box center [307, 138] width 88 height 38
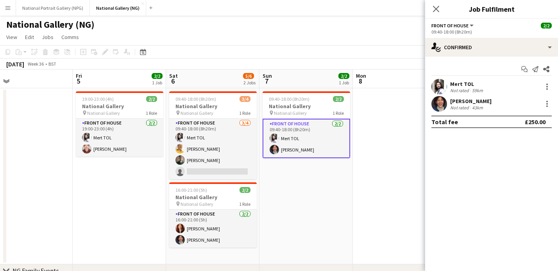
click at [467, 84] on div "Mert TOL" at bounding box center [467, 83] width 34 height 7
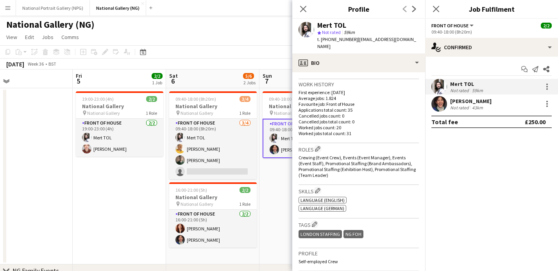
click at [277, 182] on app-date-cell "09:40-18:00 (8h20m) 2/2 National Gallery pin National Gallery 1 Role Front of H…" at bounding box center [305, 176] width 93 height 176
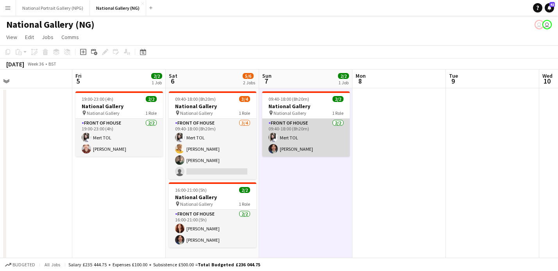
click at [300, 138] on app-card-role "Front of House 2/2 09:40-18:00 (8h20m) Mert TOL Jordan Broatch" at bounding box center [306, 138] width 88 height 38
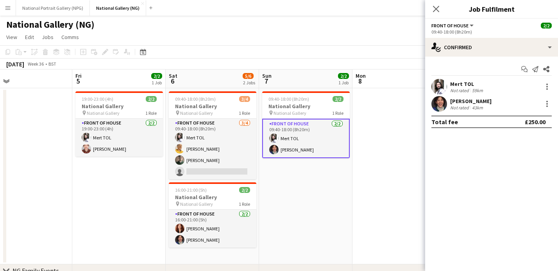
click at [466, 86] on div "Mert TOL" at bounding box center [467, 83] width 34 height 7
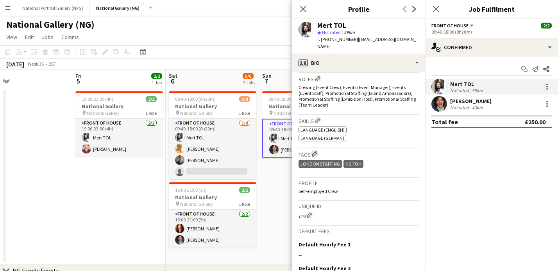
click at [317, 151] on app-icon "Edit crew company tags" at bounding box center [314, 153] width 5 height 5
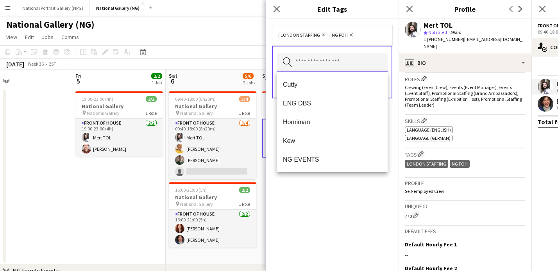
click at [330, 64] on input "text" at bounding box center [332, 63] width 111 height 20
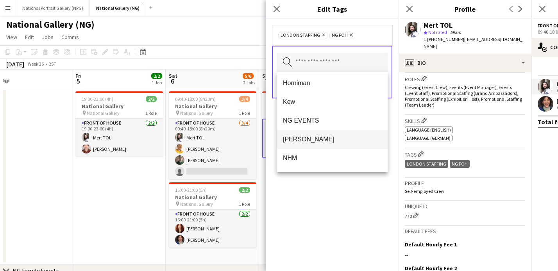
click at [318, 139] on span "[PERSON_NAME]" at bounding box center [332, 139] width 98 height 7
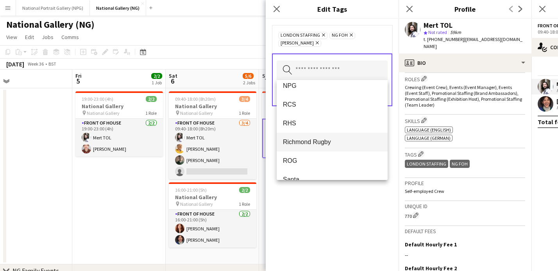
click at [312, 145] on span "Richmond Rugby" at bounding box center [332, 141] width 98 height 7
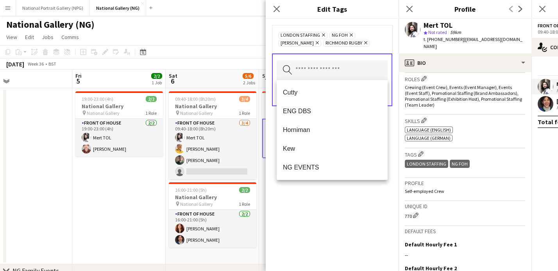
click at [325, 212] on div "LONDON STAFFING Remove NG FOH Remove NG Locatelli Remove Richmond Rugby Remove …" at bounding box center [332, 145] width 133 height 252
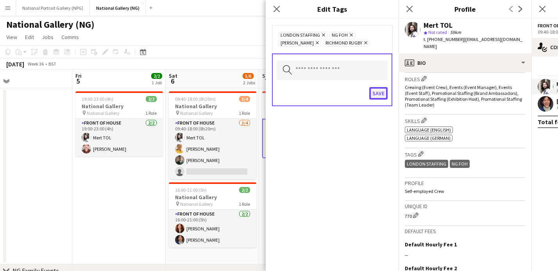
click at [376, 94] on button "Save" at bounding box center [378, 93] width 18 height 13
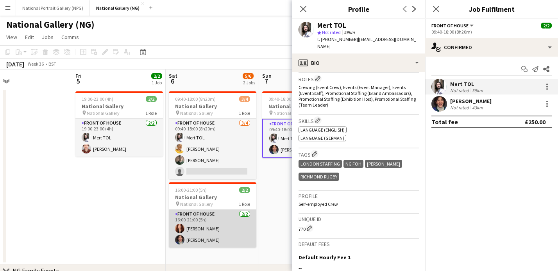
click at [206, 224] on app-card-role "Front of House 2/2 16:00-21:00 (5h) Megan Earl Jordan Broatch" at bounding box center [213, 229] width 88 height 38
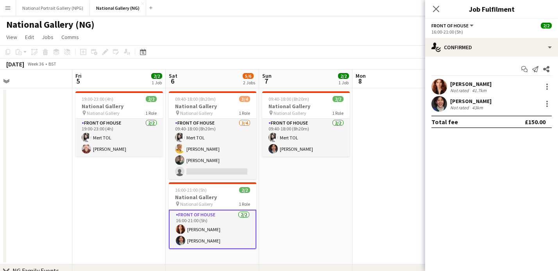
click at [241, 219] on app-card-role "Front of House 2/2 16:00-21:00 (5h) Megan Earl Jordan Broatch" at bounding box center [213, 229] width 88 height 39
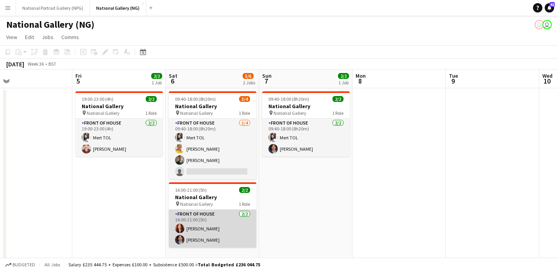
click at [228, 225] on app-card-role "Front of House 2/2 16:00-21:00 (5h) Megan Earl Jordan Broatch" at bounding box center [213, 229] width 88 height 38
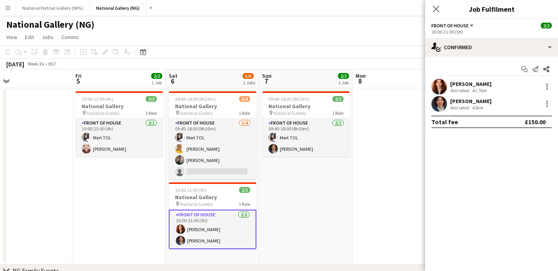
click at [470, 87] on div "Megan Earl" at bounding box center [470, 83] width 41 height 7
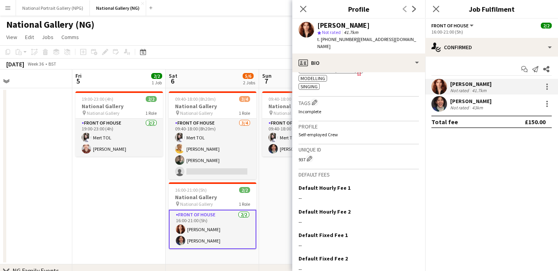
scroll to position [368, 0]
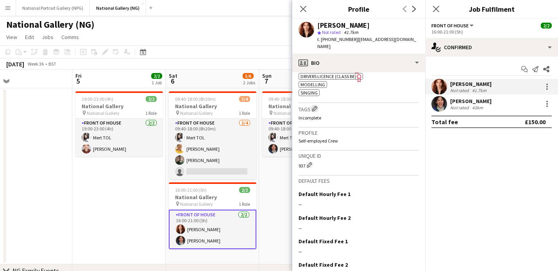
click at [317, 106] on app-icon "Edit crew company tags" at bounding box center [314, 108] width 5 height 5
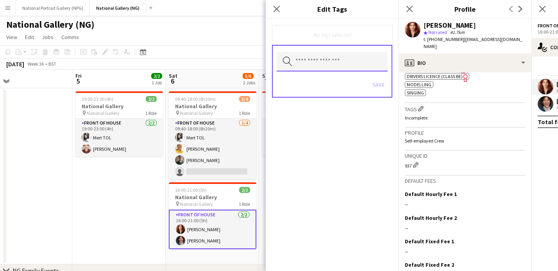
click at [333, 52] on input "text" at bounding box center [332, 62] width 111 height 20
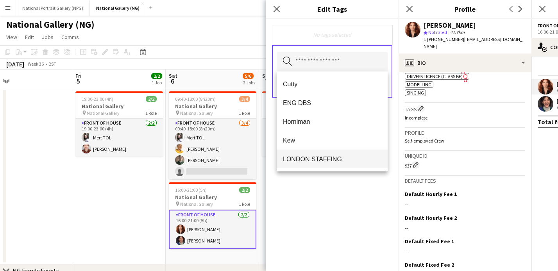
click at [331, 161] on span "LONDON STAFFING" at bounding box center [332, 159] width 98 height 7
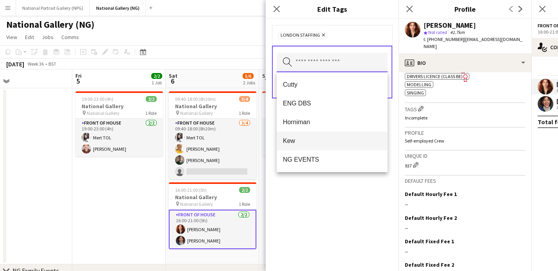
scroll to position [30, 0]
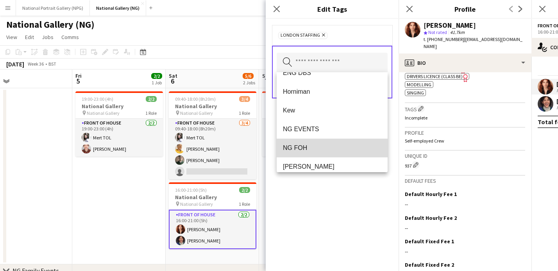
click at [320, 149] on span "NG FOH" at bounding box center [332, 147] width 98 height 7
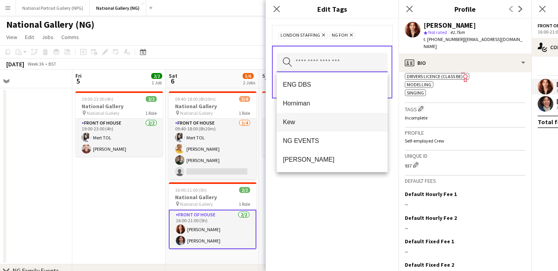
scroll to position [21, 0]
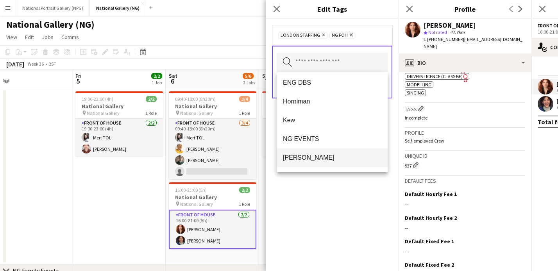
click at [324, 158] on span "[PERSON_NAME]" at bounding box center [332, 157] width 98 height 7
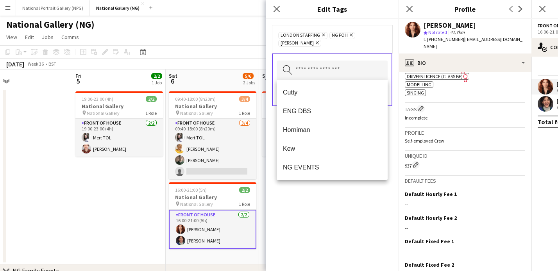
click at [350, 35] on icon at bounding box center [351, 35] width 3 height 3
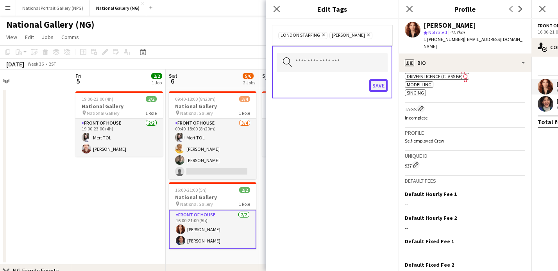
click at [379, 87] on button "Save" at bounding box center [378, 85] width 18 height 13
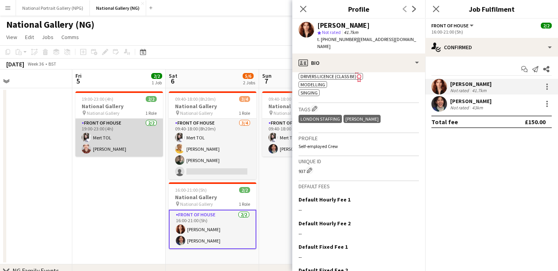
click at [127, 141] on app-card-role "Front of House 2/2 19:00-23:00 (4h) Mert TOL JAMES DAY" at bounding box center [119, 138] width 88 height 38
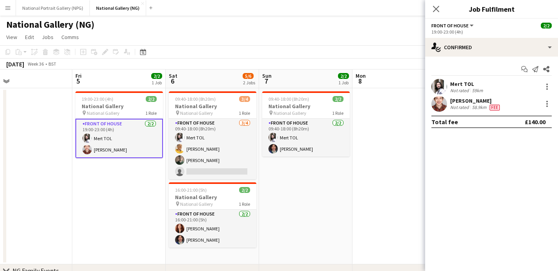
click at [466, 97] on div "JAMES DAY" at bounding box center [475, 100] width 51 height 7
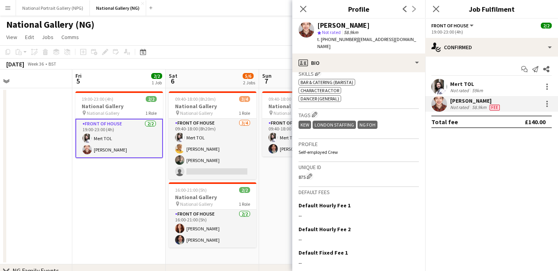
scroll to position [342, 0]
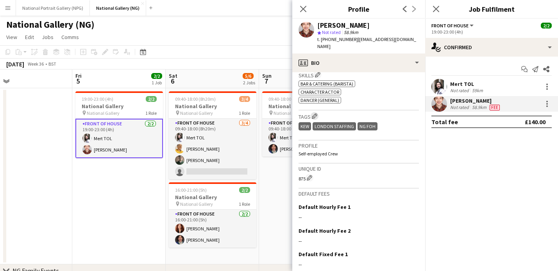
click at [315, 113] on app-icon "Edit crew company tags" at bounding box center [314, 115] width 5 height 5
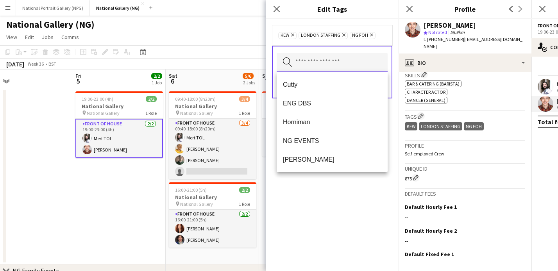
click at [317, 63] on input "text" at bounding box center [332, 63] width 111 height 20
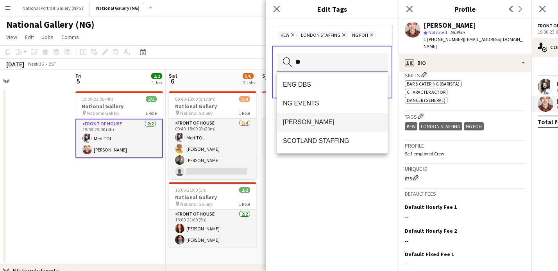
scroll to position [3, 0]
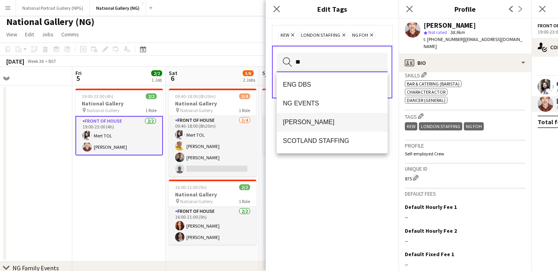
type input "**"
click at [320, 123] on span "[PERSON_NAME]" at bounding box center [332, 121] width 98 height 7
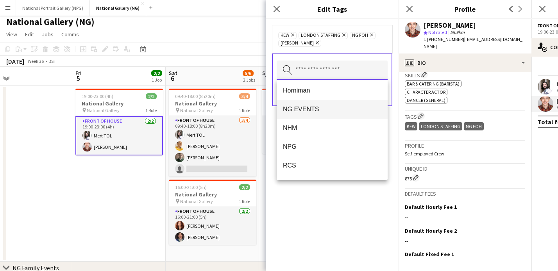
scroll to position [40, 0]
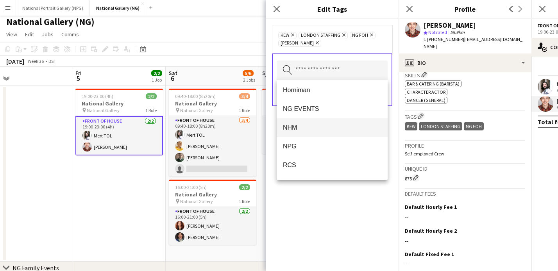
click at [311, 129] on span "NHM" at bounding box center [332, 127] width 98 height 7
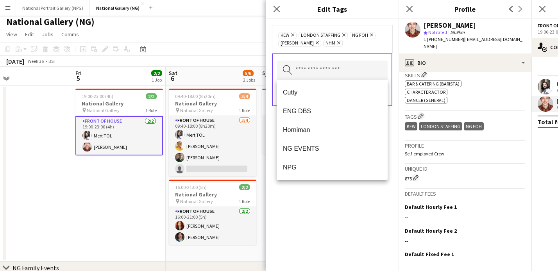
click at [382, 45] on div "Kew Remove LONDON STAFFING Remove NG FOH Remove NG Locatelli Remove NHM Remove" at bounding box center [332, 39] width 108 height 16
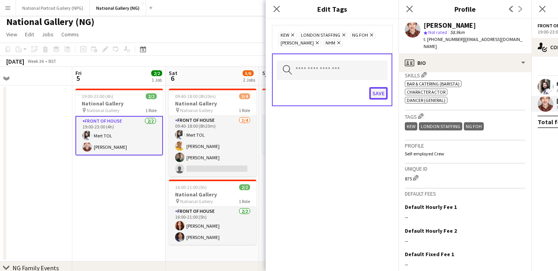
click at [381, 94] on button "Save" at bounding box center [378, 93] width 18 height 13
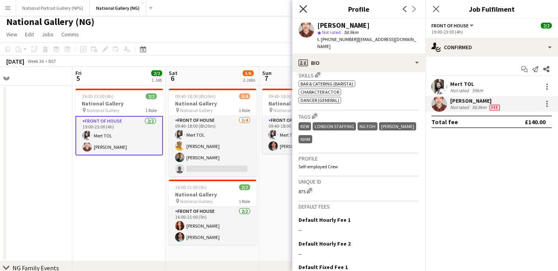
click at [303, 11] on icon "Close pop-in" at bounding box center [302, 8] width 7 height 7
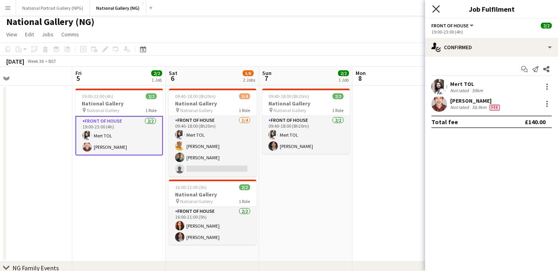
click at [438, 9] on icon "Close pop-in" at bounding box center [435, 8] width 7 height 7
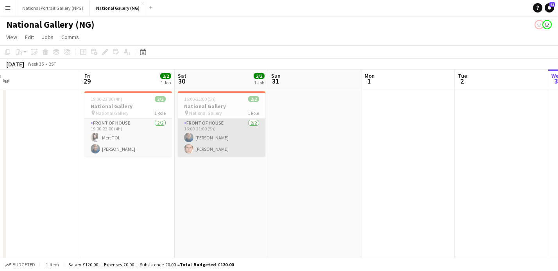
scroll to position [0, 254]
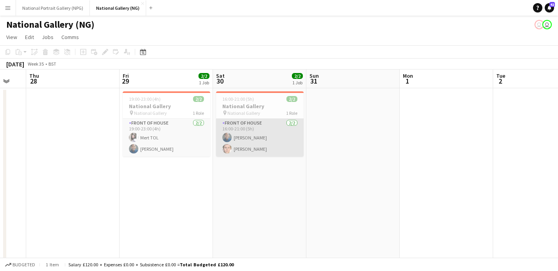
click at [243, 141] on app-card-role "Front of House 2/2 16:00-21:00 (5h) Kaleb D'Aguilar James Keningale" at bounding box center [260, 138] width 88 height 38
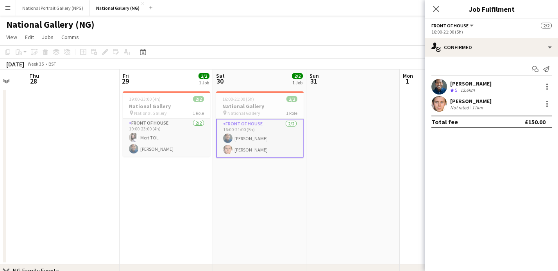
click at [477, 103] on div "James Keningale" at bounding box center [470, 101] width 41 height 7
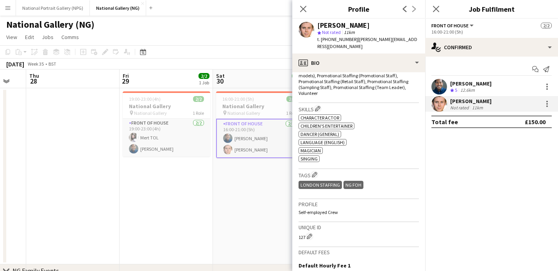
scroll to position [302, 0]
click at [315, 172] on app-icon "Edit crew company tags" at bounding box center [314, 174] width 5 height 5
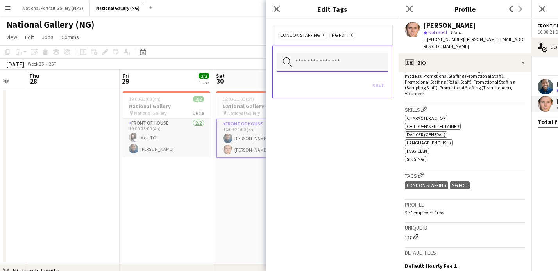
click at [312, 63] on input "text" at bounding box center [332, 63] width 111 height 20
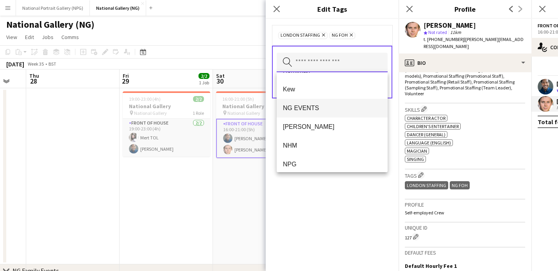
scroll to position [55, 0]
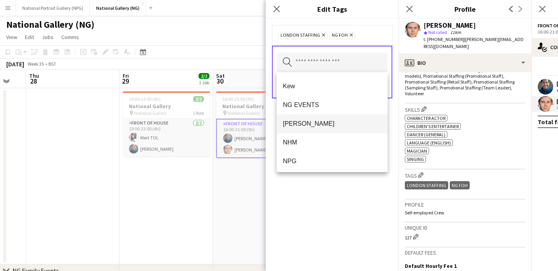
click at [309, 127] on span "[PERSON_NAME]" at bounding box center [332, 123] width 98 height 7
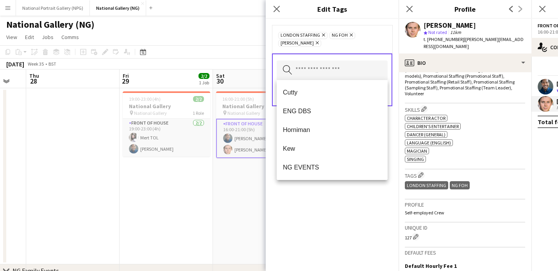
click at [295, 206] on div "LONDON STAFFING Remove NG FOH Remove NG Locatelli Remove Search by tag name Save" at bounding box center [332, 145] width 133 height 252
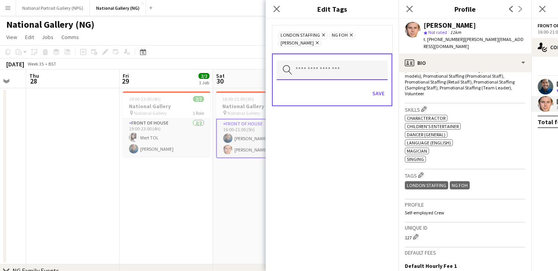
click at [337, 70] on input "text" at bounding box center [332, 71] width 111 height 20
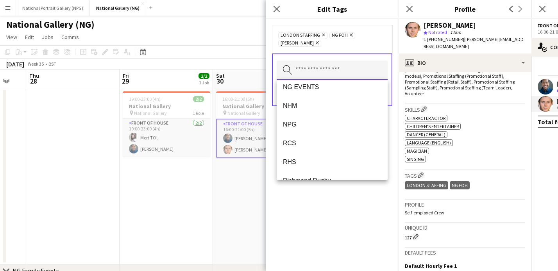
scroll to position [93, 0]
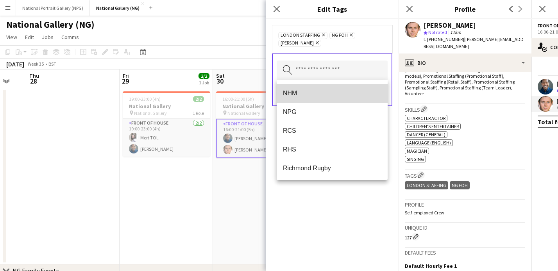
click at [315, 95] on span "NHM" at bounding box center [332, 92] width 98 height 7
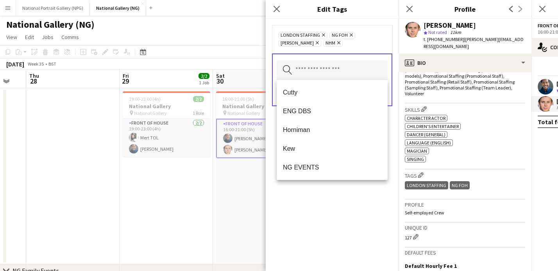
click at [338, 202] on div "LONDON STAFFING Remove NG FOH Remove NG Locatelli Remove NHM Remove Search by t…" at bounding box center [332, 145] width 133 height 252
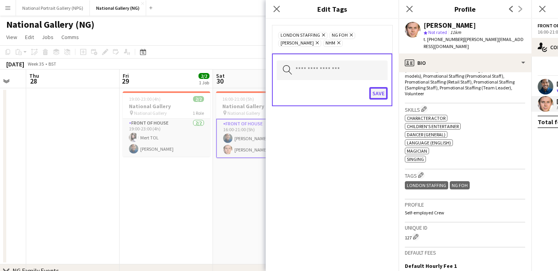
click at [376, 95] on button "Save" at bounding box center [378, 93] width 18 height 13
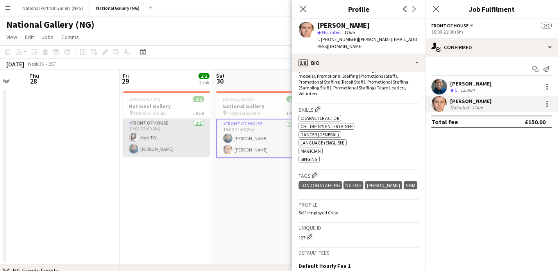
click at [176, 137] on app-card-role "Front of House 2/2 19:00-23:00 (4h) Mert TOL Kaleb D'Aguilar" at bounding box center [167, 138] width 88 height 38
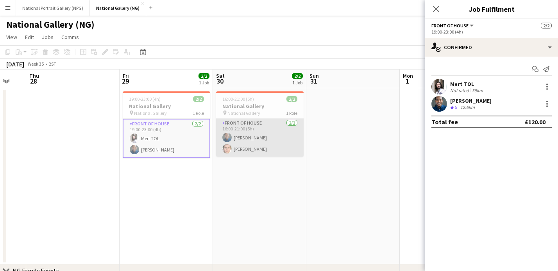
click at [266, 129] on app-card-role "Front of House 2/2 16:00-21:00 (5h) Kaleb D'Aguilar James Keningale" at bounding box center [260, 138] width 88 height 38
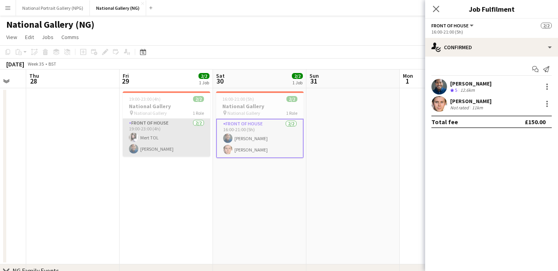
click at [175, 140] on app-card-role "Front of House 2/2 19:00-23:00 (4h) Mert TOL Kaleb D'Aguilar" at bounding box center [167, 138] width 88 height 38
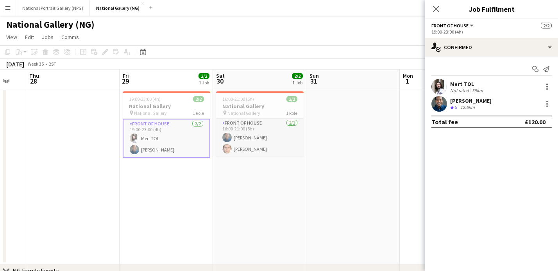
click at [473, 102] on div "Kaleb D'Aguilar" at bounding box center [470, 100] width 41 height 7
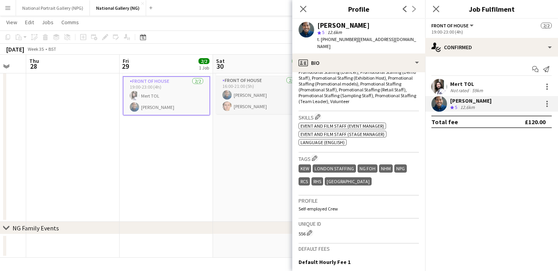
scroll to position [315, 0]
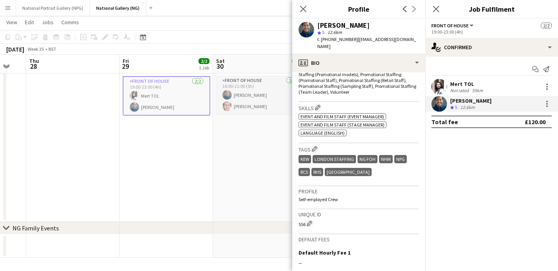
click at [318, 145] on h3 "Tags Edit crew company tags" at bounding box center [359, 149] width 120 height 8
click at [316, 146] on app-icon "Edit crew company tags" at bounding box center [314, 148] width 5 height 5
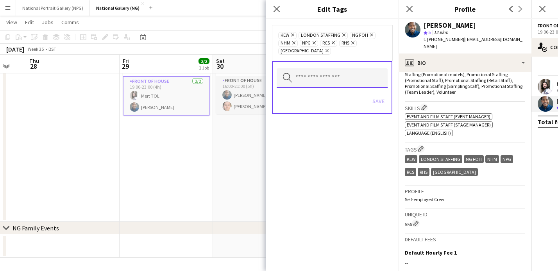
click at [327, 84] on input "text" at bounding box center [332, 78] width 111 height 20
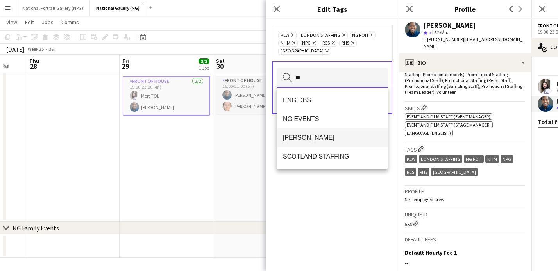
type input "**"
click at [315, 138] on span "[PERSON_NAME]" at bounding box center [332, 137] width 98 height 7
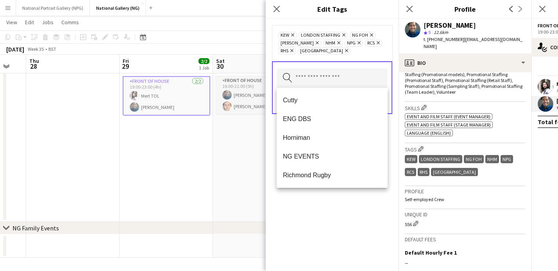
click at [321, 219] on div "Kew Remove LONDON STAFFING Remove NG FOH Remove NG Locatelli Remove NHM Remove …" at bounding box center [332, 145] width 133 height 252
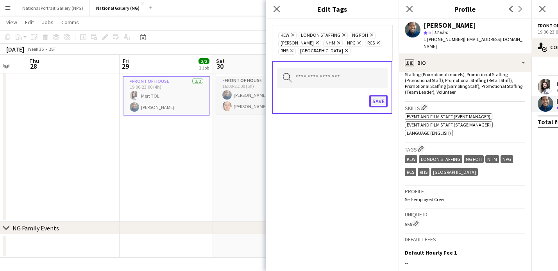
click at [377, 106] on button "Save" at bounding box center [378, 101] width 18 height 13
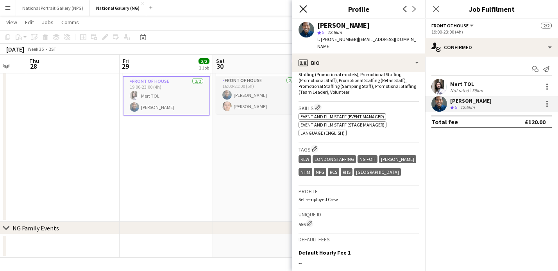
click at [301, 9] on icon "Close pop-in" at bounding box center [302, 8] width 7 height 7
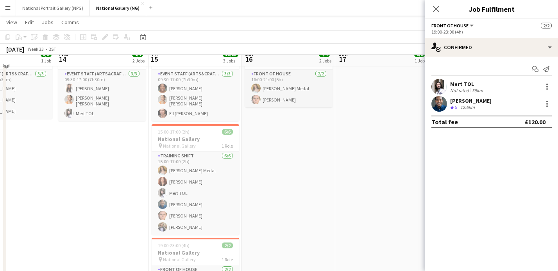
scroll to position [32, 0]
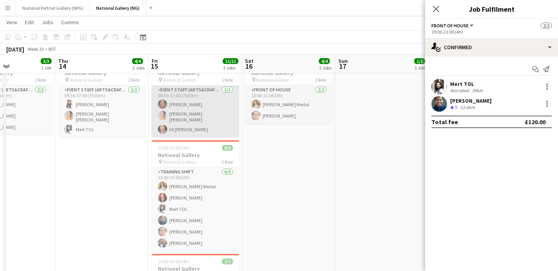
click at [207, 109] on app-card-role "Event Staff (Arts&Crafts) 3/3 09:30-17:00 (7h30m) Aimee Bevan Rachel Lenore Ang…" at bounding box center [196, 112] width 88 height 52
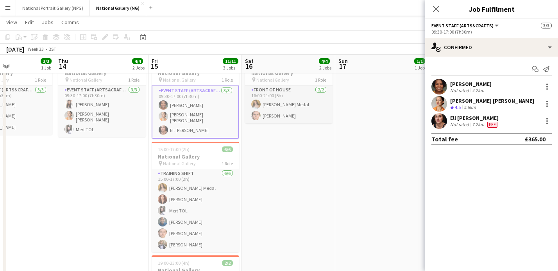
click at [465, 122] on div "Not rated" at bounding box center [460, 125] width 20 height 6
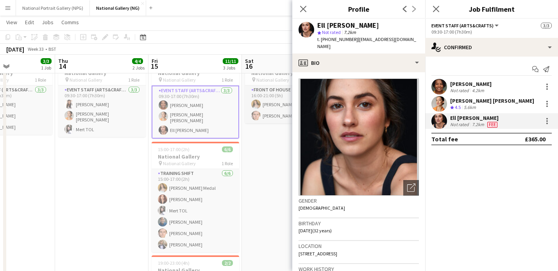
click at [457, 89] on div "Not rated" at bounding box center [460, 91] width 20 height 6
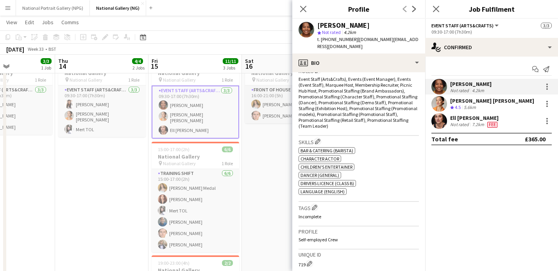
scroll to position [273, 0]
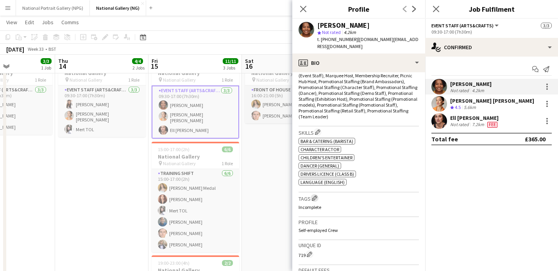
click at [316, 195] on app-icon "Edit crew company tags" at bounding box center [314, 197] width 5 height 5
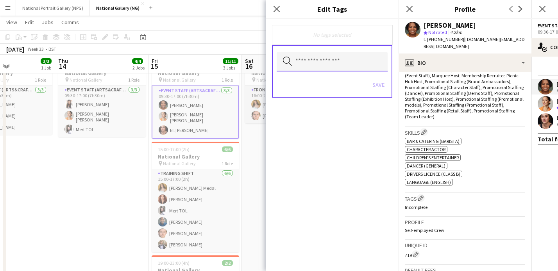
click at [345, 60] on input "text" at bounding box center [332, 62] width 111 height 20
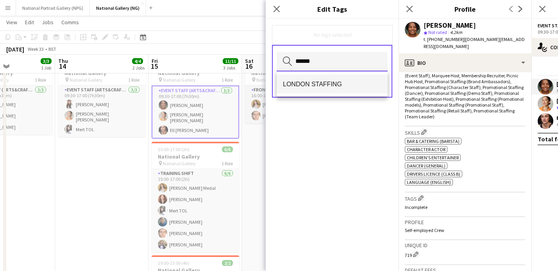
type input "******"
click at [336, 83] on span "LONDON STAFFING" at bounding box center [332, 83] width 98 height 7
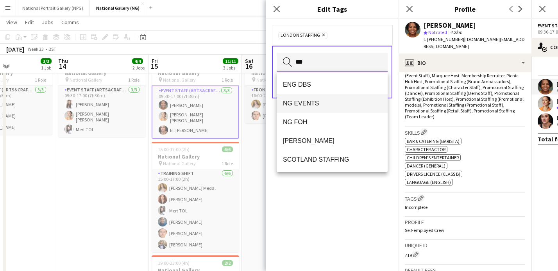
type input "**"
click at [313, 100] on span "NG EVENTS" at bounding box center [332, 103] width 98 height 7
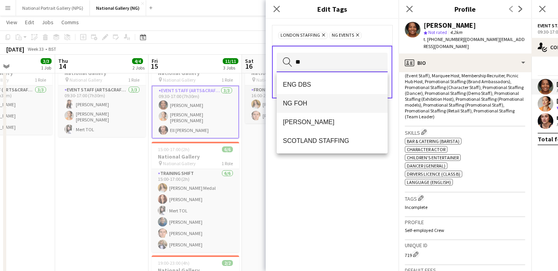
type input "**"
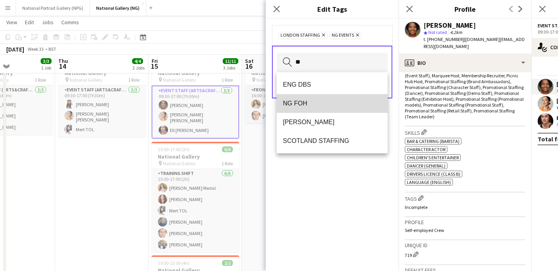
click at [323, 105] on span "NG FOH" at bounding box center [332, 103] width 98 height 7
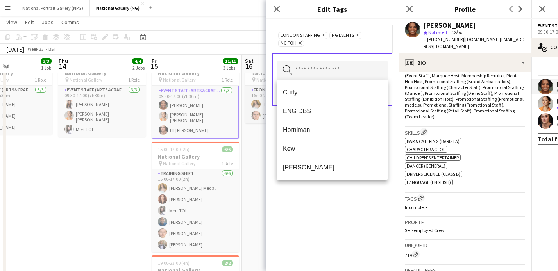
click at [304, 219] on div "LONDON STAFFING Remove NG EVENTS Remove NG FOH Remove Search by tag name Save" at bounding box center [332, 145] width 133 height 252
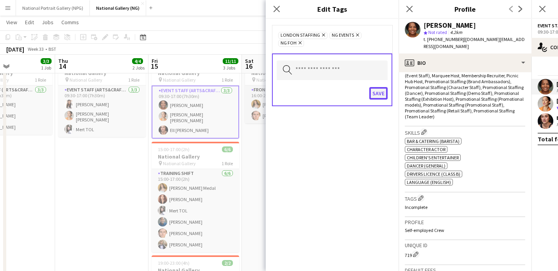
click at [379, 95] on button "Save" at bounding box center [378, 93] width 18 height 13
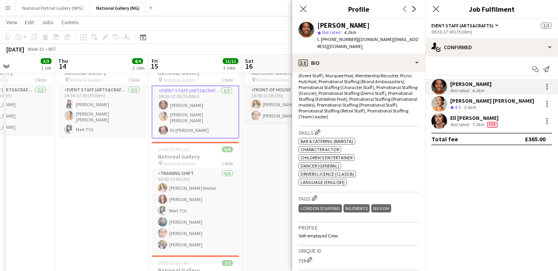
click at [468, 124] on div "Not rated" at bounding box center [460, 125] width 20 height 6
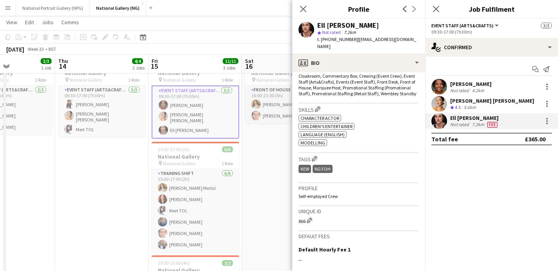
scroll to position [267, 0]
click at [315, 155] on app-icon "Edit crew company tags" at bounding box center [314, 157] width 5 height 5
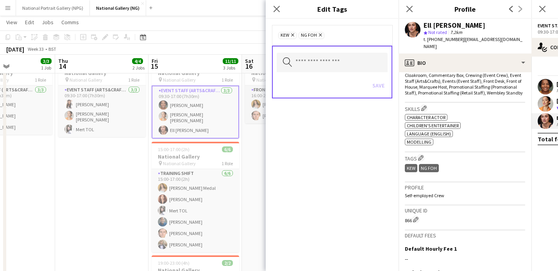
click at [339, 52] on div "Search by tag name Save" at bounding box center [332, 72] width 120 height 53
click at [333, 59] on input "text" at bounding box center [332, 63] width 111 height 20
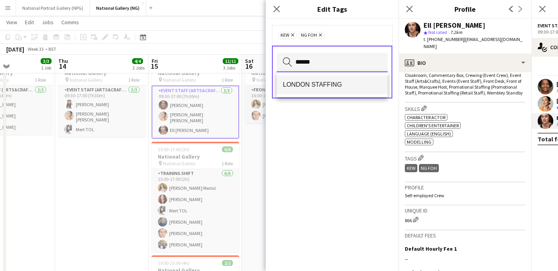
type input "******"
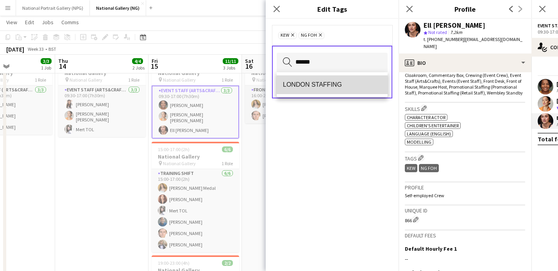
click at [331, 89] on mat-option "LONDON STAFFING" at bounding box center [332, 84] width 111 height 19
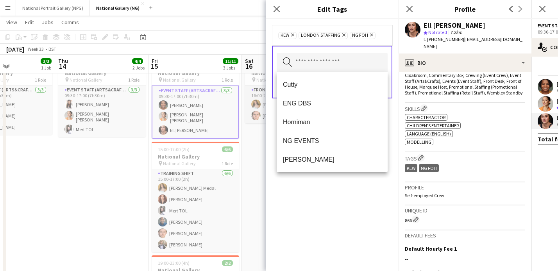
click at [352, 205] on div "Kew Remove LONDON STAFFING Remove NG FOH Remove Search by tag name Save" at bounding box center [332, 145] width 133 height 252
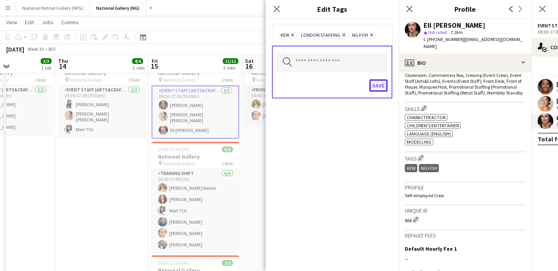
click at [380, 87] on button "Save" at bounding box center [378, 85] width 18 height 13
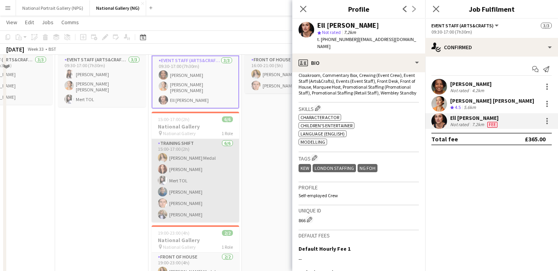
scroll to position [65, 0]
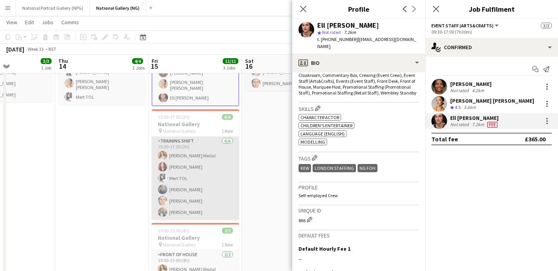
click at [212, 163] on app-card-role "Training shift 6/6 15:00-17:00 (2h) Jade Lovel Ortega Medal Megan Earl Mert TOL…" at bounding box center [196, 178] width 88 height 83
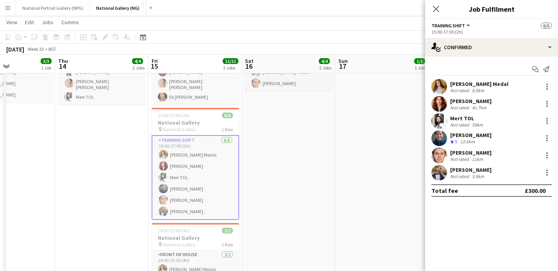
click at [472, 173] on div "5.9km" at bounding box center [477, 176] width 15 height 6
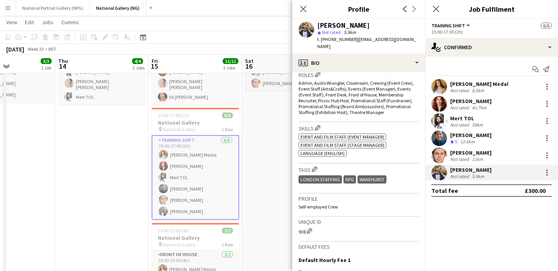
scroll to position [269, 0]
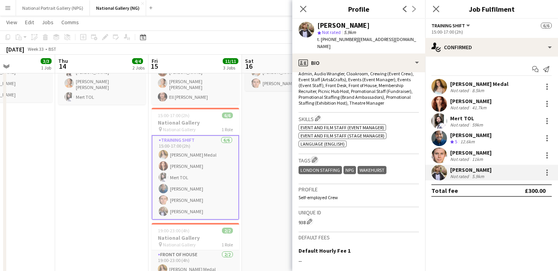
click at [317, 157] on app-icon "Edit crew company tags" at bounding box center [314, 159] width 5 height 5
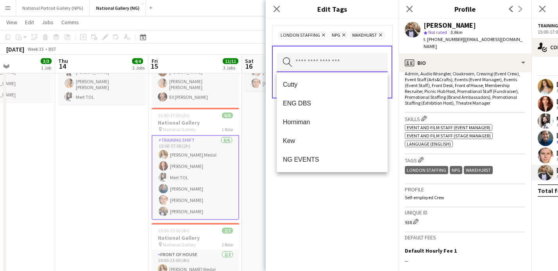
click at [352, 64] on input "text" at bounding box center [332, 63] width 111 height 20
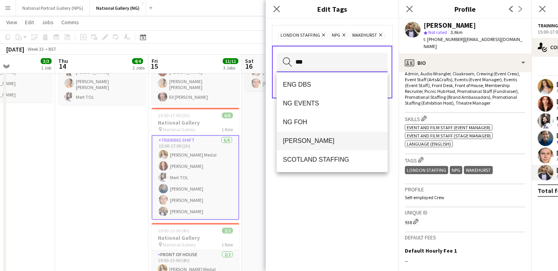
type input "**"
click at [331, 148] on mat-option "NG Locatelli" at bounding box center [332, 141] width 111 height 19
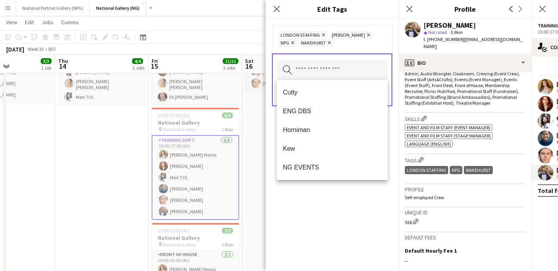
click at [301, 236] on div "LONDON STAFFING Remove NG Locatelli Remove NPG Remove Wakehurst Remove Search b…" at bounding box center [332, 145] width 133 height 252
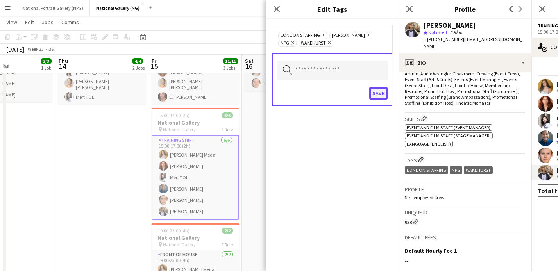
click at [377, 95] on button "Save" at bounding box center [378, 93] width 18 height 13
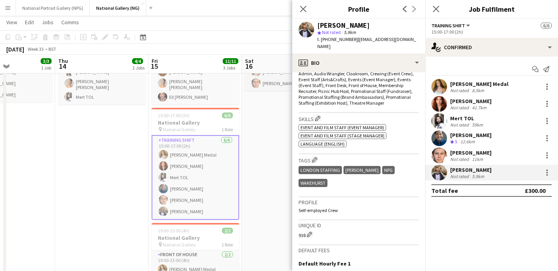
click at [471, 154] on div "James Keningale" at bounding box center [470, 152] width 41 height 7
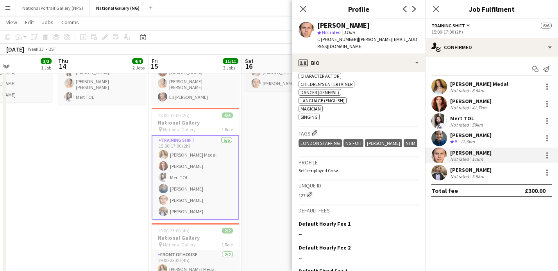
scroll to position [289, 0]
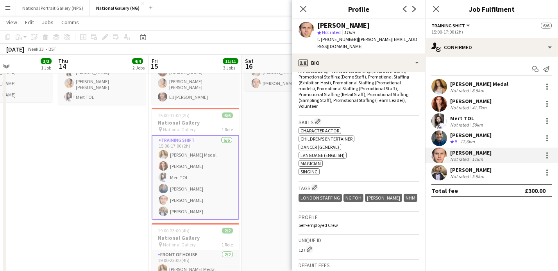
click at [465, 138] on div "Kaleb D'Aguilar" at bounding box center [470, 135] width 41 height 7
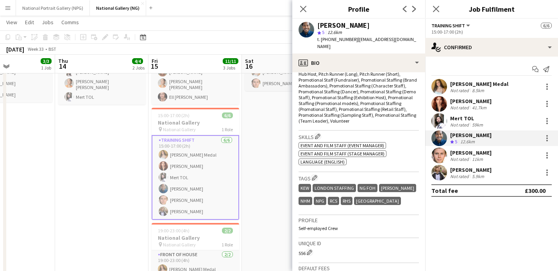
scroll to position [285, 0]
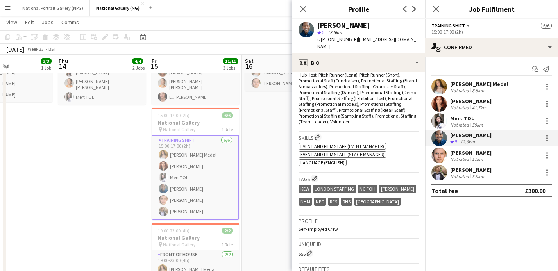
click at [463, 122] on div "Not rated" at bounding box center [460, 125] width 20 height 6
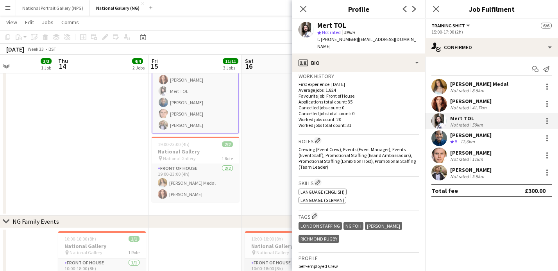
scroll to position [150, 0]
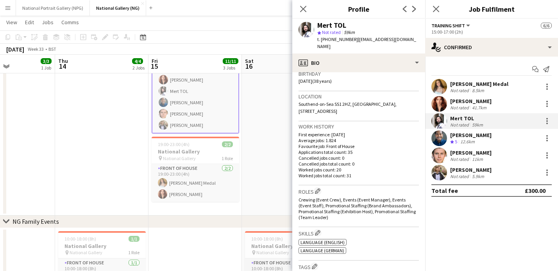
click at [477, 104] on div "[PERSON_NAME]" at bounding box center [470, 101] width 41 height 7
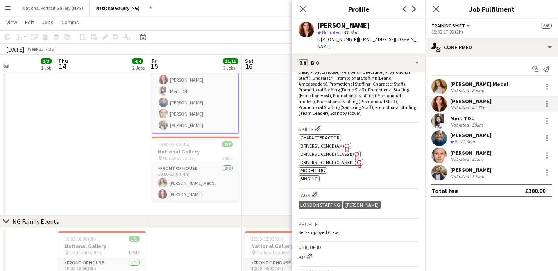
scroll to position [283, 0]
click at [479, 88] on div "8.5km" at bounding box center [477, 91] width 15 height 6
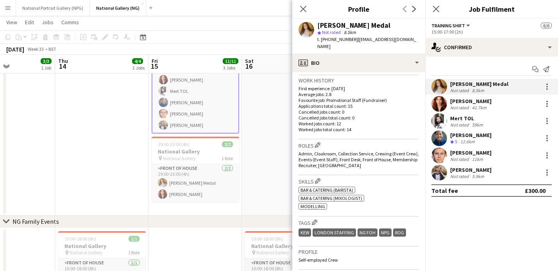
scroll to position [206, 0]
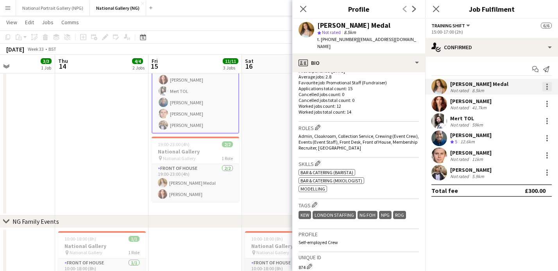
click at [545, 86] on div at bounding box center [546, 86] width 9 height 9
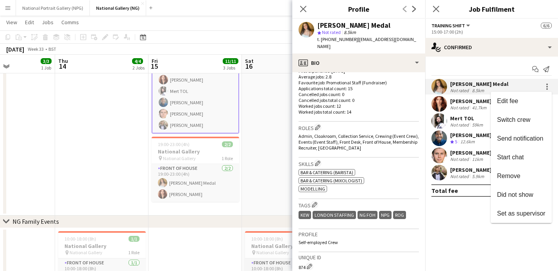
click at [363, 224] on div at bounding box center [279, 135] width 558 height 271
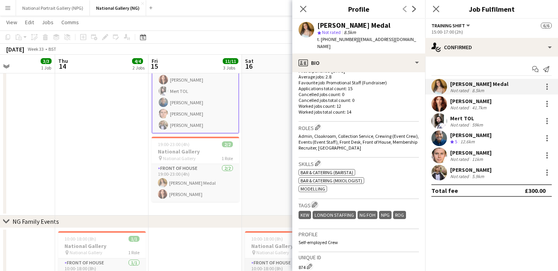
click at [316, 202] on app-icon "Edit crew company tags" at bounding box center [314, 204] width 5 height 5
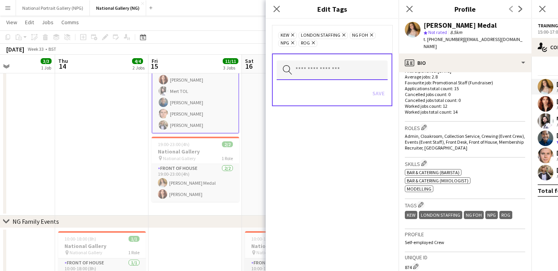
click at [327, 68] on input "text" at bounding box center [332, 71] width 111 height 20
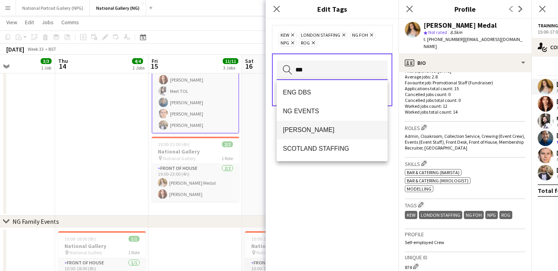
type input "**"
click at [315, 125] on mat-option "NG Locatelli" at bounding box center [332, 130] width 111 height 19
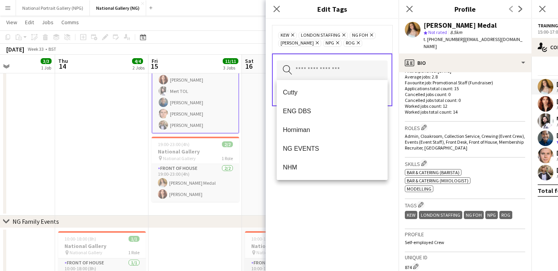
click at [329, 206] on div "Kew Remove LONDON STAFFING Remove NG FOH Remove NG Locatelli Remove NPG Remove …" at bounding box center [332, 145] width 133 height 252
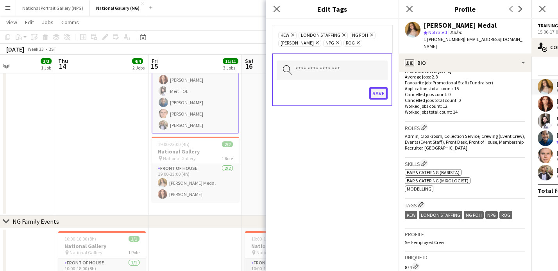
click at [381, 93] on button "Save" at bounding box center [378, 93] width 18 height 13
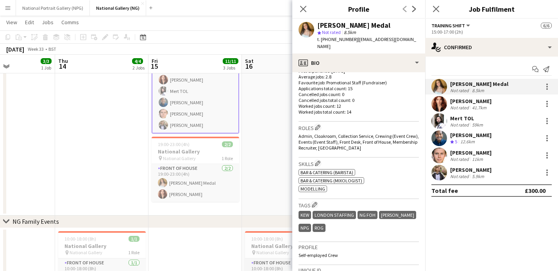
click at [266, 86] on app-date-cell "16:00-21:00 (5h) 2/2 National Gallery pin National Gallery 1 Role Front of Hous…" at bounding box center [288, 75] width 93 height 279
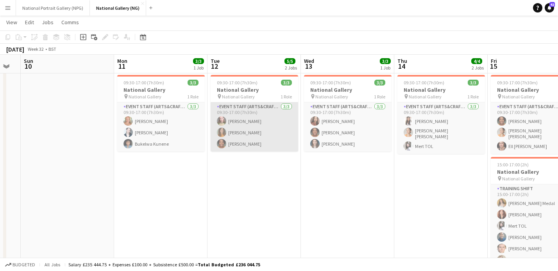
scroll to position [0, 157]
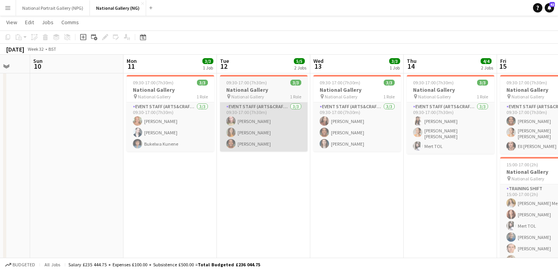
click at [179, 141] on app-card-role "Event Staff (Arts&Crafts) 3/3 09:30-17:00 (7h30m) NICOLE CERATO Daisy Mullen-Th…" at bounding box center [171, 126] width 88 height 49
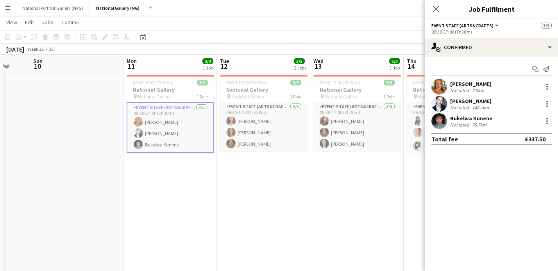
click at [475, 105] on div "148.1km" at bounding box center [480, 108] width 20 height 6
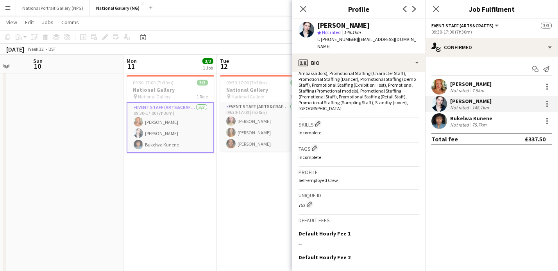
scroll to position [296, 0]
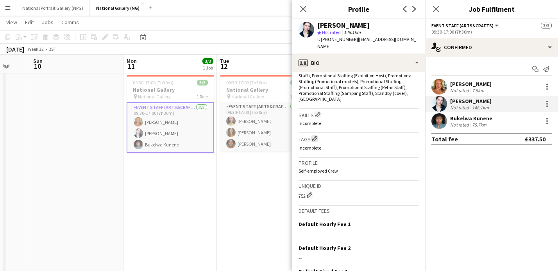
click at [313, 136] on app-icon "Edit crew company tags" at bounding box center [314, 138] width 5 height 5
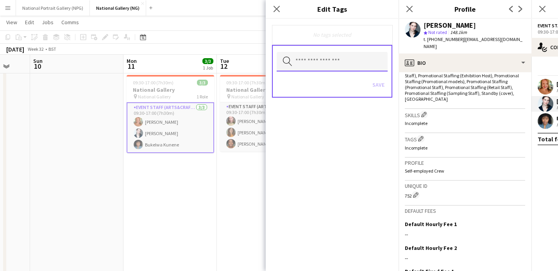
click at [327, 59] on input "text" at bounding box center [332, 62] width 111 height 20
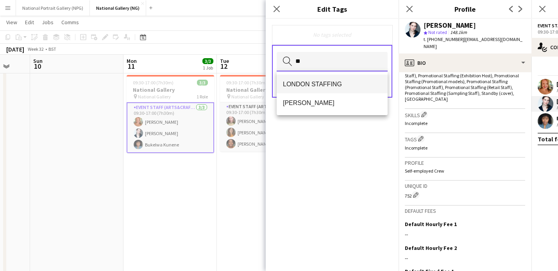
type input "**"
click at [322, 75] on mat-option "LONDON STAFFING" at bounding box center [332, 84] width 111 height 19
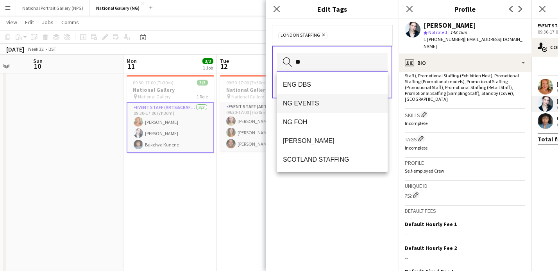
type input "**"
click at [318, 101] on span "NG EVENTS" at bounding box center [332, 103] width 98 height 7
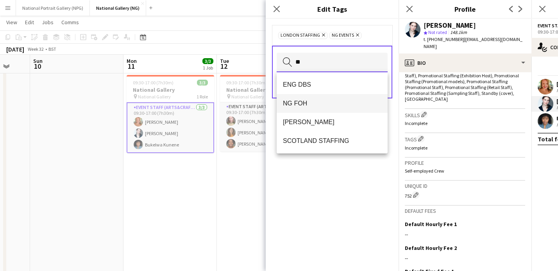
type input "**"
click at [311, 103] on span "NG FOH" at bounding box center [332, 103] width 98 height 7
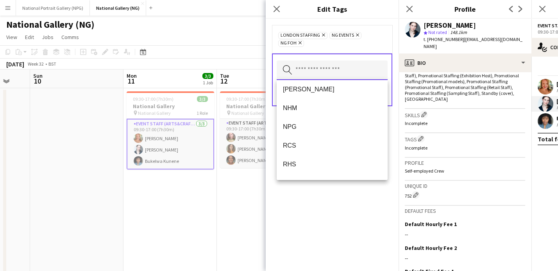
scroll to position [84, 0]
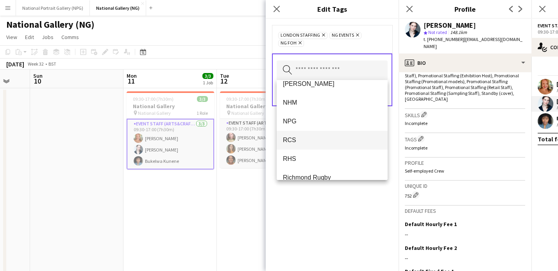
click at [319, 140] on span "RCS" at bounding box center [332, 139] width 98 height 7
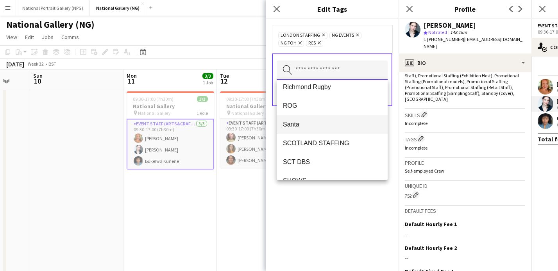
scroll to position [120, 0]
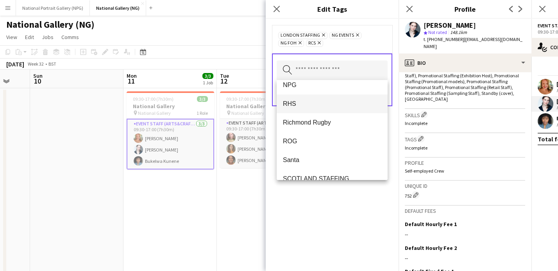
click at [302, 105] on span "RHS" at bounding box center [332, 103] width 98 height 7
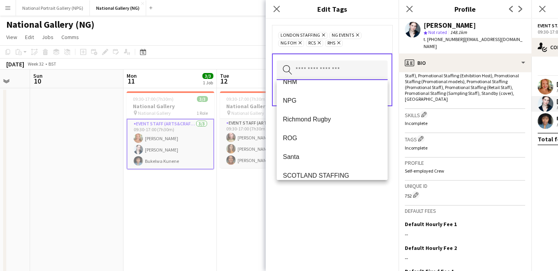
scroll to position [107, 0]
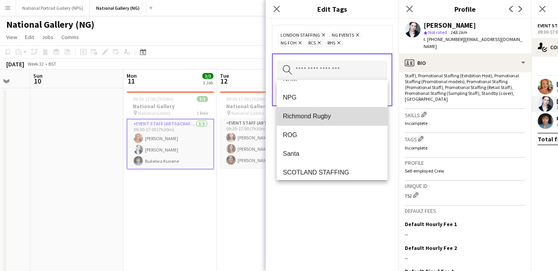
click at [321, 119] on span "Richmond Rugby" at bounding box center [332, 116] width 98 height 7
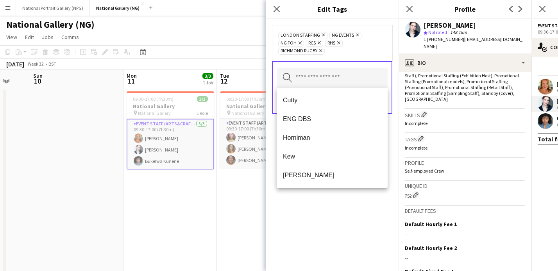
click at [322, 51] on icon "Remove" at bounding box center [319, 50] width 5 height 5
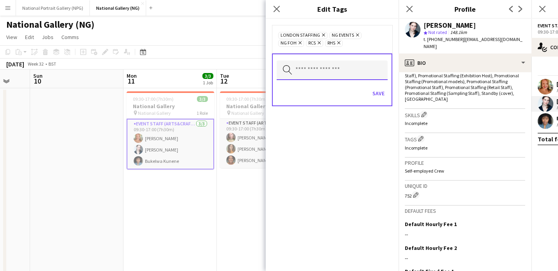
click at [324, 67] on input "text" at bounding box center [332, 71] width 111 height 20
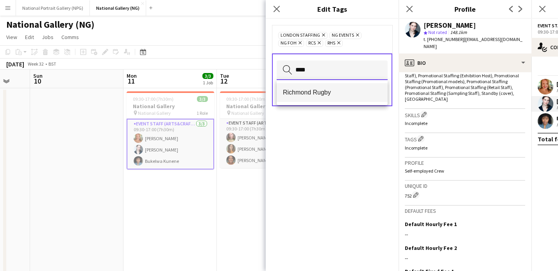
type input "****"
click at [318, 93] on span "Richmond Rugby" at bounding box center [332, 92] width 98 height 7
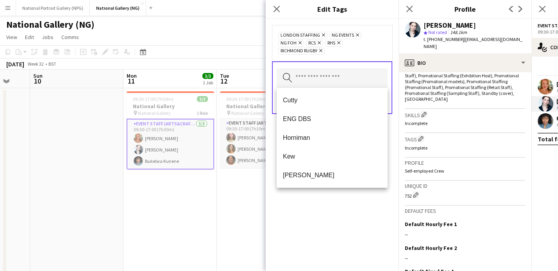
click at [370, 51] on div "LONDON STAFFING Remove NG EVENTS Remove NG FOH Remove RCS Remove RHS Remove Ric…" at bounding box center [332, 42] width 108 height 23
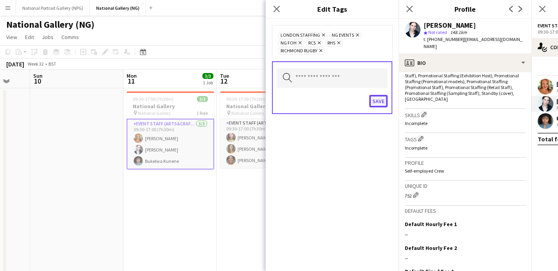
click at [378, 100] on button "Save" at bounding box center [378, 101] width 18 height 13
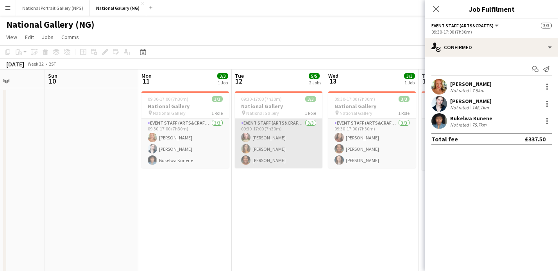
scroll to position [0, 234]
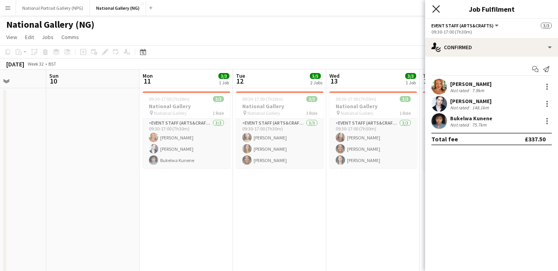
click at [434, 9] on icon "Close pop-in" at bounding box center [435, 8] width 7 height 7
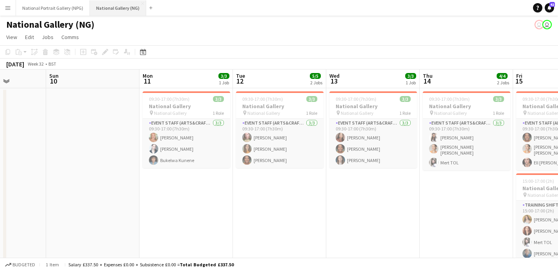
click at [116, 5] on button "National Gallery (NG) Close" at bounding box center [118, 7] width 56 height 15
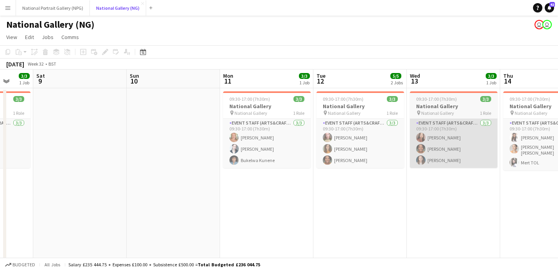
scroll to position [0, 157]
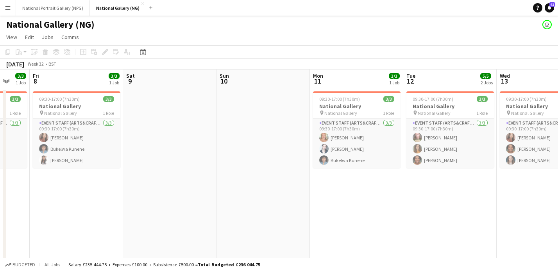
click at [7, 5] on app-icon "Menu" at bounding box center [8, 8] width 6 height 6
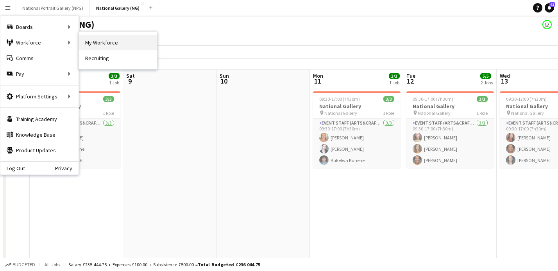
click at [108, 42] on link "My Workforce" at bounding box center [118, 43] width 78 height 16
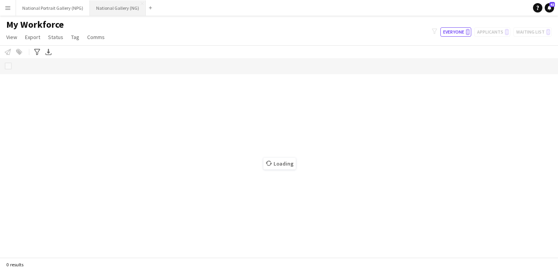
click at [118, 7] on button "National Gallery (NG) Close" at bounding box center [118, 7] width 56 height 15
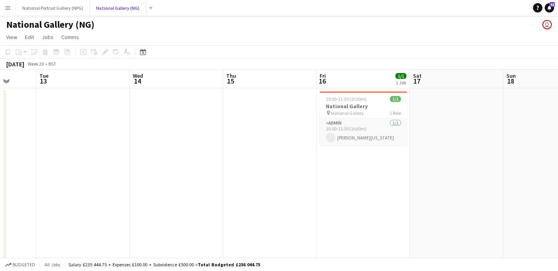
scroll to position [0, 244]
click at [357, 130] on app-card-role "Admin 1/1 10:00-11:30 (1h30m) Fionna Georgia Gough" at bounding box center [363, 132] width 88 height 27
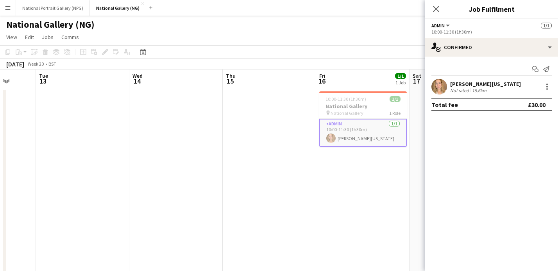
click at [490, 80] on div "Fionna Georgia Gough" at bounding box center [485, 83] width 71 height 7
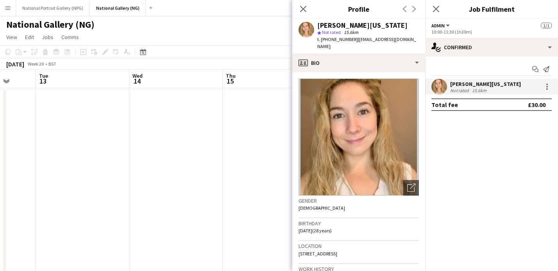
click at [297, 10] on div "Close pop-in" at bounding box center [303, 9] width 22 height 18
click at [303, 9] on icon at bounding box center [302, 8] width 7 height 7
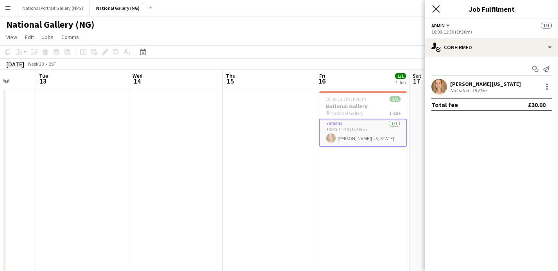
click at [437, 7] on icon at bounding box center [435, 8] width 7 height 7
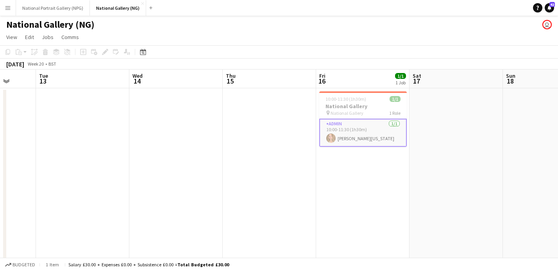
click at [4, 9] on button "Menu" at bounding box center [8, 8] width 16 height 16
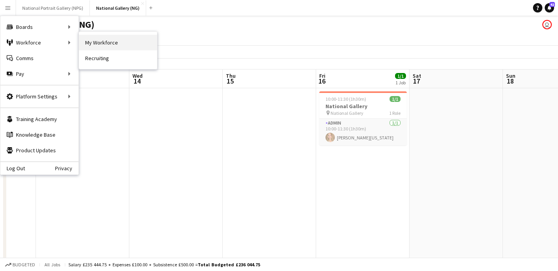
click at [82, 43] on link "My Workforce" at bounding box center [118, 43] width 78 height 16
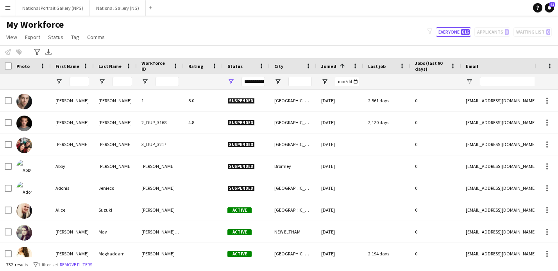
click at [259, 79] on div "**********" at bounding box center [252, 81] width 23 height 9
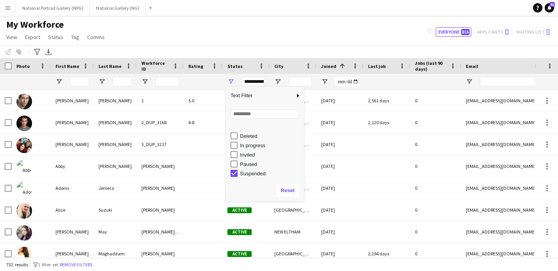
scroll to position [49, 0]
type input "**********"
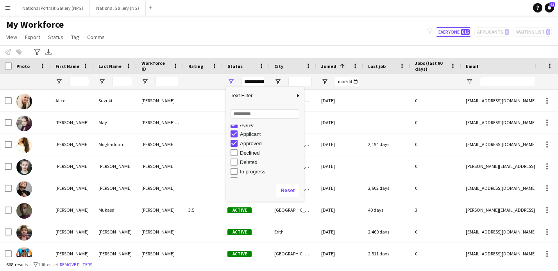
scroll to position [0, 0]
click at [313, 39] on div "My Workforce View Views Default view New view Update view Delete view Edit name…" at bounding box center [279, 32] width 558 height 27
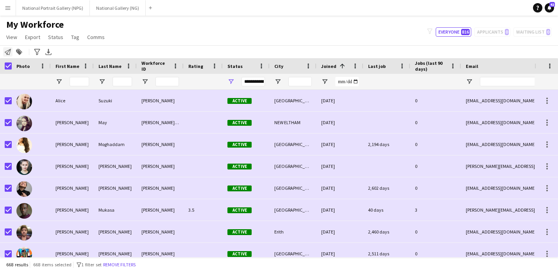
click at [7, 53] on icon at bounding box center [8, 52] width 6 height 6
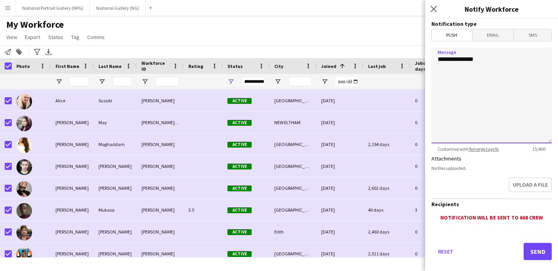
click at [496, 60] on textarea "**********" at bounding box center [491, 96] width 120 height 96
click at [495, 34] on span "Email" at bounding box center [492, 35] width 41 height 12
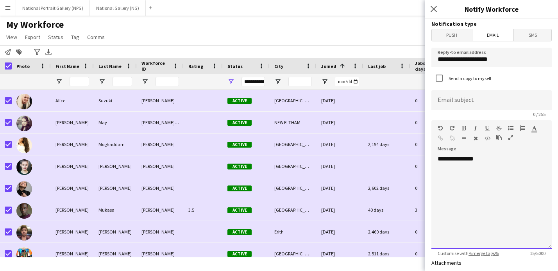
click at [483, 175] on div "**********" at bounding box center [491, 202] width 120 height 94
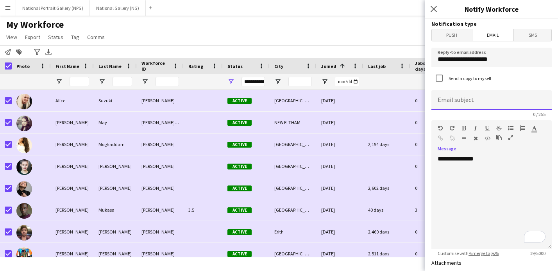
click at [491, 98] on input at bounding box center [491, 100] width 120 height 20
type input "**********"
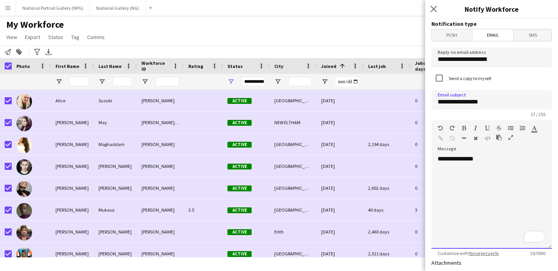
click at [459, 189] on div "**********" at bounding box center [491, 202] width 120 height 94
click at [517, 172] on div "**********" at bounding box center [492, 179] width 108 height 16
click at [479, 181] on div "**********" at bounding box center [492, 179] width 108 height 16
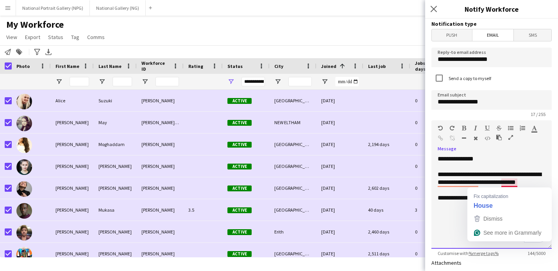
click at [513, 182] on div "**********" at bounding box center [492, 179] width 108 height 16
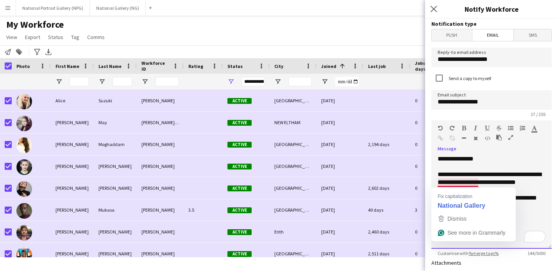
click at [458, 182] on div "**********" at bounding box center [492, 179] width 108 height 16
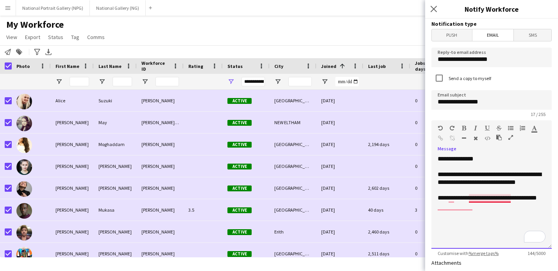
click at [483, 200] on div "**********" at bounding box center [492, 202] width 108 height 16
click at [458, 207] on div "**********" at bounding box center [492, 202] width 108 height 16
click at [459, 207] on div "**********" at bounding box center [492, 202] width 108 height 16
click at [459, 198] on div "**********" at bounding box center [492, 205] width 108 height 23
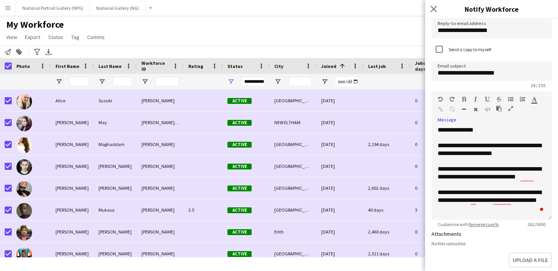
scroll to position [31, 0]
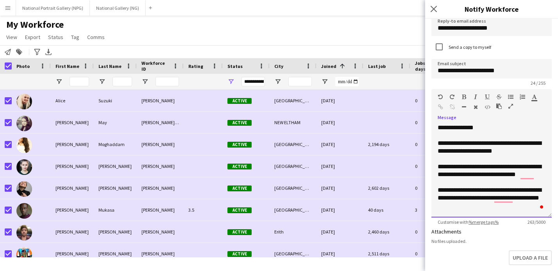
click at [495, 207] on div "**********" at bounding box center [492, 197] width 108 height 23
click at [501, 197] on div "**********" at bounding box center [492, 197] width 108 height 23
click at [492, 211] on div "**********" at bounding box center [491, 171] width 120 height 94
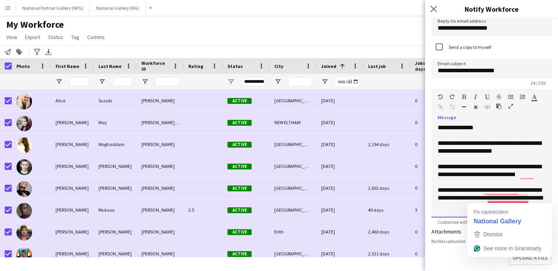
click at [510, 199] on div "**********" at bounding box center [492, 197] width 108 height 23
click at [501, 201] on div "**********" at bounding box center [492, 197] width 108 height 23
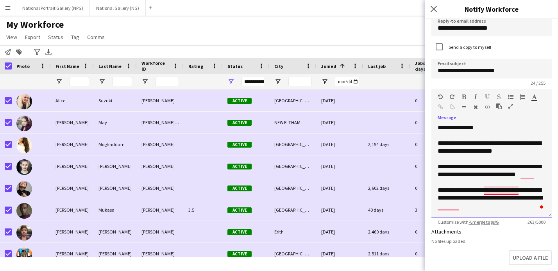
click at [499, 192] on div "**********" at bounding box center [492, 197] width 108 height 23
click at [447, 207] on div "**********" at bounding box center [492, 197] width 108 height 23
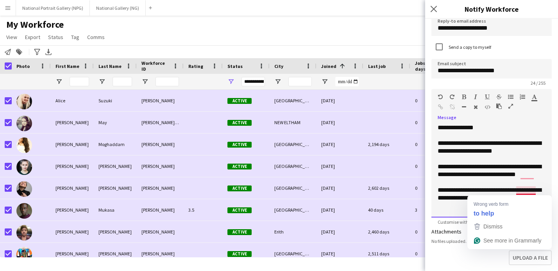
click at [527, 193] on div "**********" at bounding box center [492, 197] width 108 height 23
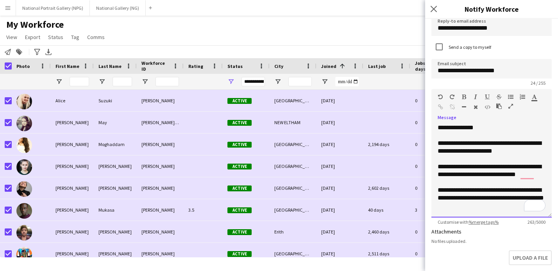
click at [484, 210] on div "**********" at bounding box center [491, 171] width 120 height 94
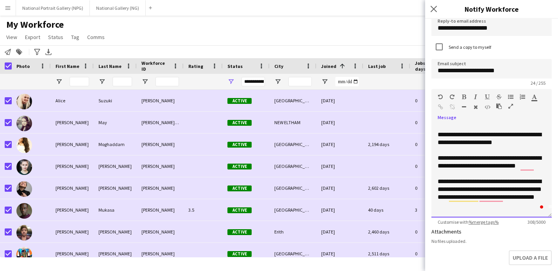
scroll to position [16, 0]
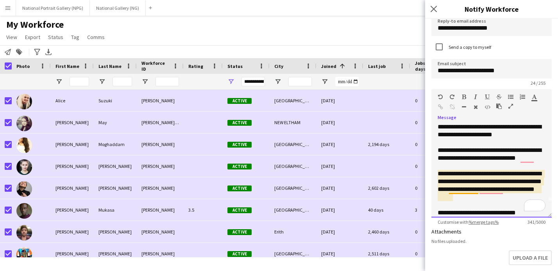
click at [466, 189] on div "**********" at bounding box center [492, 185] width 108 height 31
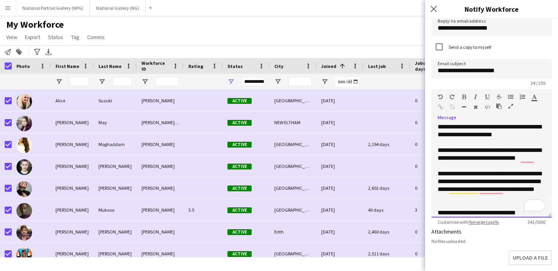
click at [522, 211] on div "**********" at bounding box center [492, 213] width 108 height 8
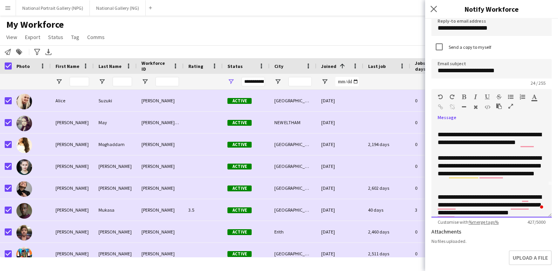
scroll to position [40, 0]
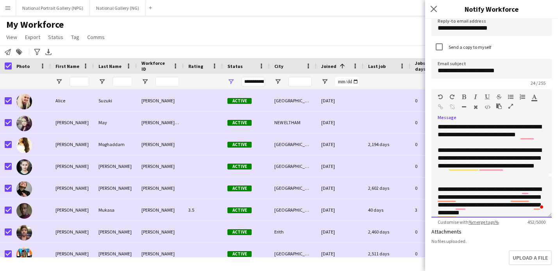
click at [450, 199] on div "**********" at bounding box center [492, 201] width 108 height 31
click at [504, 216] on div "**********" at bounding box center [492, 201] width 108 height 31
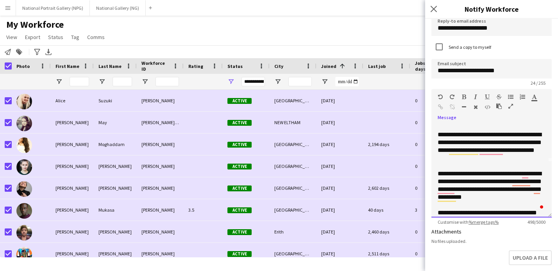
scroll to position [63, 0]
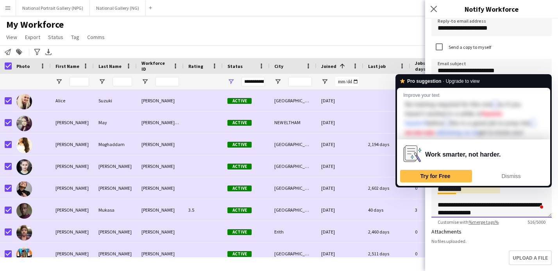
click at [444, 186] on div "**********" at bounding box center [492, 177] width 108 height 31
click at [478, 204] on div "**********" at bounding box center [492, 209] width 108 height 16
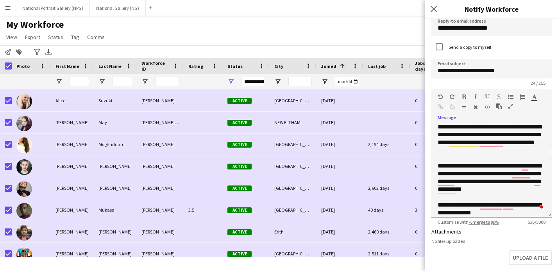
click at [493, 211] on div "**********" at bounding box center [492, 209] width 108 height 16
click at [489, 205] on div "**********" at bounding box center [492, 209] width 108 height 16
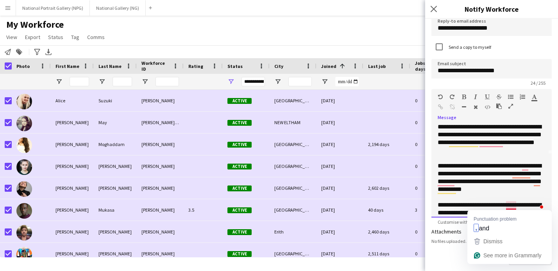
click at [511, 205] on div "**********" at bounding box center [492, 209] width 108 height 16
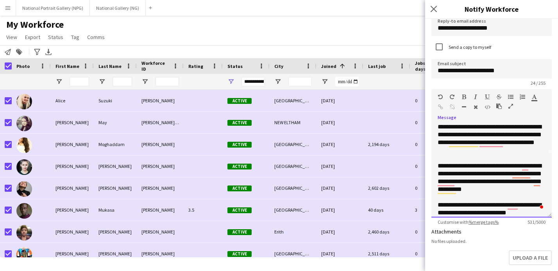
click at [529, 213] on div "**********" at bounding box center [492, 209] width 108 height 16
click at [515, 202] on div "**********" at bounding box center [492, 209] width 108 height 16
click at [513, 204] on div "**********" at bounding box center [492, 209] width 108 height 16
click at [537, 208] on div "**********" at bounding box center [492, 209] width 108 height 16
click at [531, 215] on div "**********" at bounding box center [492, 209] width 108 height 16
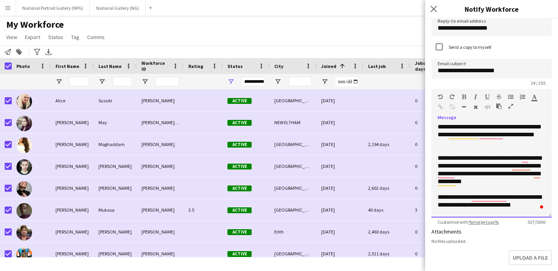
scroll to position [79, 0]
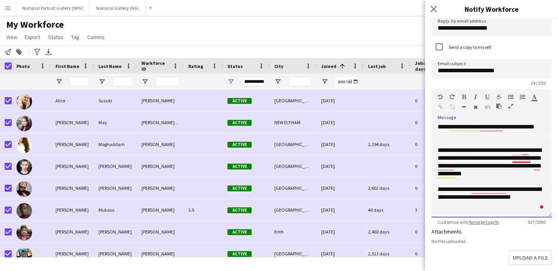
click at [523, 159] on div "**********" at bounding box center [492, 162] width 108 height 31
click at [448, 167] on div "**********" at bounding box center [492, 162] width 108 height 31
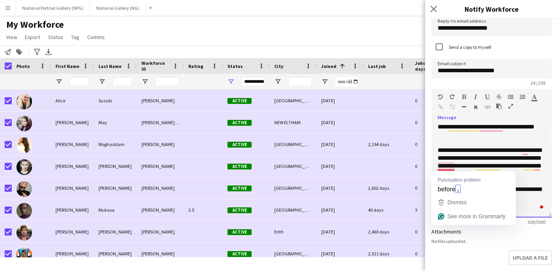
click at [447, 168] on div "**********" at bounding box center [492, 162] width 108 height 31
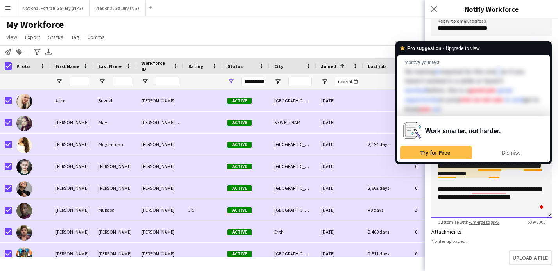
click at [517, 175] on div "**********" at bounding box center [492, 162] width 108 height 31
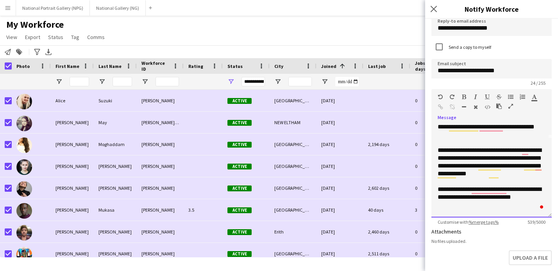
click at [506, 204] on div "To enrich screen reader interactions, please activate Accessibility in Grammarl…" at bounding box center [492, 205] width 108 height 8
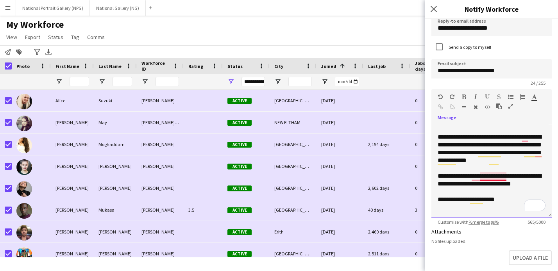
click at [482, 178] on div "**********" at bounding box center [492, 180] width 108 height 16
click at [503, 201] on div "**********" at bounding box center [492, 200] width 108 height 8
click at [456, 201] on div "**********" at bounding box center [492, 200] width 108 height 8
drag, startPoint x: 470, startPoint y: 199, endPoint x: 458, endPoint y: 200, distance: 12.5
click at [458, 200] on div "**********" at bounding box center [492, 200] width 108 height 8
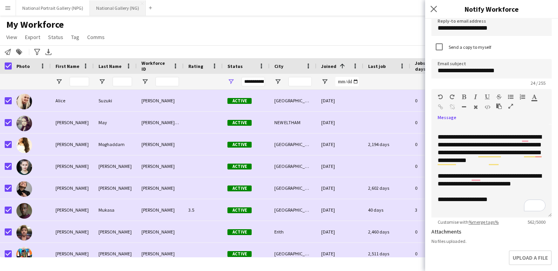
click at [117, 2] on button "National Gallery (NG) Close" at bounding box center [118, 7] width 56 height 15
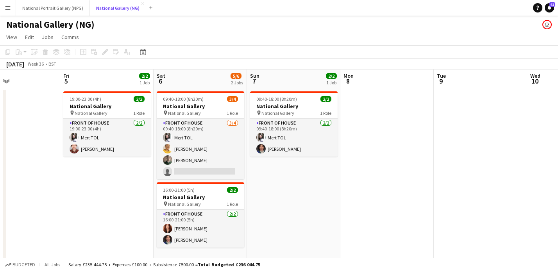
scroll to position [0, 222]
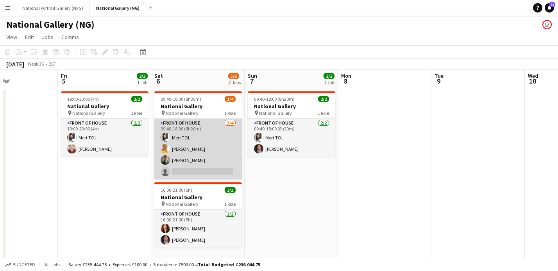
click at [216, 165] on app-card-role "Front of House 3/4 09:40-18:00 (8h20m) Mert TOL Ryan Albert William Bunting sin…" at bounding box center [198, 149] width 88 height 61
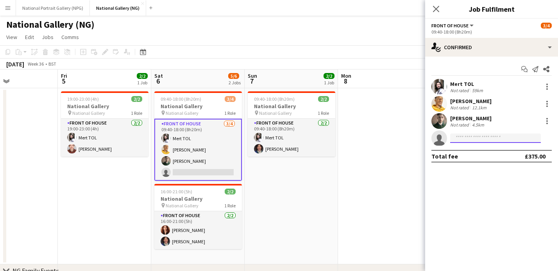
click at [474, 136] on input at bounding box center [495, 138] width 91 height 9
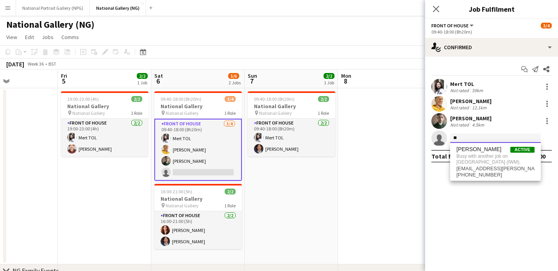
type input "*"
click at [467, 123] on div "Not rated" at bounding box center [460, 125] width 20 height 6
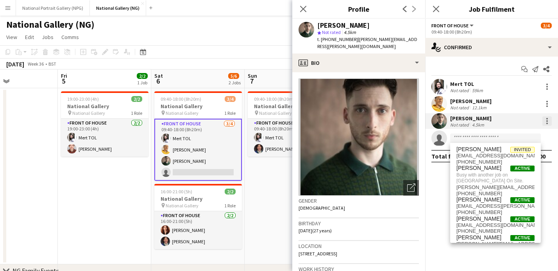
click at [547, 120] on div at bounding box center [546, 120] width 9 height 9
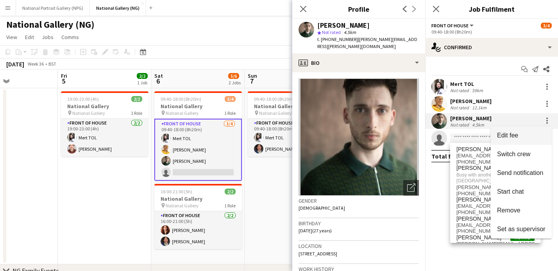
click at [528, 135] on span "Edit fee" at bounding box center [521, 135] width 48 height 7
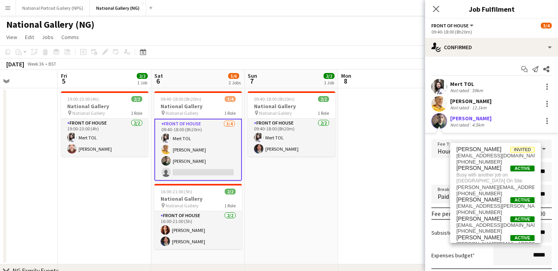
click at [437, 167] on div "8h20m x ******" at bounding box center [491, 172] width 120 height 20
click at [519, 97] on div "Ryan Albert Not rated 12.1km" at bounding box center [491, 104] width 133 height 16
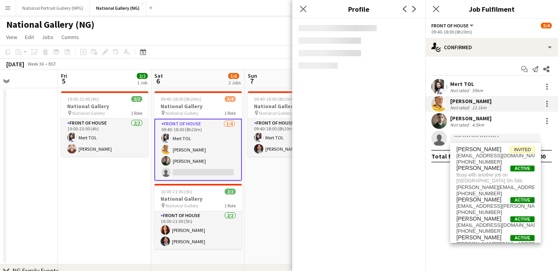
click at [472, 119] on div "William Bunting" at bounding box center [470, 118] width 41 height 7
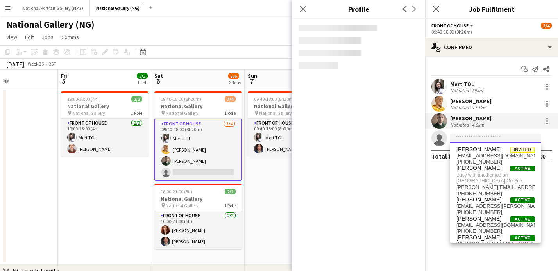
click at [475, 140] on input at bounding box center [495, 138] width 91 height 9
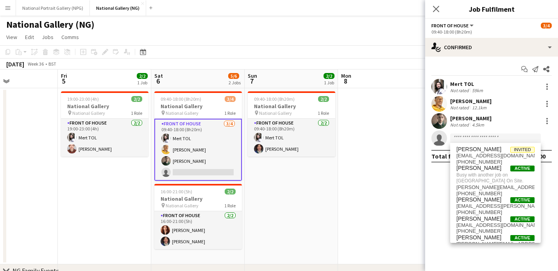
click at [461, 89] on div "Not rated" at bounding box center [460, 91] width 20 height 6
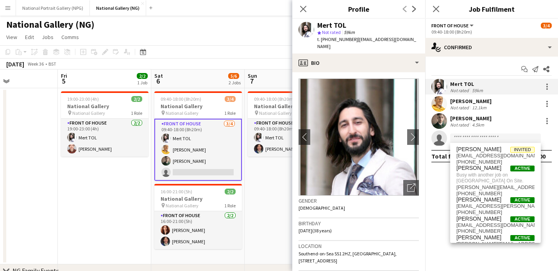
click at [428, 3] on div "Close pop-in" at bounding box center [436, 9] width 22 height 18
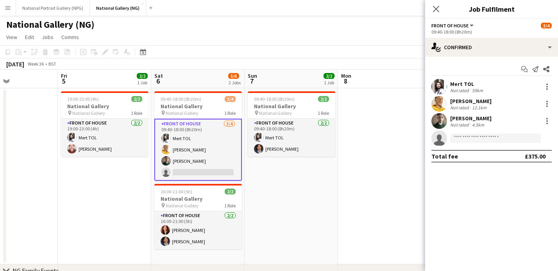
click at [481, 115] on div "William Bunting" at bounding box center [470, 118] width 41 height 7
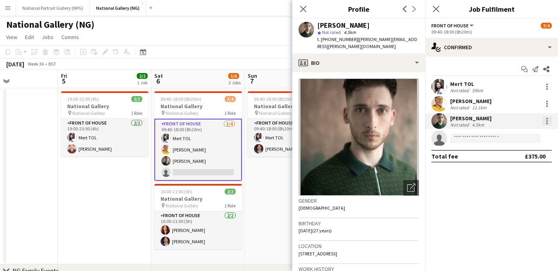
click at [548, 118] on div at bounding box center [546, 120] width 9 height 9
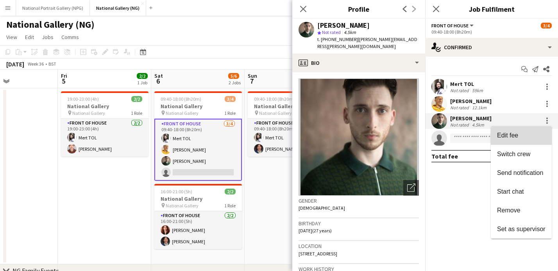
click at [527, 130] on button "Edit fee" at bounding box center [521, 135] width 61 height 19
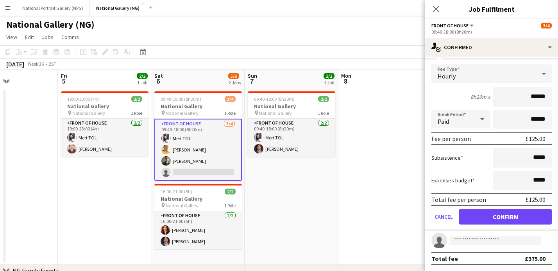
scroll to position [11, 0]
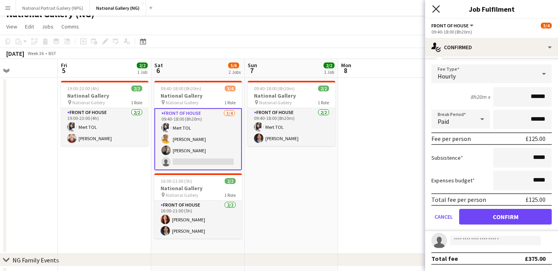
click at [437, 6] on icon "Close pop-in" at bounding box center [435, 8] width 7 height 7
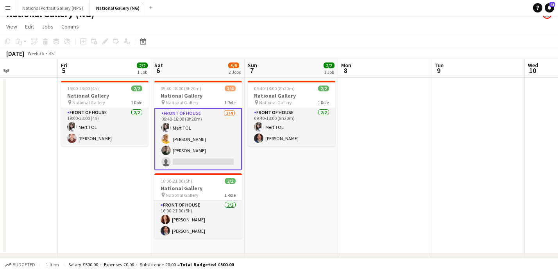
click at [11, 7] on button "Menu" at bounding box center [8, 8] width 16 height 16
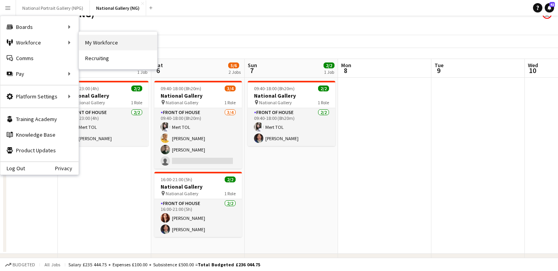
click at [110, 40] on link "My Workforce" at bounding box center [118, 43] width 78 height 16
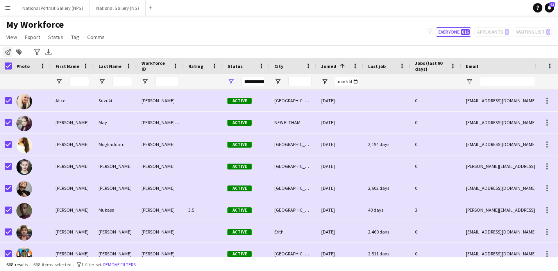
click at [7, 52] on icon "Notify workforce" at bounding box center [8, 52] width 6 height 6
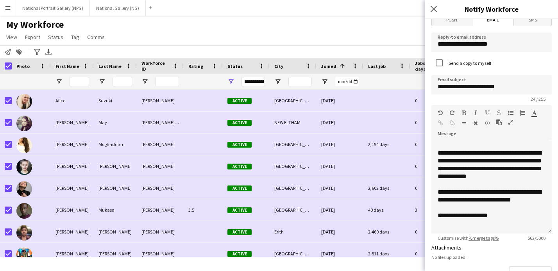
scroll to position [25, 0]
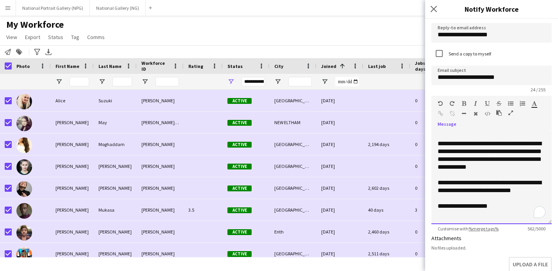
click at [458, 206] on div "**********" at bounding box center [492, 206] width 108 height 8
click at [541, 206] on div "**********" at bounding box center [492, 206] width 108 height 8
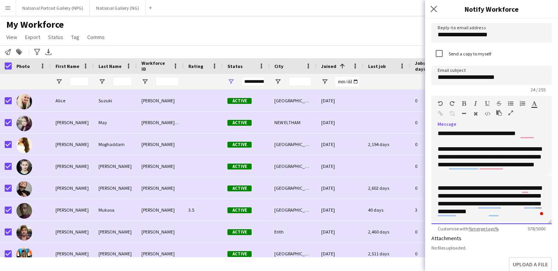
scroll to position [53, 0]
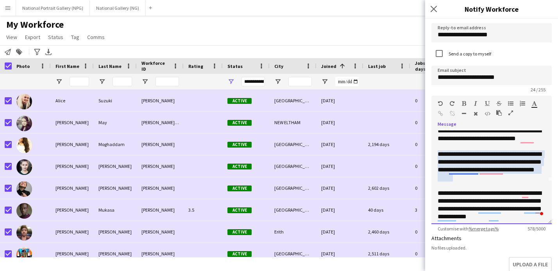
click at [465, 172] on div "**********" at bounding box center [492, 165] width 108 height 31
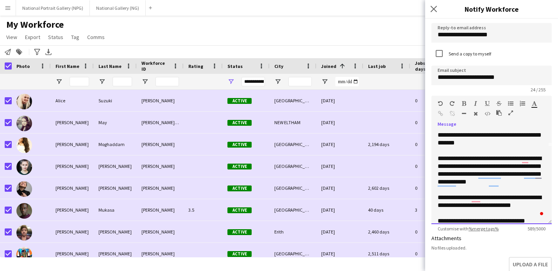
click at [506, 200] on div "**********" at bounding box center [492, 202] width 108 height 16
click at [509, 200] on div "**********" at bounding box center [492, 202] width 108 height 16
drag, startPoint x: 528, startPoint y: 214, endPoint x: 504, endPoint y: 207, distance: 24.4
click at [504, 207] on div "**********" at bounding box center [492, 205] width 108 height 23
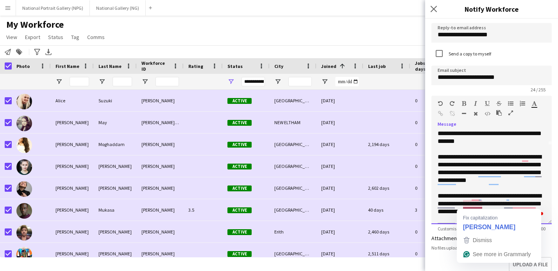
click at [472, 206] on div "**********" at bounding box center [492, 207] width 108 height 31
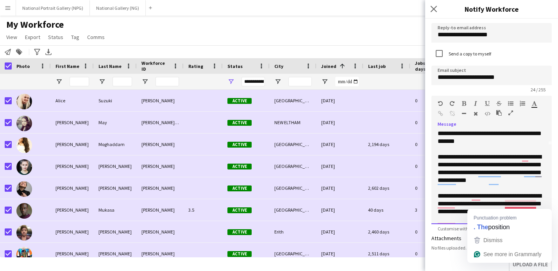
click at [527, 203] on div "**********" at bounding box center [492, 207] width 108 height 31
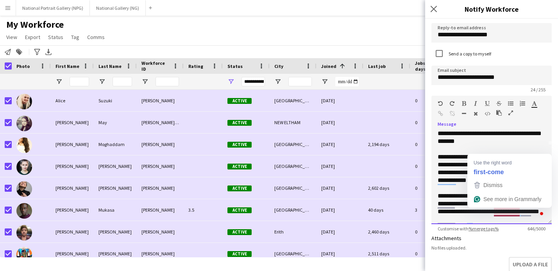
click at [504, 214] on div "**********" at bounding box center [492, 207] width 108 height 31
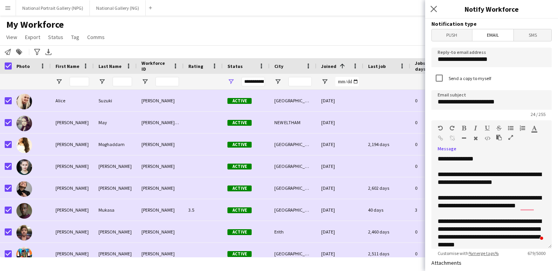
scroll to position [110, 0]
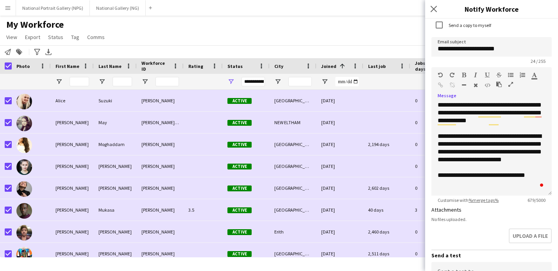
click at [465, 74] on icon "button" at bounding box center [464, 74] width 4 height 5
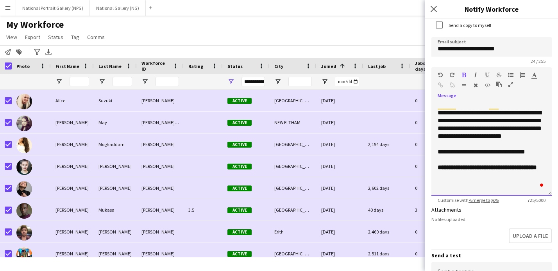
scroll to position [134, 0]
click at [462, 72] on icon "button" at bounding box center [464, 74] width 4 height 5
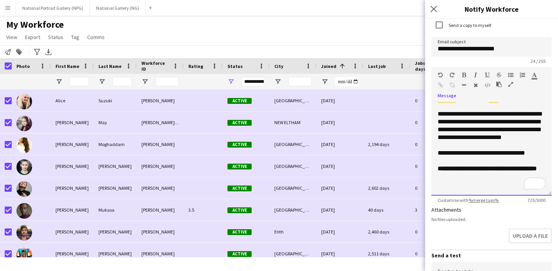
scroll to position [80, 0]
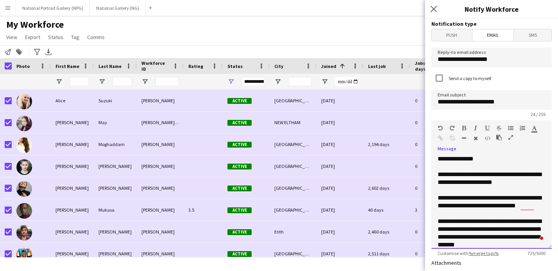
click at [506, 182] on div "**********" at bounding box center [492, 179] width 108 height 16
click at [536, 174] on div "**********" at bounding box center [492, 179] width 108 height 16
drag, startPoint x: 516, startPoint y: 184, endPoint x: 447, endPoint y: 184, distance: 69.6
click at [447, 184] on div "**********" at bounding box center [492, 179] width 108 height 16
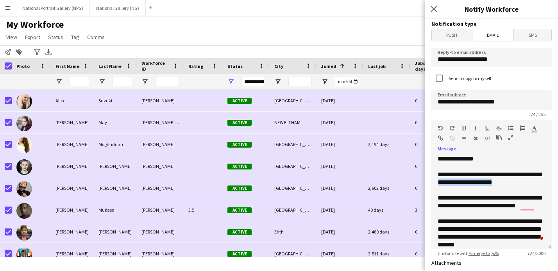
click at [463, 130] on icon "button" at bounding box center [464, 127] width 4 height 5
click at [445, 183] on div "**********" at bounding box center [492, 179] width 108 height 16
click at [542, 172] on div "**********" at bounding box center [492, 175] width 108 height 8
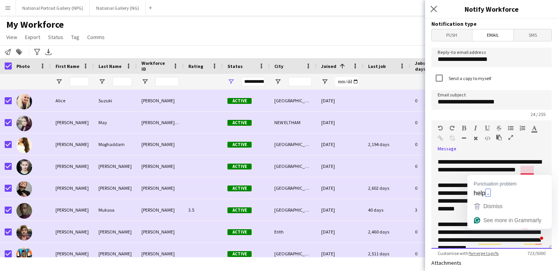
click at [526, 168] on div "**********" at bounding box center [492, 166] width 108 height 16
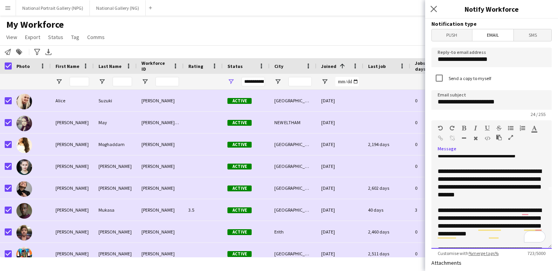
click at [481, 193] on div "**********" at bounding box center [492, 183] width 108 height 31
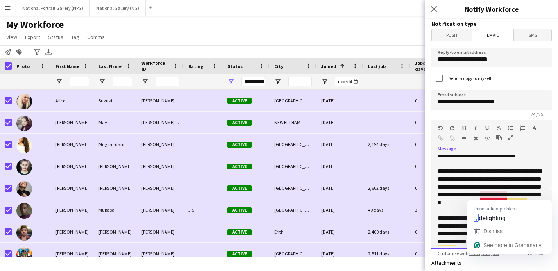
click at [497, 197] on div "**********" at bounding box center [492, 187] width 108 height 39
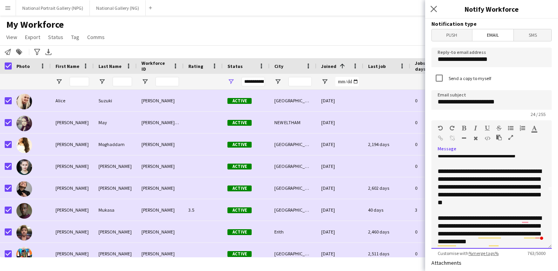
click at [503, 206] on div "**********" at bounding box center [492, 187] width 108 height 39
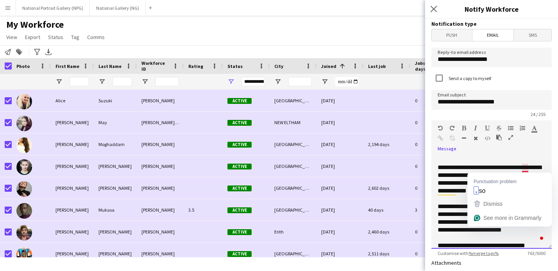
click at [523, 168] on div "**********" at bounding box center [492, 179] width 108 height 31
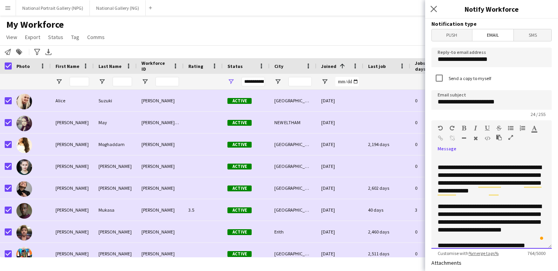
click at [511, 196] on div "To enrich screen reader interactions, please activate Accessibility in Grammarl…" at bounding box center [492, 199] width 108 height 8
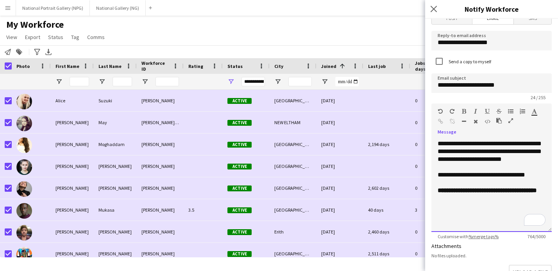
click at [461, 212] on div "To enrich screen reader interactions, please activate Accessibility in Grammarl…" at bounding box center [492, 214] width 108 height 8
click at [453, 193] on b "**********" at bounding box center [487, 191] width 99 height 6
click at [455, 193] on b "**********" at bounding box center [487, 191] width 99 height 6
click at [450, 201] on b "**********" at bounding box center [490, 195] width 104 height 14
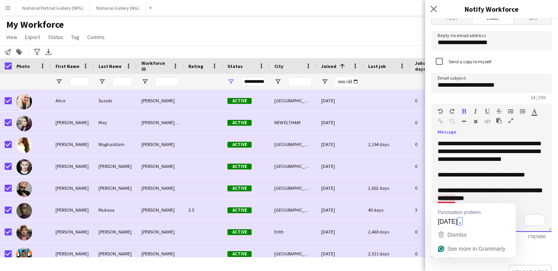
click at [461, 215] on div "To enrich screen reader interactions, please activate Accessibility in Grammarl…" at bounding box center [492, 214] width 108 height 8
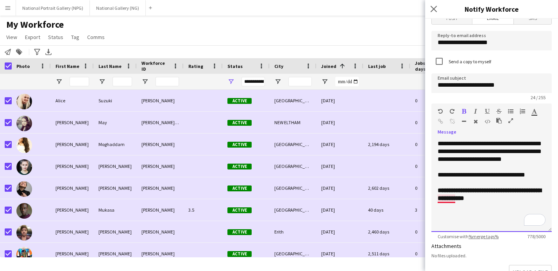
click at [448, 200] on b "**********" at bounding box center [490, 195] width 104 height 14
click at [464, 211] on div "To enrich screen reader interactions, please activate Accessibility in Grammarl…" at bounding box center [492, 214] width 108 height 8
click at [464, 111] on icon "button" at bounding box center [464, 111] width 4 height 5
click at [483, 214] on div "**********" at bounding box center [492, 214] width 108 height 8
click at [483, 177] on div "**********" at bounding box center [492, 175] width 108 height 8
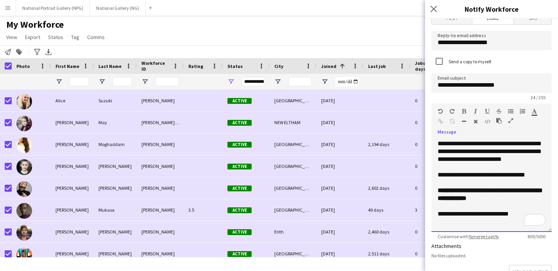
click at [517, 213] on div "**********" at bounding box center [492, 214] width 108 height 8
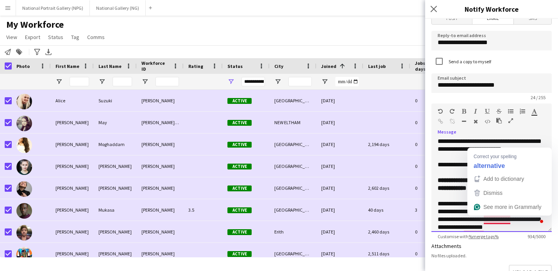
click at [497, 220] on div "**********" at bounding box center [492, 215] width 108 height 31
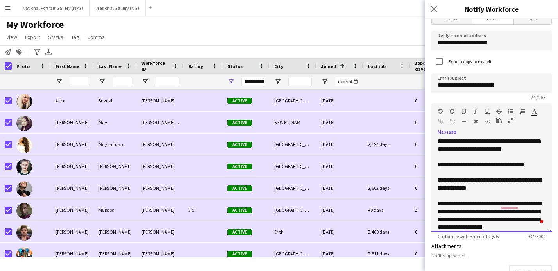
click at [512, 204] on div "**********" at bounding box center [492, 215] width 108 height 31
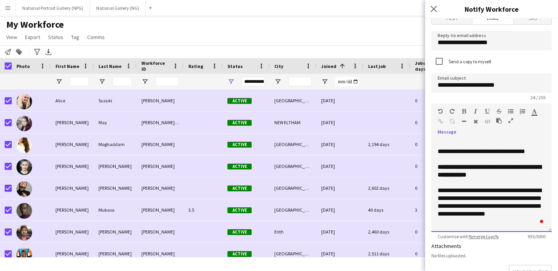
click at [534, 210] on div "**********" at bounding box center [492, 202] width 108 height 31
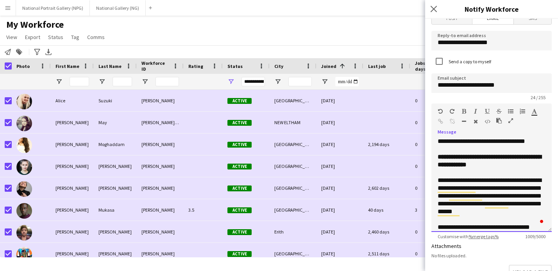
scroll to position [204, 0]
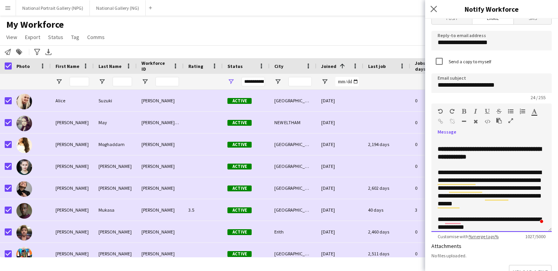
click at [456, 220] on div "**********" at bounding box center [492, 224] width 108 height 16
click at [498, 224] on div "**********" at bounding box center [492, 224] width 108 height 16
click at [454, 228] on div "**********" at bounding box center [492, 224] width 108 height 16
click at [501, 227] on div "**********" at bounding box center [492, 224] width 108 height 16
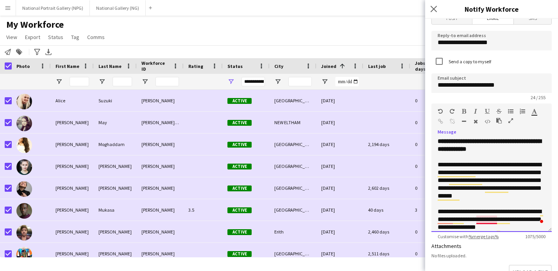
click at [491, 222] on div "**********" at bounding box center [492, 219] width 108 height 23
click at [448, 220] on div "**********" at bounding box center [492, 219] width 108 height 23
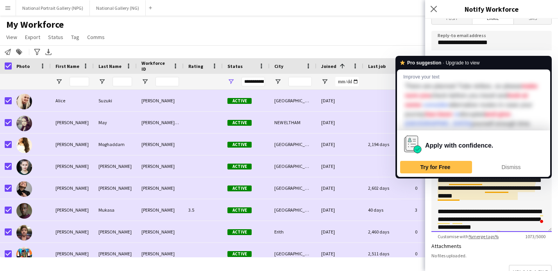
click at [509, 226] on div "**********" at bounding box center [492, 219] width 108 height 23
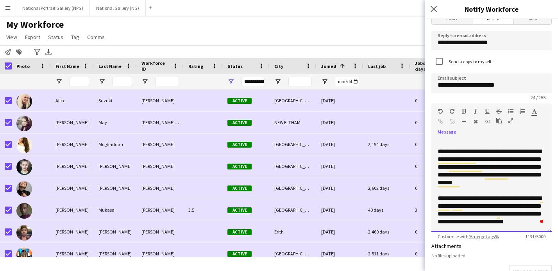
scroll to position [227, 0]
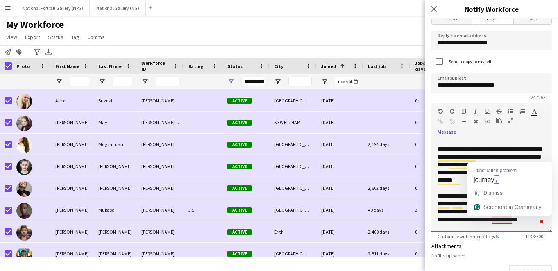
click at [505, 221] on div "**********" at bounding box center [492, 211] width 108 height 39
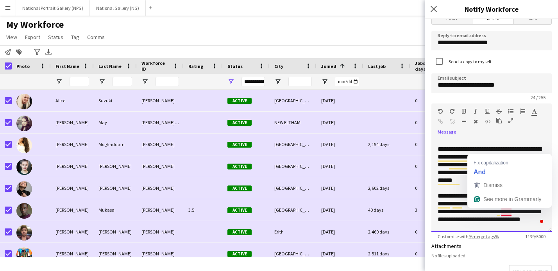
click at [504, 213] on div "**********" at bounding box center [492, 211] width 108 height 39
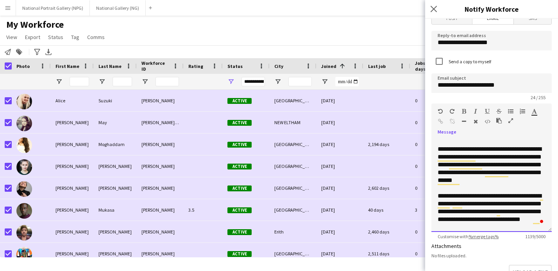
click at [479, 220] on div "**********" at bounding box center [492, 211] width 108 height 39
click at [492, 218] on div "**********" at bounding box center [492, 211] width 108 height 39
click at [516, 228] on div "**********" at bounding box center [492, 211] width 108 height 39
click at [488, 220] on div "**********" at bounding box center [492, 211] width 108 height 39
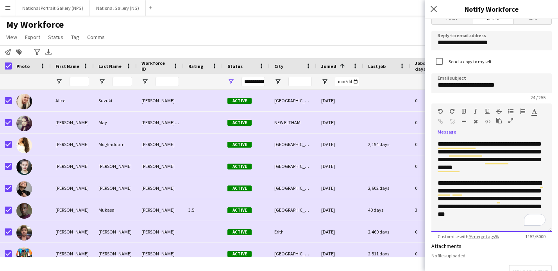
scroll to position [241, 0]
click at [510, 208] on div "**********" at bounding box center [492, 198] width 108 height 39
click at [512, 212] on div "**********" at bounding box center [492, 198] width 108 height 39
click at [492, 222] on div "To enrich screen reader interactions, please activate Accessibility in Grammarl…" at bounding box center [492, 222] width 108 height 8
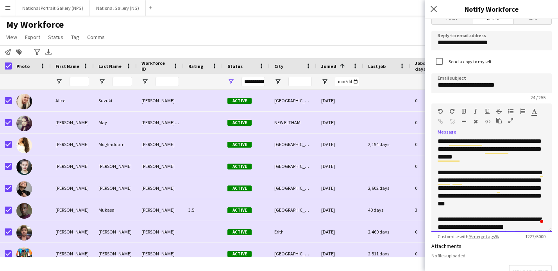
scroll to position [256, 0]
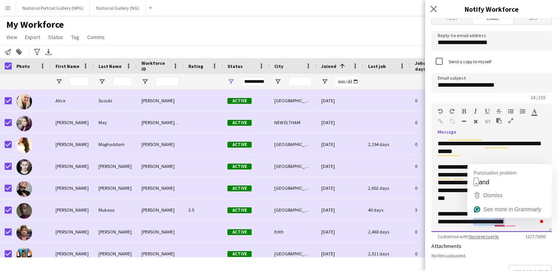
drag, startPoint x: 533, startPoint y: 229, endPoint x: 495, endPoint y: 224, distance: 38.6
click at [495, 224] on div "**********" at bounding box center [492, 218] width 108 height 16
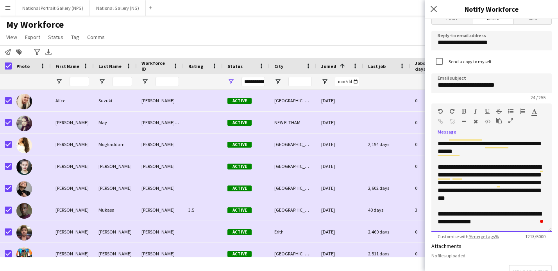
click at [439, 215] on div "**********" at bounding box center [492, 218] width 108 height 16
click at [505, 211] on div "**********" at bounding box center [492, 221] width 108 height 23
click at [497, 217] on div "**********" at bounding box center [492, 221] width 108 height 23
click at [452, 213] on div "**********" at bounding box center [492, 221] width 108 height 23
click at [442, 213] on div "**********" at bounding box center [492, 221] width 108 height 23
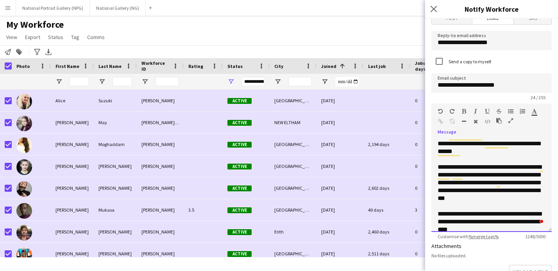
click at [520, 213] on div "**********" at bounding box center [492, 221] width 108 height 23
click at [520, 215] on div "**********" at bounding box center [492, 221] width 108 height 23
click at [510, 227] on div "**********" at bounding box center [492, 221] width 108 height 23
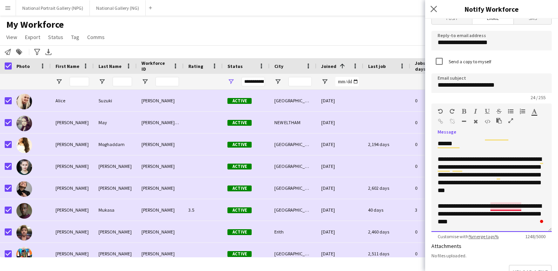
click at [506, 206] on div "**********" at bounding box center [492, 213] width 108 height 23
click at [495, 225] on div "**********" at bounding box center [492, 213] width 108 height 23
click at [526, 206] on div "**********" at bounding box center [492, 213] width 108 height 23
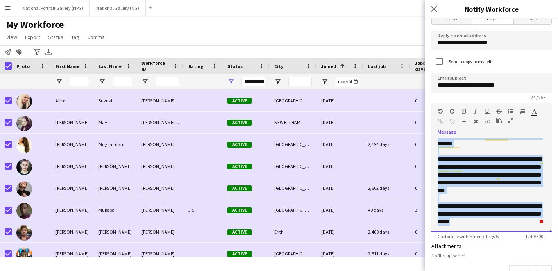
scroll to position [0, 0]
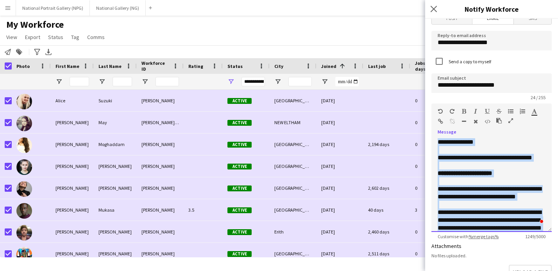
click at [432, 63] on form "**********" at bounding box center [491, 219] width 133 height 435
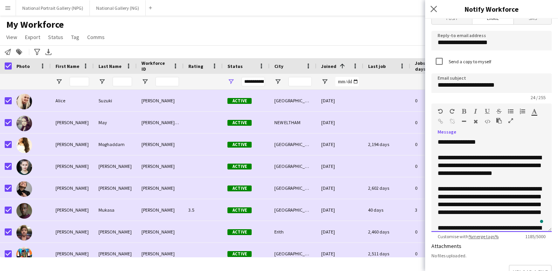
scroll to position [241, 0]
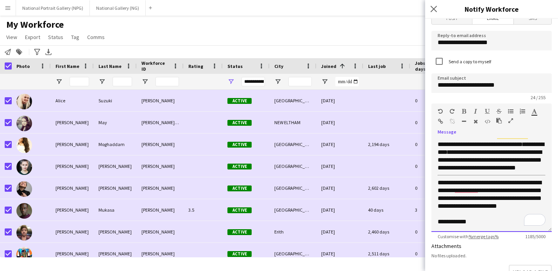
drag, startPoint x: 545, startPoint y: 172, endPoint x: 442, endPoint y: 175, distance: 102.8
click at [442, 175] on div "**********" at bounding box center [491, 185] width 120 height 94
click at [439, 175] on div "**********" at bounding box center [491, 185] width 120 height 94
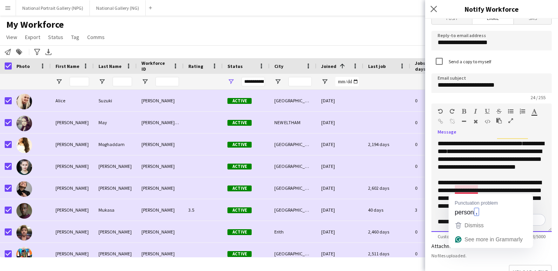
click at [465, 189] on span "**********" at bounding box center [490, 194] width 104 height 29
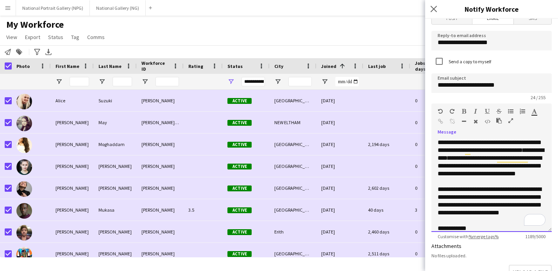
scroll to position [205, 0]
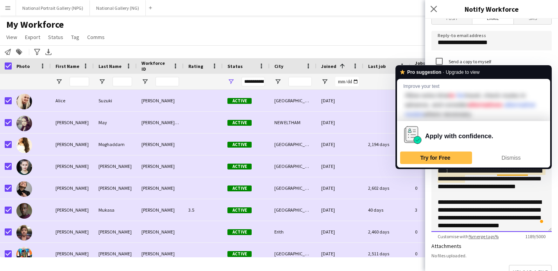
click at [487, 190] on span "**********" at bounding box center [490, 178] width 104 height 21
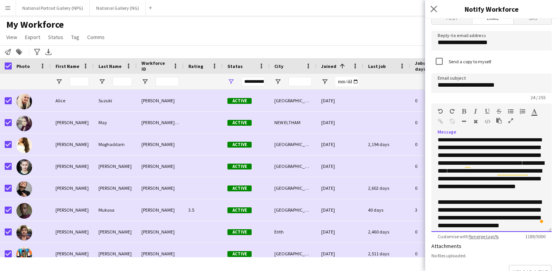
click at [467, 166] on span "**********" at bounding box center [490, 151] width 104 height 29
drag, startPoint x: 507, startPoint y: 180, endPoint x: 477, endPoint y: 179, distance: 29.7
click at [477, 174] on span "**********" at bounding box center [491, 167] width 106 height 14
click at [464, 111] on icon "button" at bounding box center [464, 111] width 4 height 5
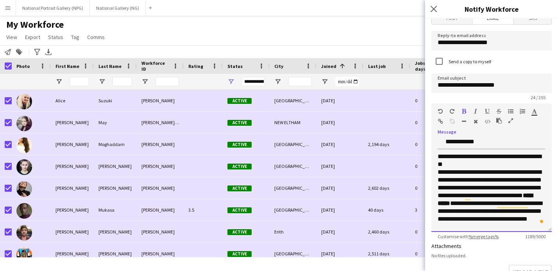
scroll to position [145, 0]
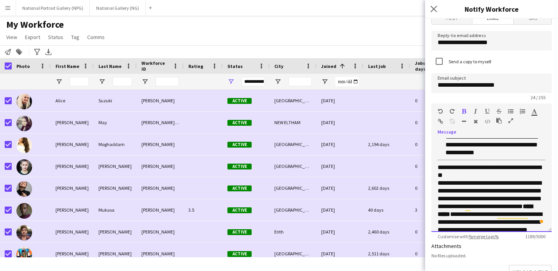
click at [438, 173] on span "**********" at bounding box center [490, 172] width 104 height 14
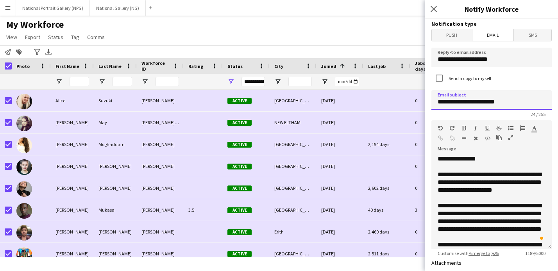
click at [510, 103] on input "**********" at bounding box center [491, 100] width 120 height 20
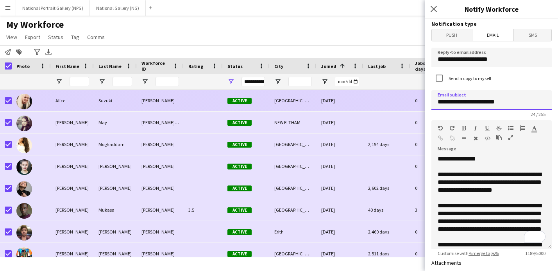
drag, startPoint x: 508, startPoint y: 100, endPoint x: 418, endPoint y: 99, distance: 89.9
click at [418, 99] on body "Menu Boards Boards Boards All jobs Status Workforce Workforce My Workforce Recr…" at bounding box center [279, 135] width 558 height 271
type input "*"
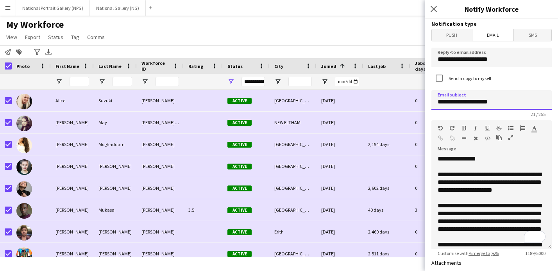
click at [459, 102] on input "**********" at bounding box center [491, 100] width 120 height 20
click at [469, 102] on input "**********" at bounding box center [491, 100] width 120 height 20
click at [464, 102] on input "**********" at bounding box center [491, 100] width 120 height 20
click at [475, 103] on input "**********" at bounding box center [491, 100] width 120 height 20
click at [529, 103] on input "**********" at bounding box center [491, 100] width 120 height 20
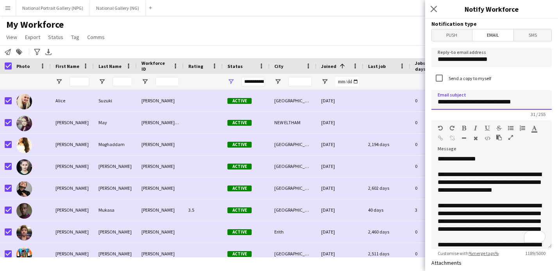
click at [503, 101] on input "**********" at bounding box center [491, 100] width 120 height 20
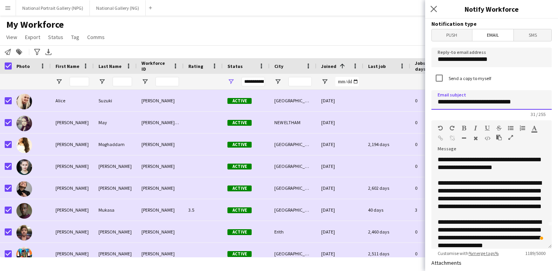
click at [439, 102] on input "**********" at bounding box center [491, 100] width 120 height 20
click at [435, 101] on input "**********" at bounding box center [491, 100] width 120 height 20
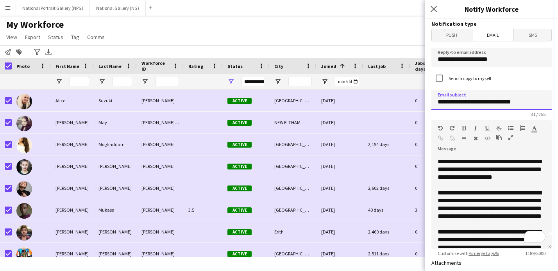
type input "**********"
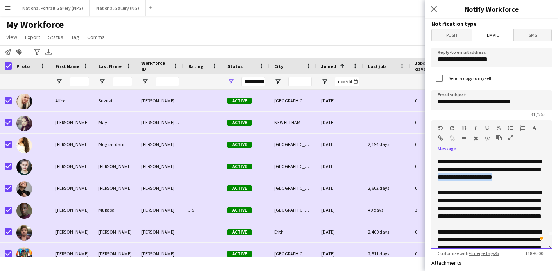
drag, startPoint x: 478, startPoint y: 177, endPoint x: 544, endPoint y: 180, distance: 66.1
click at [544, 180] on p "**********" at bounding box center [492, 169] width 108 height 23
click at [465, 128] on icon "button" at bounding box center [464, 127] width 4 height 5
click at [477, 181] on p "**********" at bounding box center [492, 169] width 108 height 23
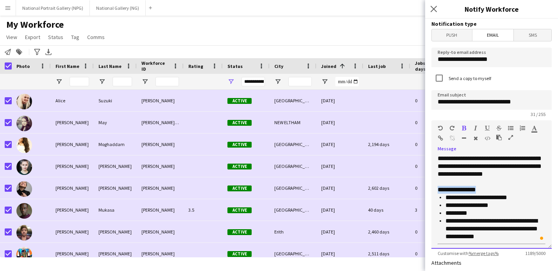
drag, startPoint x: 481, startPoint y: 206, endPoint x: 438, endPoint y: 206, distance: 43.4
click at [438, 194] on p "**********" at bounding box center [492, 190] width 108 height 8
click at [463, 129] on icon "button" at bounding box center [464, 127] width 4 height 5
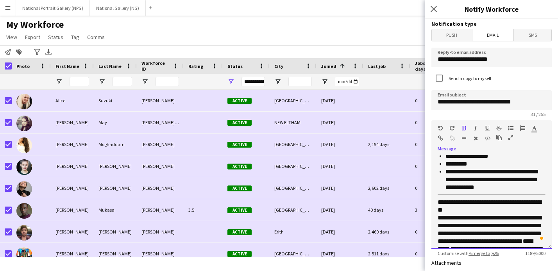
click at [494, 190] on span "**********" at bounding box center [491, 179] width 92 height 21
click at [436, 219] on div "**********" at bounding box center [491, 202] width 120 height 94
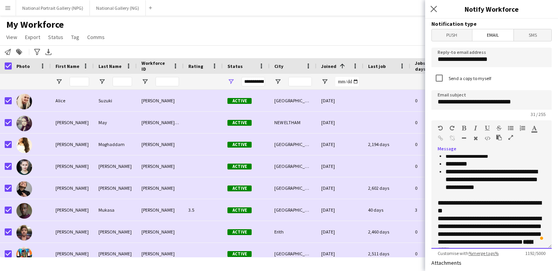
click at [505, 191] on p "**********" at bounding box center [495, 179] width 100 height 23
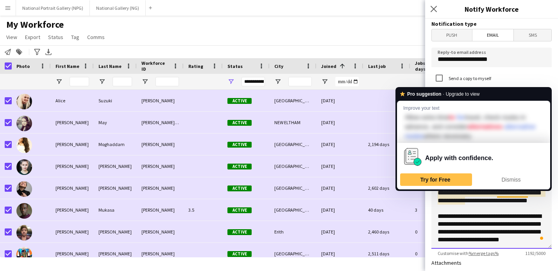
click at [512, 204] on span "**********" at bounding box center [490, 192] width 104 height 21
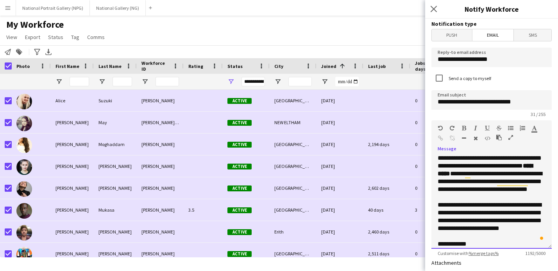
click at [467, 169] on span "**********" at bounding box center [490, 154] width 104 height 29
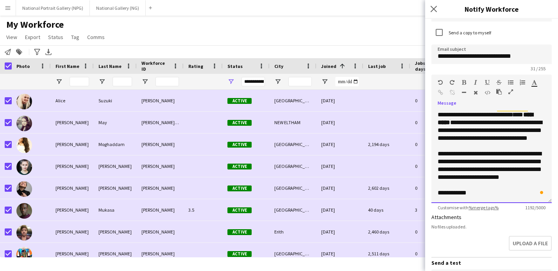
click at [475, 194] on p "**********" at bounding box center [492, 193] width 108 height 8
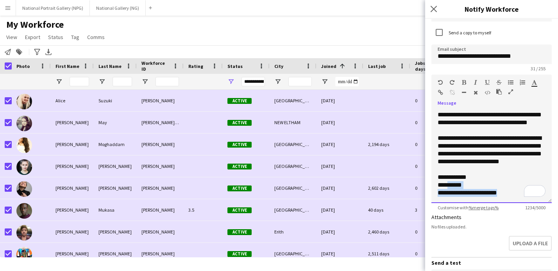
drag, startPoint x: 513, startPoint y: 194, endPoint x: 450, endPoint y: 186, distance: 64.3
click at [450, 186] on div "**********" at bounding box center [491, 156] width 120 height 94
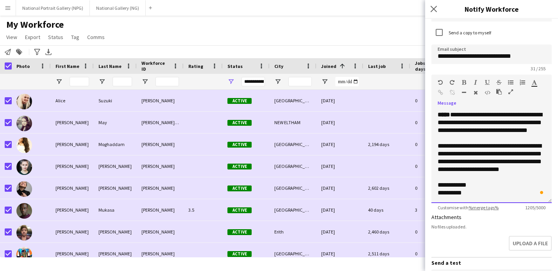
click at [488, 176] on p "To enrich screen reader interactions, please activate Accessibility in Grammarl…" at bounding box center [492, 177] width 108 height 8
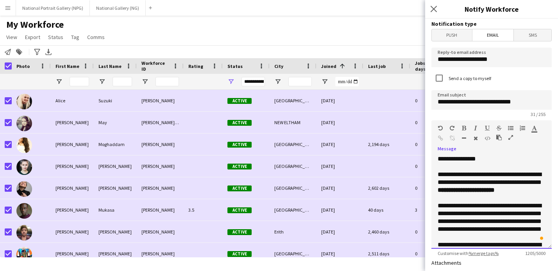
click at [484, 161] on p "**********" at bounding box center [492, 159] width 108 height 8
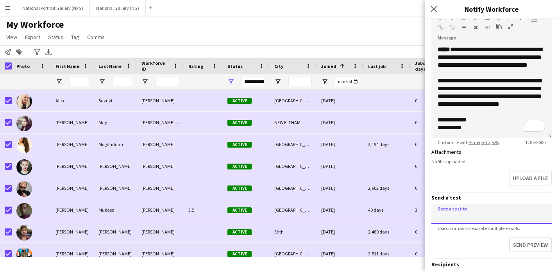
click at [463, 214] on input at bounding box center [491, 214] width 120 height 20
type input "**********"
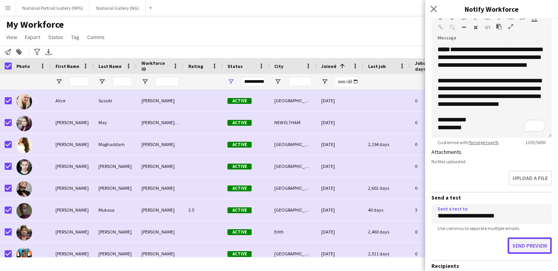
click at [526, 247] on button "Send preview" at bounding box center [530, 246] width 44 height 16
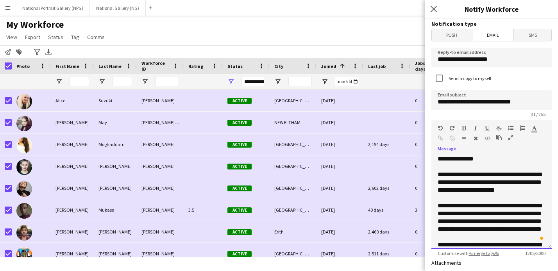
click at [484, 157] on p "**********" at bounding box center [492, 159] width 108 height 8
drag, startPoint x: 487, startPoint y: 159, endPoint x: 445, endPoint y: 158, distance: 41.4
click at [445, 158] on p "**********" at bounding box center [492, 159] width 108 height 8
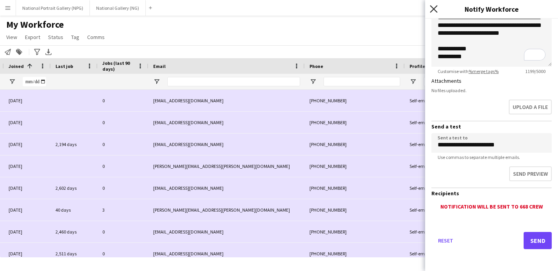
click at [436, 10] on icon "Close pop-in" at bounding box center [433, 8] width 7 height 7
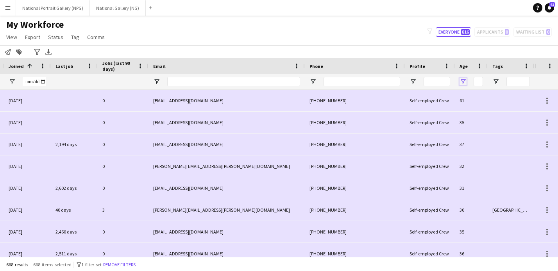
click at [464, 82] on span "Open Filter Menu" at bounding box center [463, 81] width 7 height 7
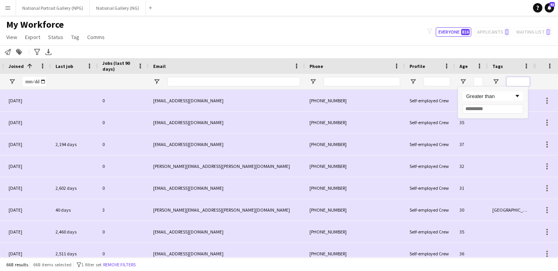
click at [520, 79] on input "Tags Filter Input" at bounding box center [517, 81] width 23 height 9
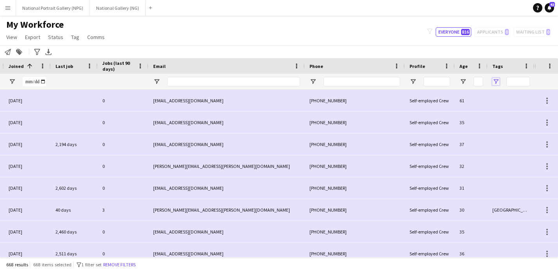
click at [495, 82] on span "Open Filter Menu" at bounding box center [495, 81] width 7 height 7
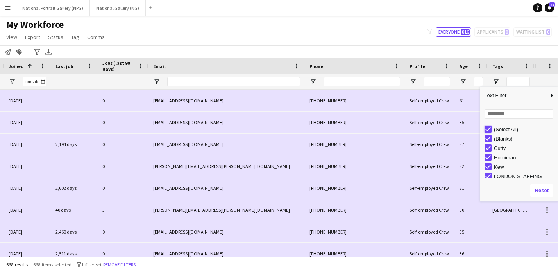
type input "***"
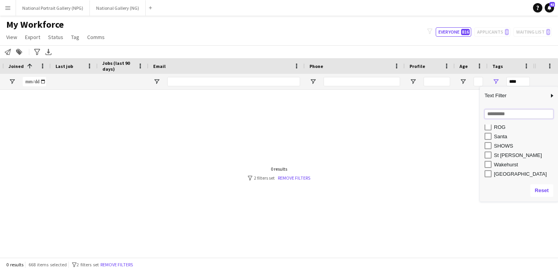
click at [498, 114] on input "Search filter values" at bounding box center [519, 113] width 69 height 9
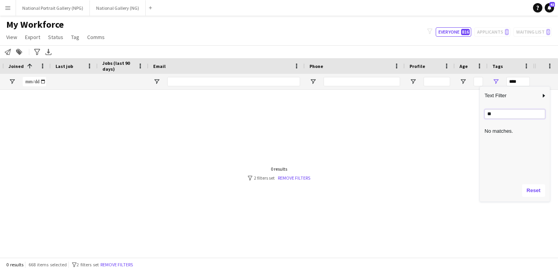
type input "*"
type input "**********"
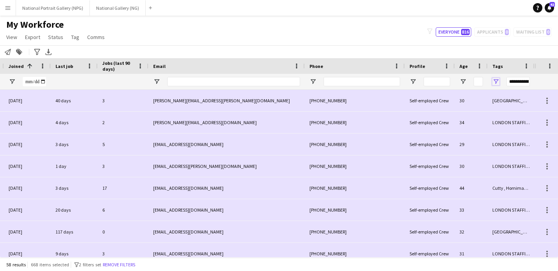
click at [495, 80] on span "Open Filter Menu" at bounding box center [495, 81] width 7 height 7
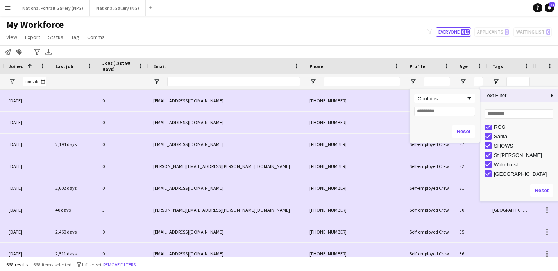
click at [551, 98] on span "Column Filter" at bounding box center [552, 95] width 7 height 7
click at [468, 98] on span "Filtering operator" at bounding box center [469, 98] width 7 height 7
click at [461, 96] on div "Contains" at bounding box center [442, 99] width 48 height 6
click at [440, 109] on input "Filter Value" at bounding box center [444, 111] width 61 height 9
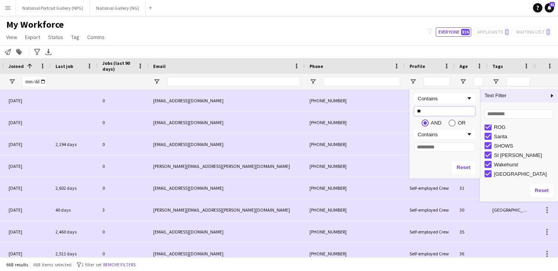
type input "***"
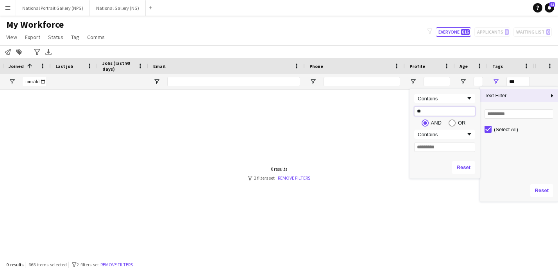
type input "*"
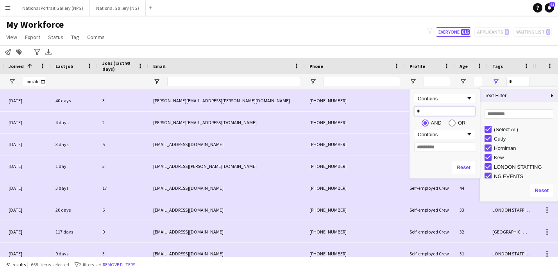
type input "**"
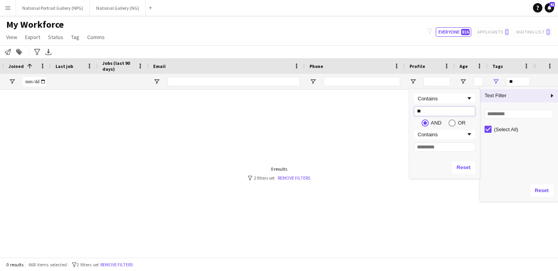
type input "*"
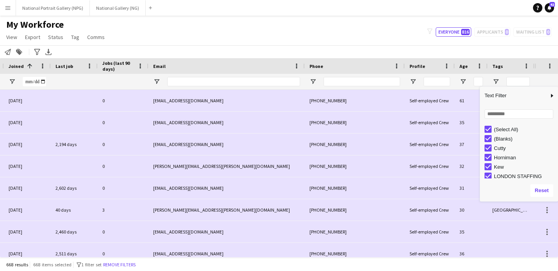
click at [543, 77] on div at bounding box center [546, 82] width 14 height 16
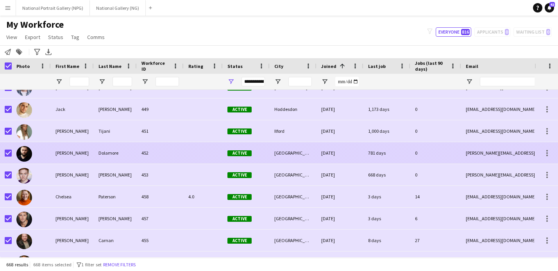
scroll to position [6549, 0]
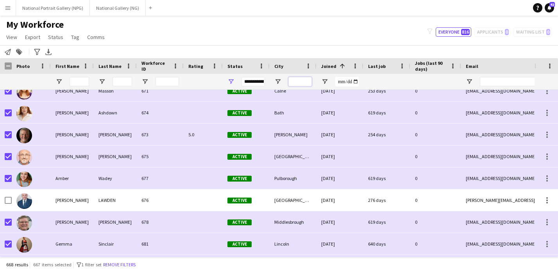
click at [297, 82] on input "City Filter Input" at bounding box center [299, 81] width 23 height 9
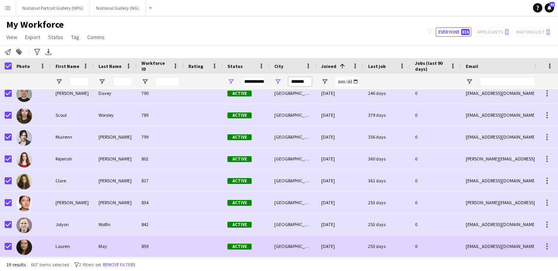
type input "*******"
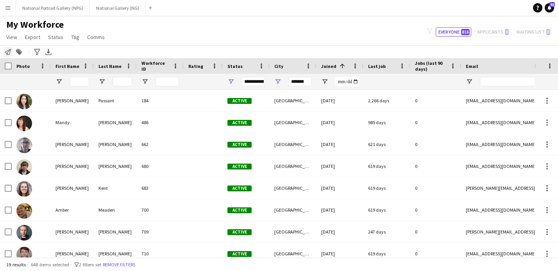
click at [9, 52] on icon "Notify workforce" at bounding box center [8, 52] width 6 height 6
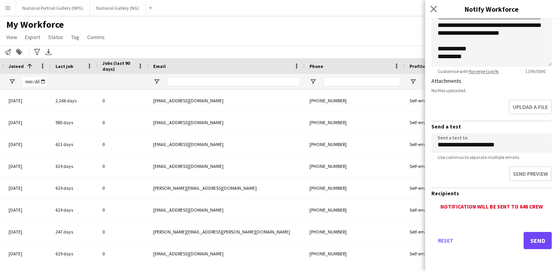
click at [362, 41] on div "My Workforce View Views Default view New view Update view Delete view Edit name…" at bounding box center [279, 32] width 558 height 27
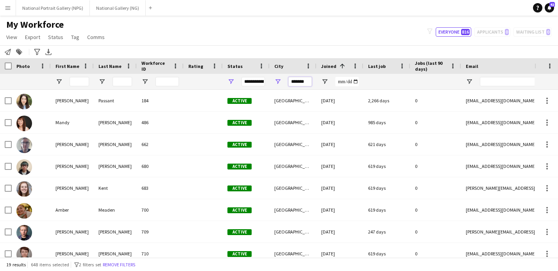
drag, startPoint x: 308, startPoint y: 79, endPoint x: 262, endPoint y: 79, distance: 46.1
click at [262, 79] on div "**********" at bounding box center [423, 82] width 847 height 16
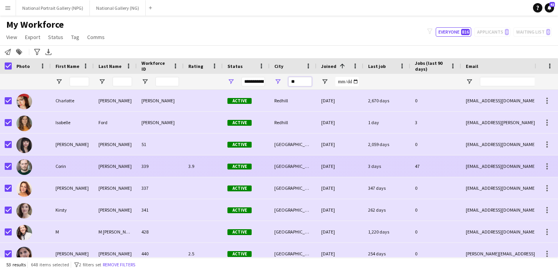
type input "**"
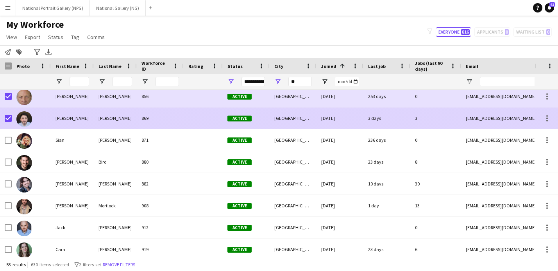
click at [10, 114] on div at bounding box center [8, 118] width 7 height 22
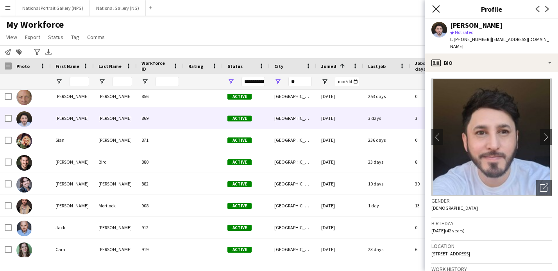
click at [436, 8] on icon "Close pop-in" at bounding box center [435, 8] width 7 height 7
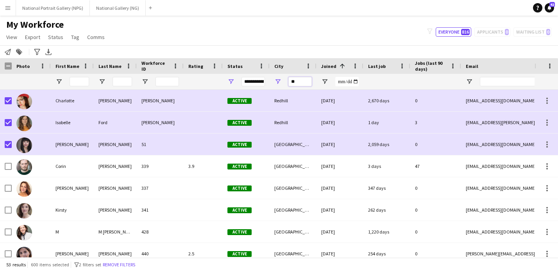
drag, startPoint x: 297, startPoint y: 82, endPoint x: 273, endPoint y: 81, distance: 24.6
click at [273, 81] on div "**" at bounding box center [293, 82] width 47 height 16
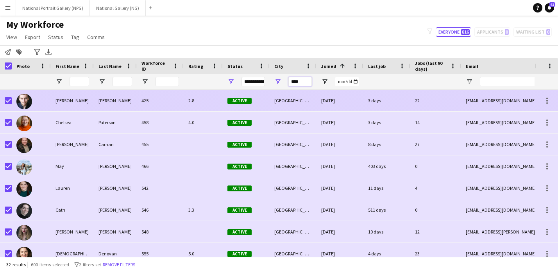
type input "****"
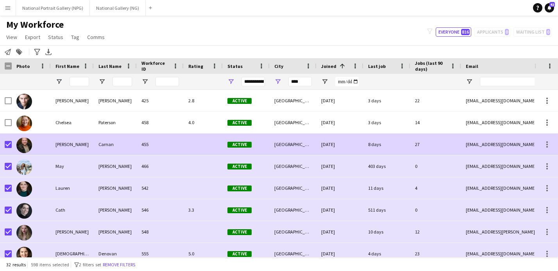
click at [9, 140] on div at bounding box center [8, 145] width 7 height 22
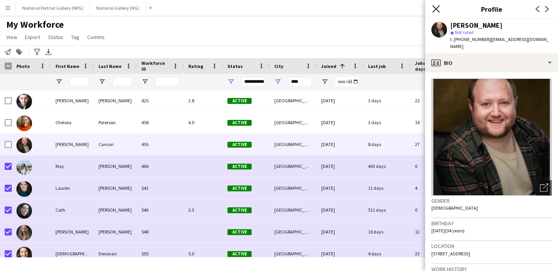
click at [435, 11] on icon "Close pop-in" at bounding box center [435, 8] width 7 height 7
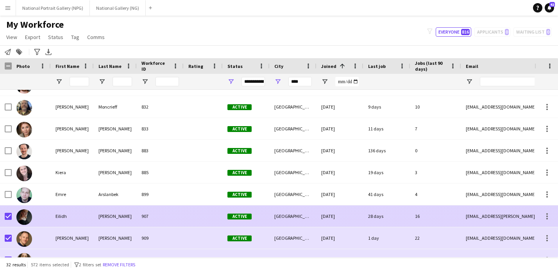
click at [4, 217] on div at bounding box center [6, 216] width 12 height 21
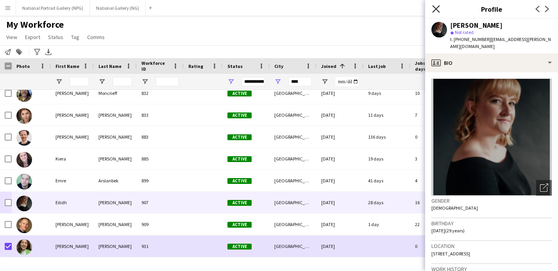
click at [436, 7] on icon "Close pop-in" at bounding box center [435, 8] width 7 height 7
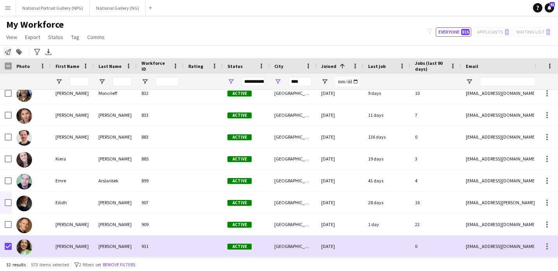
click at [10, 52] on icon "Notify workforce" at bounding box center [8, 52] width 6 height 6
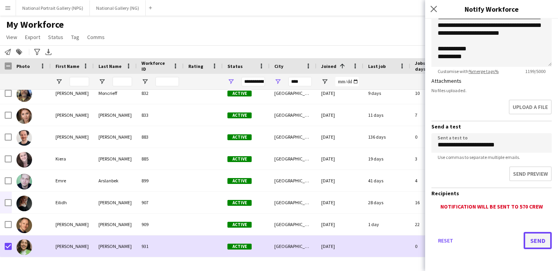
click at [537, 240] on button "Send" at bounding box center [538, 240] width 28 height 17
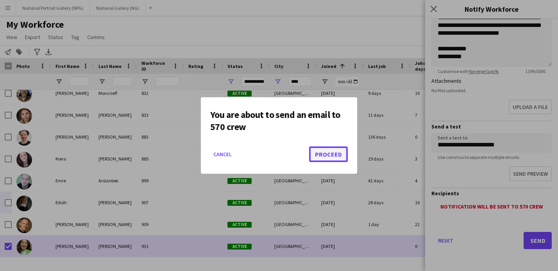
click at [329, 156] on button "Proceed" at bounding box center [328, 155] width 39 height 16
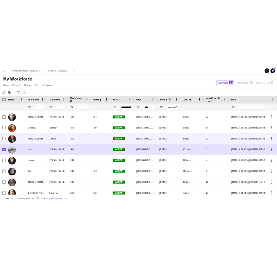
scroll to position [0, 0]
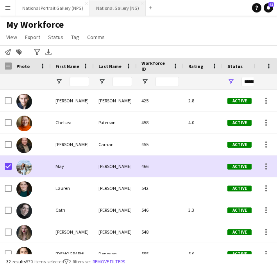
click at [124, 9] on button "National Gallery (NG) Close" at bounding box center [118, 7] width 56 height 15
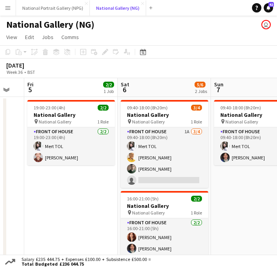
scroll to position [0, 282]
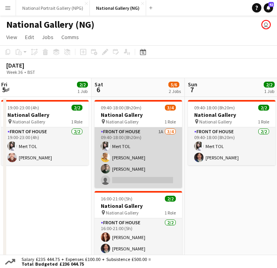
click at [130, 165] on app-card-role "Front of House 1A [DATE] 09:40-18:00 (8h20m) Mert TOL [PERSON_NAME] [PERSON_NAM…" at bounding box center [139, 157] width 88 height 61
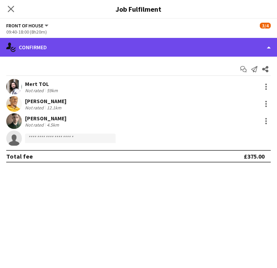
click at [227, 41] on div "single-neutral-actions-check-2 Confirmed" at bounding box center [138, 47] width 277 height 19
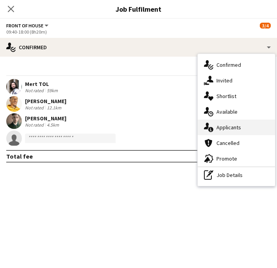
click at [234, 125] on span "Applicants" at bounding box center [228, 127] width 25 height 7
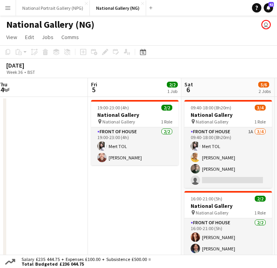
scroll to position [0, 213]
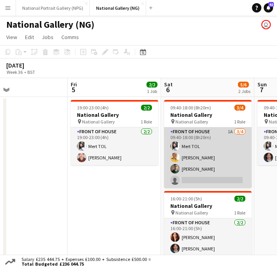
click at [212, 154] on app-card-role "Front of House 1A [DATE] 09:40-18:00 (8h20m) Mert TOL [PERSON_NAME] [PERSON_NAM…" at bounding box center [208, 157] width 88 height 61
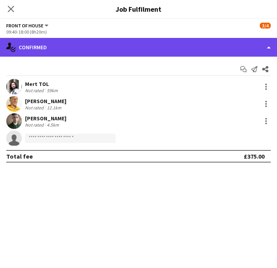
click at [256, 47] on div "single-neutral-actions-check-2 Confirmed" at bounding box center [138, 47] width 277 height 19
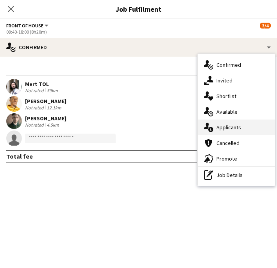
click at [235, 125] on span "Applicants" at bounding box center [228, 127] width 25 height 7
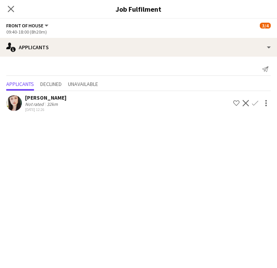
click at [57, 100] on div "[PERSON_NAME]" at bounding box center [45, 97] width 41 height 7
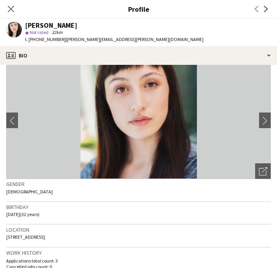
scroll to position [0, 0]
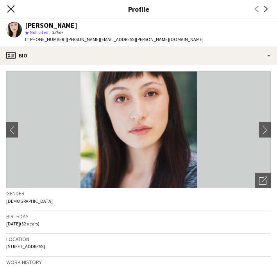
click at [8, 8] on icon "Close pop-in" at bounding box center [10, 8] width 7 height 7
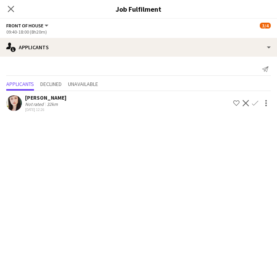
click at [256, 103] on app-icon "Confirm" at bounding box center [255, 103] width 6 height 6
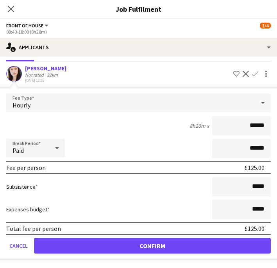
scroll to position [14, 0]
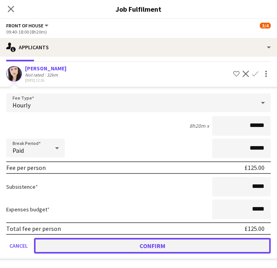
click at [163, 245] on button "Confirm" at bounding box center [152, 246] width 237 height 16
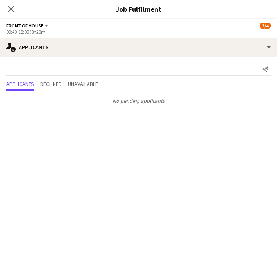
scroll to position [0, 0]
click at [14, 9] on app-icon "Close pop-in" at bounding box center [10, 9] width 11 height 11
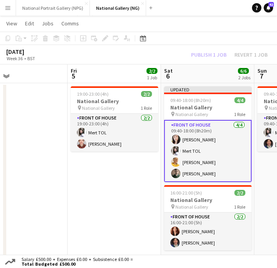
click at [197, 136] on app-card-role "Front of House [DATE] 09:40-18:00 (8h20m) [PERSON_NAME] TOL [PERSON_NAME] [PERS…" at bounding box center [208, 151] width 88 height 62
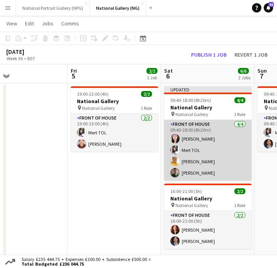
click at [209, 138] on app-card-role "Front of House [DATE] 09:40-18:00 (8h20m) [PERSON_NAME] TOL [PERSON_NAME] [PERS…" at bounding box center [208, 150] width 88 height 61
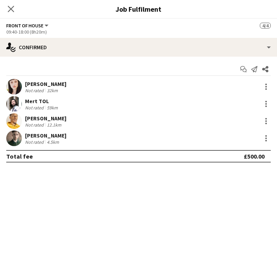
click at [52, 85] on div "[PERSON_NAME]" at bounding box center [45, 83] width 41 height 7
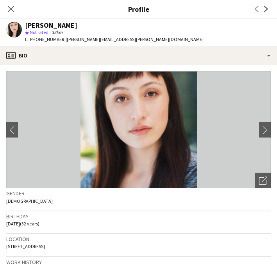
drag, startPoint x: 80, startPoint y: 27, endPoint x: 25, endPoint y: 24, distance: 55.2
click at [25, 24] on div "[PERSON_NAME]" at bounding box center [114, 25] width 179 height 7
copy div "[PERSON_NAME]"
drag, startPoint x: 60, startPoint y: 41, endPoint x: 29, endPoint y: 40, distance: 30.9
click at [29, 40] on div "t. [PHONE_NUMBER] | [PERSON_NAME][EMAIL_ADDRESS][PERSON_NAME][DOMAIN_NAME]" at bounding box center [114, 39] width 179 height 7
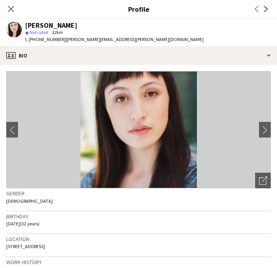
copy span "[PHONE_NUMBER]"
drag, startPoint x: 84, startPoint y: 25, endPoint x: 23, endPoint y: 25, distance: 61.4
click at [23, 25] on div "[PERSON_NAME] star Not rated 32km t. [PHONE_NUMBER] | [PERSON_NAME][EMAIL_ADDRE…" at bounding box center [105, 32] width 210 height 27
copy div "[PERSON_NAME]"
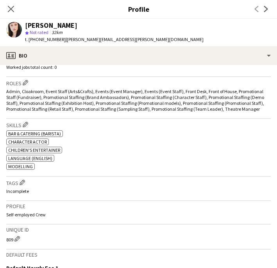
scroll to position [231, 0]
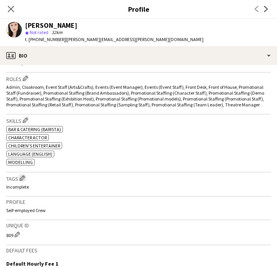
click at [24, 179] on app-icon "Edit crew company tags" at bounding box center [22, 177] width 5 height 5
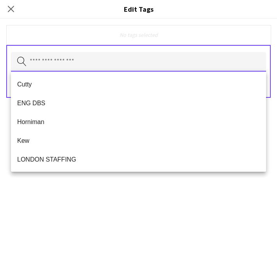
click at [57, 59] on input "text" at bounding box center [138, 62] width 255 height 20
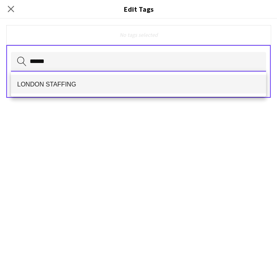
type input "******"
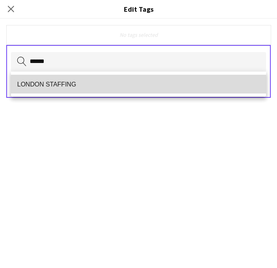
click at [61, 83] on span "LONDON STAFFING" at bounding box center [138, 83] width 243 height 7
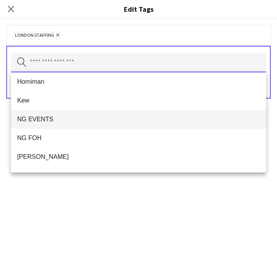
scroll to position [43, 0]
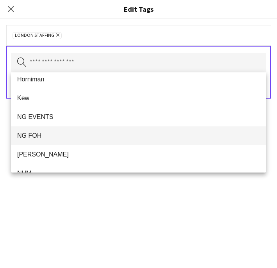
click at [54, 136] on span "NG FOH" at bounding box center [138, 135] width 243 height 7
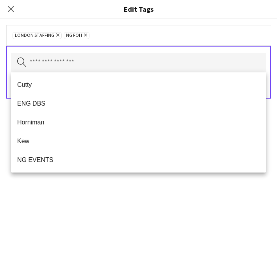
click at [99, 233] on div "LONDON STAFFING Remove NG FOH Remove Search by tag name Save" at bounding box center [138, 143] width 277 height 249
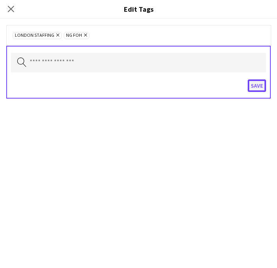
click at [258, 87] on button "Save" at bounding box center [257, 85] width 18 height 13
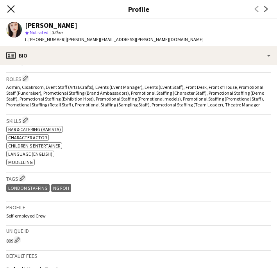
click at [10, 7] on icon "Close pop-in" at bounding box center [10, 8] width 7 height 7
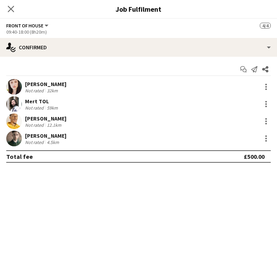
scroll to position [43, 0]
click at [56, 84] on div "[PERSON_NAME]" at bounding box center [45, 83] width 41 height 7
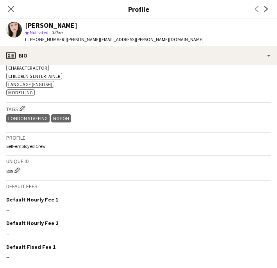
scroll to position [277, 0]
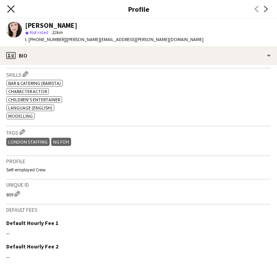
click at [13, 10] on icon "Close pop-in" at bounding box center [10, 8] width 7 height 7
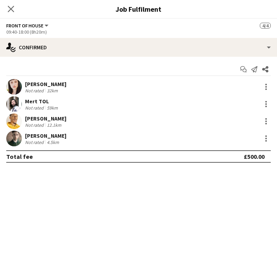
click at [53, 139] on div "4.5km" at bounding box center [52, 142] width 15 height 6
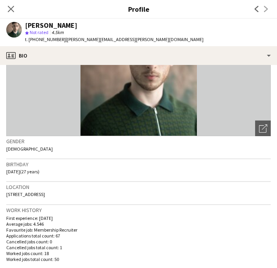
scroll to position [0, 0]
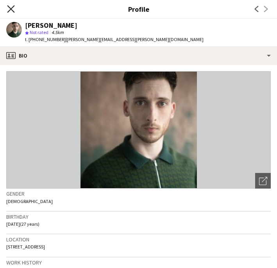
click at [11, 9] on icon "Close pop-in" at bounding box center [10, 8] width 7 height 7
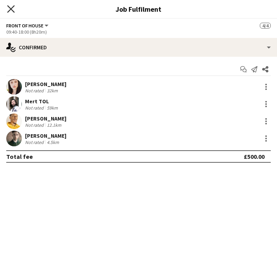
click at [11, 5] on icon "Close pop-in" at bounding box center [10, 8] width 7 height 7
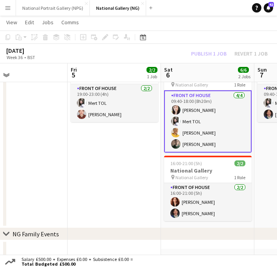
click at [207, 44] on div "[DATE] Week 36 • BST Publish 1 job Revert 1 job" at bounding box center [138, 54] width 277 height 20
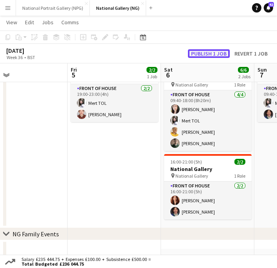
click at [208, 56] on button "Publish 1 job" at bounding box center [209, 53] width 42 height 9
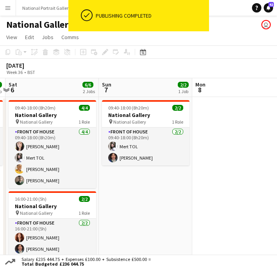
scroll to position [2, 0]
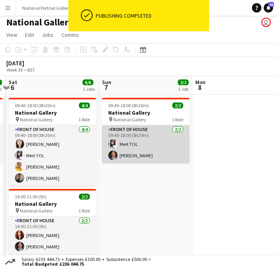
click at [146, 157] on app-card-role "Front of House [DATE] 09:40-18:00 (8h20m) Mert TOL [PERSON_NAME]" at bounding box center [146, 144] width 88 height 38
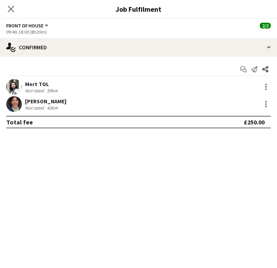
click at [60, 104] on div "[PERSON_NAME]" at bounding box center [45, 101] width 41 height 7
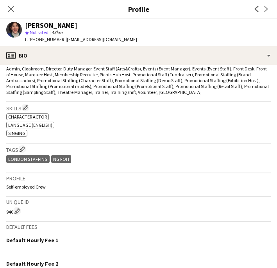
scroll to position [0, 0]
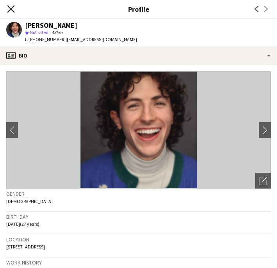
click at [14, 6] on icon at bounding box center [10, 8] width 7 height 7
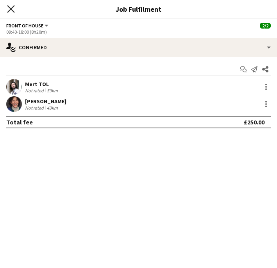
click at [8, 10] on icon "Close pop-in" at bounding box center [10, 8] width 7 height 7
